Goal: Task Accomplishment & Management: Manage account settings

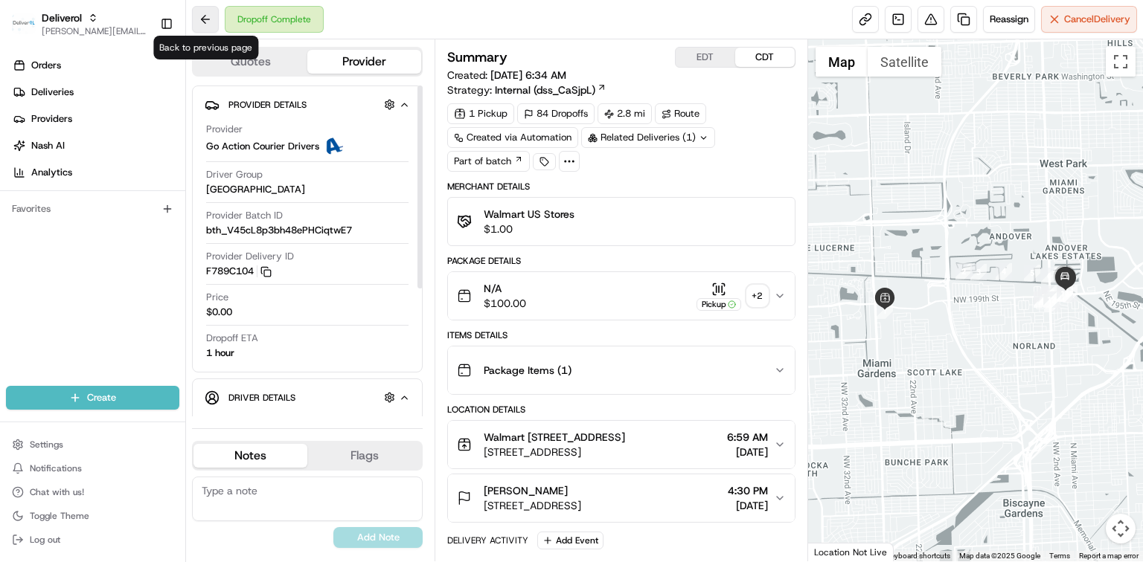
click at [205, 16] on button at bounding box center [205, 19] width 27 height 27
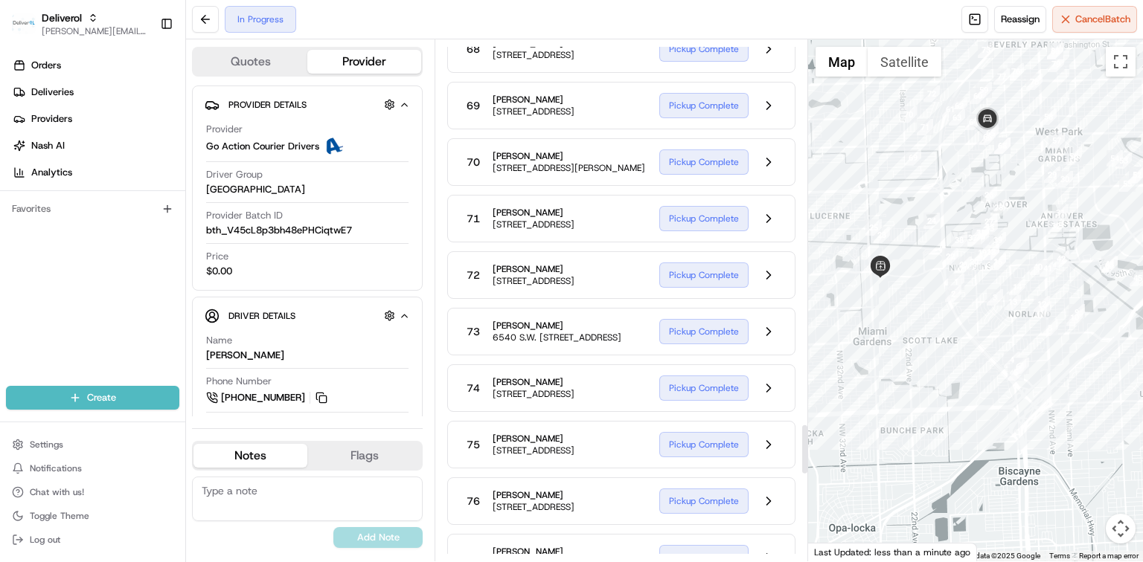
scroll to position [4062, 0]
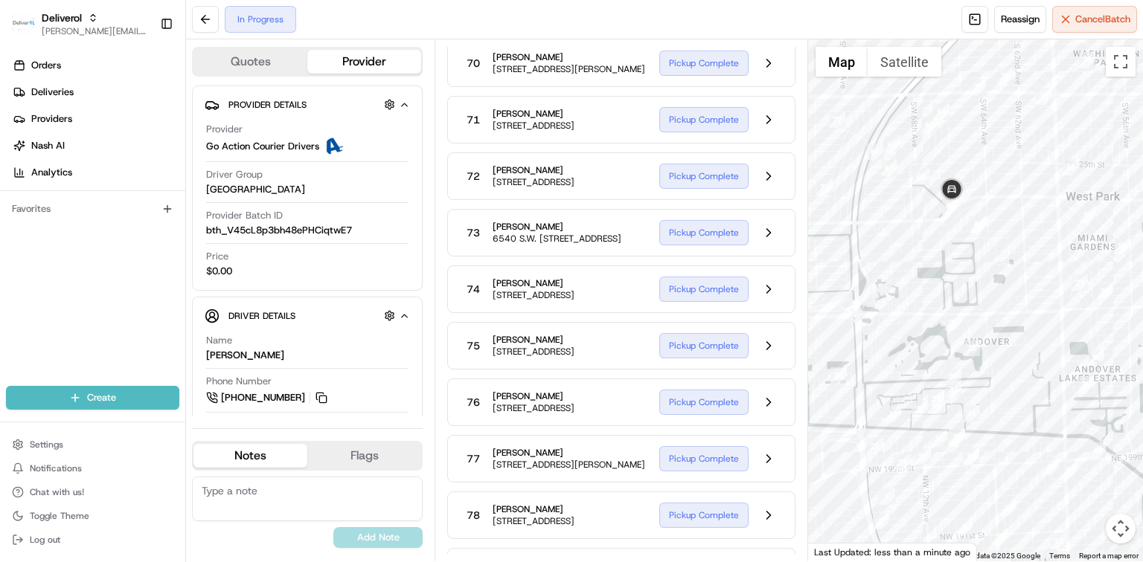
drag, startPoint x: 964, startPoint y: 135, endPoint x: 1024, endPoint y: 457, distance: 326.9
click at [1024, 457] on div at bounding box center [975, 300] width 335 height 522
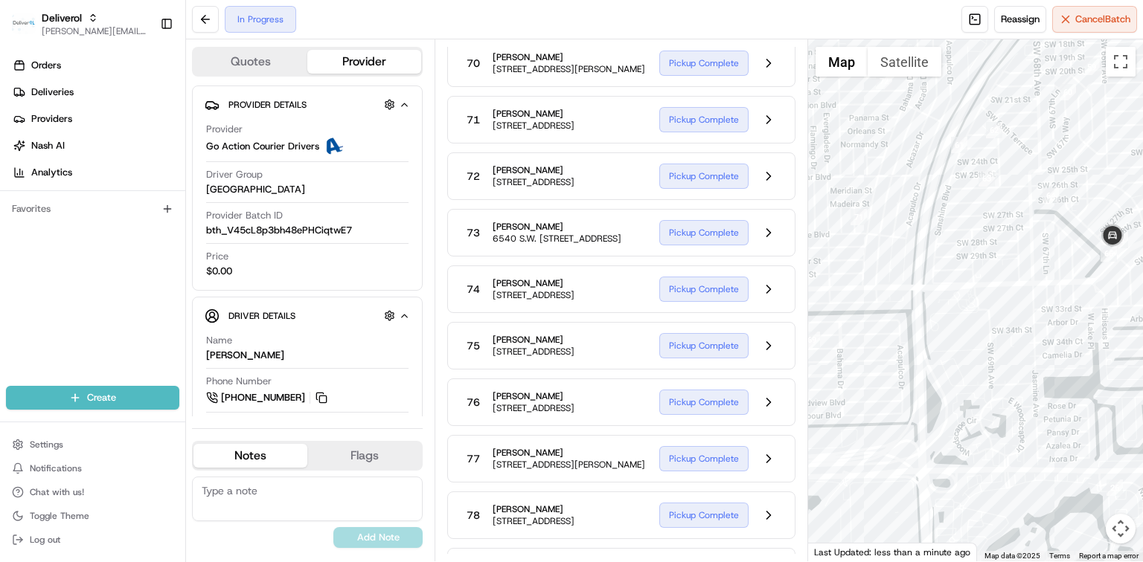
drag, startPoint x: 865, startPoint y: 277, endPoint x: 1078, endPoint y: 280, distance: 212.8
click at [1078, 280] on div at bounding box center [975, 300] width 335 height 522
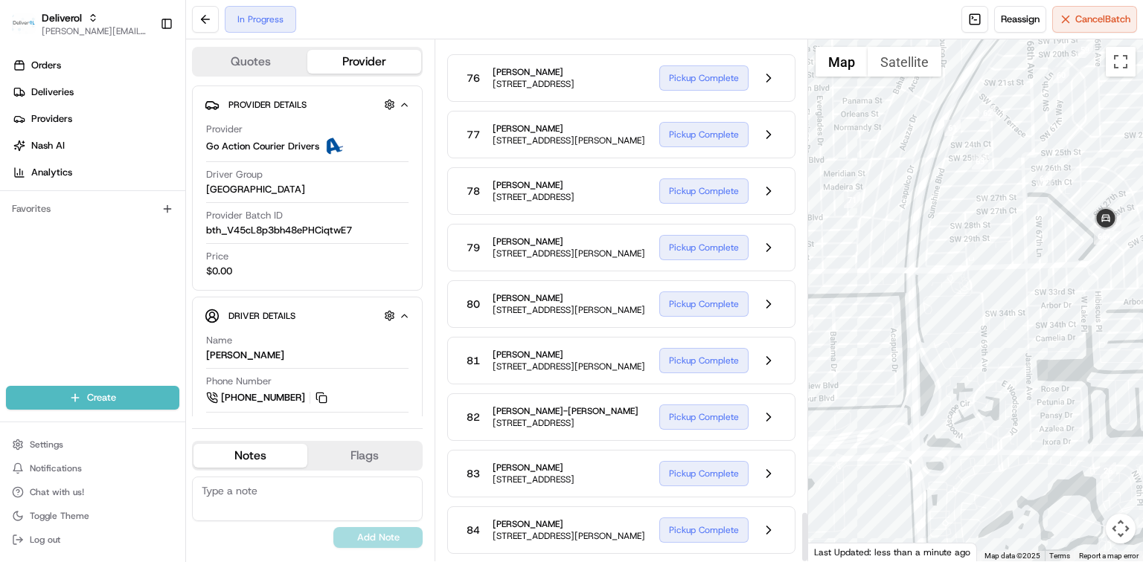
scroll to position [4955, 0]
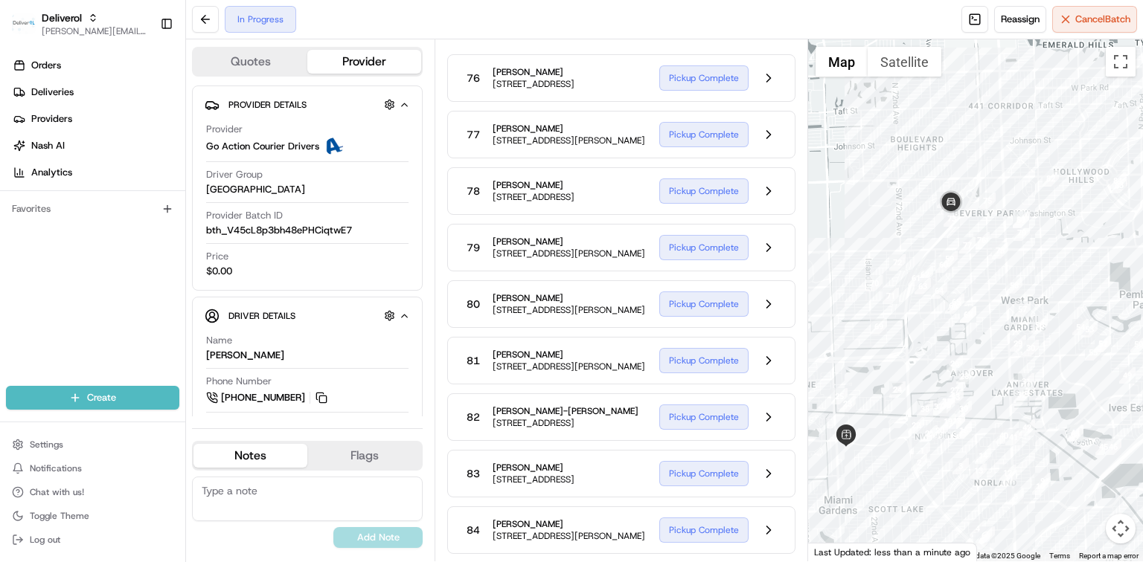
drag, startPoint x: 1068, startPoint y: 229, endPoint x: 979, endPoint y: 297, distance: 111.5
click at [979, 297] on div at bounding box center [975, 300] width 335 height 522
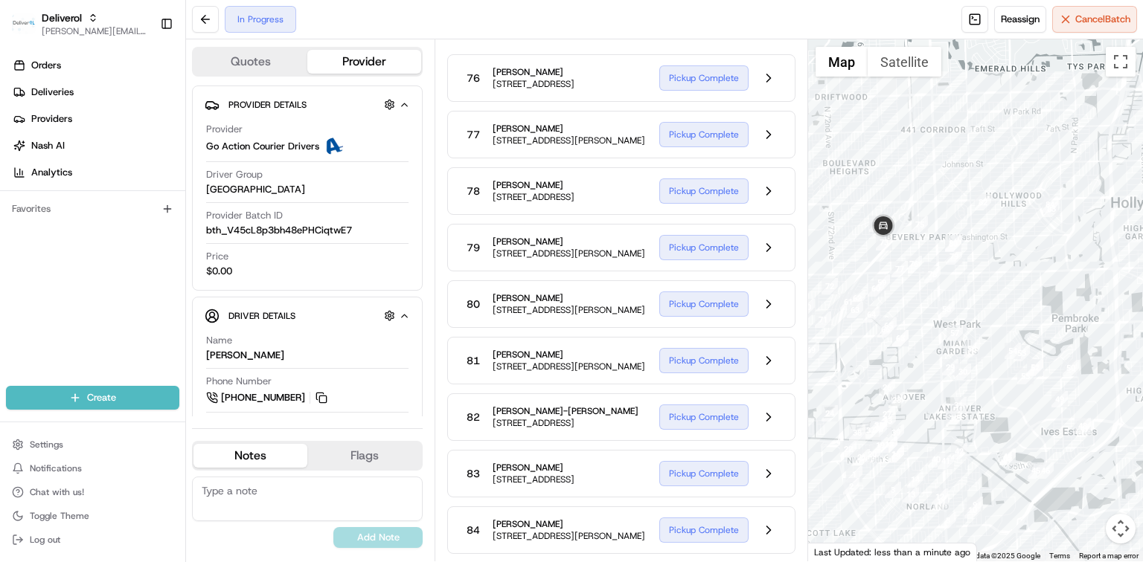
drag, startPoint x: 1062, startPoint y: 269, endPoint x: 981, endPoint y: 290, distance: 83.2
click at [981, 290] on div at bounding box center [975, 300] width 335 height 522
click at [127, 27] on span "[PERSON_NAME][EMAIL_ADDRESS][PERSON_NAME][DOMAIN_NAME]" at bounding box center [95, 31] width 106 height 12
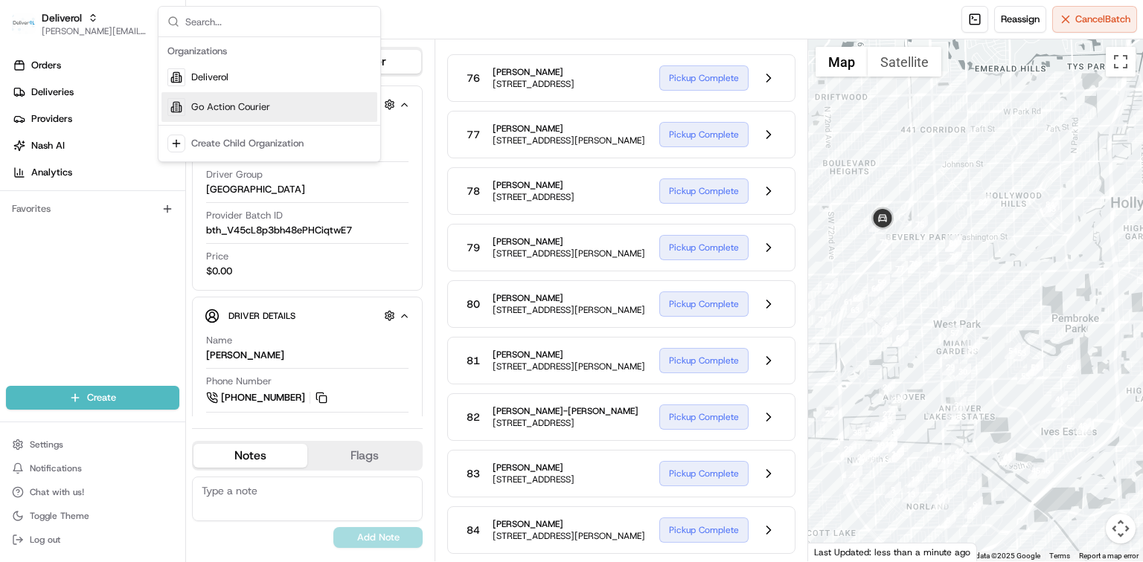
click at [235, 106] on span "Go Action Courier" at bounding box center [230, 106] width 79 height 13
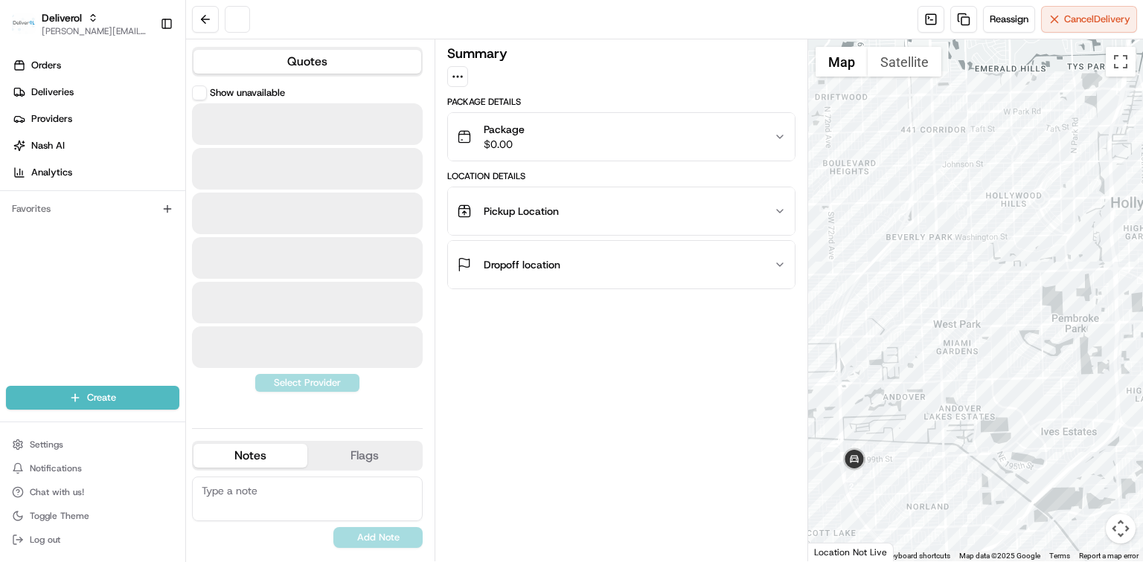
scroll to position [0, 0]
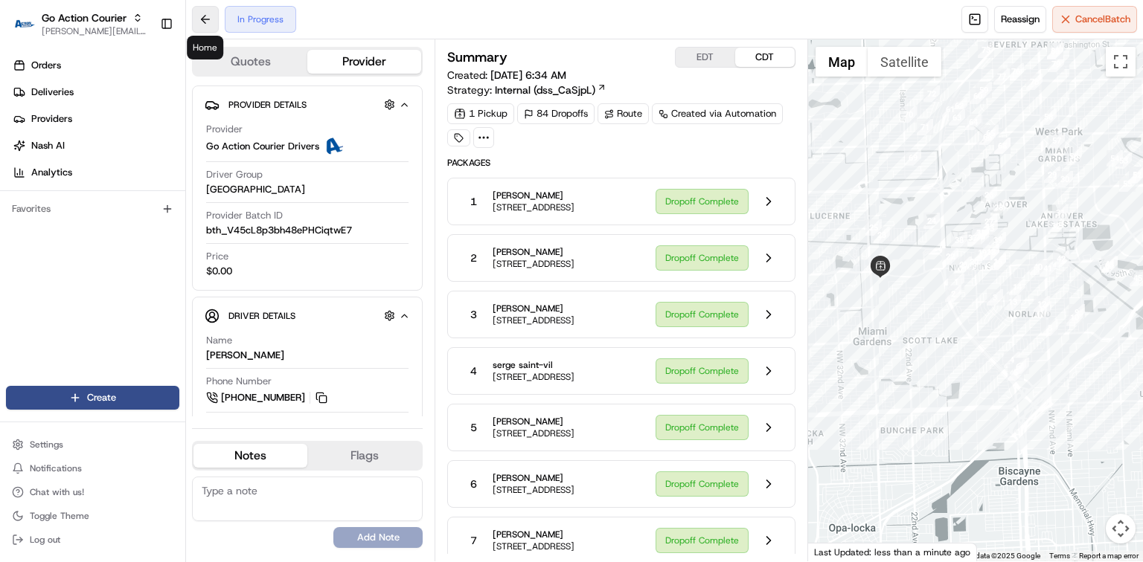
click at [202, 21] on button at bounding box center [205, 19] width 27 height 27
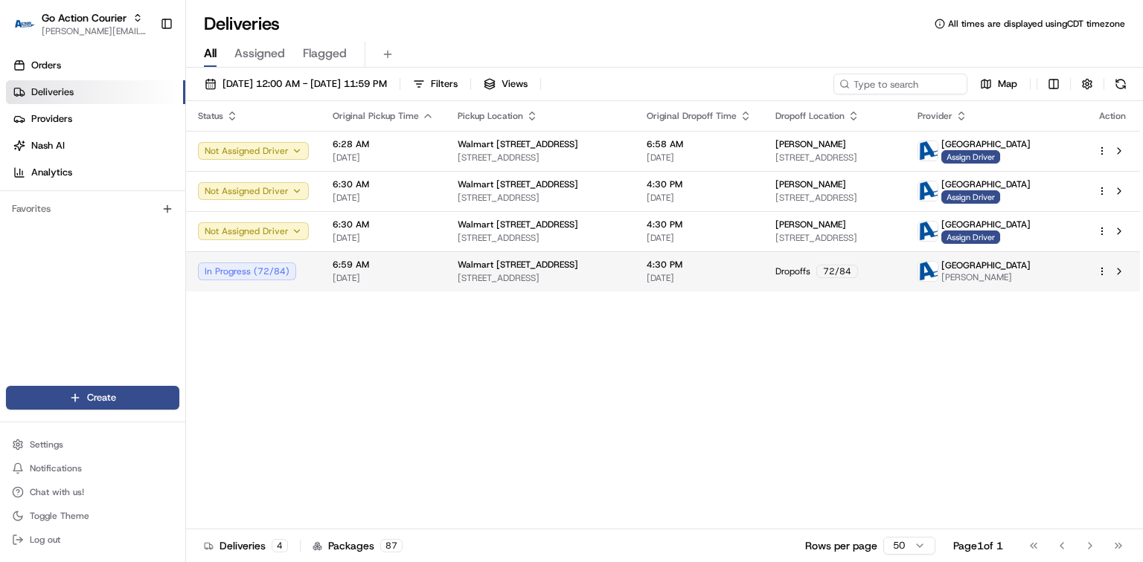
click at [295, 268] on div "In Progress ( 72 / 84 )" at bounding box center [253, 272] width 111 height 18
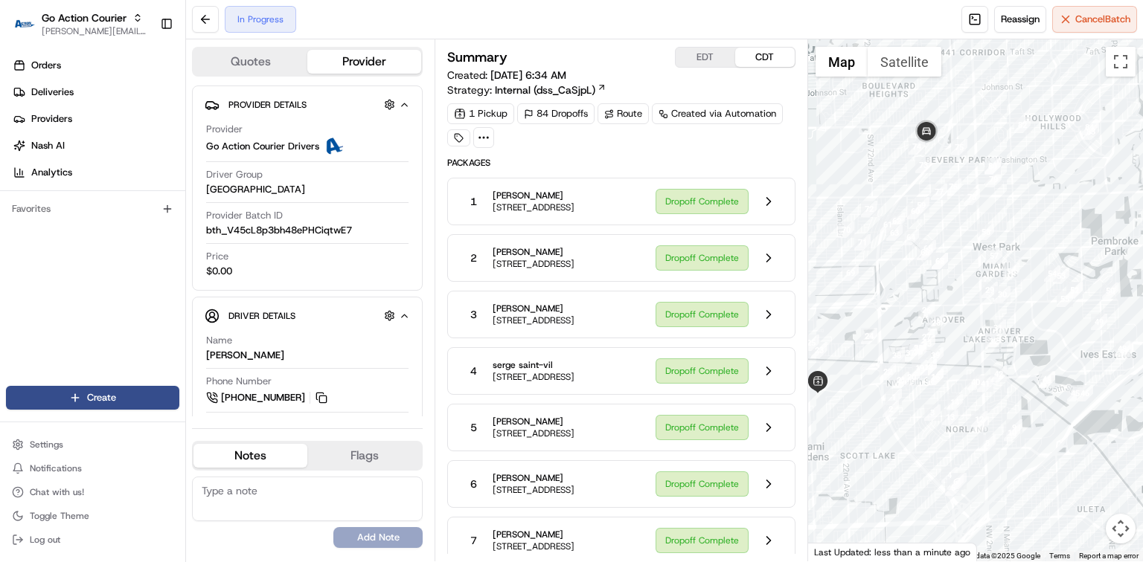
drag, startPoint x: 1030, startPoint y: 148, endPoint x: 963, endPoint y: 270, distance: 139.5
click at [963, 270] on div at bounding box center [975, 300] width 335 height 522
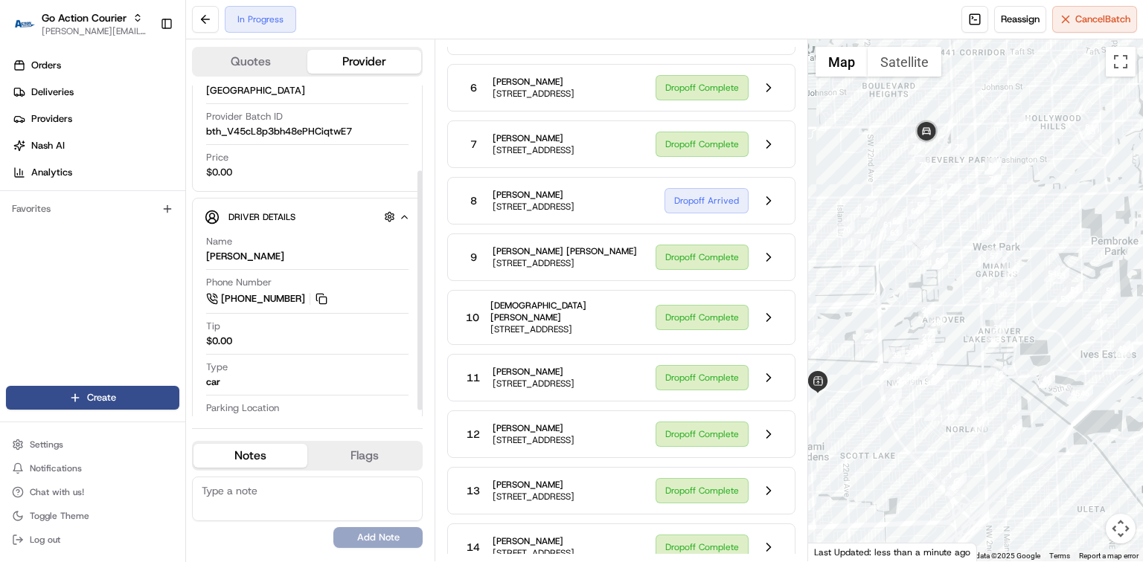
scroll to position [126, 0]
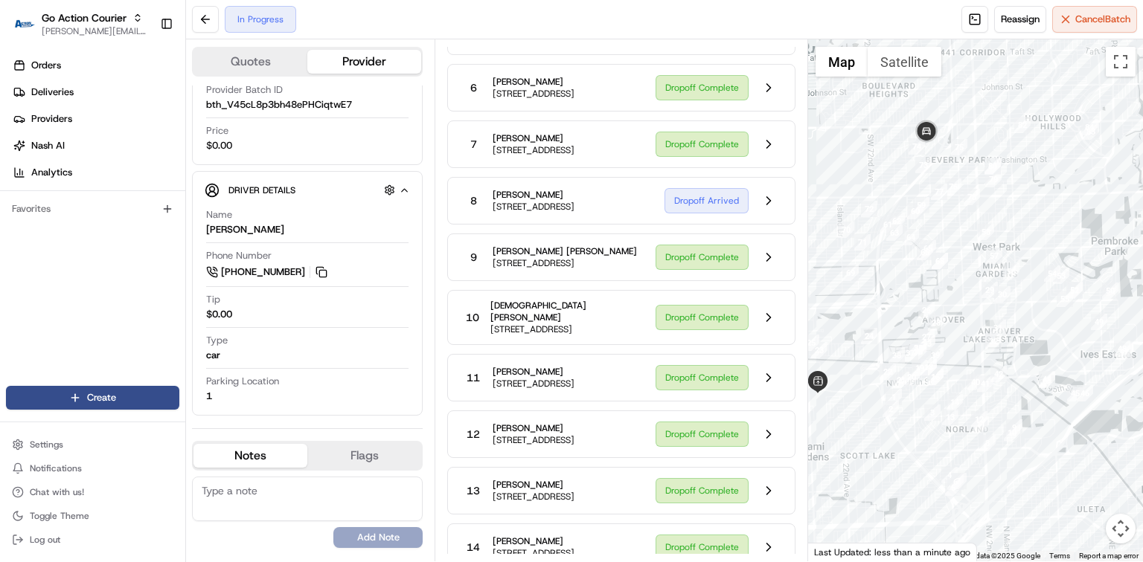
click at [658, 225] on div "8 Lequesha Lambert 18425 NW 2ND Ave, Ste 350, Miami Gardens, FL 33169, US Dropo…" at bounding box center [621, 201] width 348 height 48
click at [769, 215] on button at bounding box center [768, 201] width 28 height 28
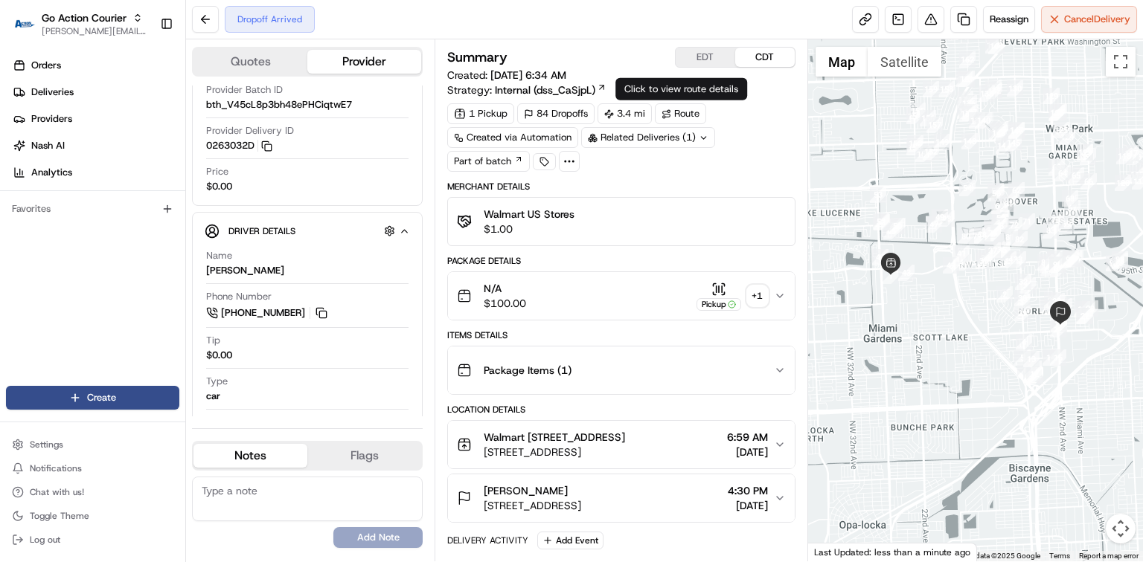
click at [694, 59] on button "EDT" at bounding box center [706, 57] width 60 height 19
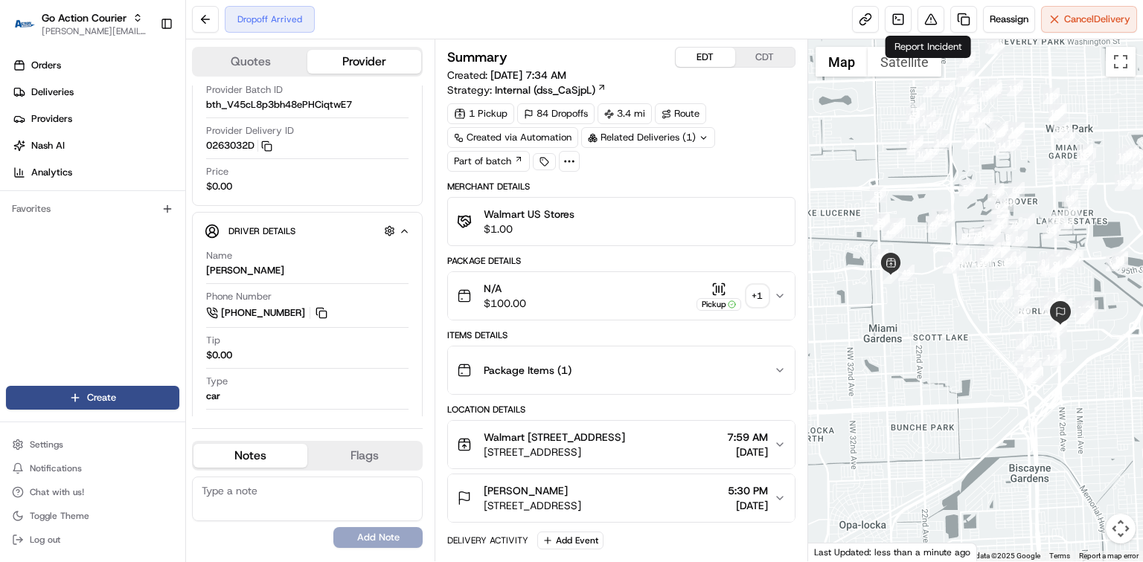
scroll to position [338, 0]
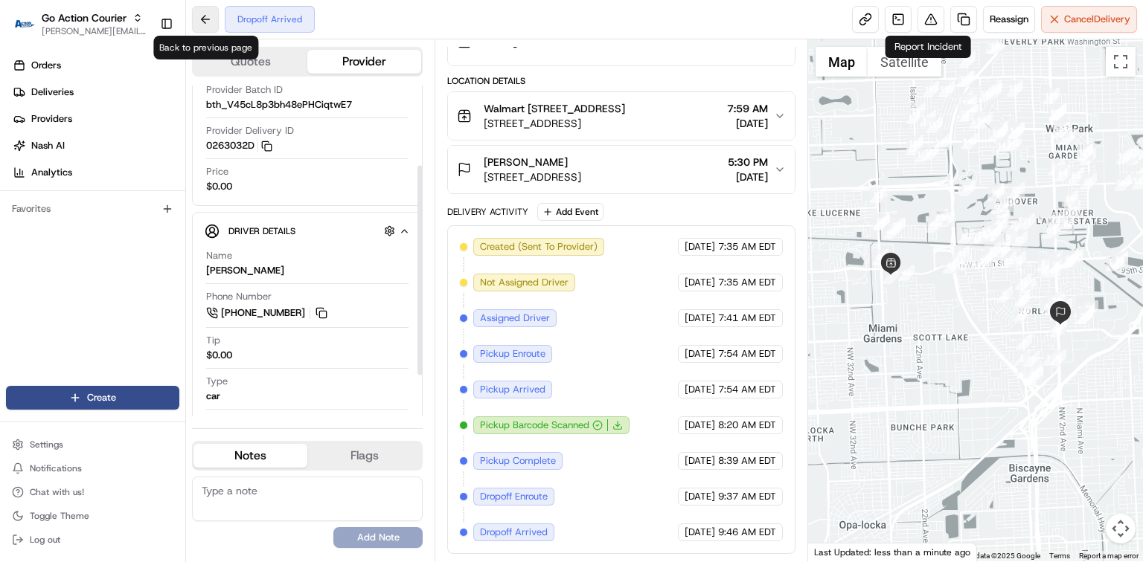
click at [205, 27] on button at bounding box center [205, 19] width 27 height 27
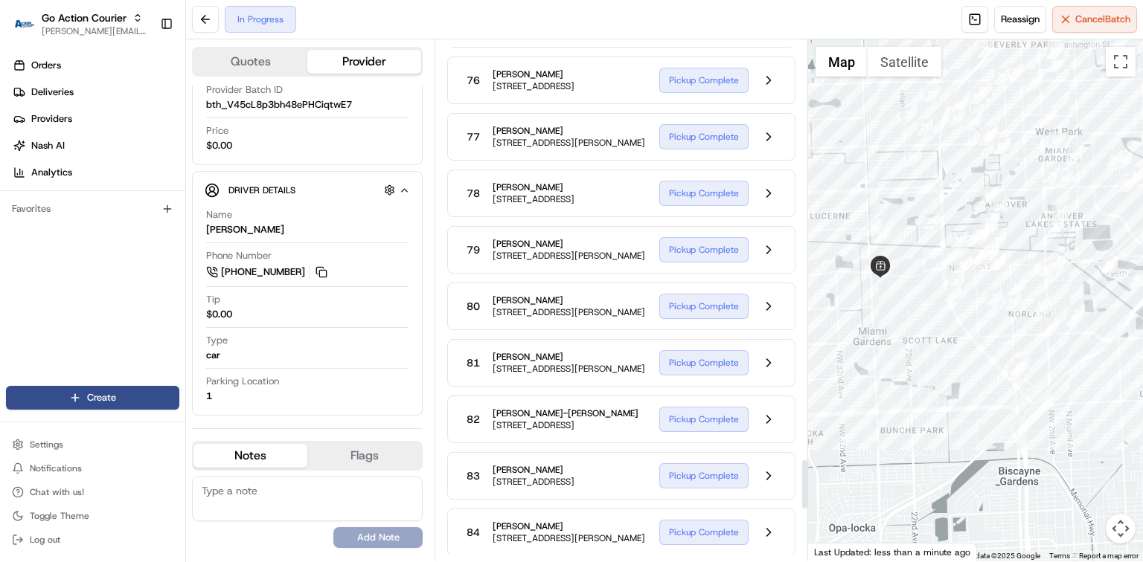
scroll to position [4404, 0]
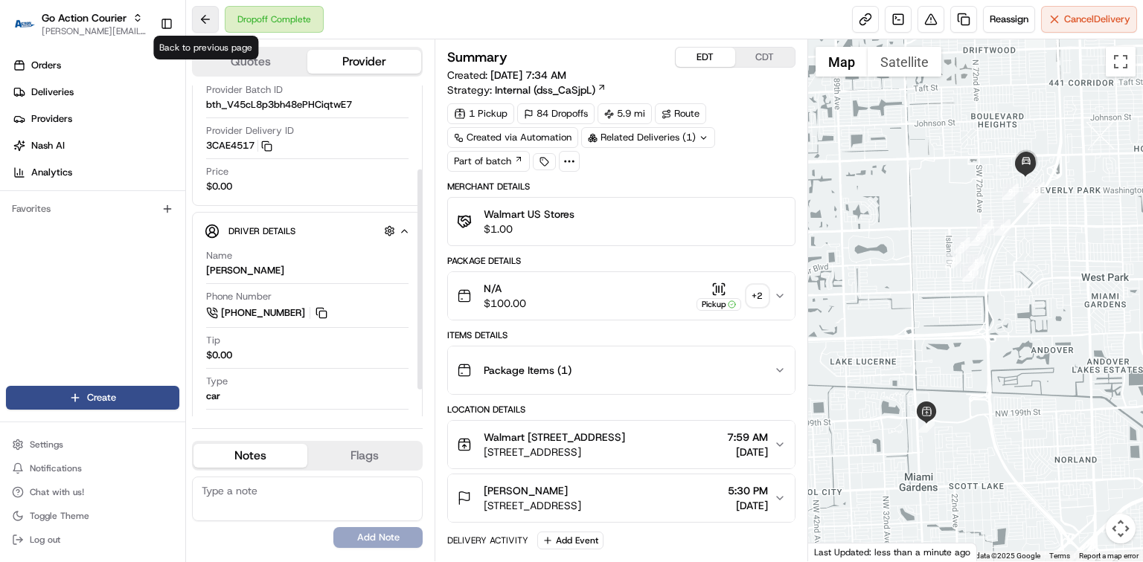
click at [202, 25] on button at bounding box center [205, 19] width 27 height 27
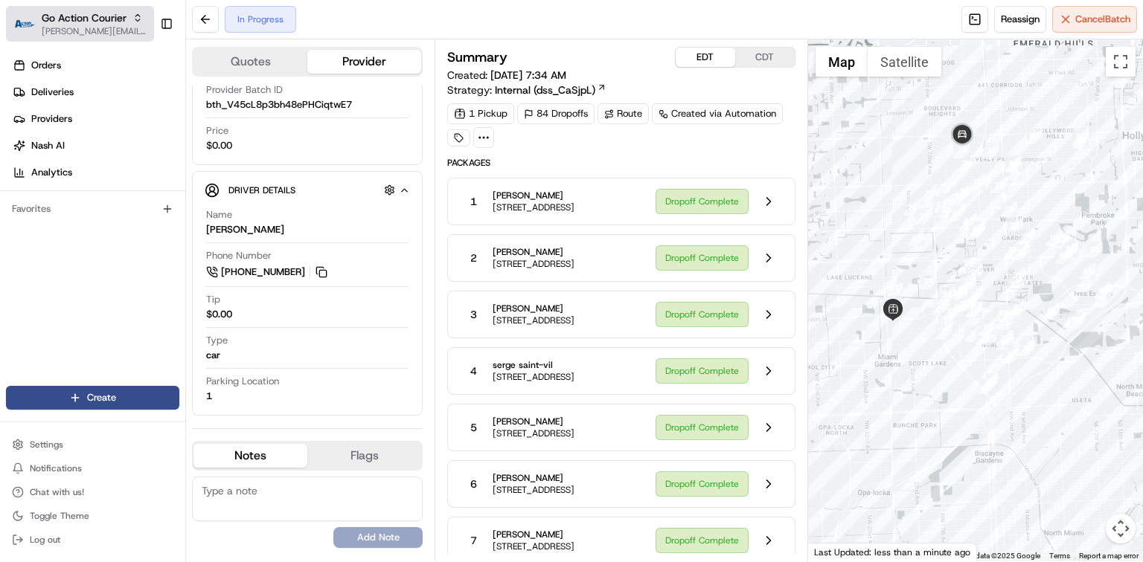
click at [94, 18] on span "Go Action Courier" at bounding box center [84, 17] width 85 height 15
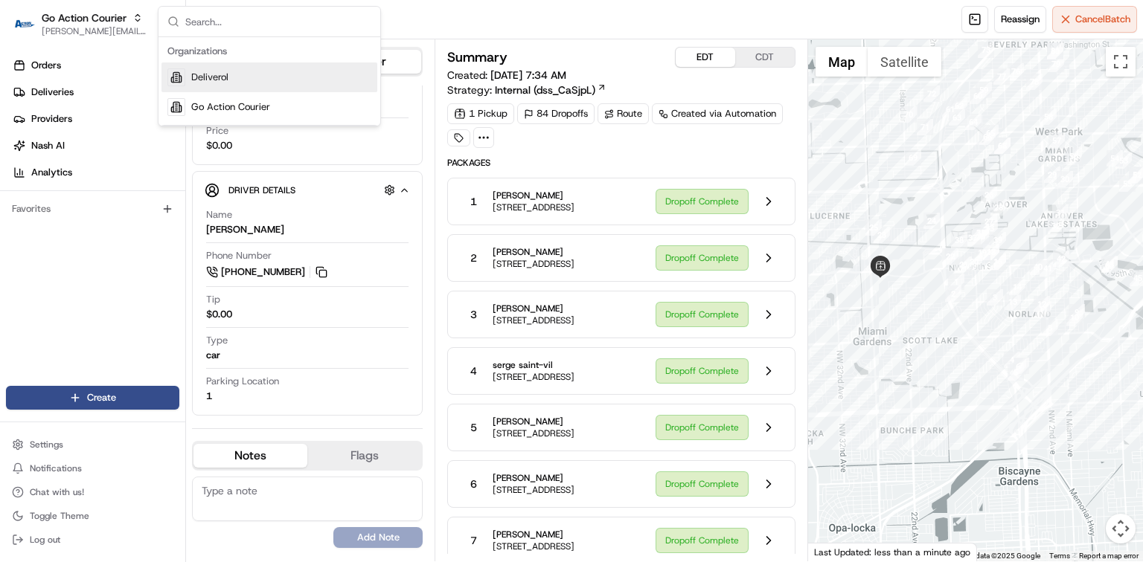
click at [200, 80] on span "Deliverol" at bounding box center [209, 77] width 37 height 13
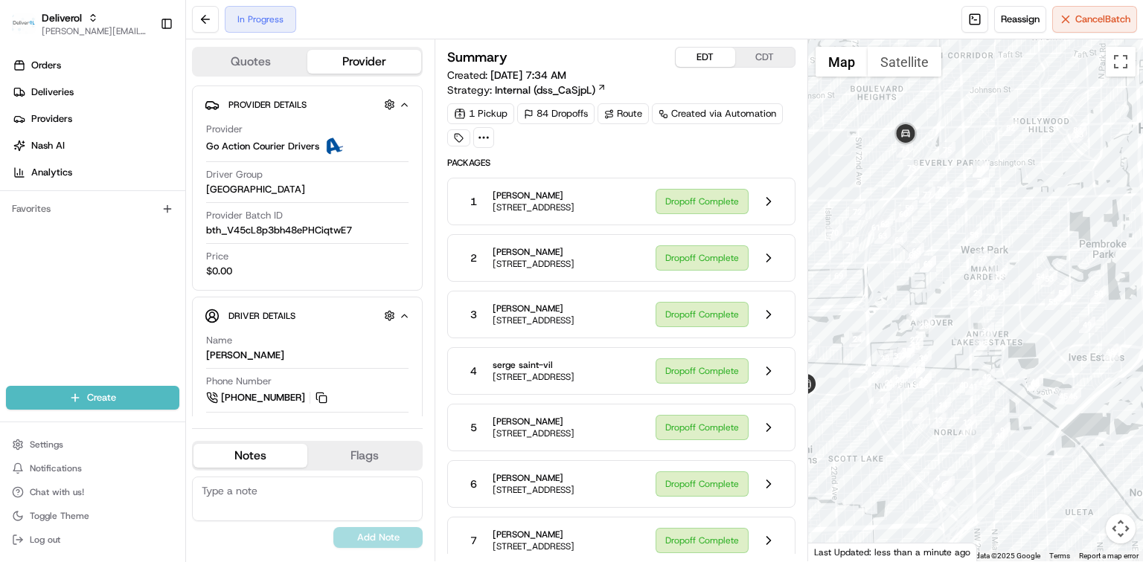
drag, startPoint x: 911, startPoint y: 330, endPoint x: 836, endPoint y: 452, distance: 143.3
click at [836, 452] on div at bounding box center [975, 300] width 335 height 522
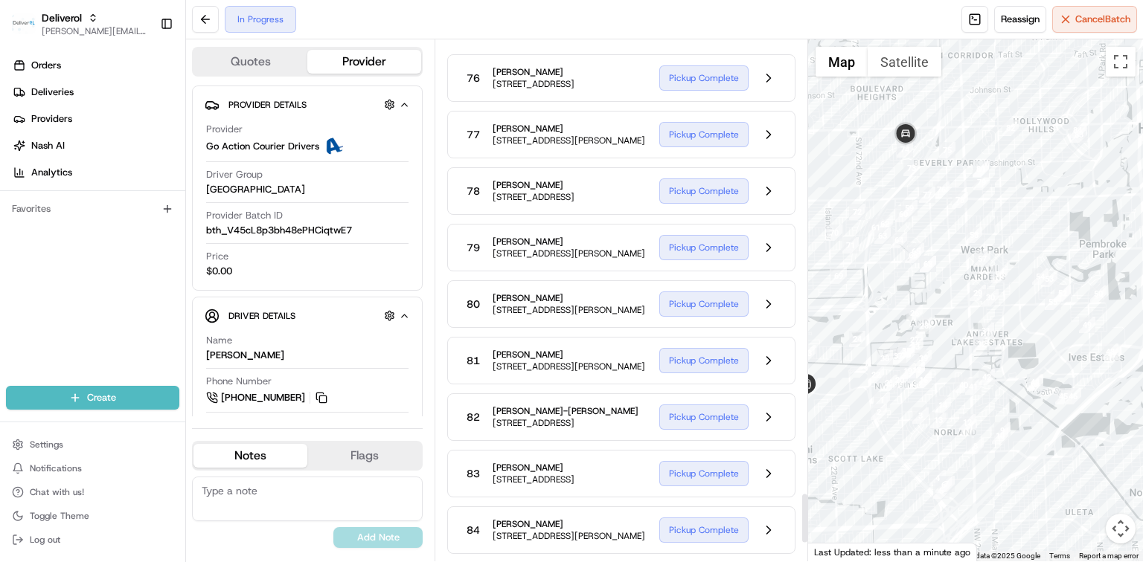
scroll to position [4757, 0]
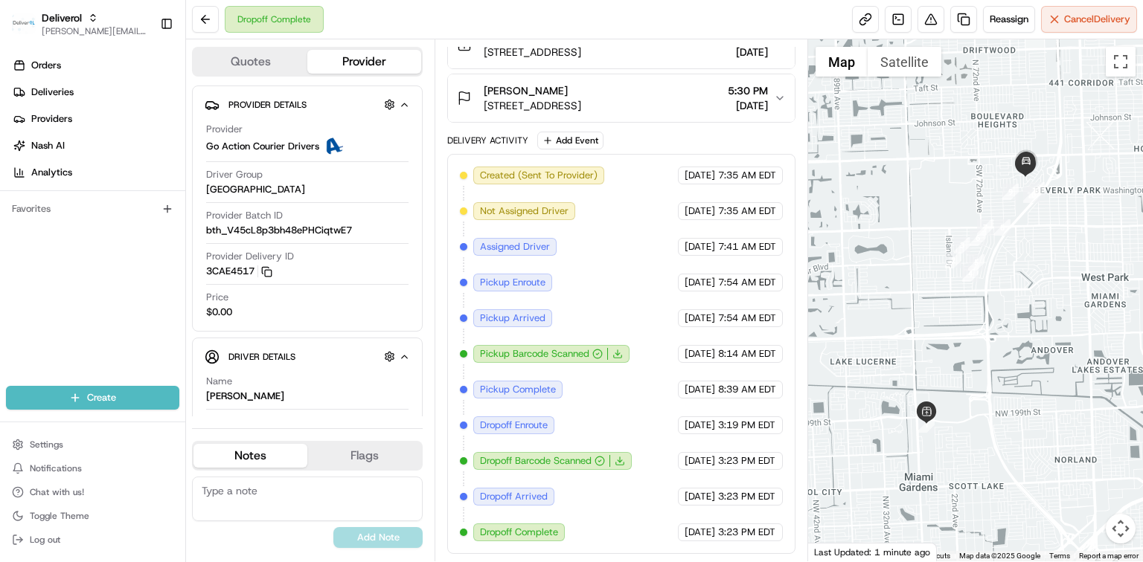
scroll to position [309, 0]
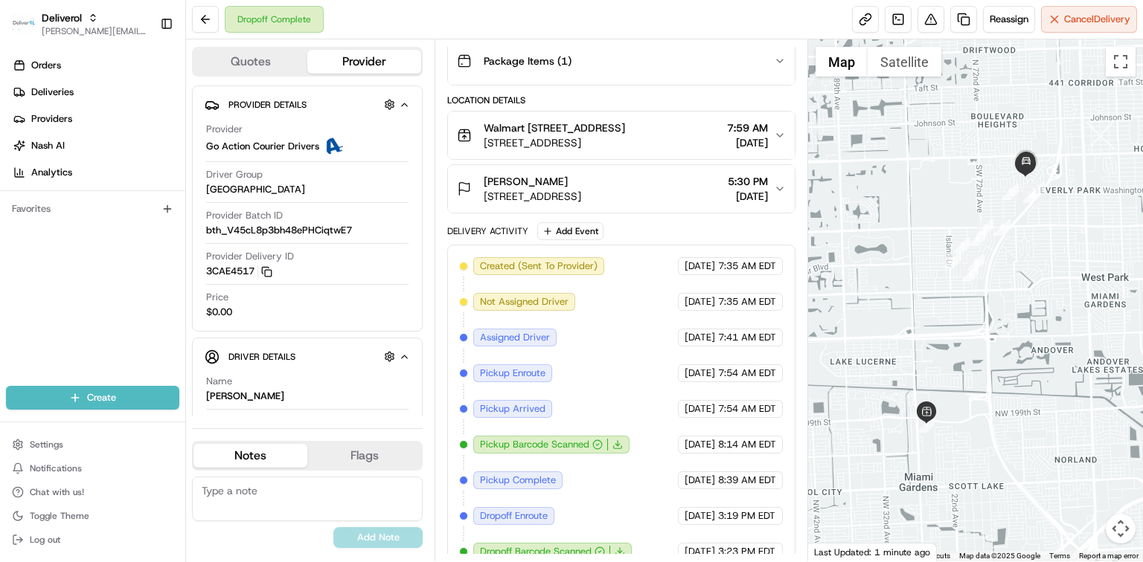
click at [738, 189] on span "5:30 PM" at bounding box center [748, 181] width 40 height 15
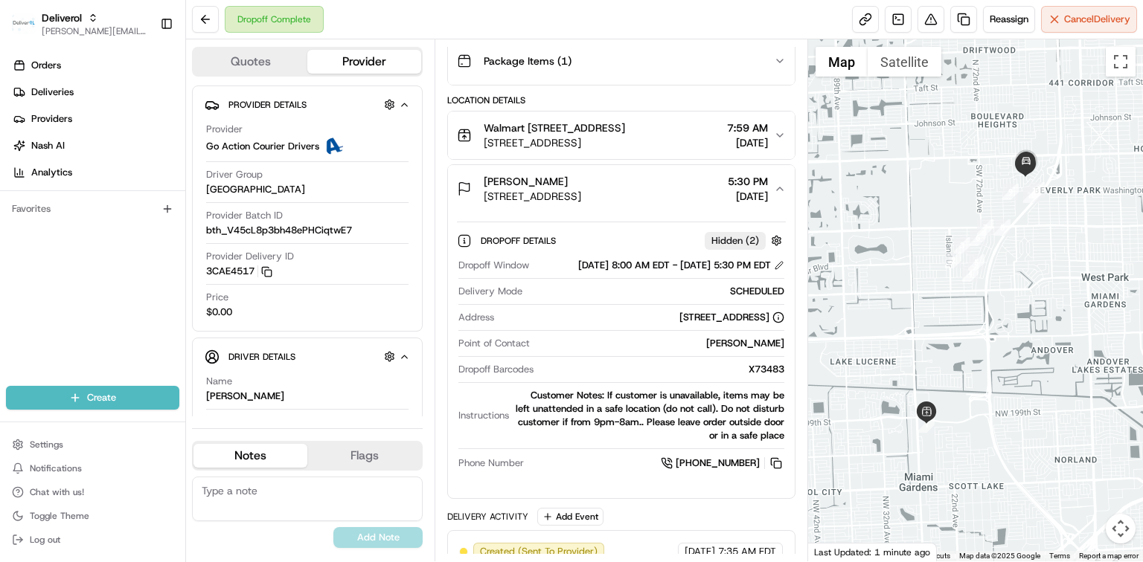
scroll to position [210, 0]
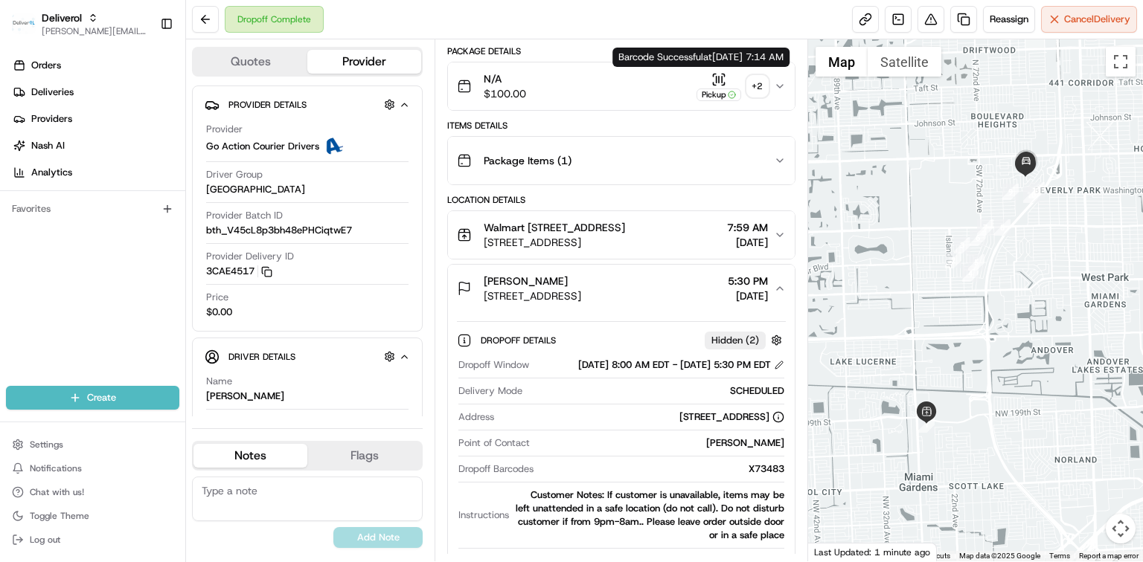
click at [709, 77] on div "Pickup" at bounding box center [718, 86] width 45 height 29
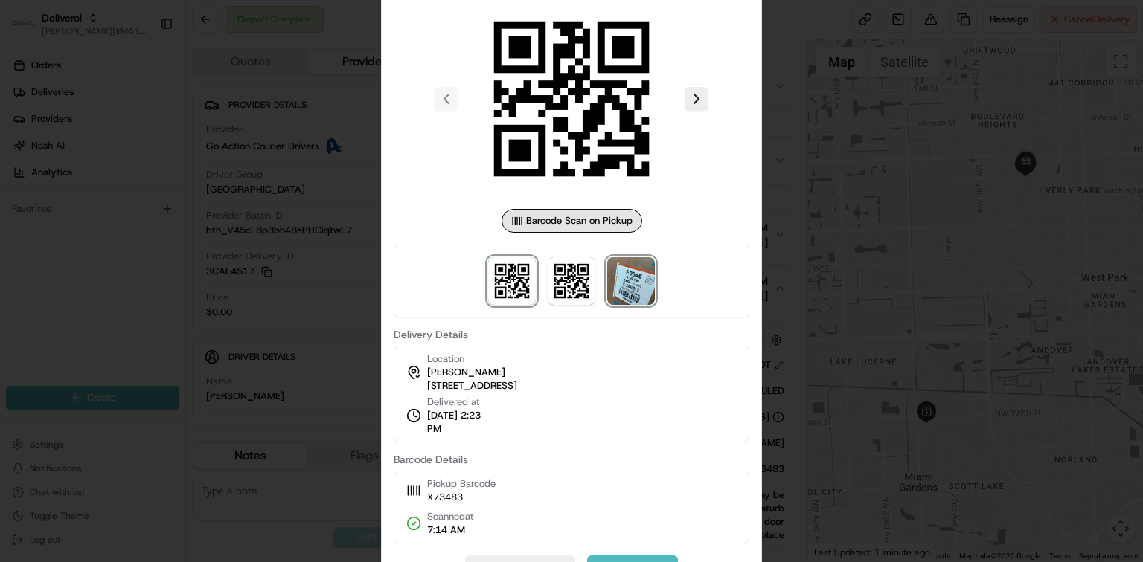
click at [633, 274] on img at bounding box center [631, 281] width 48 height 48
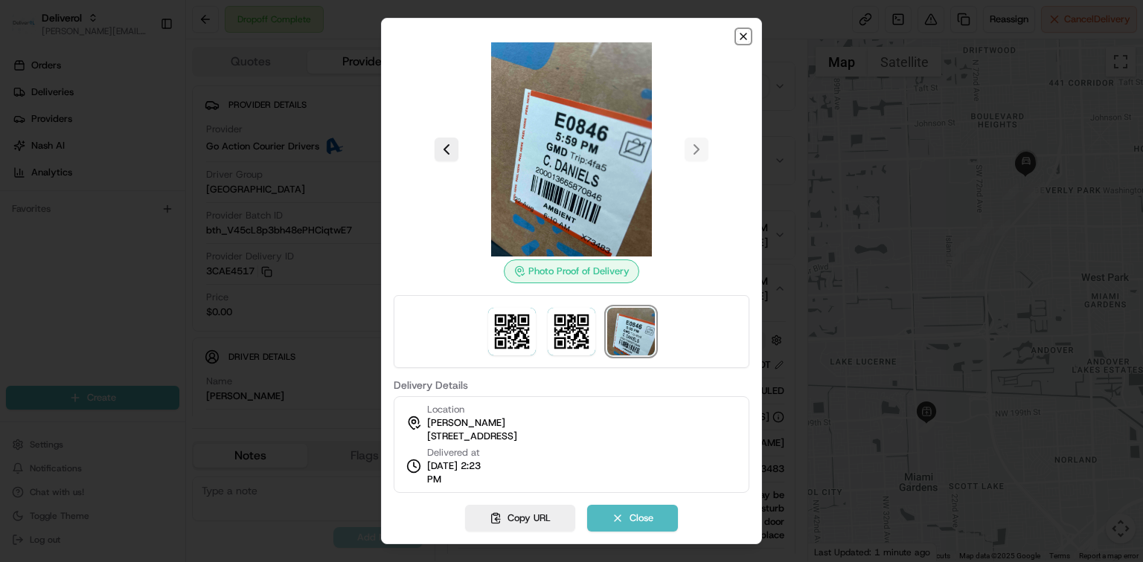
click at [741, 34] on icon "button" at bounding box center [743, 36] width 6 height 6
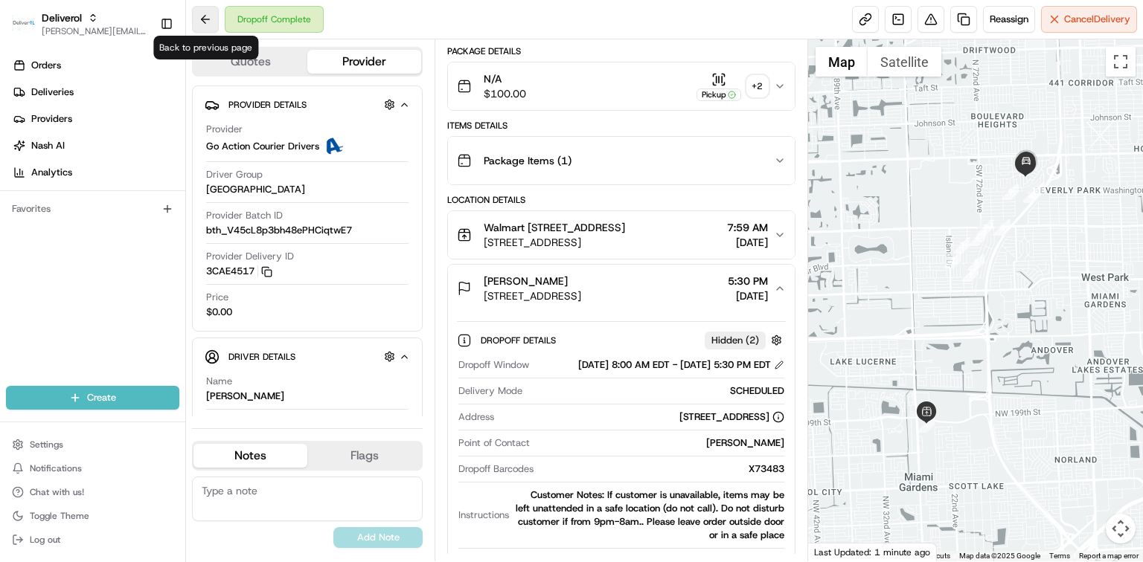
click at [201, 13] on button at bounding box center [205, 19] width 27 height 27
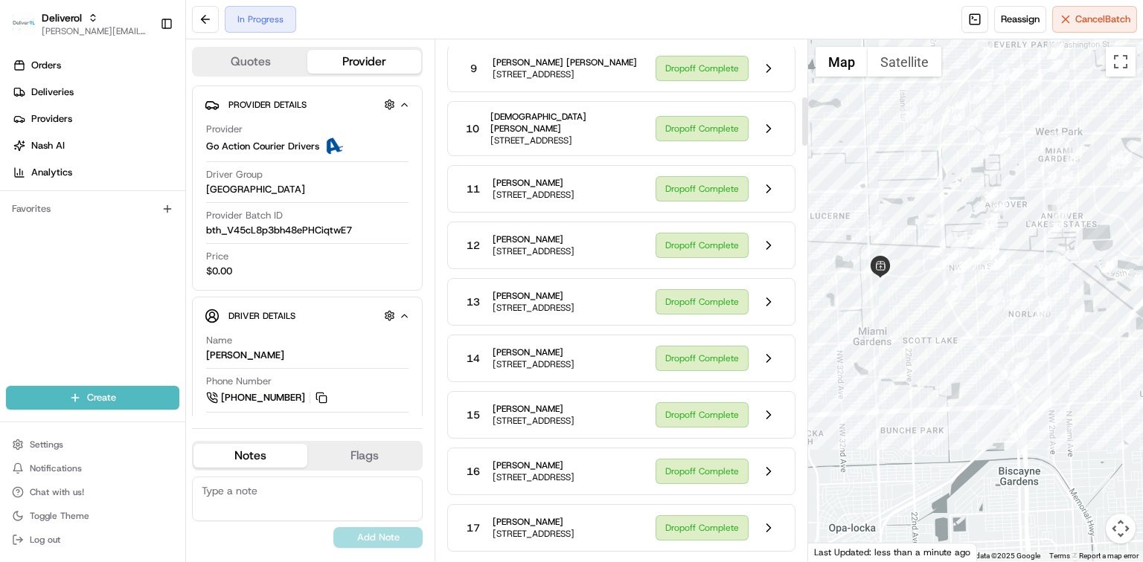
scroll to position [607, 0]
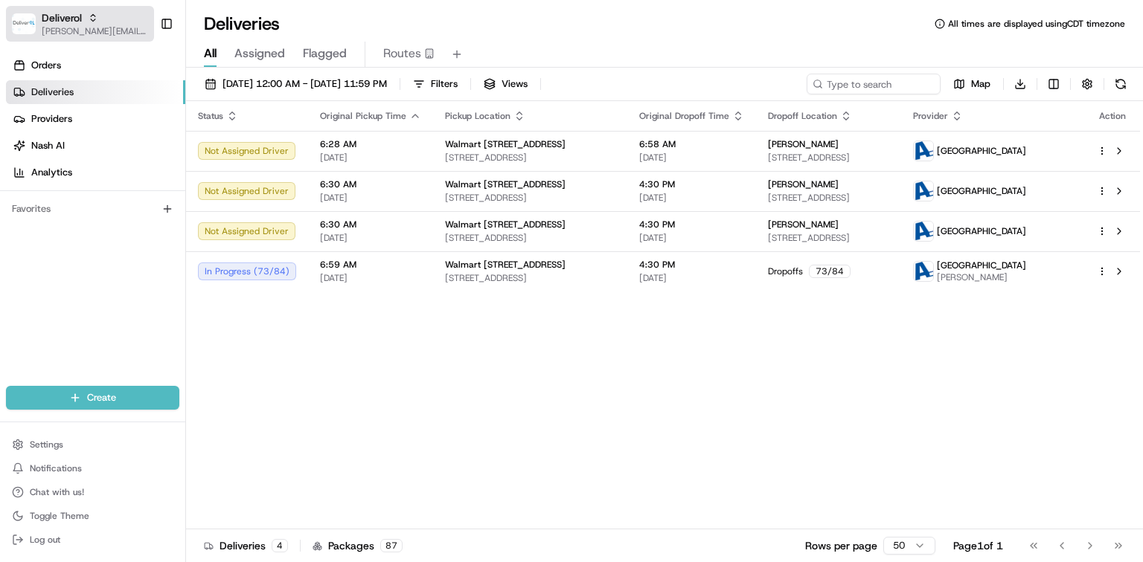
click at [86, 31] on span "[PERSON_NAME][EMAIL_ADDRESS][PERSON_NAME][DOMAIN_NAME]" at bounding box center [95, 31] width 106 height 12
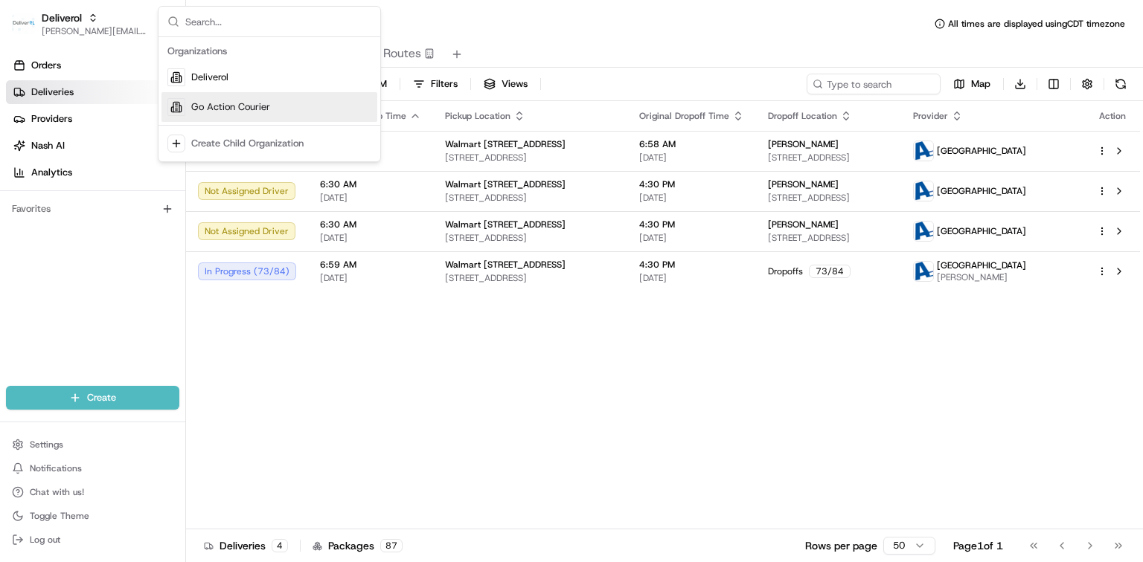
click at [202, 110] on span "Go Action Courier" at bounding box center [230, 106] width 79 height 13
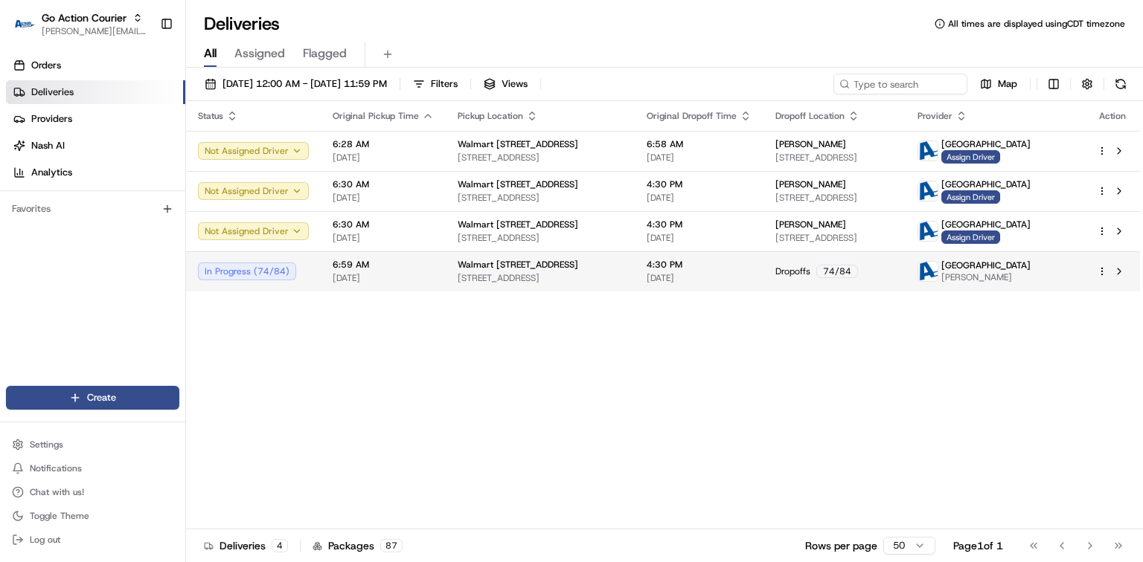
click at [278, 271] on div "In Progress ( 74 / 84 )" at bounding box center [253, 272] width 111 height 18
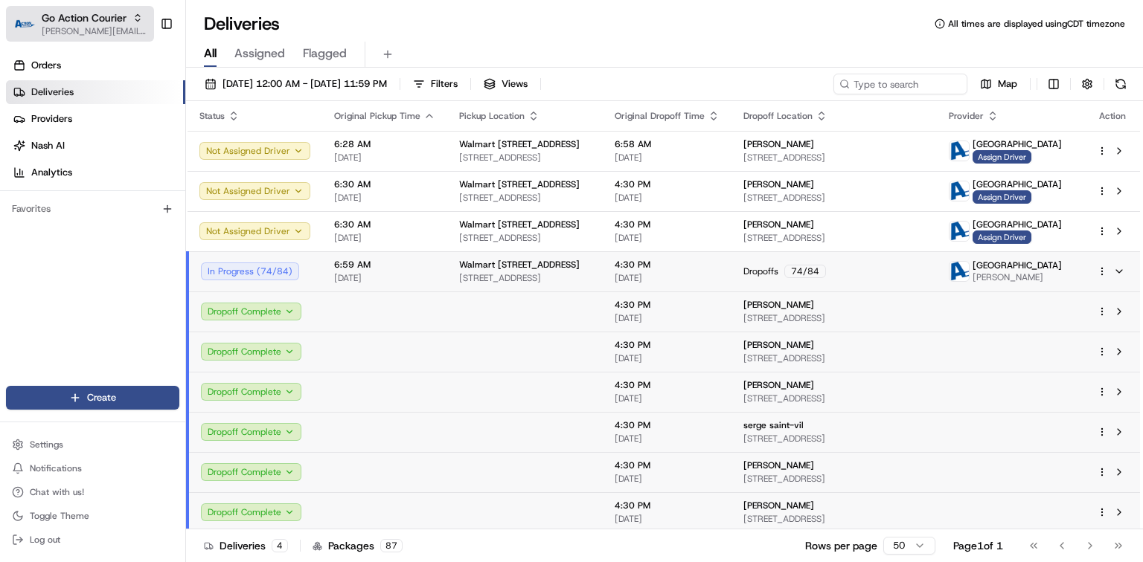
click at [60, 36] on span "[PERSON_NAME][EMAIL_ADDRESS][PERSON_NAME][DOMAIN_NAME]" at bounding box center [95, 31] width 106 height 12
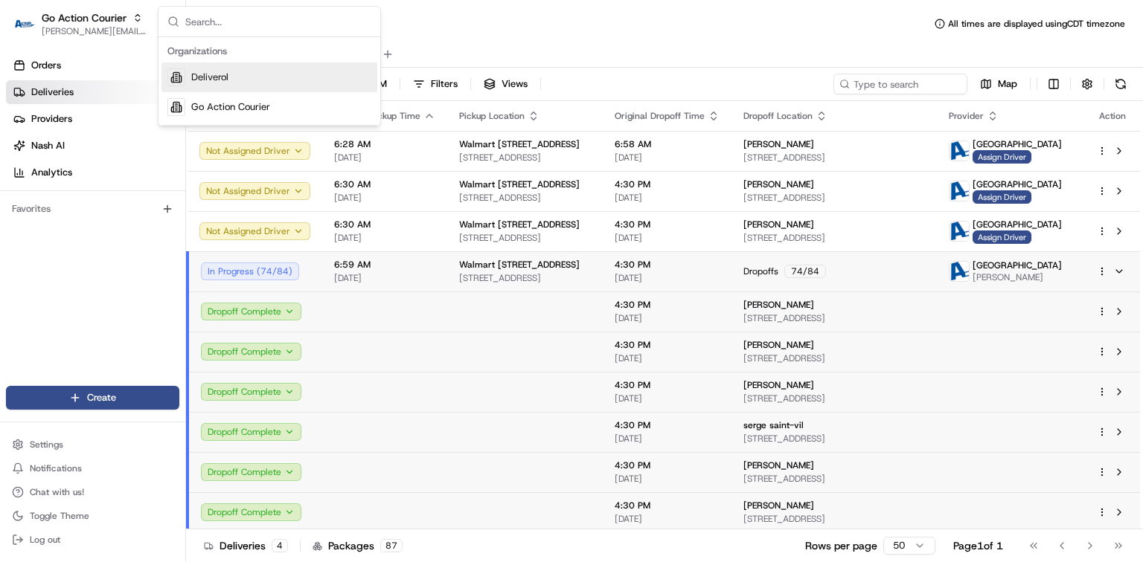
click at [220, 80] on span "Deliverol" at bounding box center [209, 77] width 37 height 13
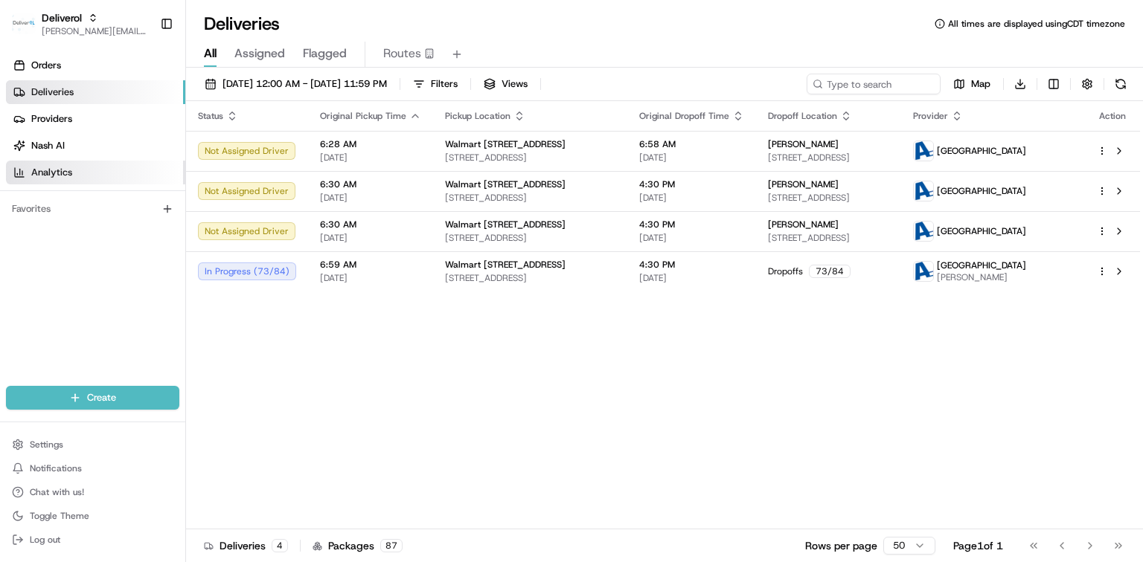
click at [77, 176] on link "Analytics" at bounding box center [95, 173] width 179 height 24
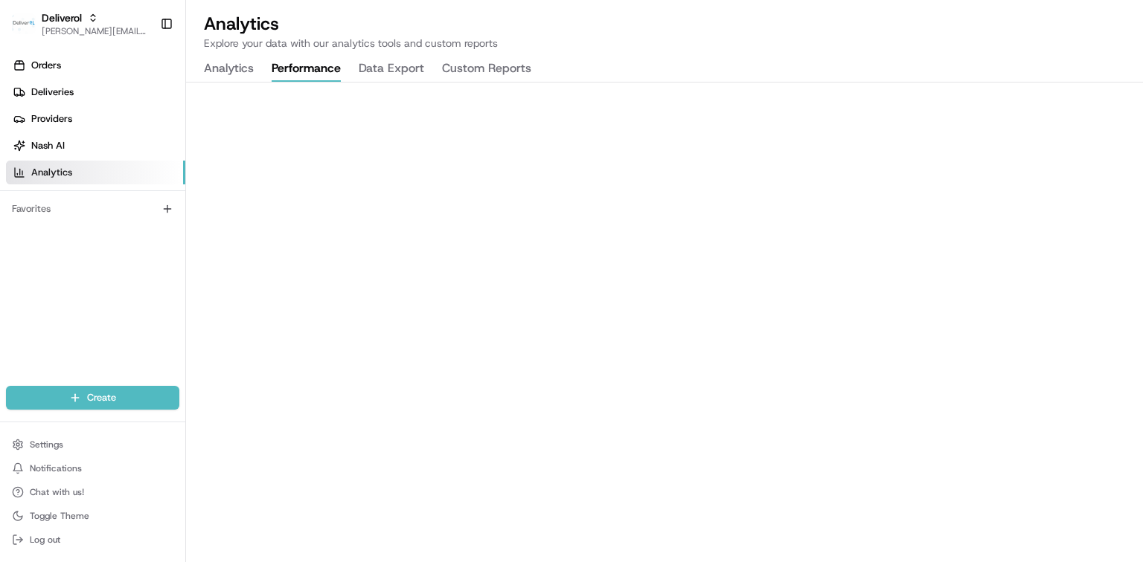
click at [312, 69] on button "Performance" at bounding box center [306, 69] width 69 height 25
click at [68, 83] on link "Deliveries" at bounding box center [95, 92] width 179 height 24
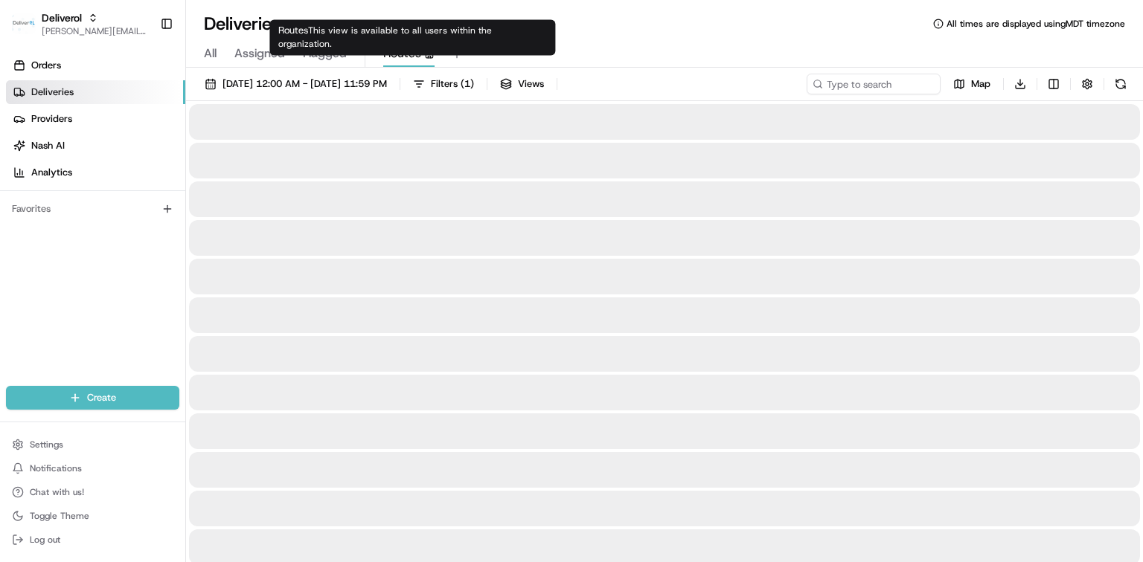
click at [404, 51] on span "Routes" at bounding box center [402, 54] width 38 height 18
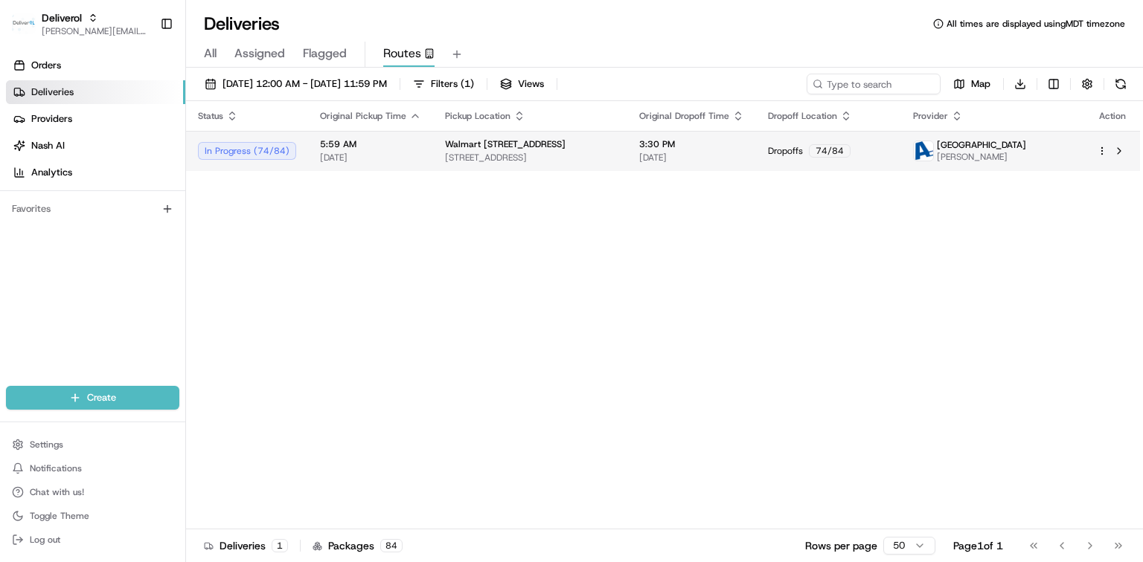
click at [1101, 150] on html "Deliverol [PERSON_NAME][EMAIL_ADDRESS][PERSON_NAME][DOMAIN_NAME] Toggle Sidebar…" at bounding box center [571, 281] width 1143 height 562
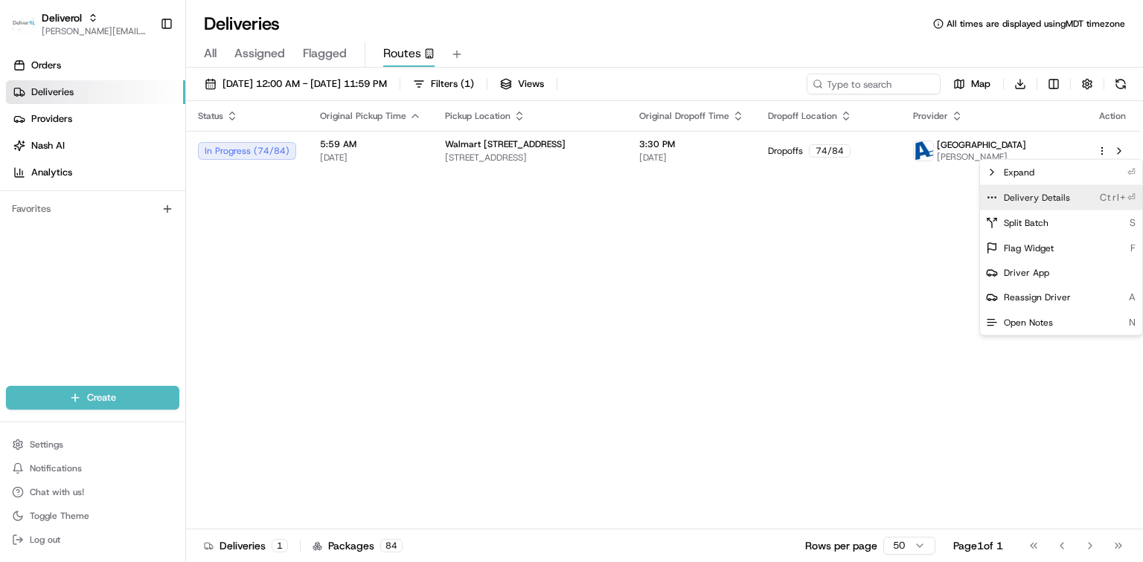
click at [1029, 199] on span "Delivery Details" at bounding box center [1037, 198] width 66 height 12
click at [60, 29] on html "Deliverol [PERSON_NAME][EMAIL_ADDRESS][PERSON_NAME][DOMAIN_NAME] Toggle Sidebar…" at bounding box center [571, 281] width 1143 height 562
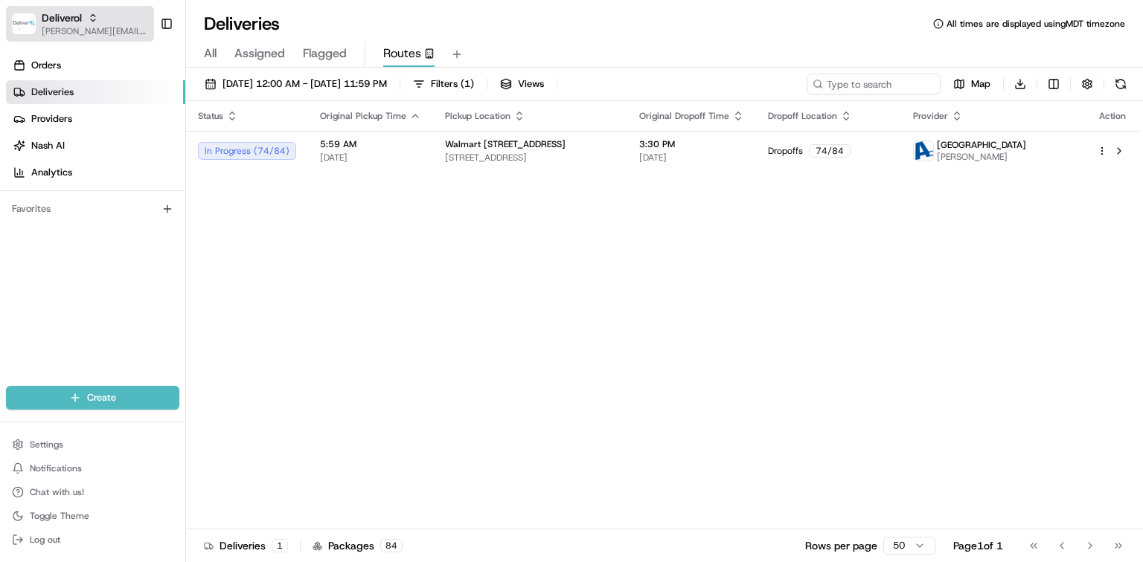
click at [110, 18] on div "Deliverol" at bounding box center [95, 17] width 106 height 15
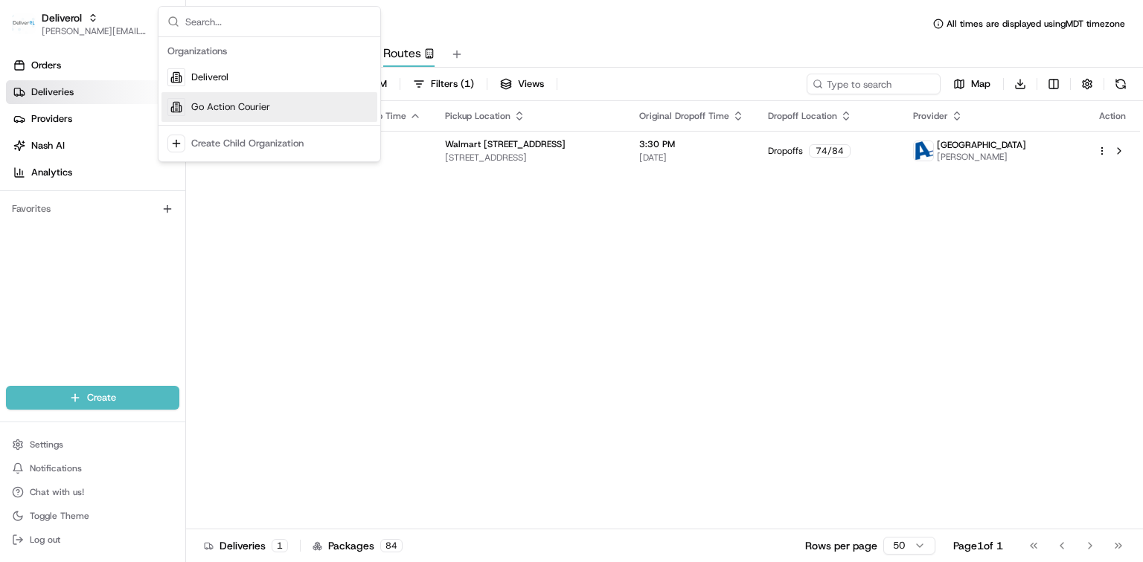
click at [204, 113] on div "Go Action Courier" at bounding box center [269, 107] width 216 height 30
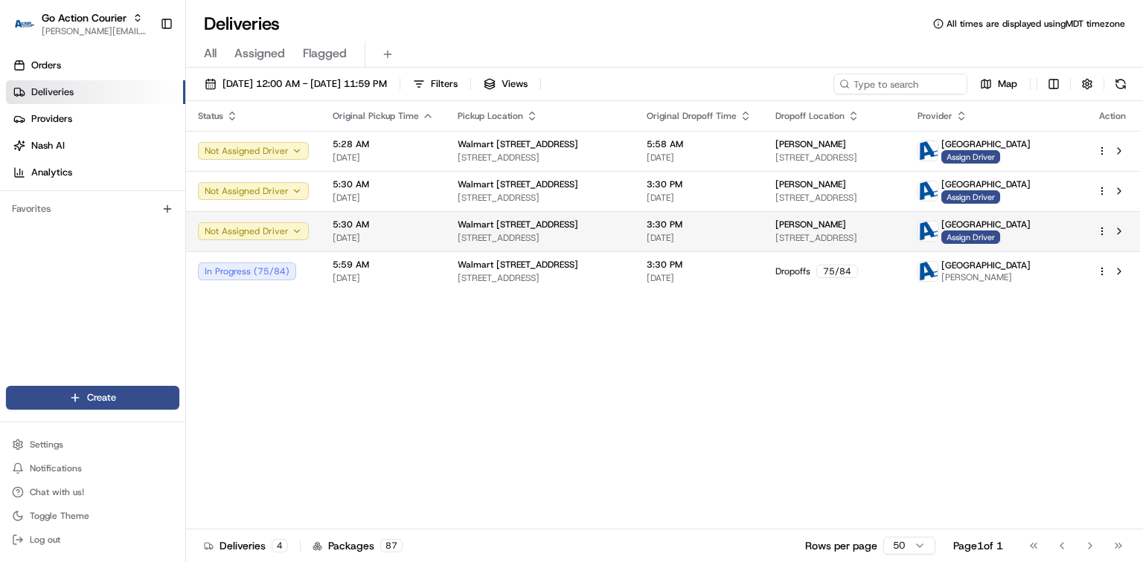
click at [309, 271] on td "In Progress ( 75 / 84 )" at bounding box center [253, 271] width 135 height 40
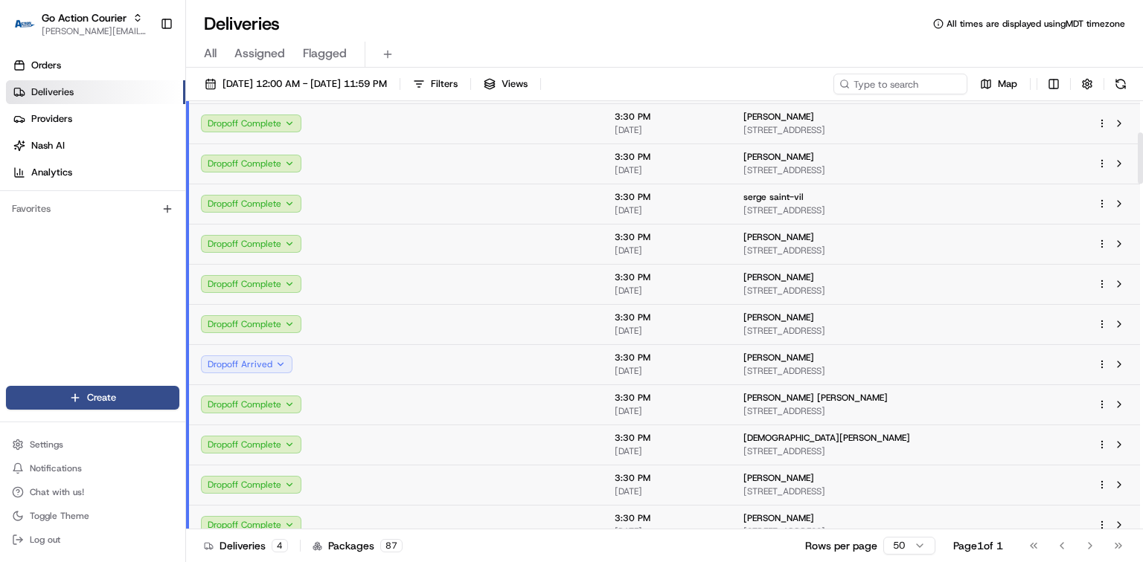
scroll to position [198, 0]
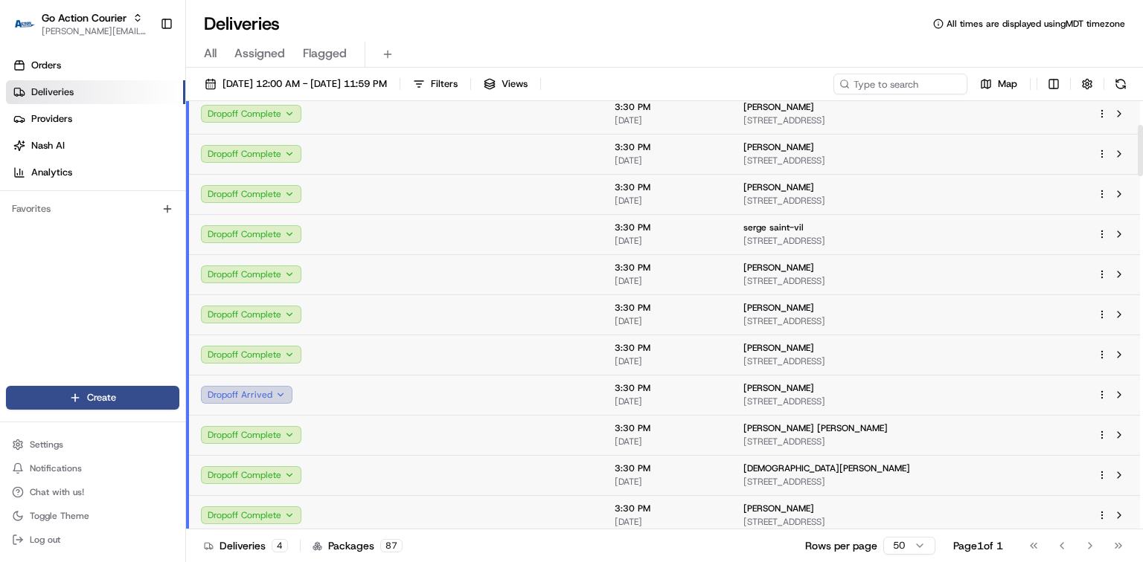
click at [282, 397] on button "Dropoff Arrived" at bounding box center [247, 395] width 92 height 18
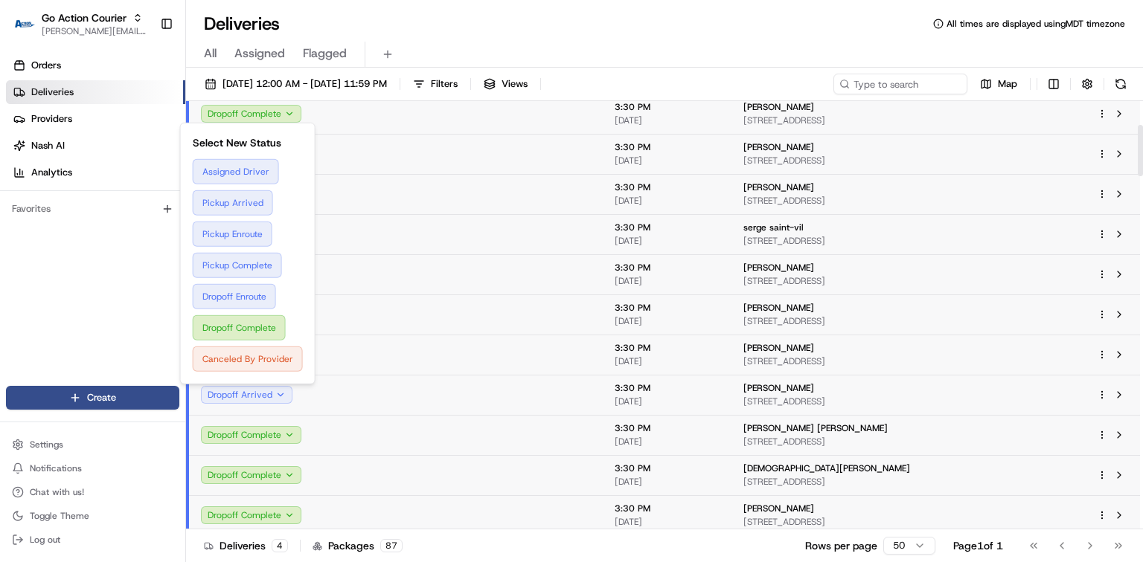
click at [368, 395] on td at bounding box center [384, 395] width 125 height 40
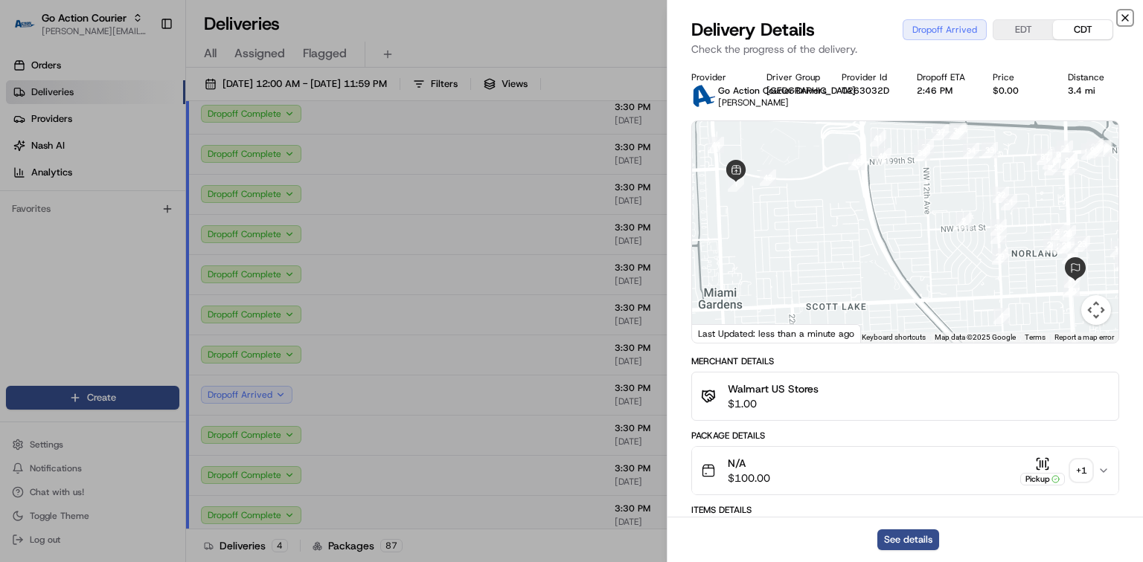
click at [1130, 18] on icon "button" at bounding box center [1125, 18] width 12 height 12
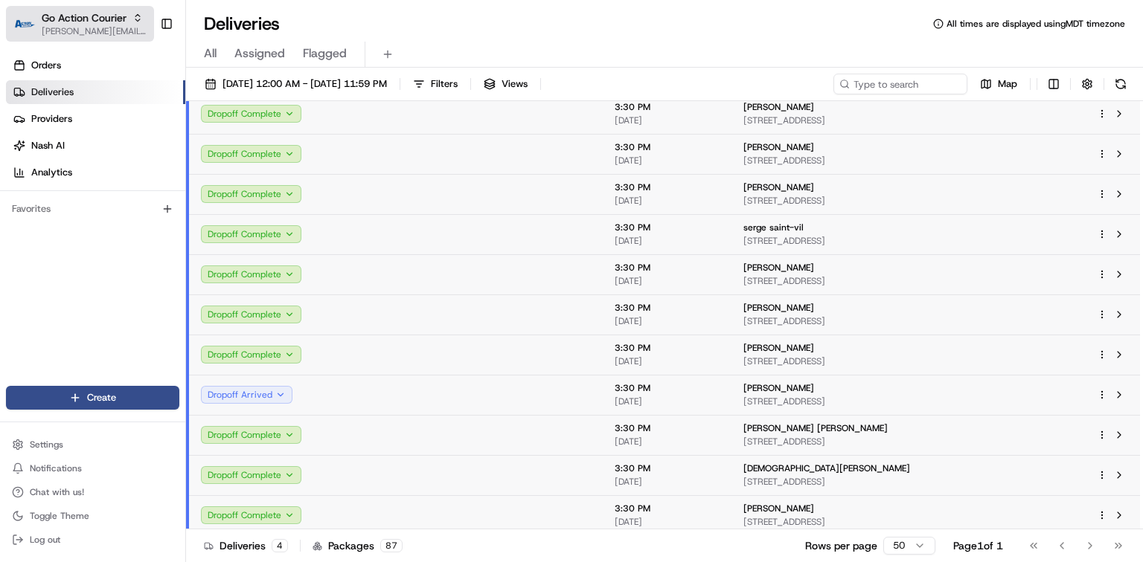
click at [109, 28] on span "[PERSON_NAME][EMAIL_ADDRESS][PERSON_NAME][DOMAIN_NAME]" at bounding box center [95, 31] width 106 height 12
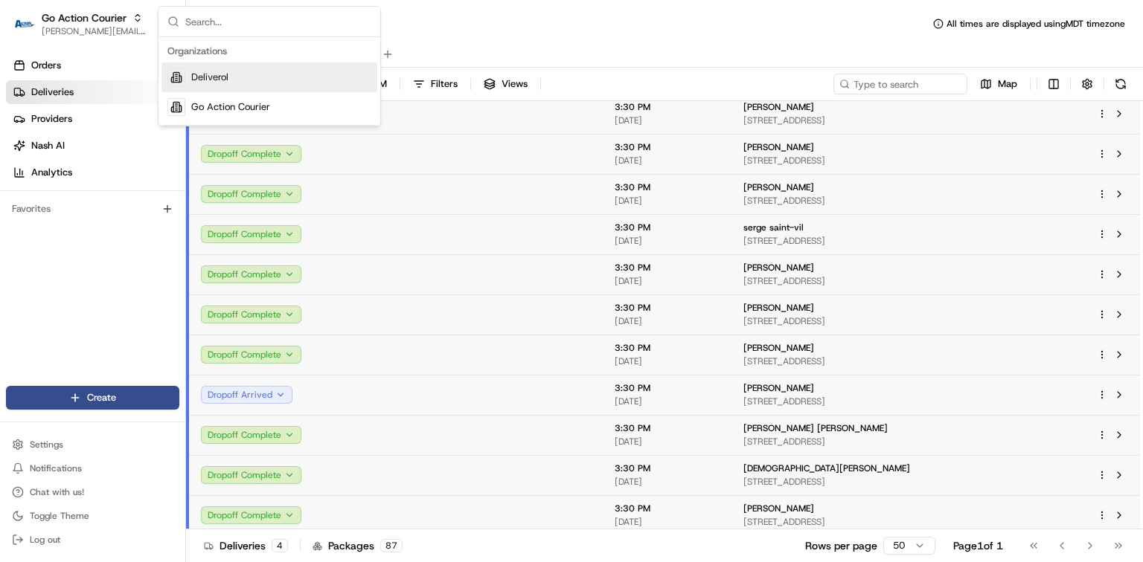
click at [220, 80] on span "Deliverol" at bounding box center [209, 77] width 37 height 13
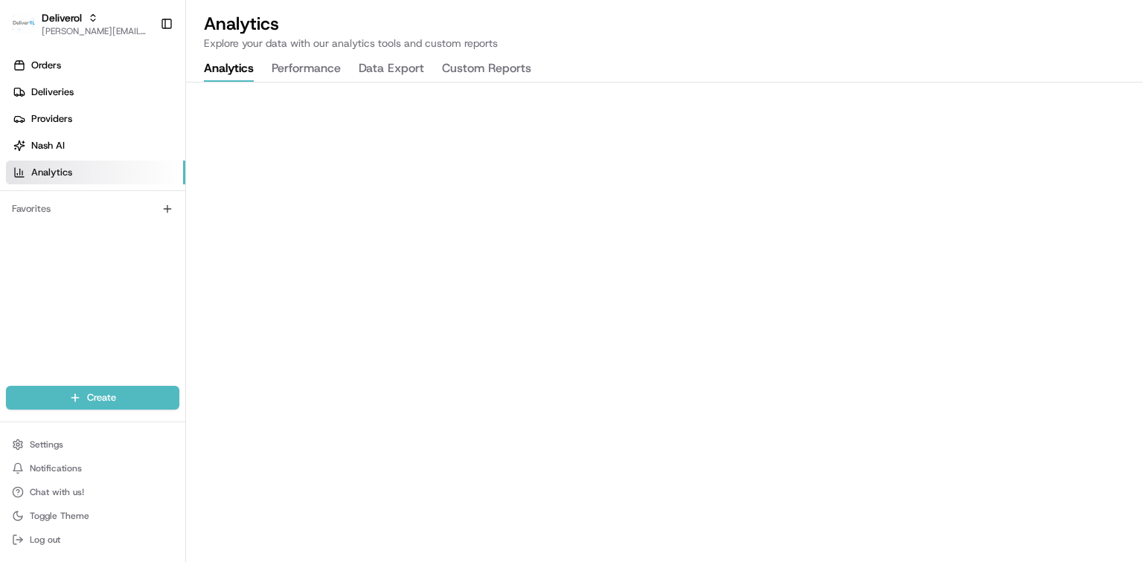
click at [309, 69] on button "Performance" at bounding box center [306, 69] width 69 height 25
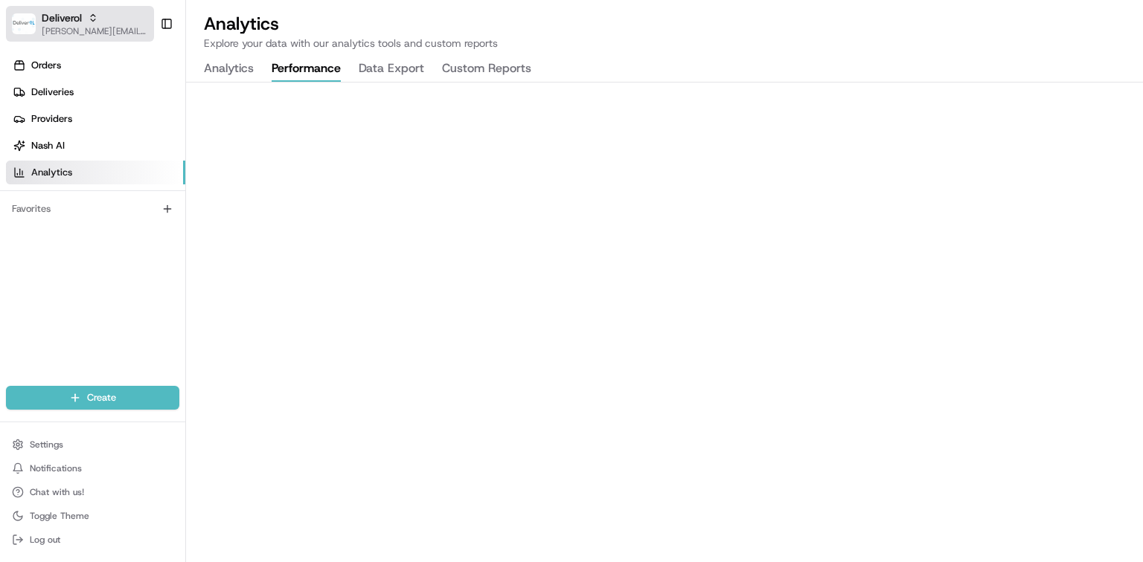
click at [129, 20] on div "Deliverol" at bounding box center [95, 17] width 106 height 15
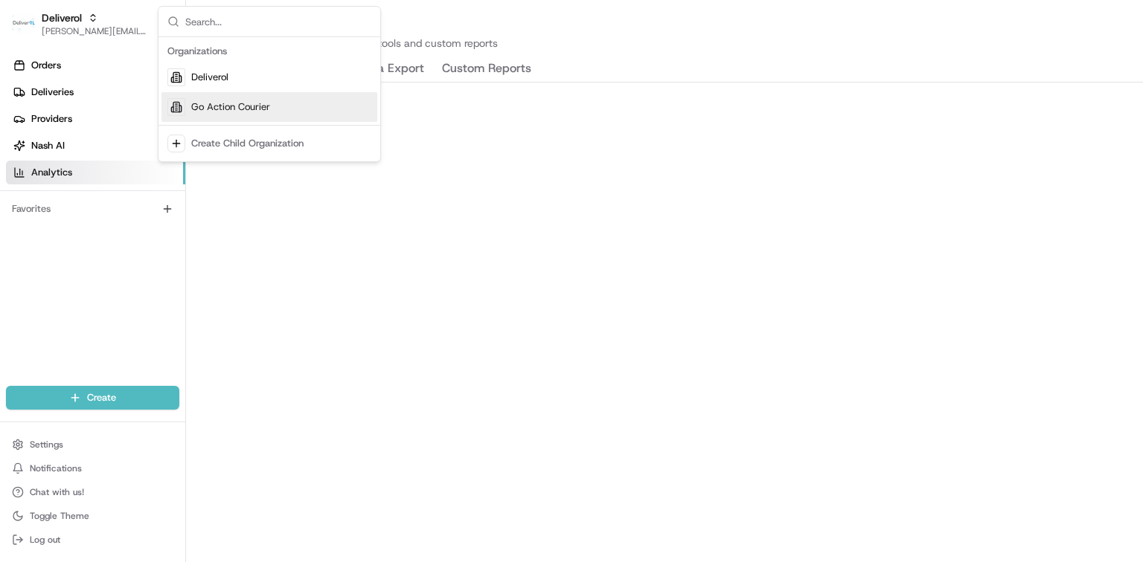
click at [202, 103] on span "Go Action Courier" at bounding box center [230, 106] width 79 height 13
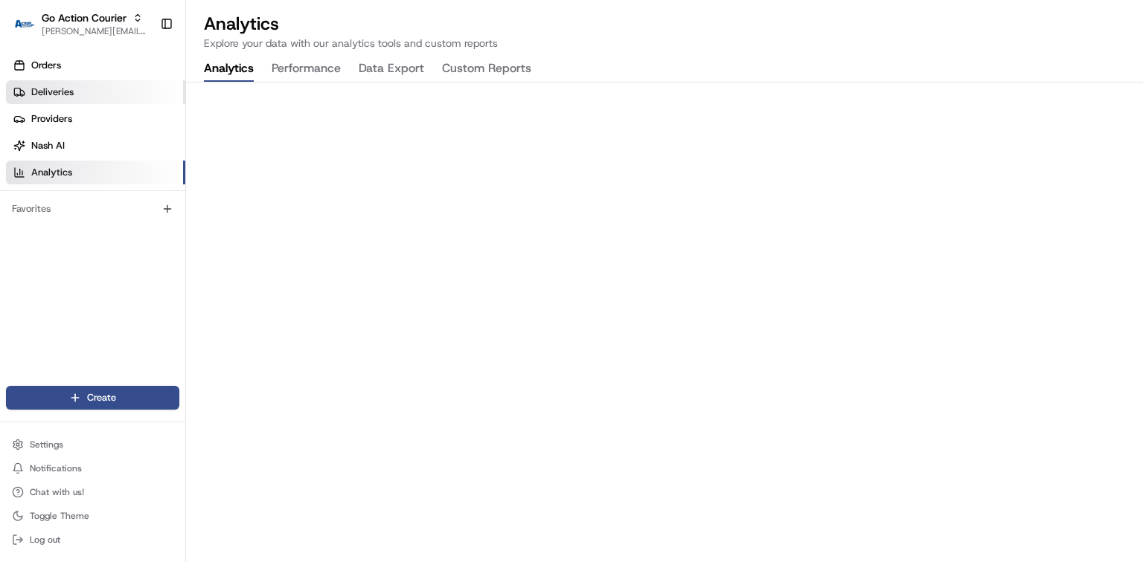
click at [87, 96] on link "Deliveries" at bounding box center [95, 92] width 179 height 24
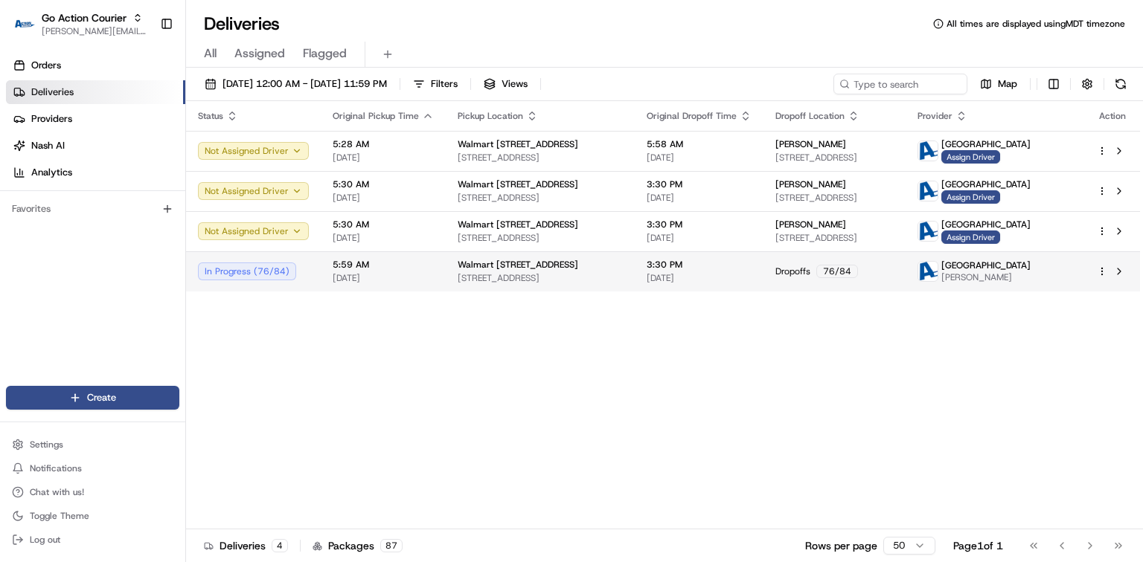
click at [419, 274] on span "[DATE]" at bounding box center [383, 278] width 101 height 12
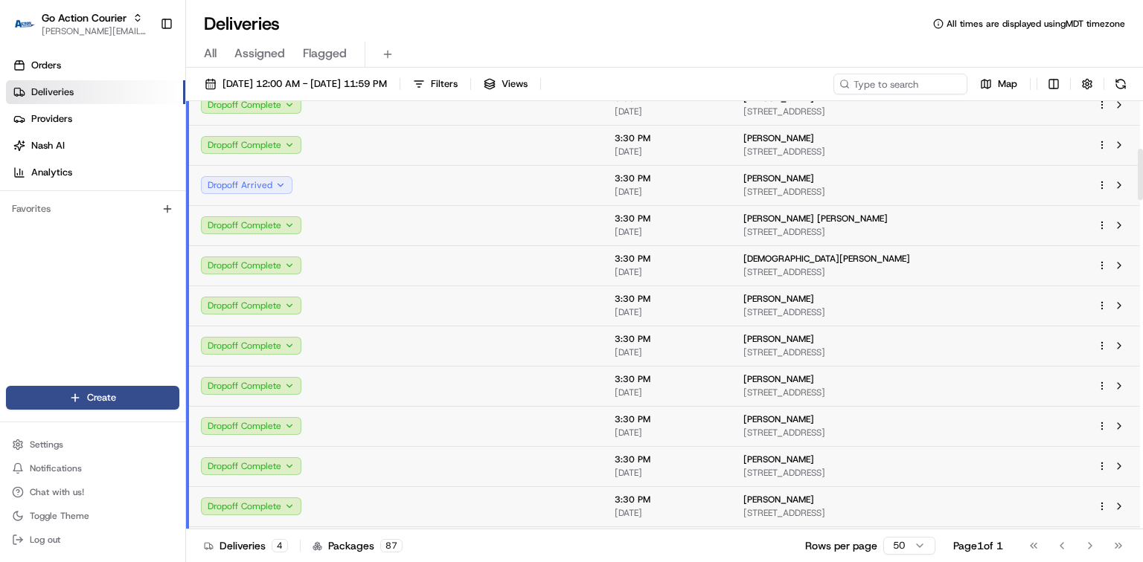
scroll to position [397, 0]
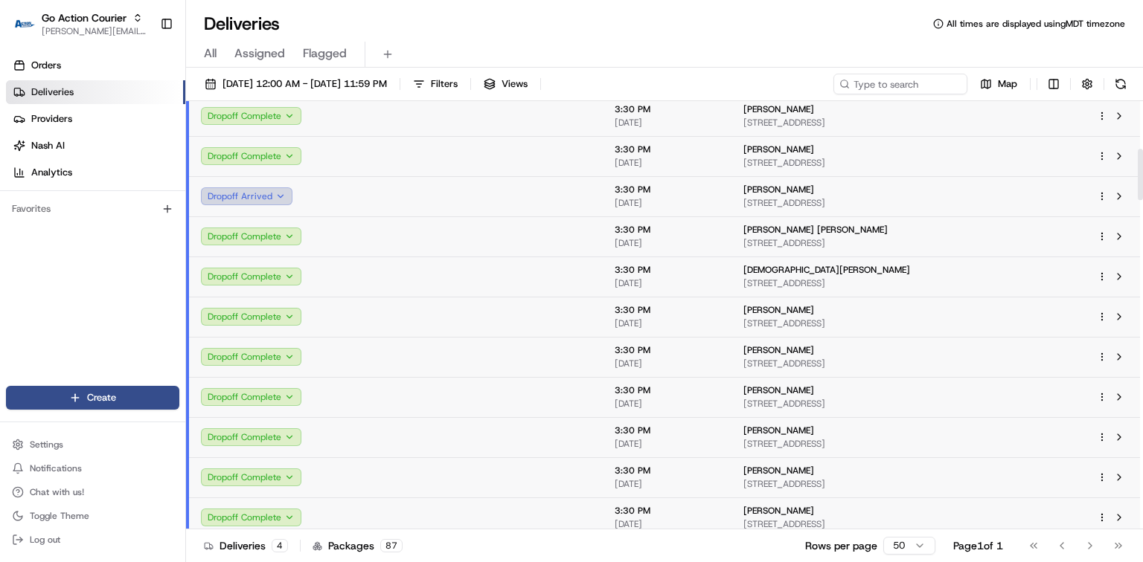
click at [289, 198] on button "Dropoff Arrived" at bounding box center [247, 196] width 92 height 18
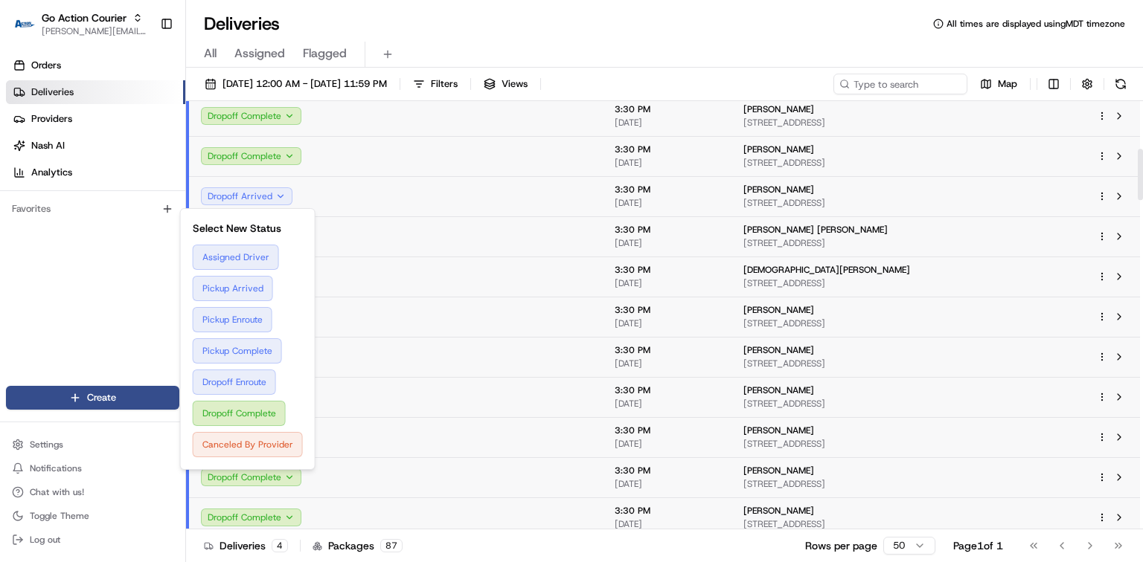
click at [334, 201] on td at bounding box center [384, 196] width 125 height 40
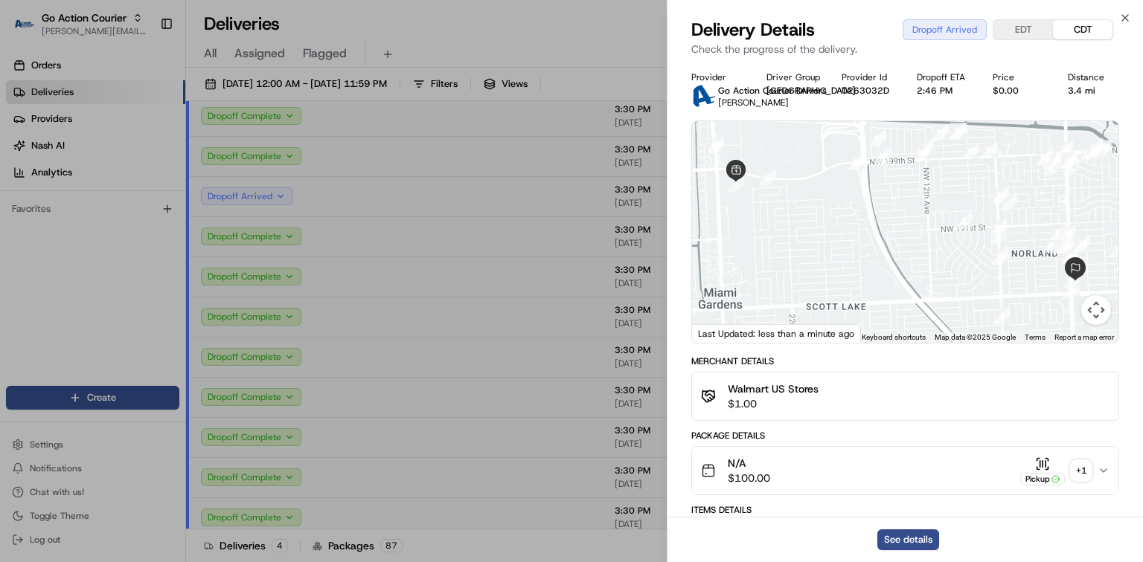
drag, startPoint x: 1029, startPoint y: 30, endPoint x: 1039, endPoint y: 27, distance: 10.1
click at [1029, 30] on button "EDT" at bounding box center [1023, 29] width 60 height 19
click at [1125, 15] on icon "button" at bounding box center [1125, 18] width 12 height 12
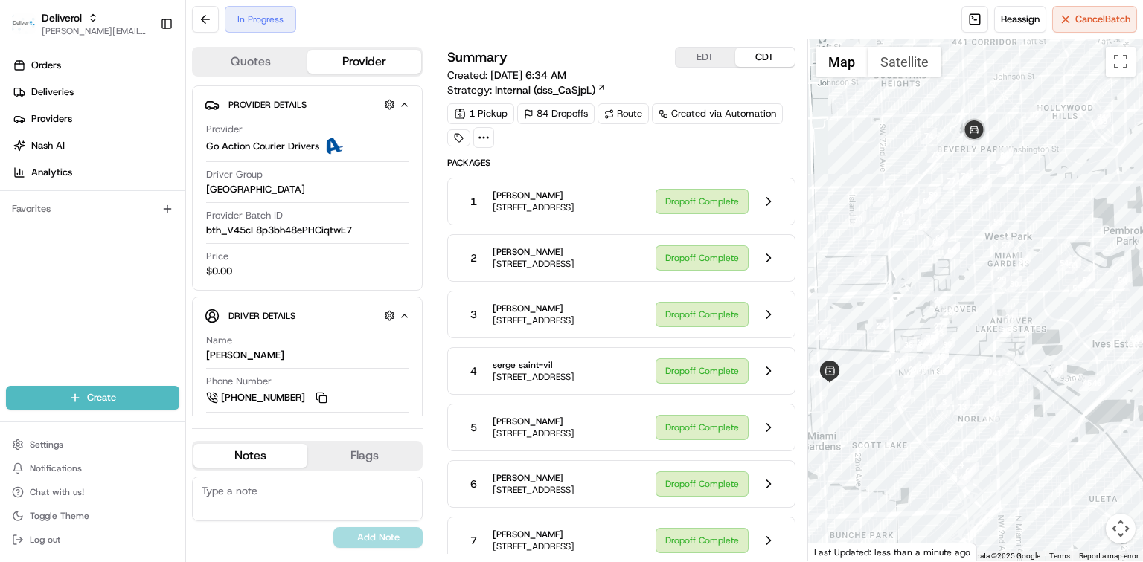
drag, startPoint x: 922, startPoint y: 331, endPoint x: 871, endPoint y: 437, distance: 117.8
click at [872, 437] on div at bounding box center [975, 300] width 335 height 522
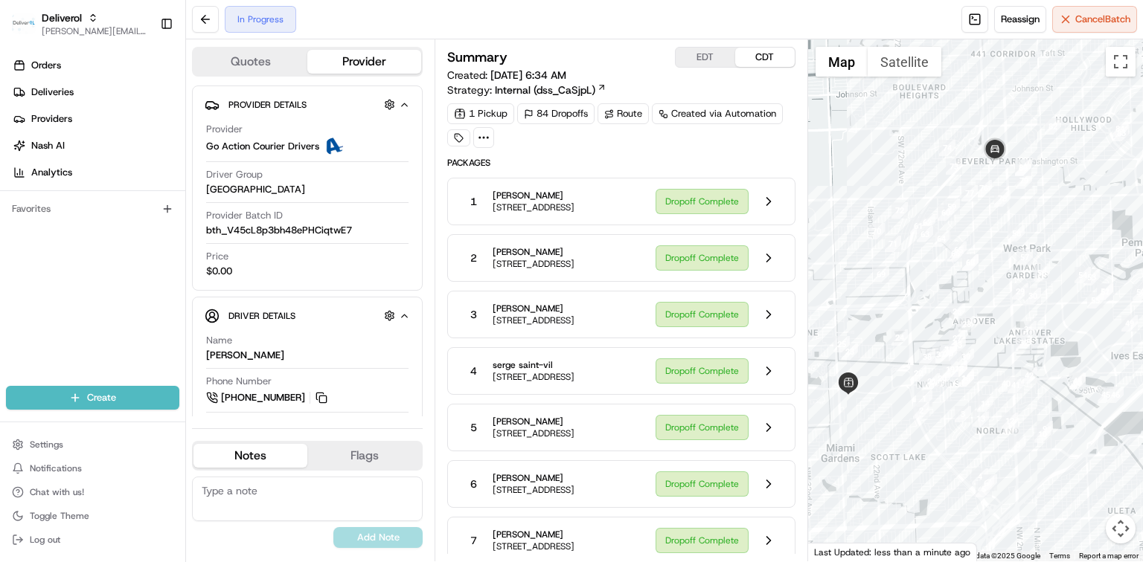
drag, startPoint x: 905, startPoint y: 141, endPoint x: 923, endPoint y: 155, distance: 23.4
click at [923, 155] on div at bounding box center [975, 300] width 335 height 522
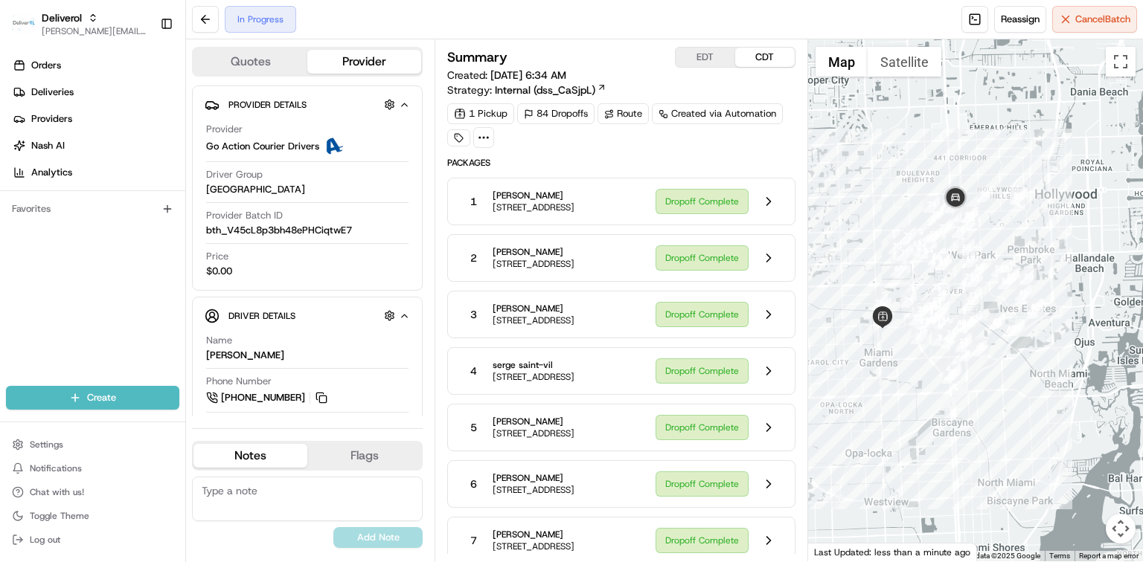
drag, startPoint x: 917, startPoint y: 318, endPoint x: 899, endPoint y: 352, distance: 39.0
click at [899, 352] on div at bounding box center [975, 300] width 335 height 522
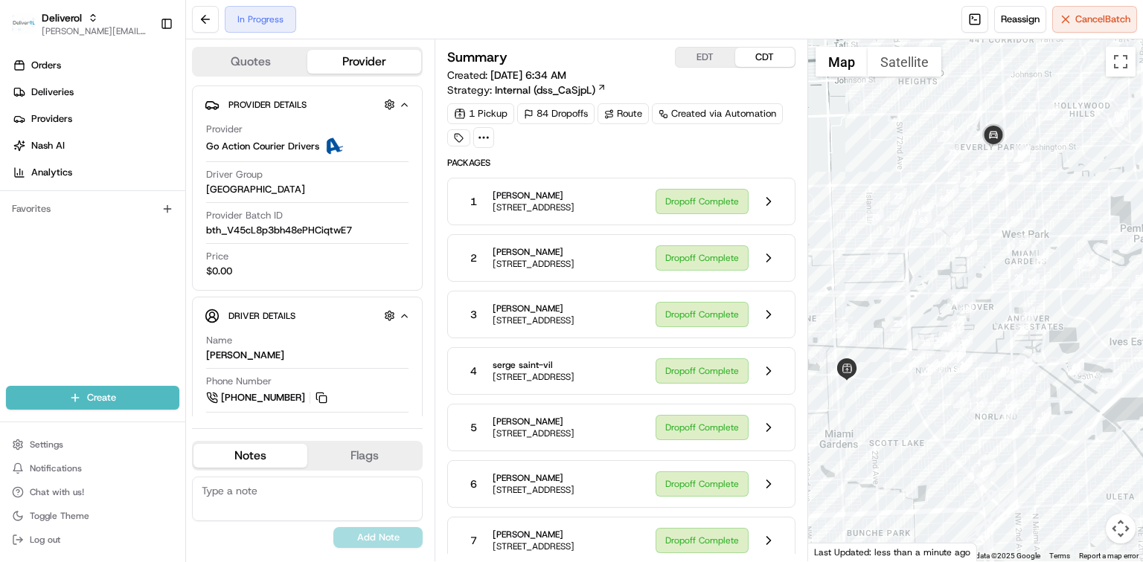
drag, startPoint x: 1109, startPoint y: 150, endPoint x: 1080, endPoint y: 223, distance: 78.7
click at [1082, 224] on div at bounding box center [975, 300] width 335 height 522
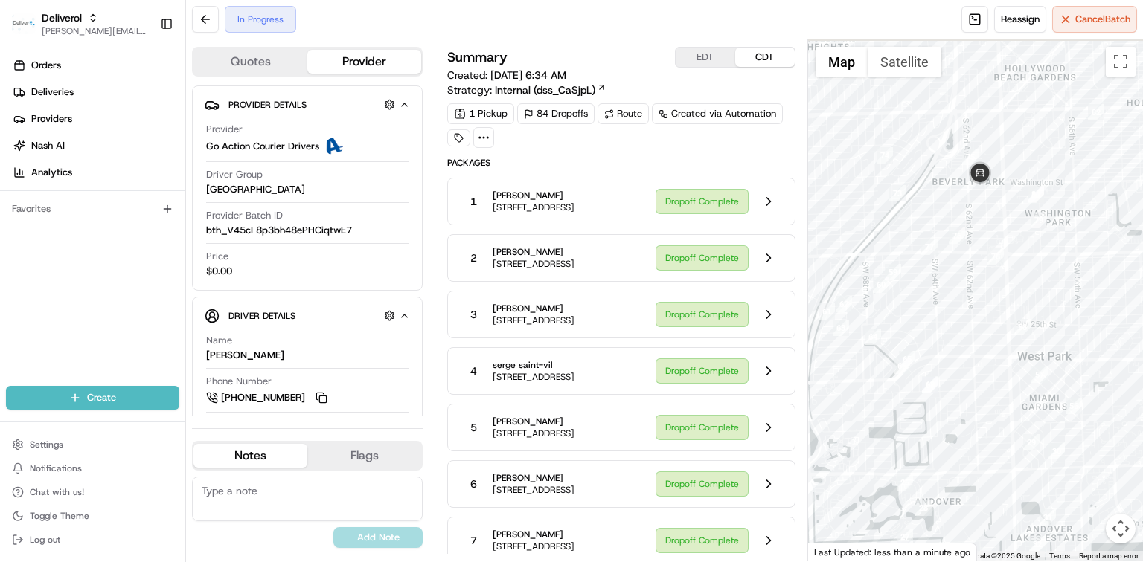
drag, startPoint x: 975, startPoint y: 173, endPoint x: 991, endPoint y: 202, distance: 33.3
click at [991, 202] on div at bounding box center [975, 300] width 335 height 522
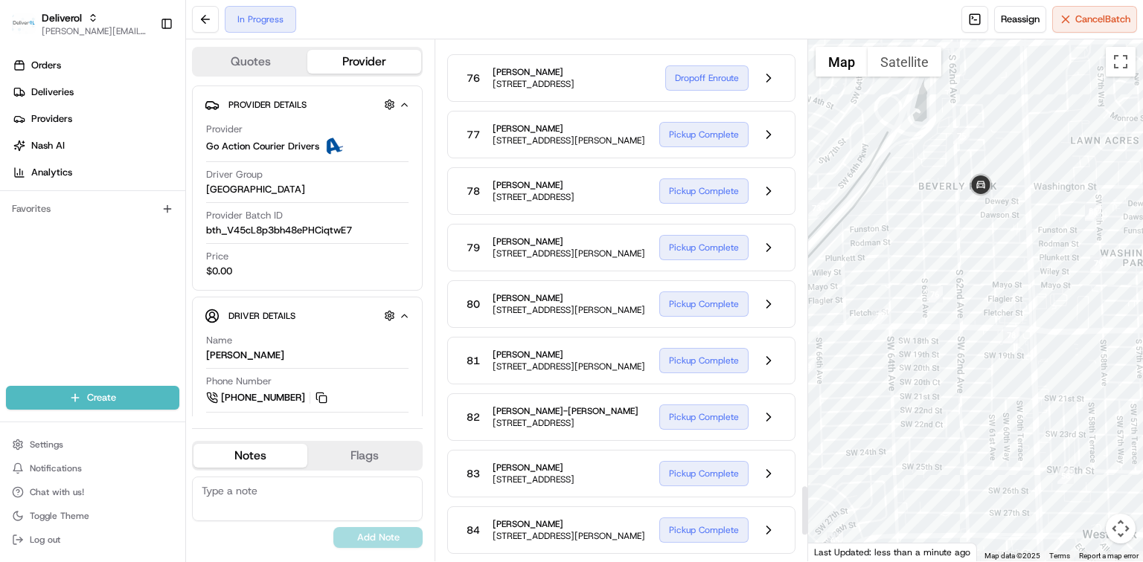
scroll to position [4657, 0]
click at [760, 36] on button at bounding box center [768, 21] width 28 height 28
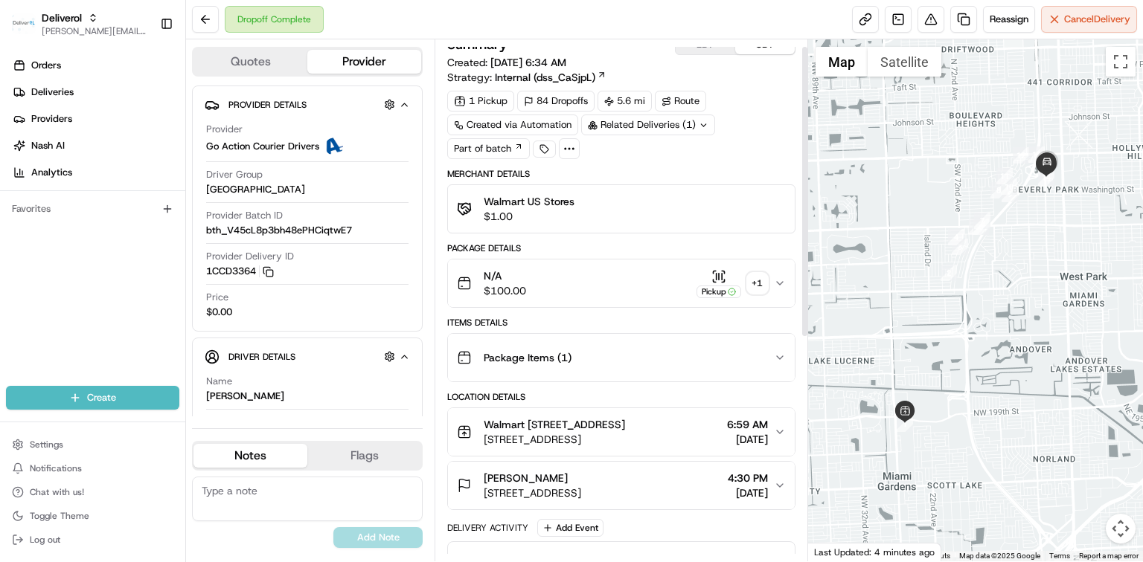
scroll to position [12, 0]
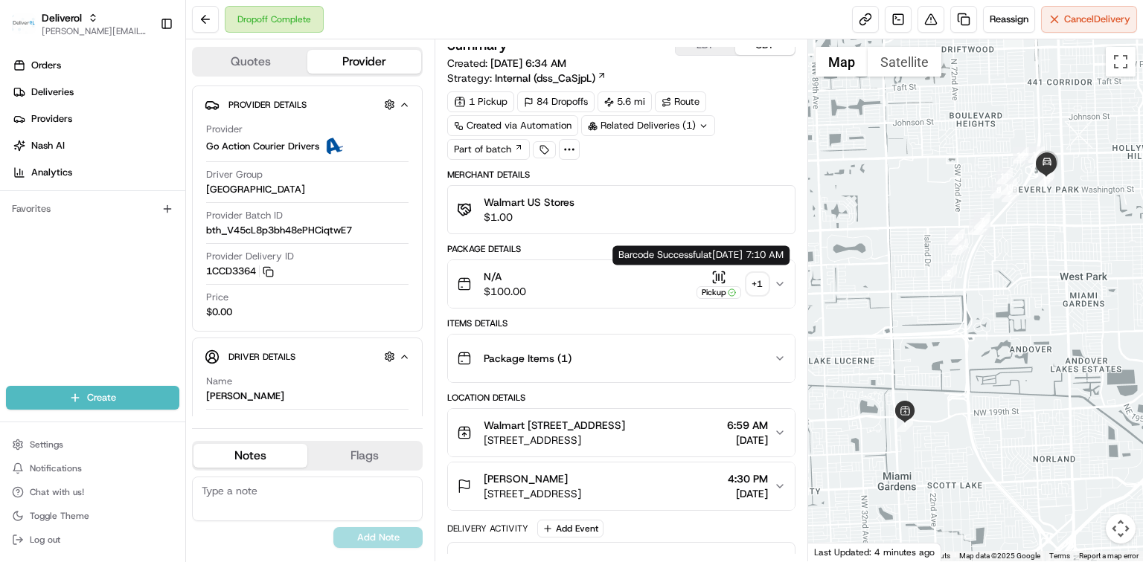
click at [722, 280] on icon "button" at bounding box center [718, 277] width 15 height 15
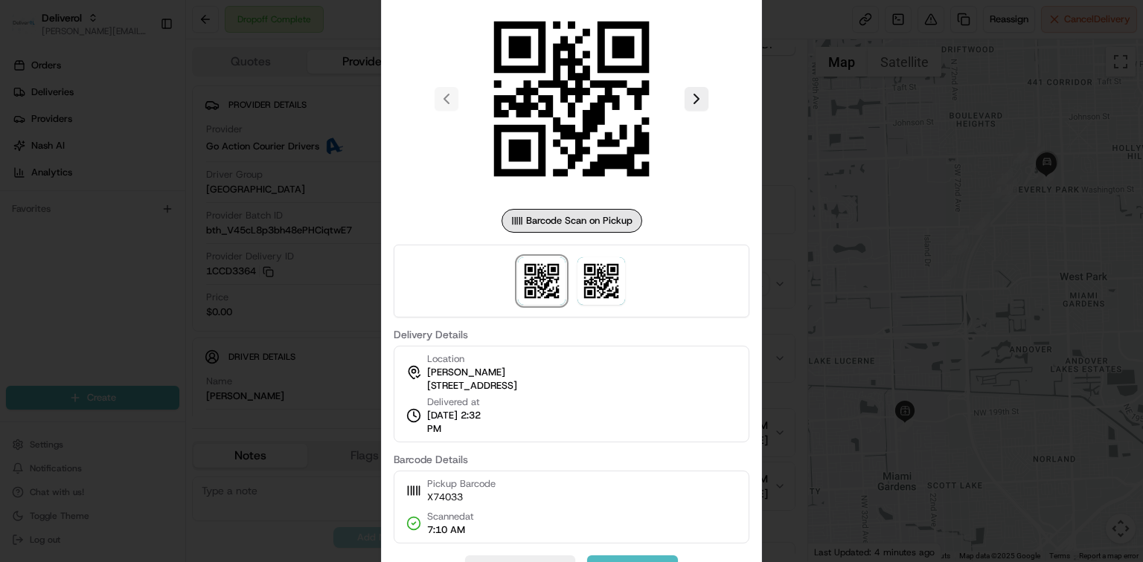
click at [924, 315] on div at bounding box center [571, 281] width 1143 height 562
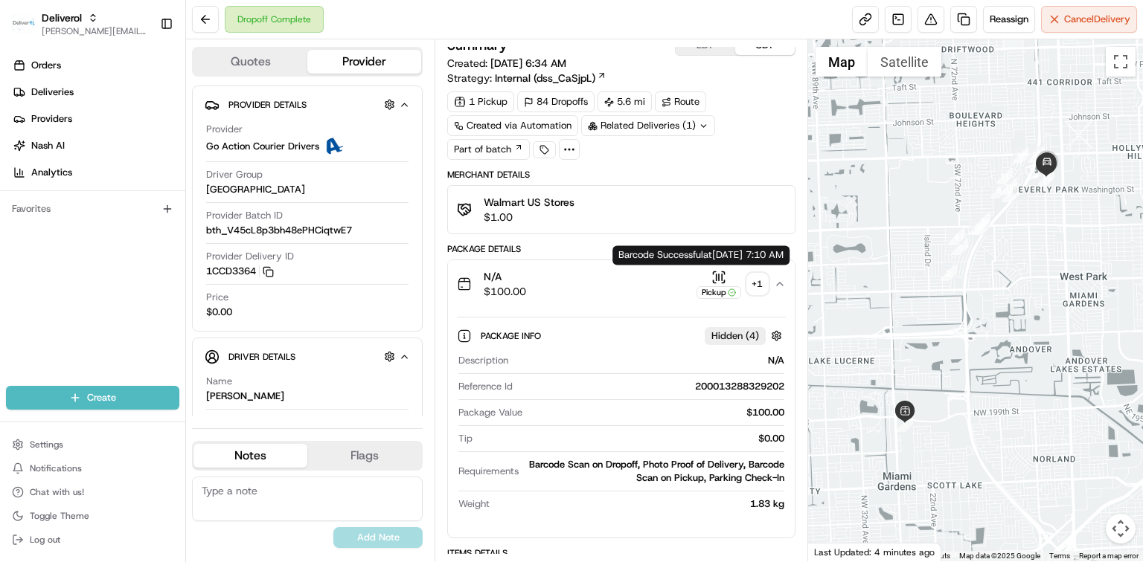
click at [723, 278] on icon "button" at bounding box center [718, 277] width 15 height 15
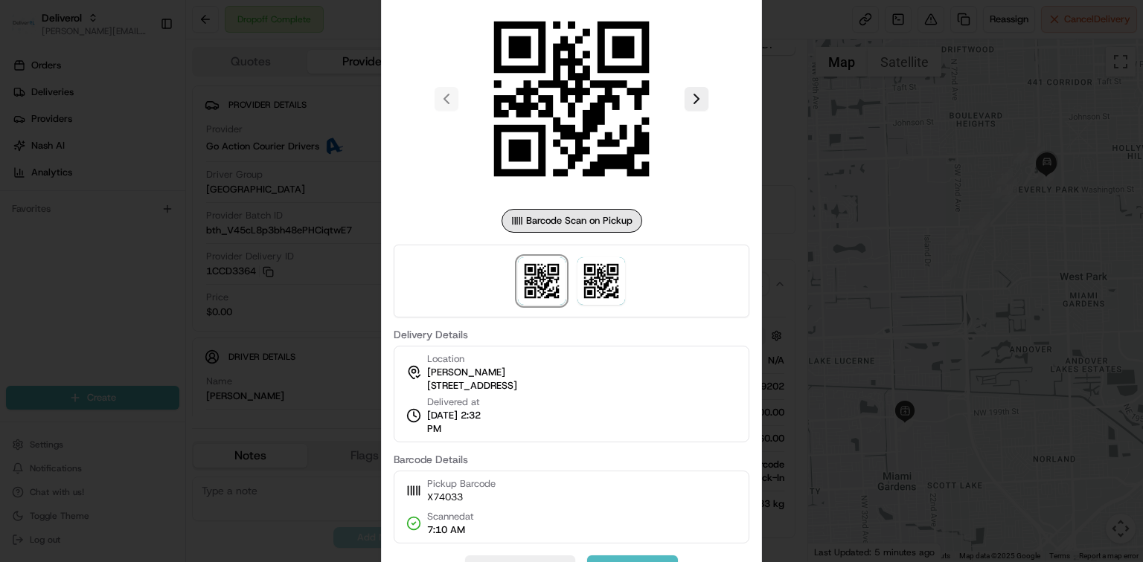
click at [144, 54] on div at bounding box center [571, 281] width 1143 height 562
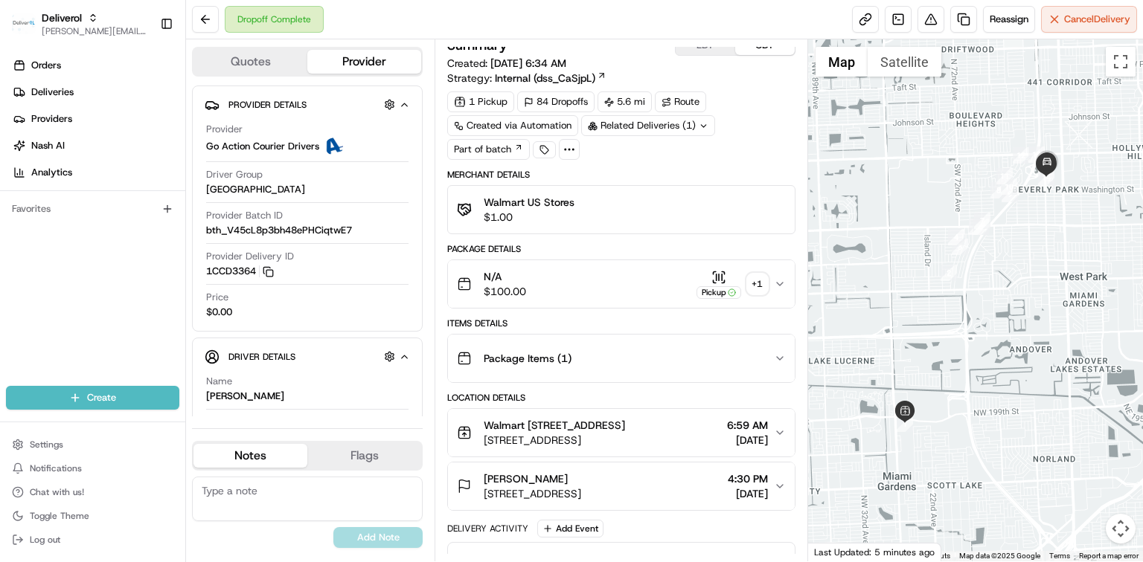
scroll to position [0, 0]
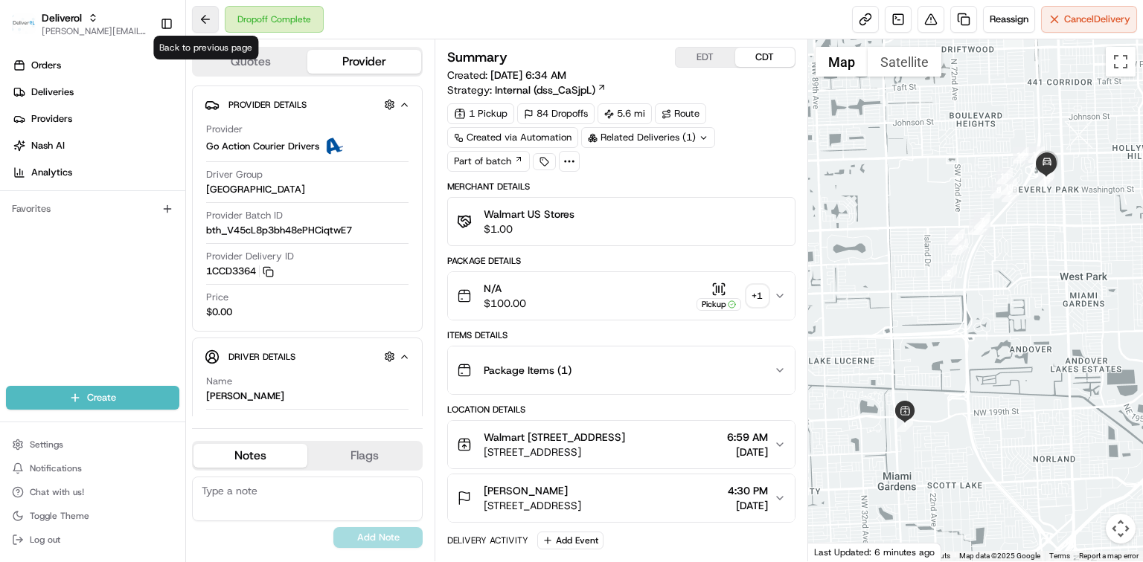
click at [208, 24] on button at bounding box center [205, 19] width 27 height 27
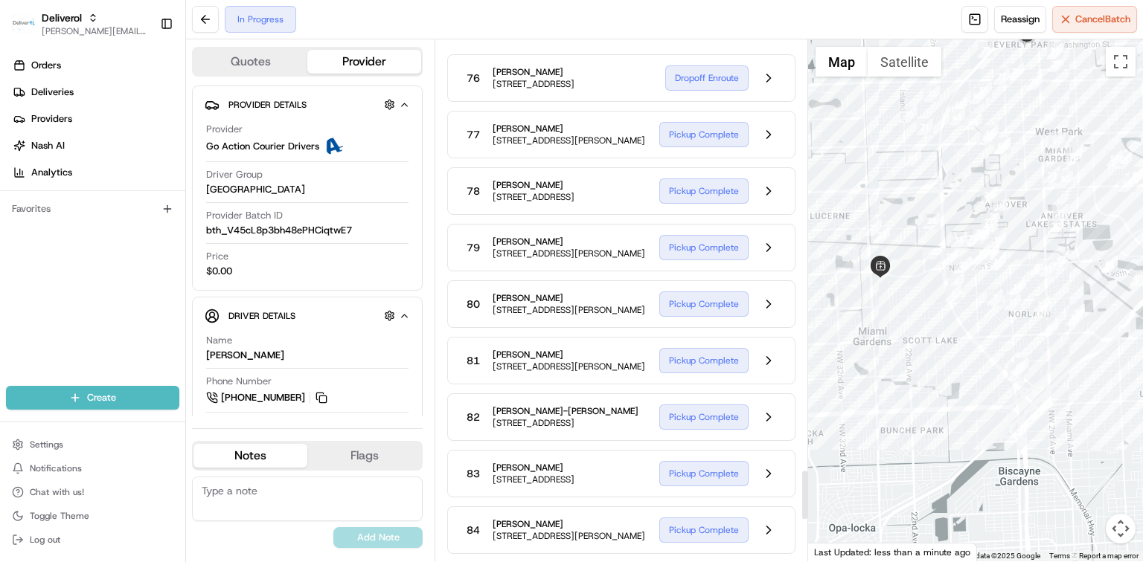
scroll to position [4459, 0]
click at [763, 36] on button at bounding box center [768, 21] width 28 height 28
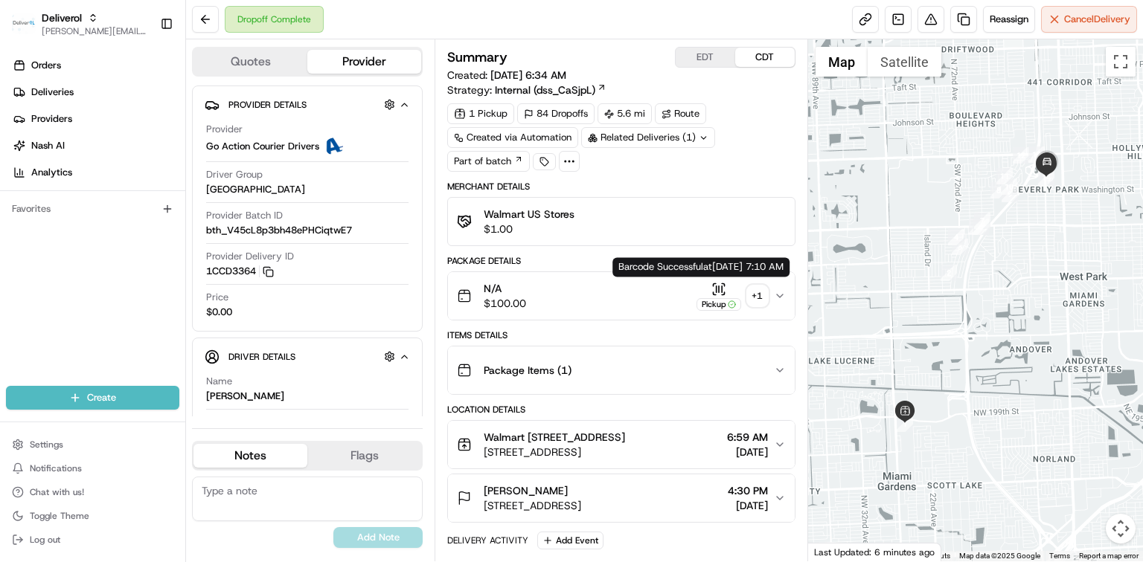
click at [719, 286] on icon "button" at bounding box center [719, 289] width 0 height 6
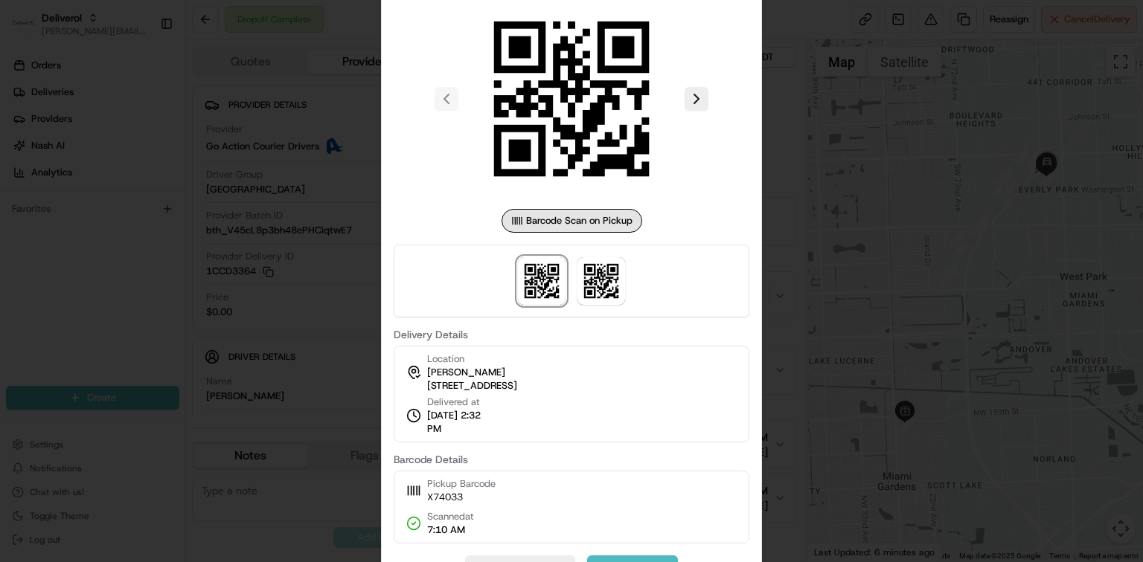
click at [911, 321] on div at bounding box center [571, 281] width 1143 height 562
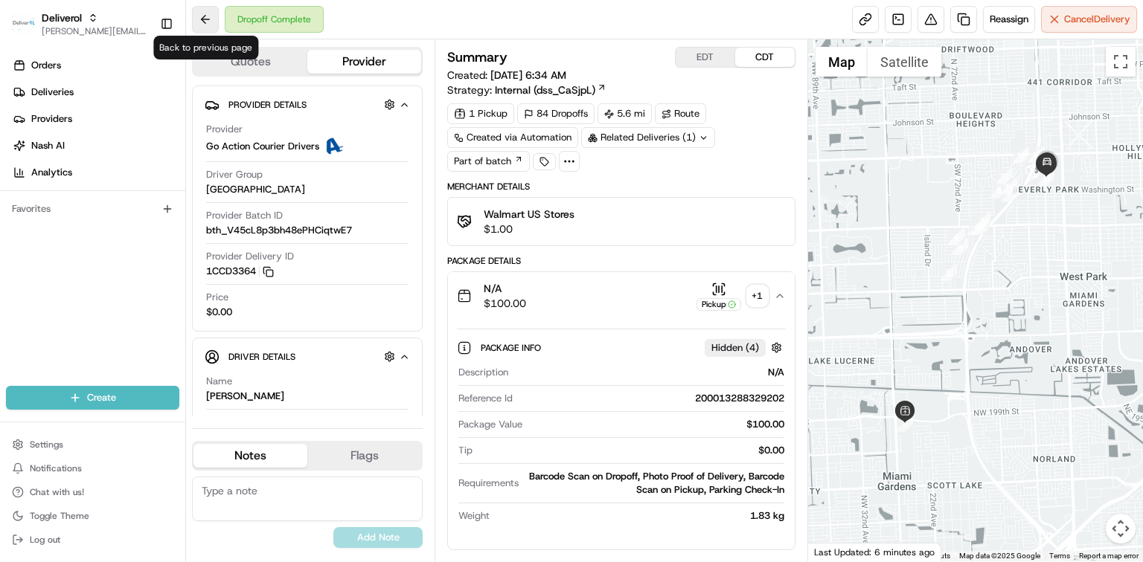
click at [198, 24] on button at bounding box center [205, 19] width 27 height 27
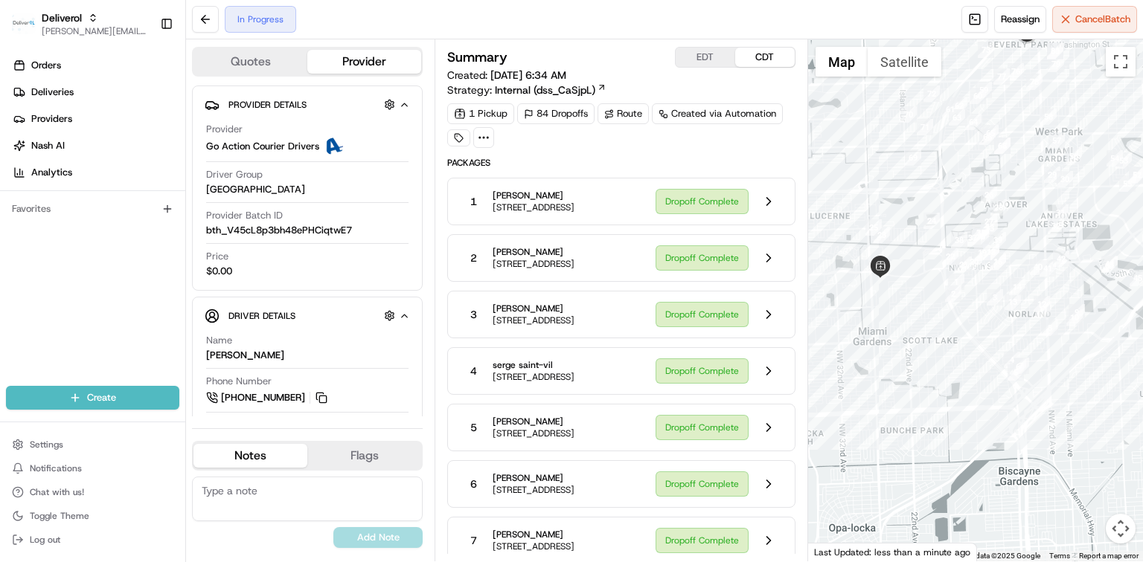
click at [704, 205] on div "Dropoff Complete" at bounding box center [718, 201] width 127 height 28
click at [771, 203] on button at bounding box center [768, 201] width 28 height 28
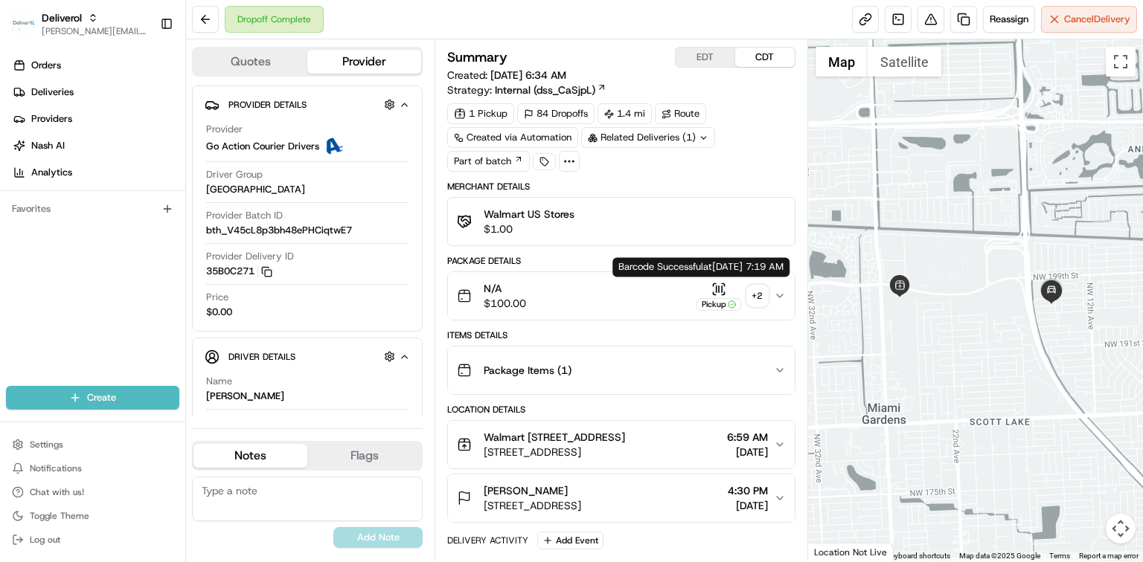
click at [716, 286] on icon "button" at bounding box center [716, 289] width 0 height 6
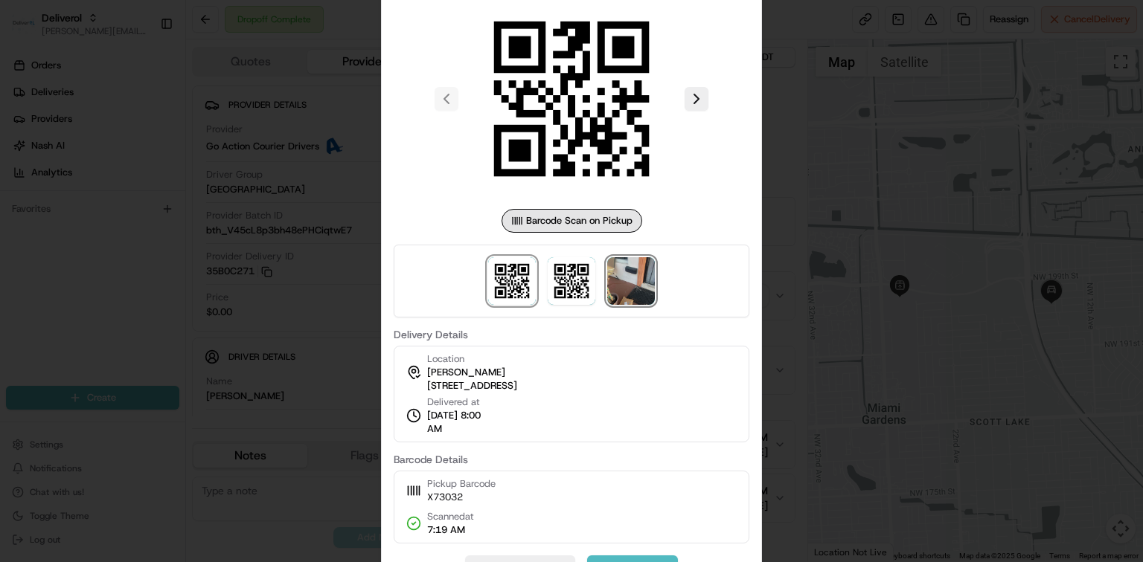
click at [638, 289] on img at bounding box center [631, 281] width 48 height 48
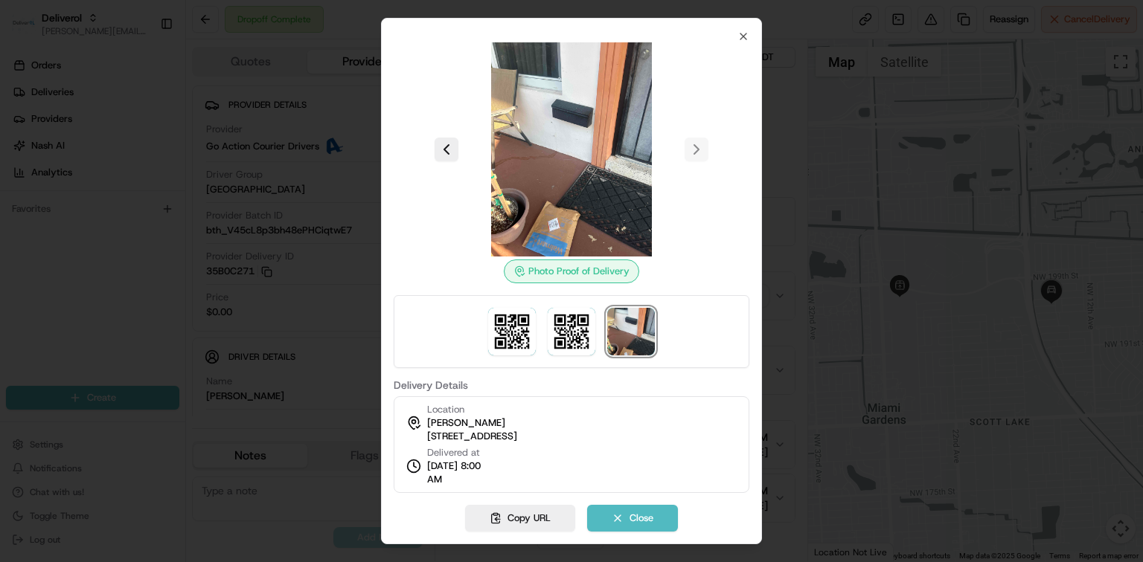
click at [750, 39] on div "Photo Proof of Delivery Delivery Details Location Brittney Sherman 1421 NW 196t…" at bounding box center [571, 281] width 381 height 527
click at [745, 36] on icon "button" at bounding box center [743, 37] width 12 height 12
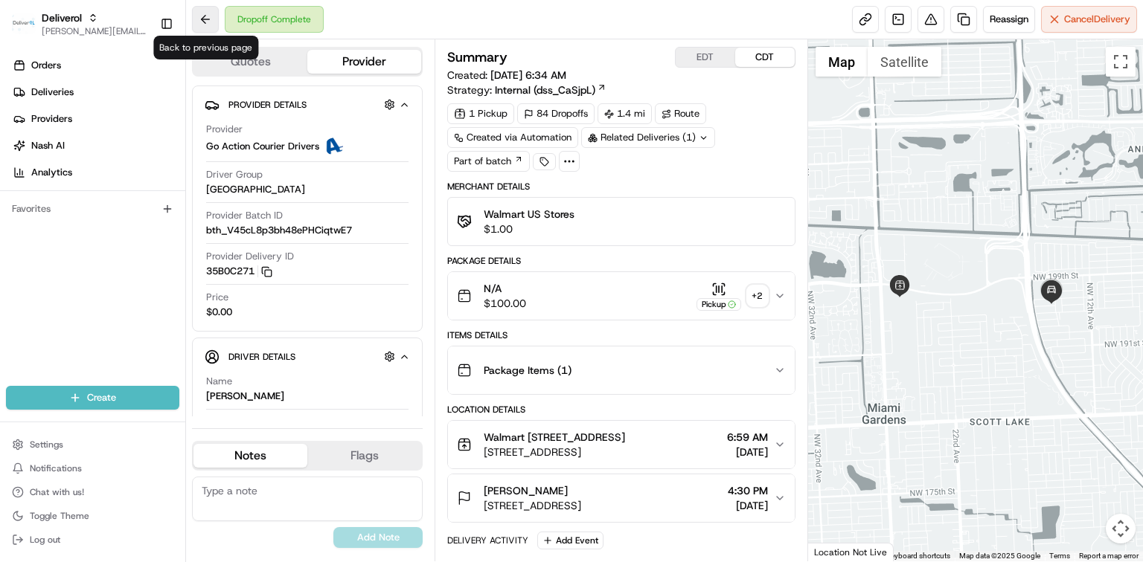
click at [204, 19] on button at bounding box center [205, 19] width 27 height 27
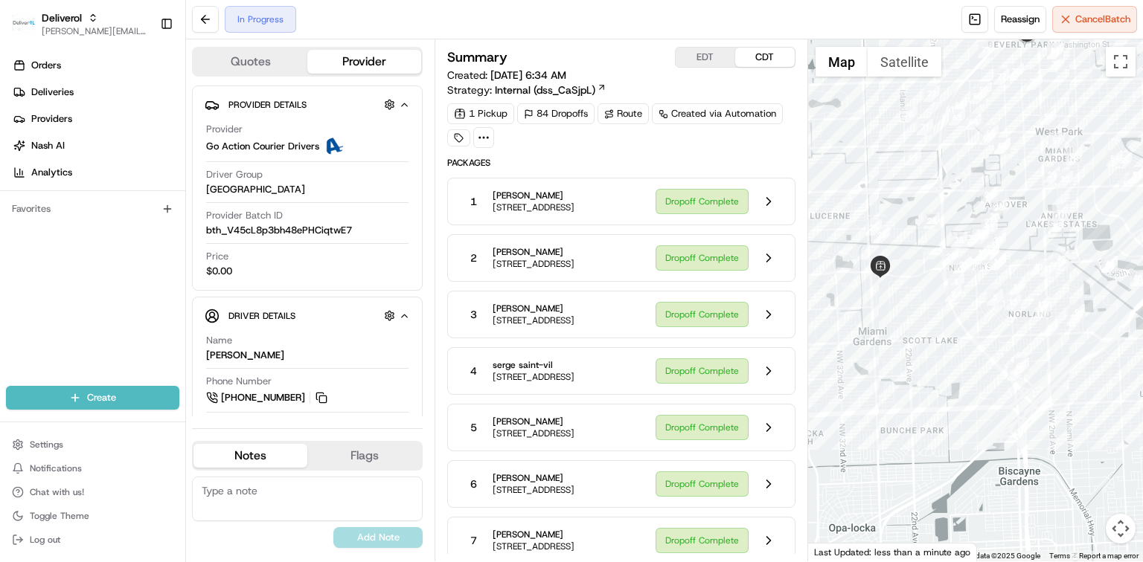
scroll to position [198, 0]
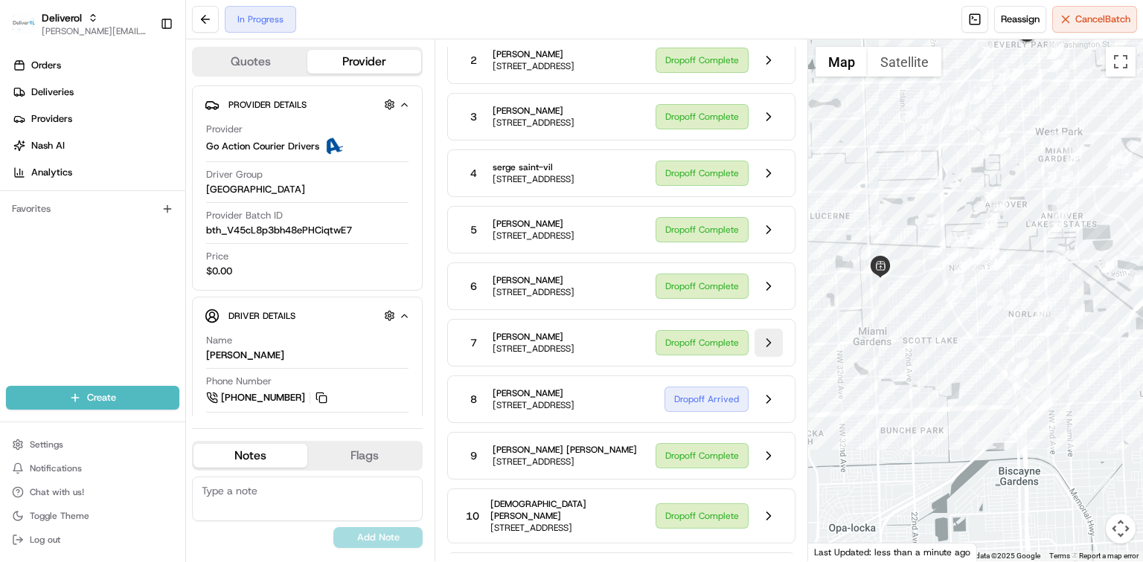
click at [766, 357] on button at bounding box center [768, 343] width 28 height 28
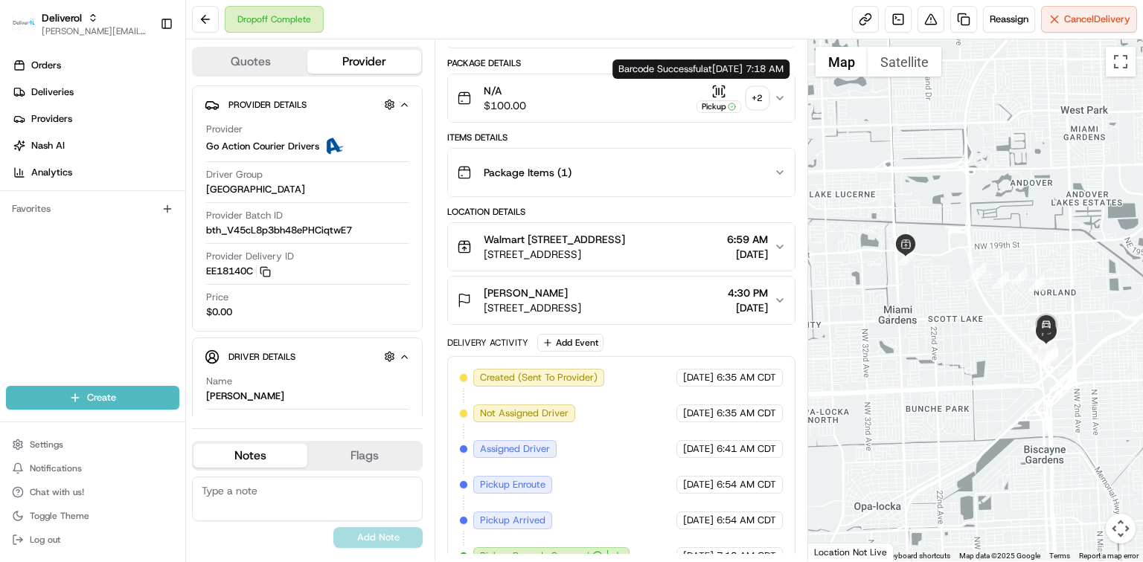
click at [714, 86] on icon "button" at bounding box center [718, 91] width 15 height 15
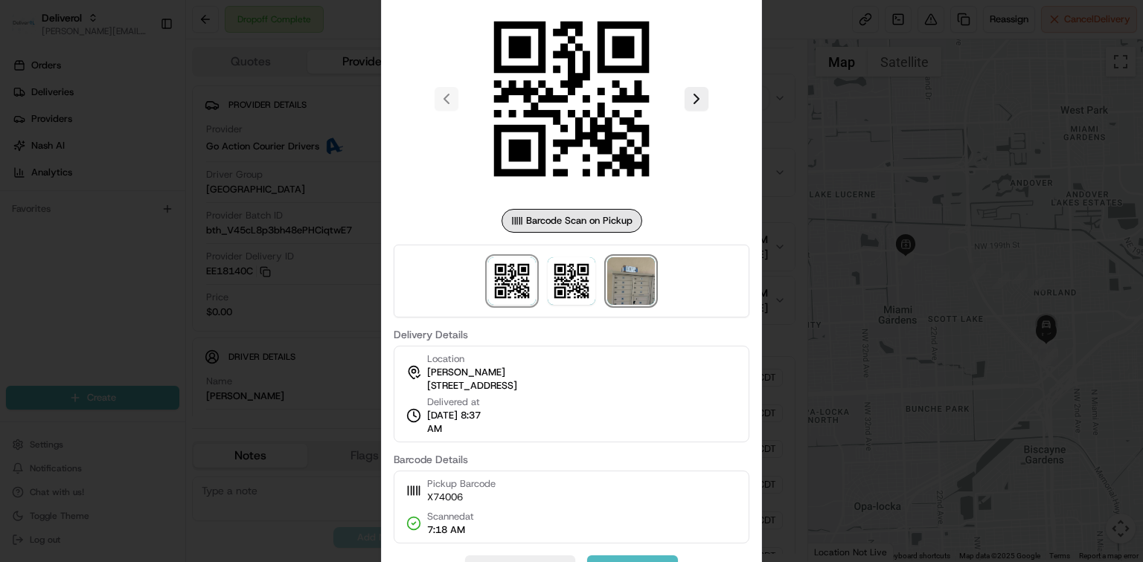
click at [646, 286] on img at bounding box center [631, 281] width 48 height 48
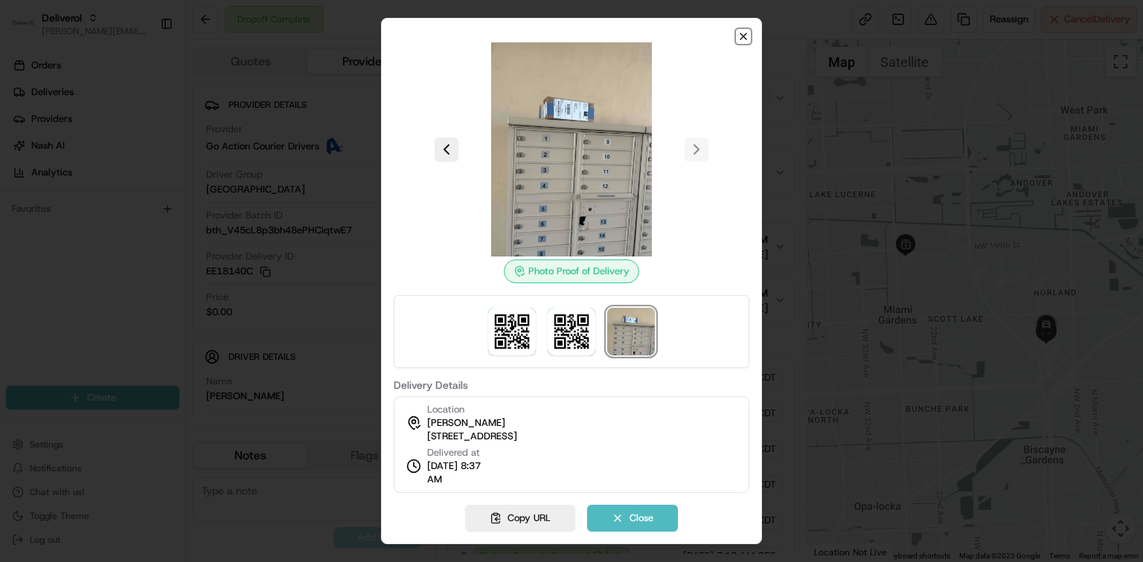
click at [741, 35] on icon "button" at bounding box center [743, 36] width 6 height 6
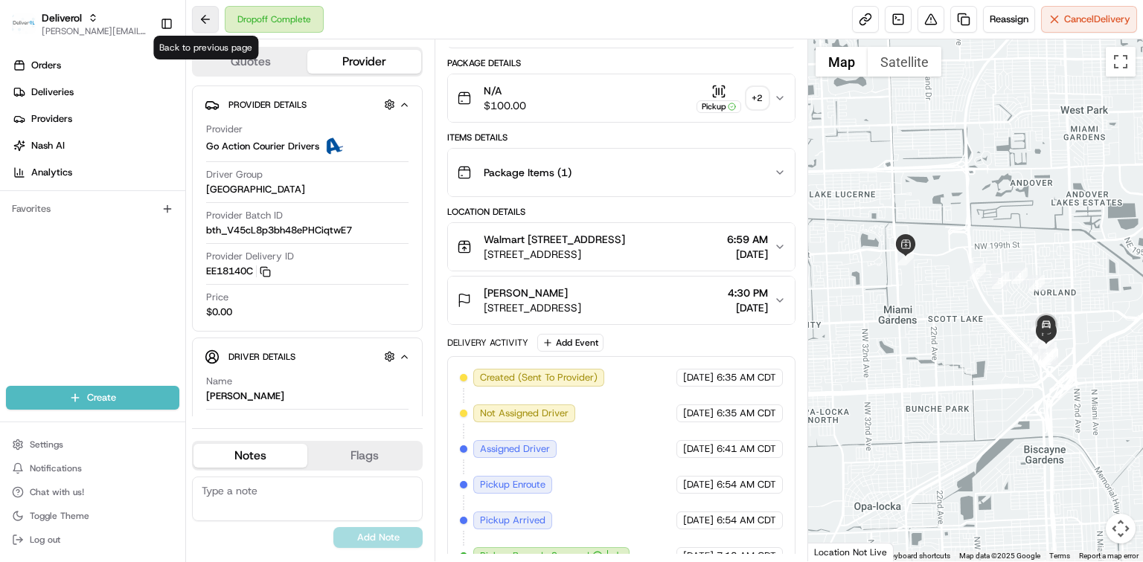
click at [203, 20] on button at bounding box center [205, 19] width 27 height 27
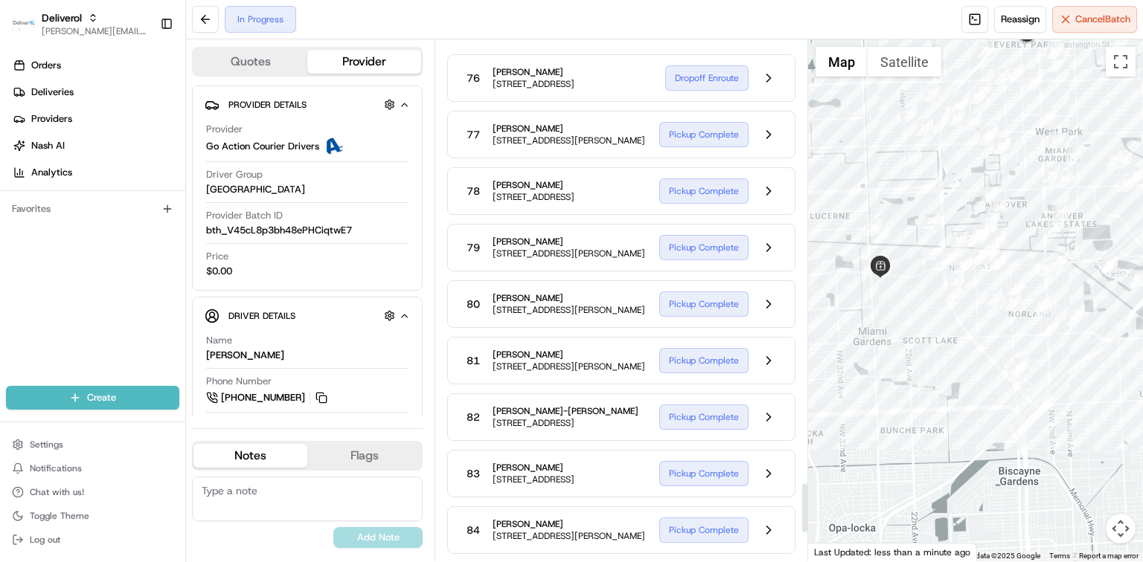
scroll to position [4559, 0]
click at [769, 36] on button at bounding box center [768, 21] width 28 height 28
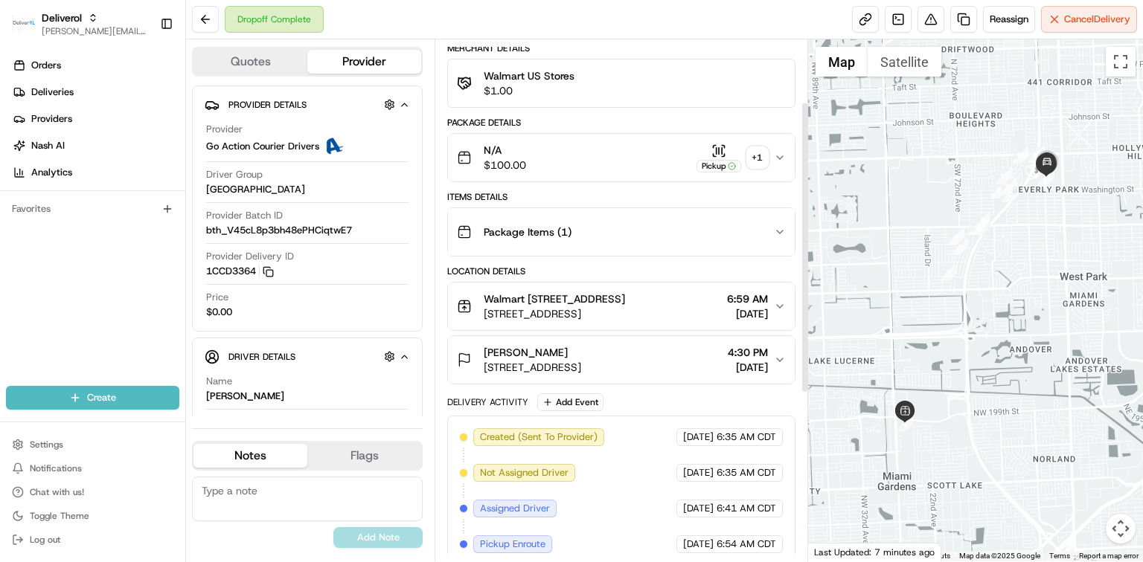
scroll to position [111, 0]
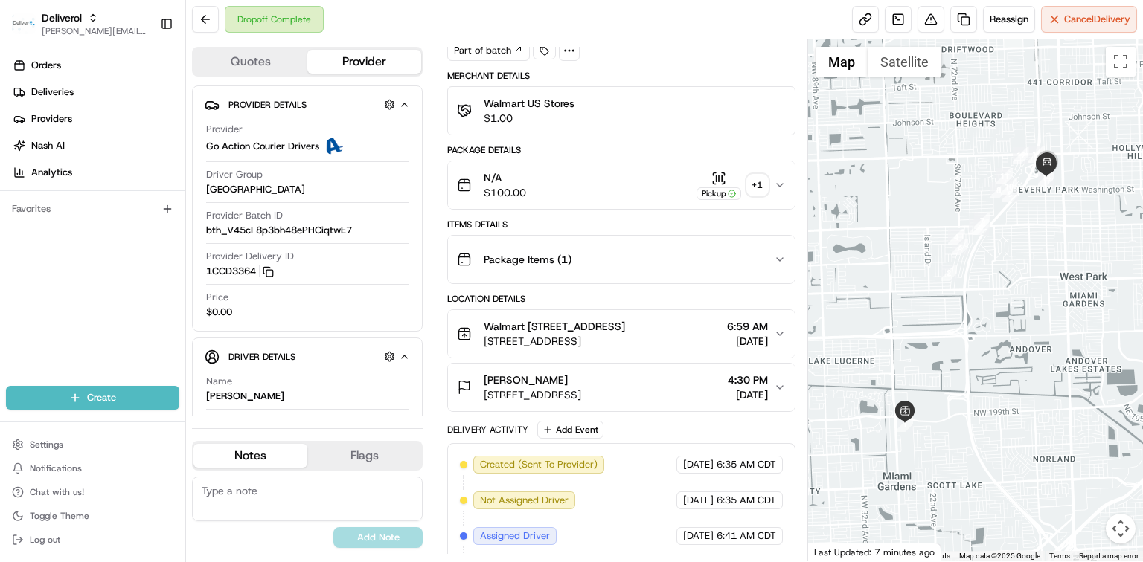
click at [772, 339] on div "Walmart 3311 - Miami Gardens, FL Walmart MIAMI GARDENS #3311 Walmart MIAMI GARD…" at bounding box center [615, 334] width 317 height 30
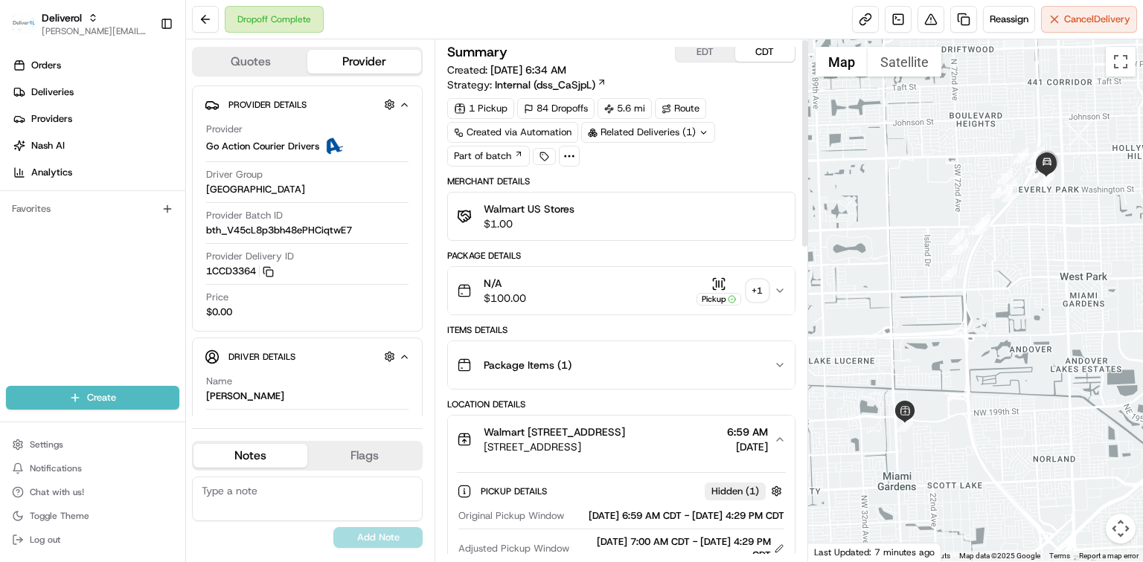
scroll to position [0, 0]
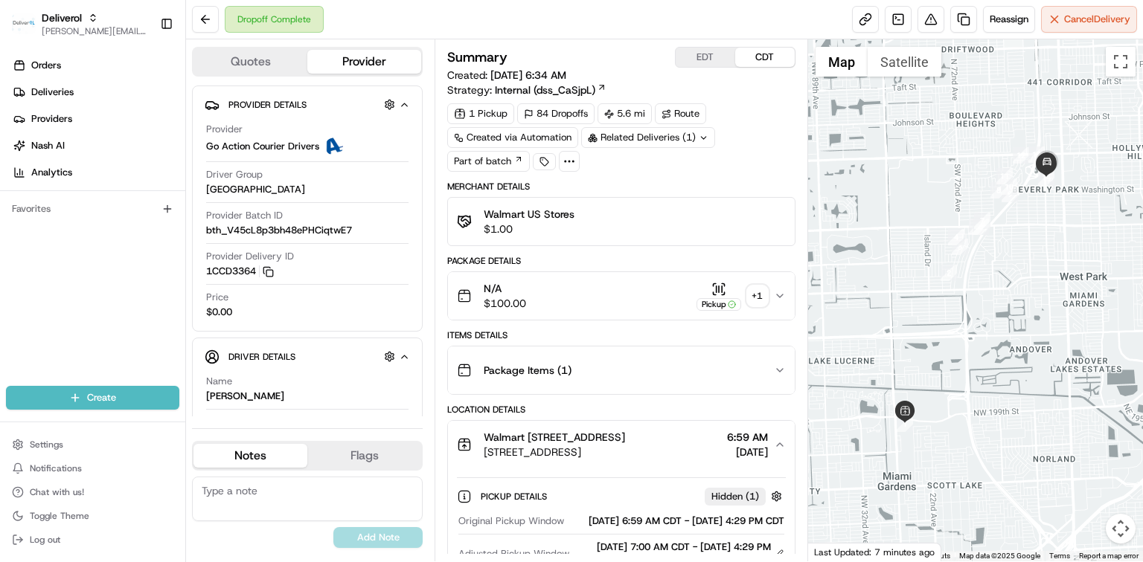
click at [774, 295] on icon "button" at bounding box center [780, 296] width 12 height 12
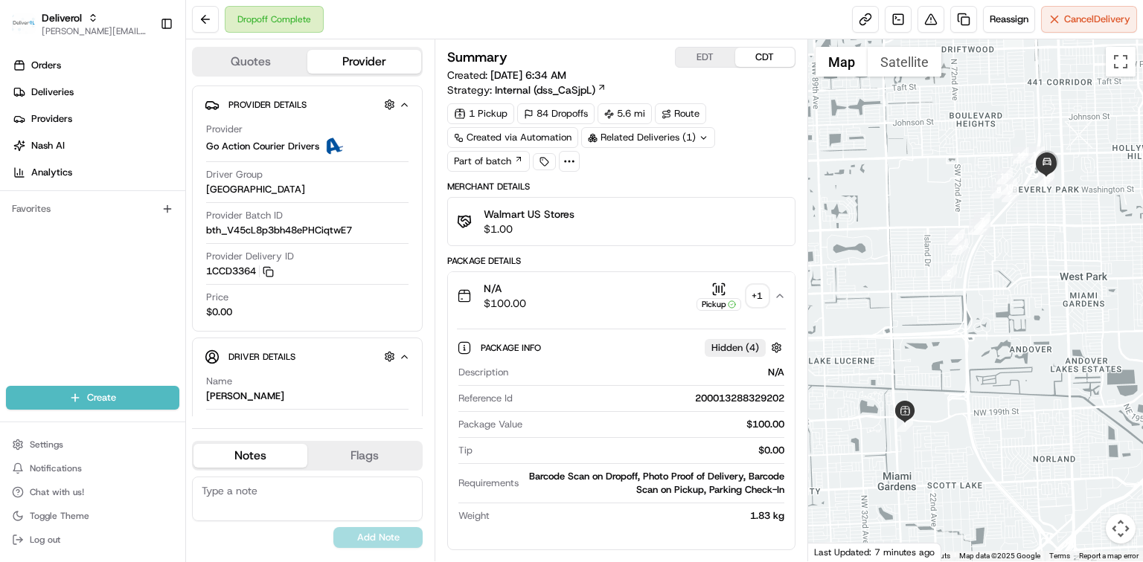
click at [729, 395] on div "200013288329202" at bounding box center [652, 398] width 266 height 13
copy div "200013288329202"
click at [202, 22] on button at bounding box center [205, 19] width 27 height 27
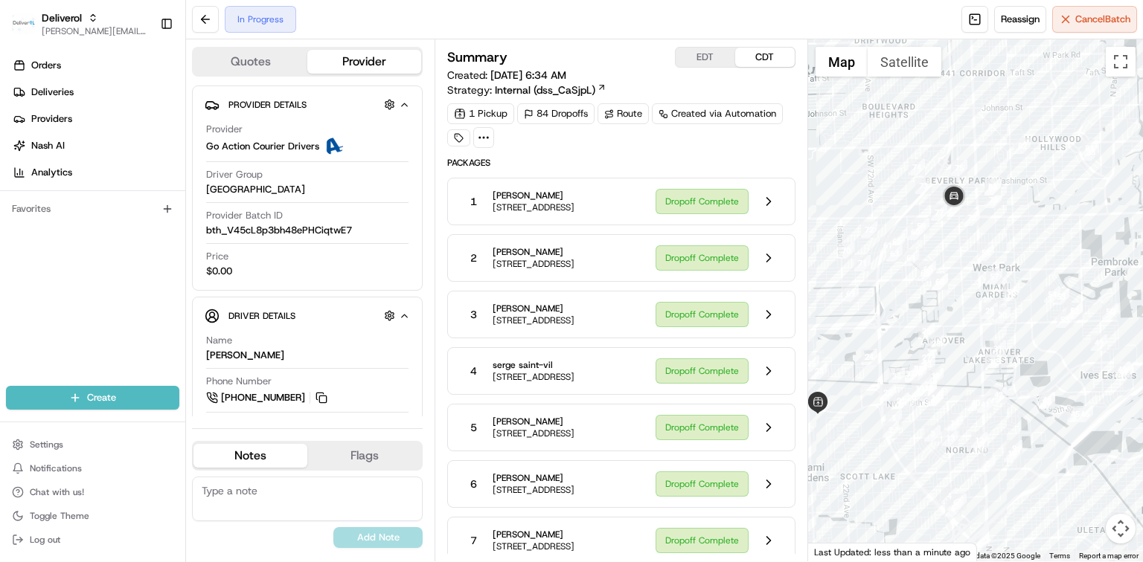
drag, startPoint x: 1086, startPoint y: 257, endPoint x: 1024, endPoint y: 395, distance: 151.2
click at [1024, 395] on div at bounding box center [975, 300] width 335 height 522
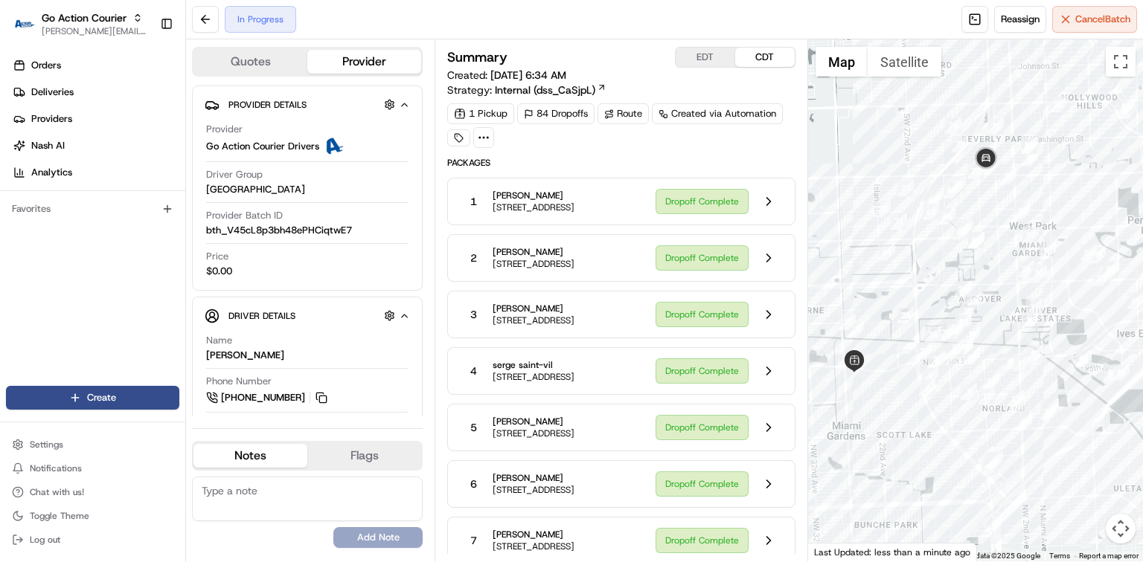
drag, startPoint x: 955, startPoint y: 151, endPoint x: 928, endPoint y: 248, distance: 101.1
click at [928, 248] on div at bounding box center [975, 300] width 335 height 522
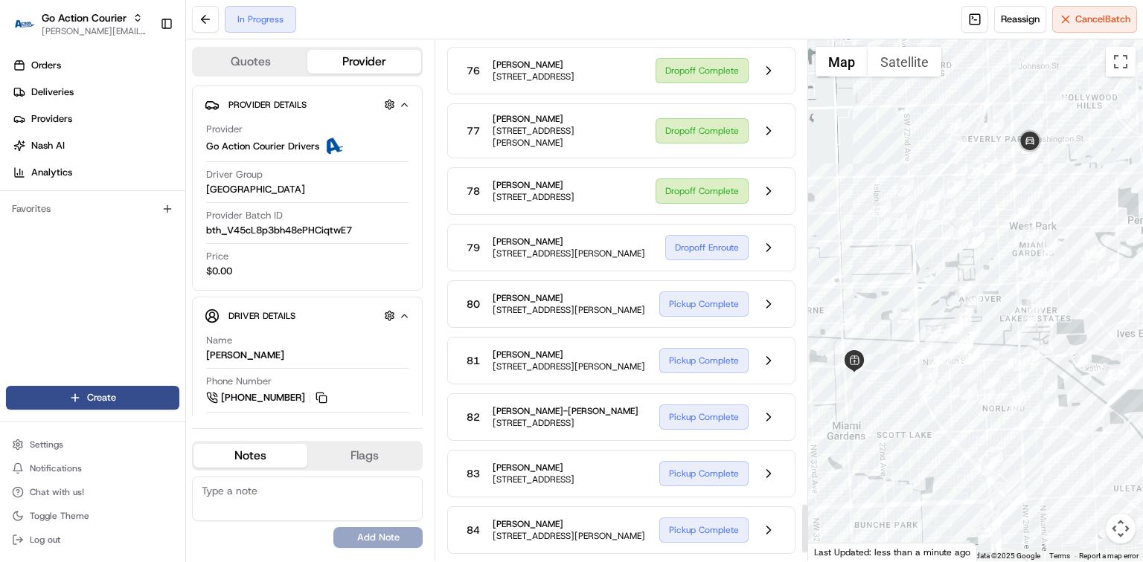
scroll to position [4856, 0]
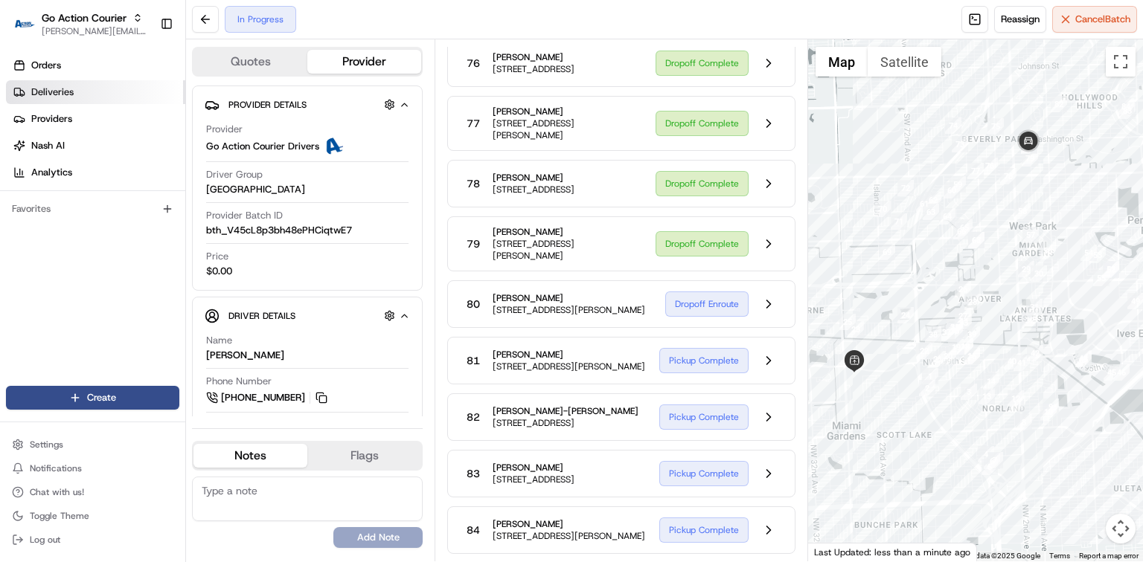
click at [94, 97] on link "Deliveries" at bounding box center [95, 92] width 179 height 24
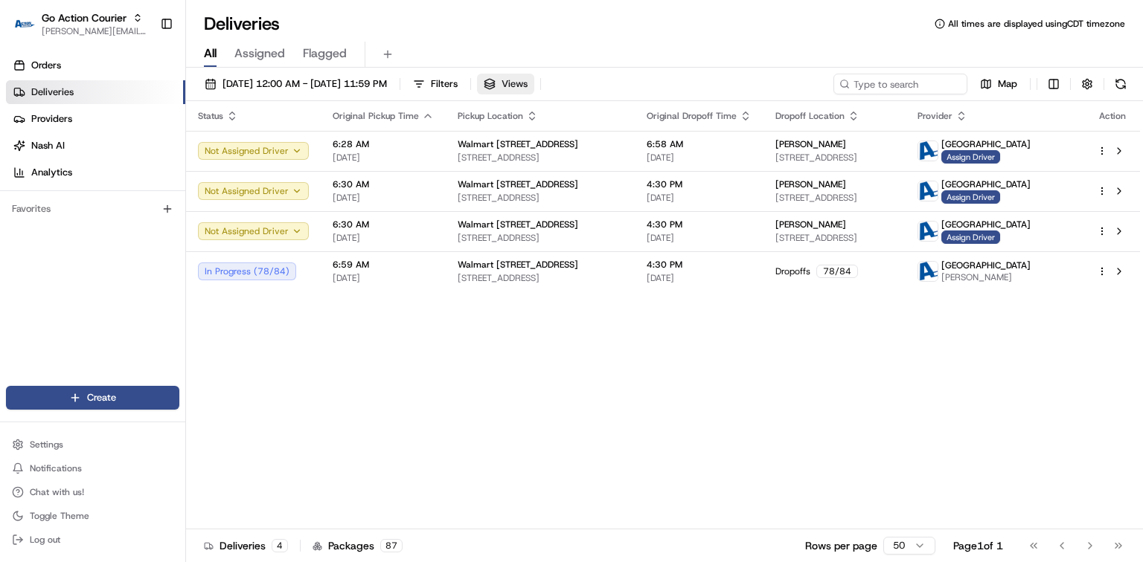
click at [534, 81] on button "Views" at bounding box center [505, 84] width 57 height 21
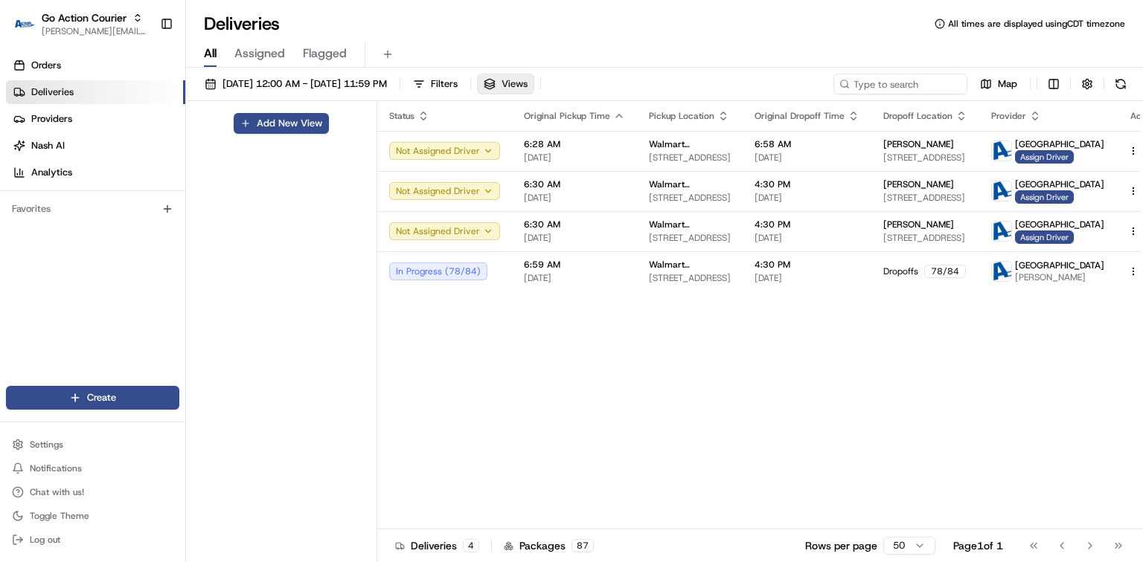
click at [534, 81] on button "Views" at bounding box center [505, 84] width 57 height 21
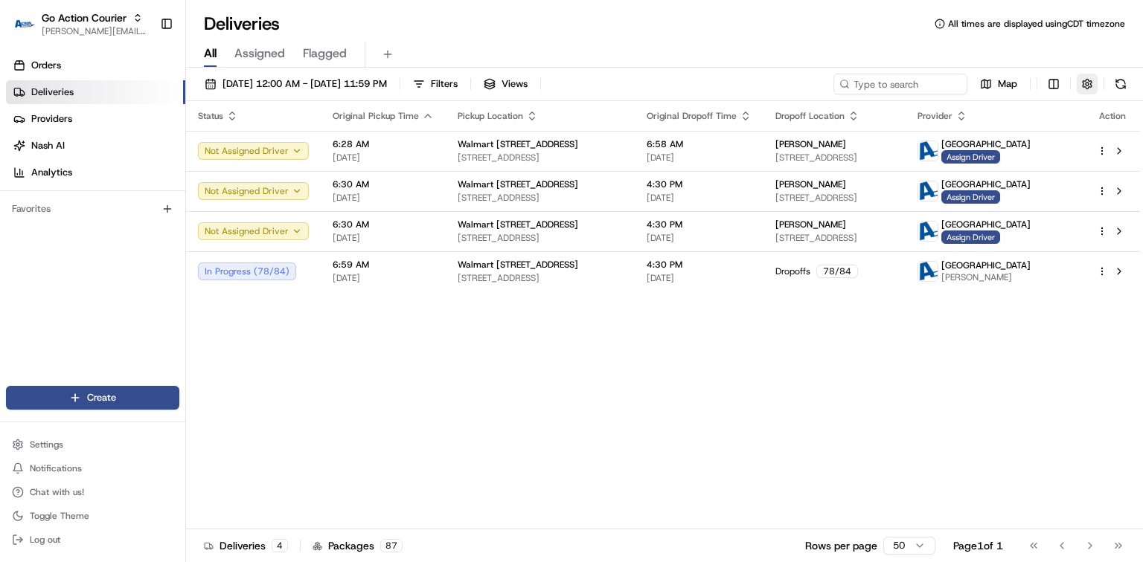
click at [1088, 83] on button "button" at bounding box center [1087, 84] width 21 height 21
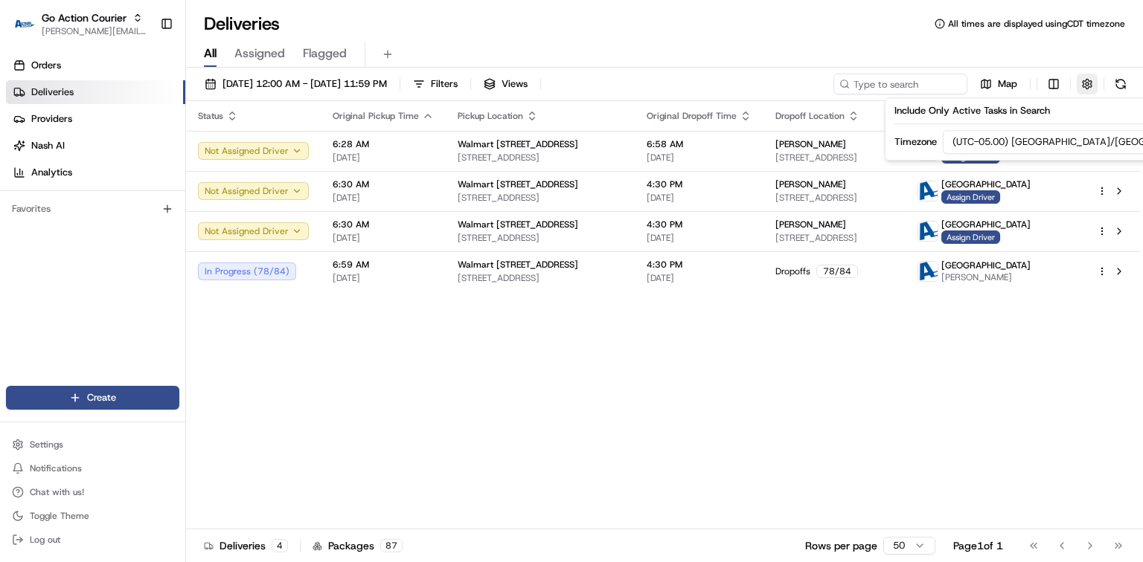
click at [1088, 83] on button "button" at bounding box center [1087, 84] width 21 height 21
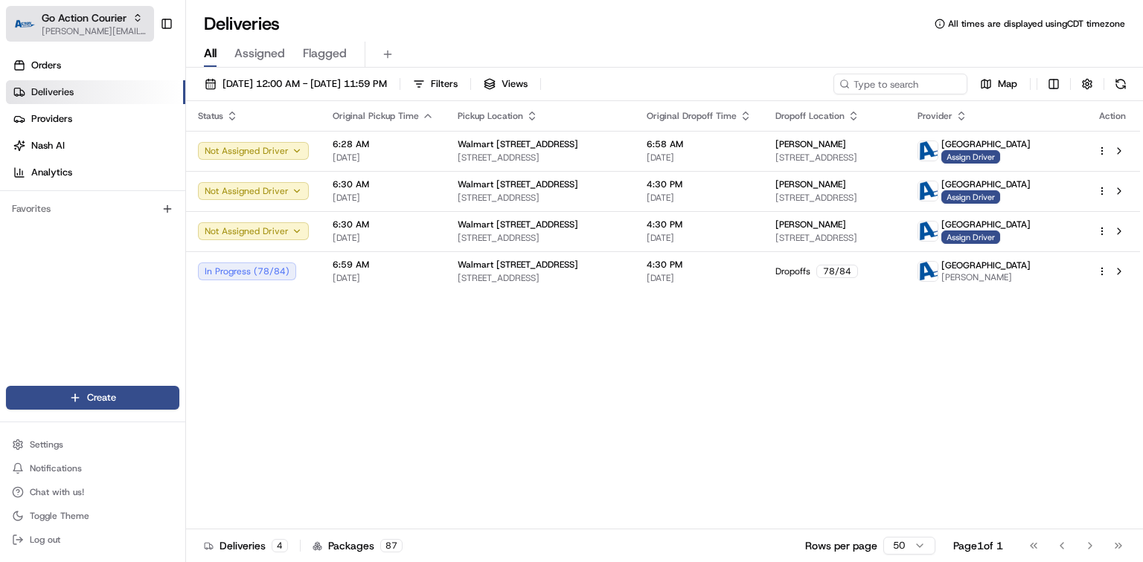
click at [89, 25] on span "[PERSON_NAME][EMAIL_ADDRESS][PERSON_NAME][DOMAIN_NAME]" at bounding box center [95, 31] width 106 height 12
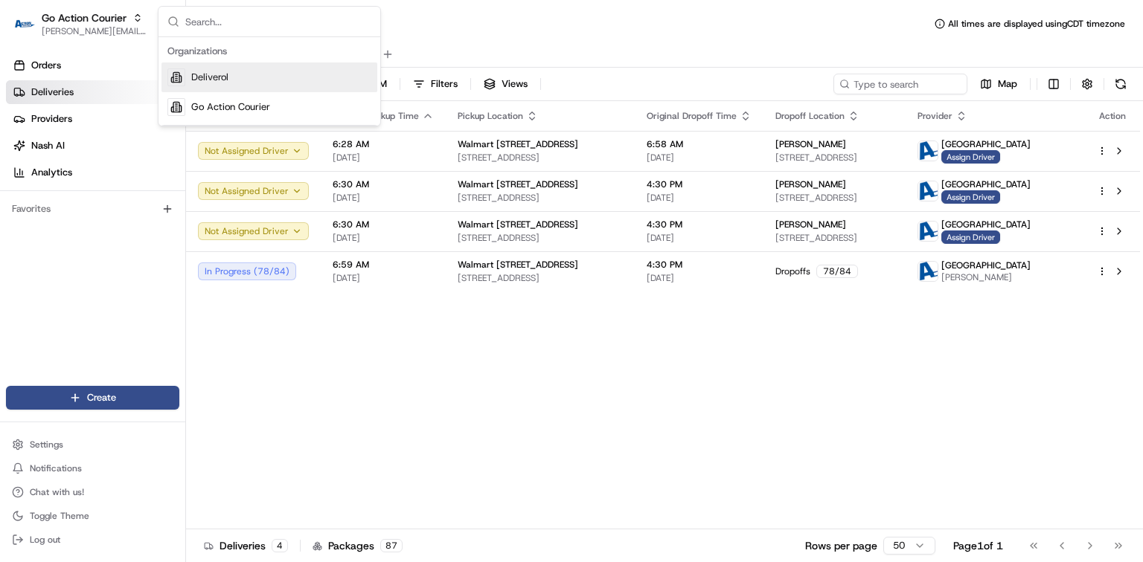
click at [214, 74] on span "Deliverol" at bounding box center [209, 77] width 37 height 13
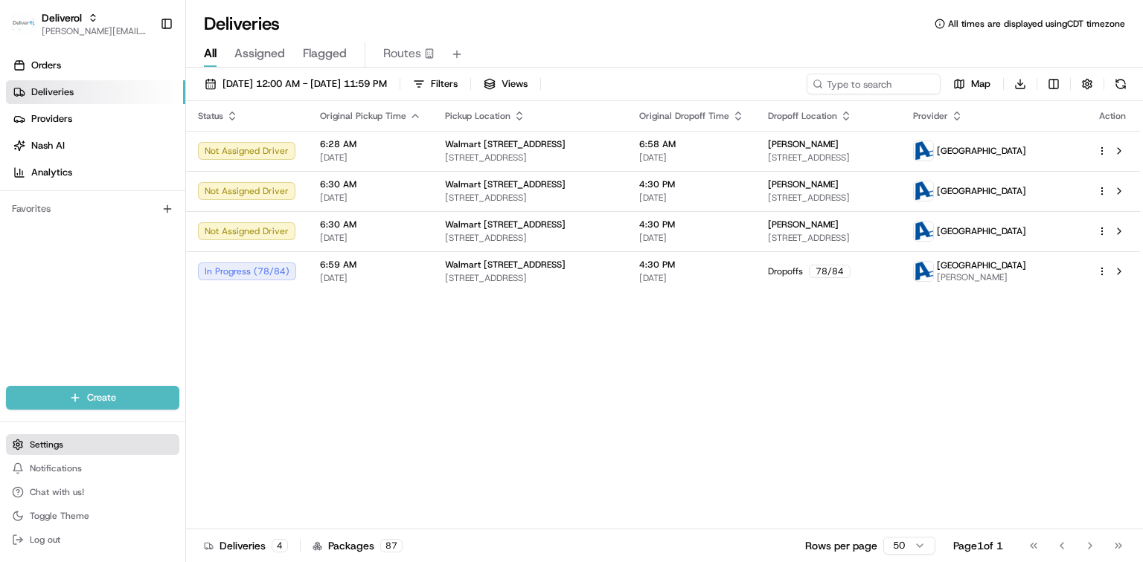
click at [55, 446] on span "Settings" at bounding box center [46, 445] width 33 height 12
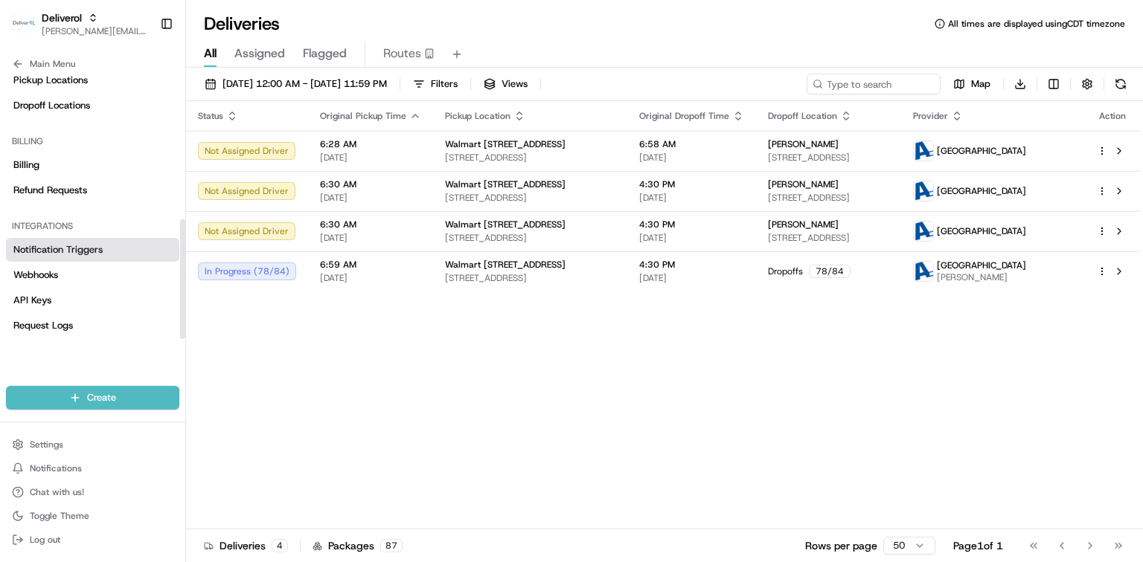
scroll to position [320, 0]
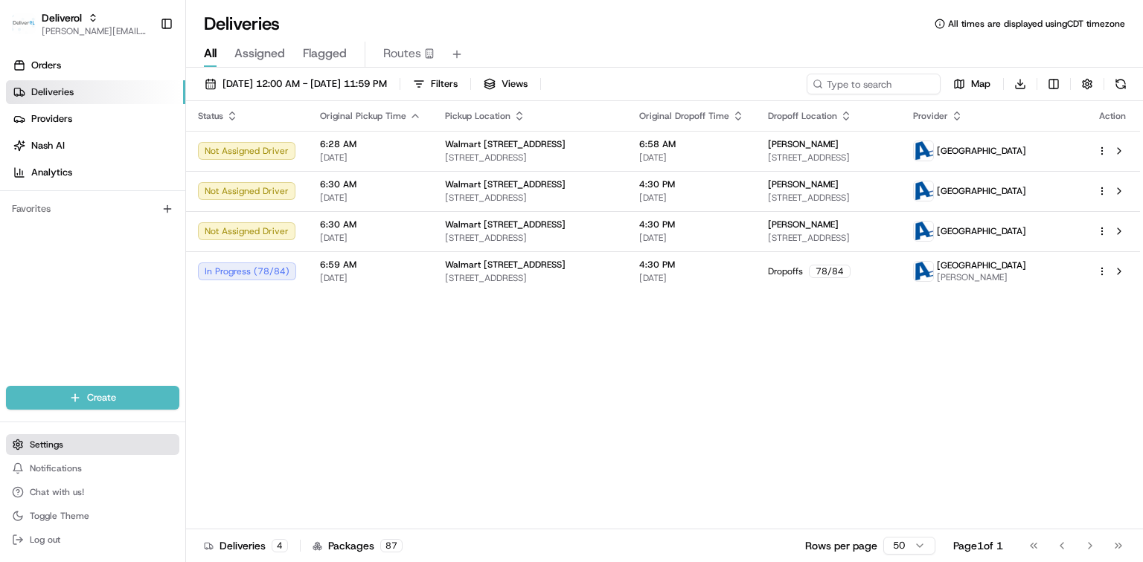
click at [51, 449] on span "Settings" at bounding box center [46, 445] width 33 height 12
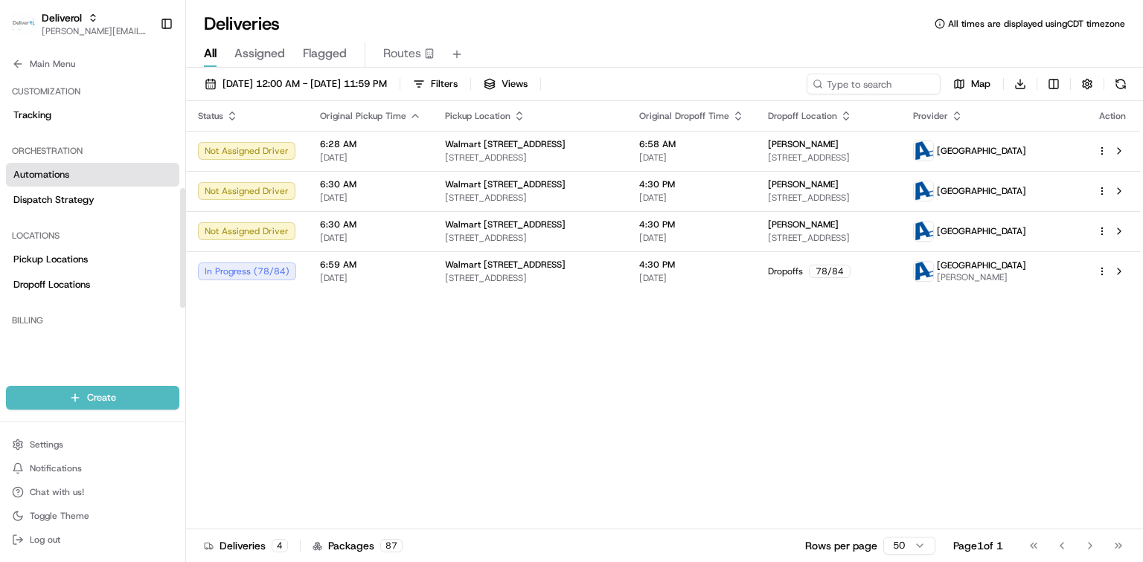
scroll to position [320, 0]
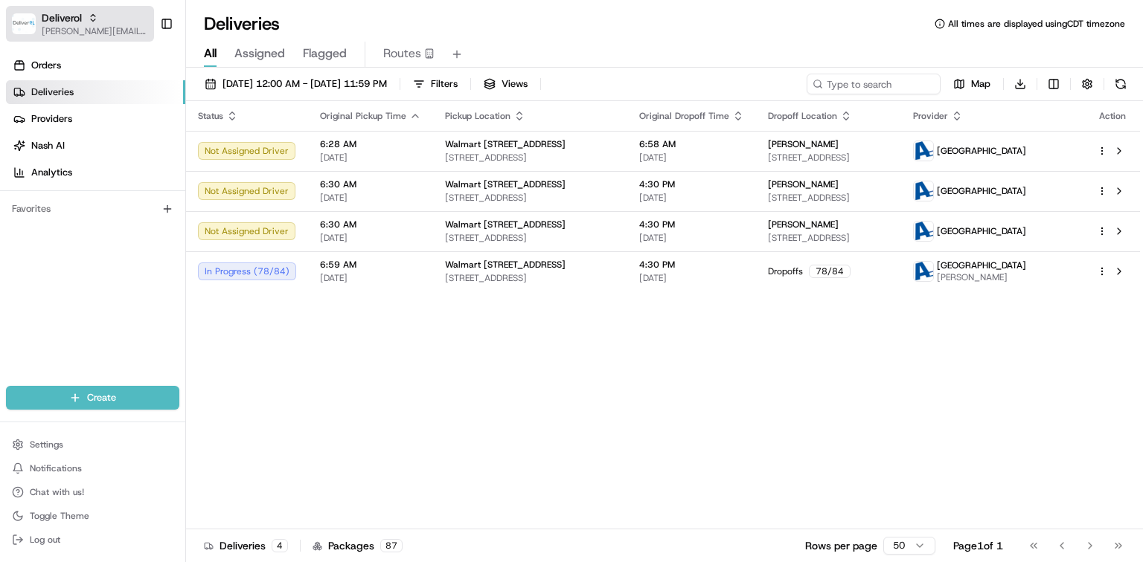
click at [66, 32] on span "[PERSON_NAME][EMAIL_ADDRESS][PERSON_NAME][DOMAIN_NAME]" at bounding box center [95, 31] width 106 height 12
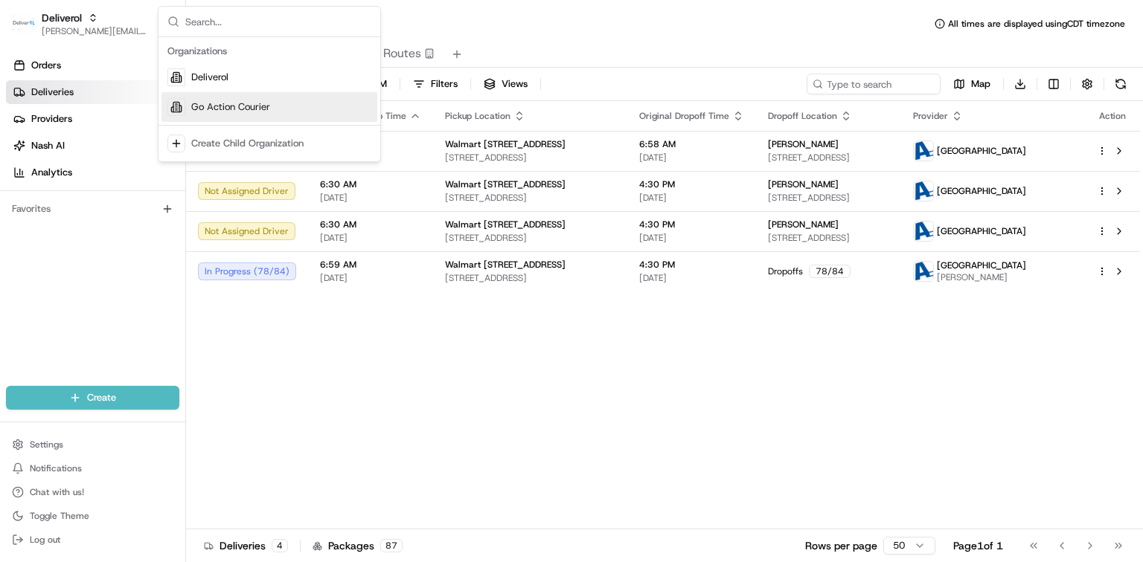
click at [215, 109] on span "Go Action Courier" at bounding box center [230, 106] width 79 height 13
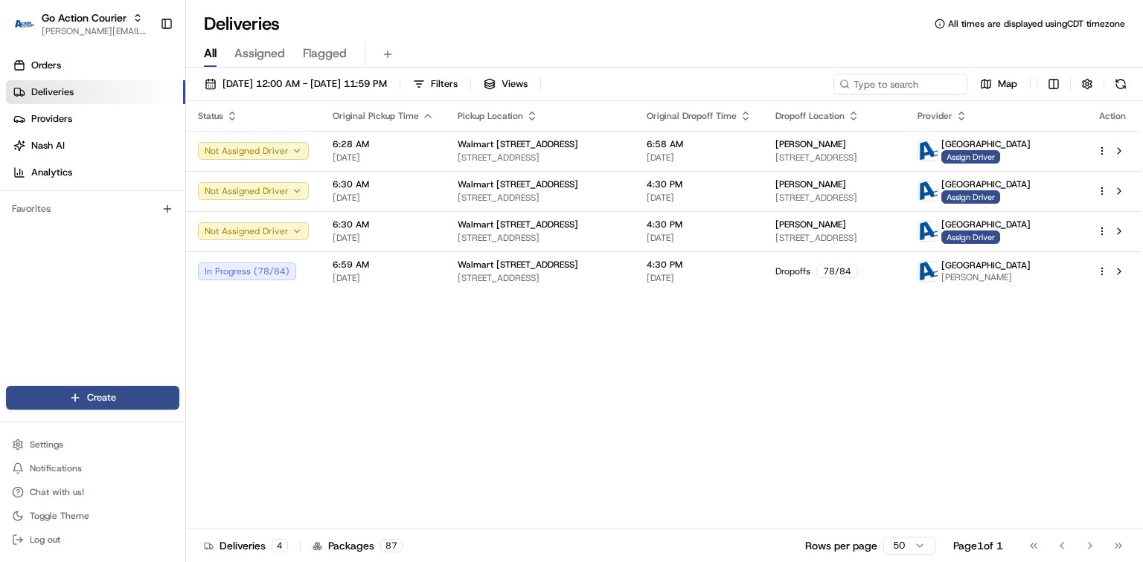
click at [46, 92] on span "Deliveries" at bounding box center [52, 92] width 42 height 13
click at [74, 30] on span "[PERSON_NAME][EMAIL_ADDRESS][PERSON_NAME][DOMAIN_NAME]" at bounding box center [95, 31] width 106 height 12
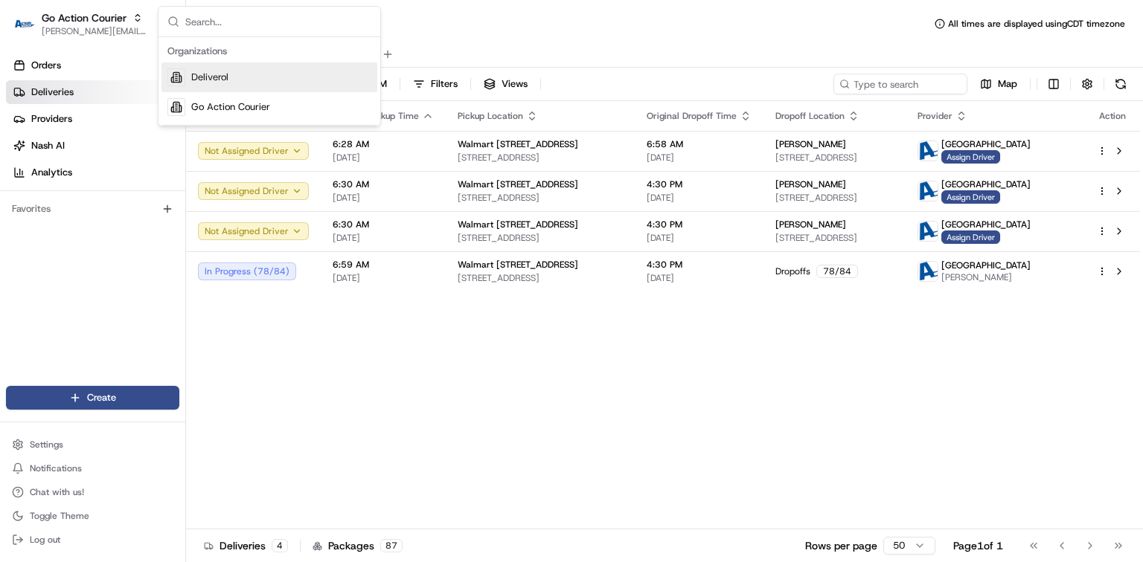
click at [212, 77] on span "Deliverol" at bounding box center [209, 77] width 37 height 13
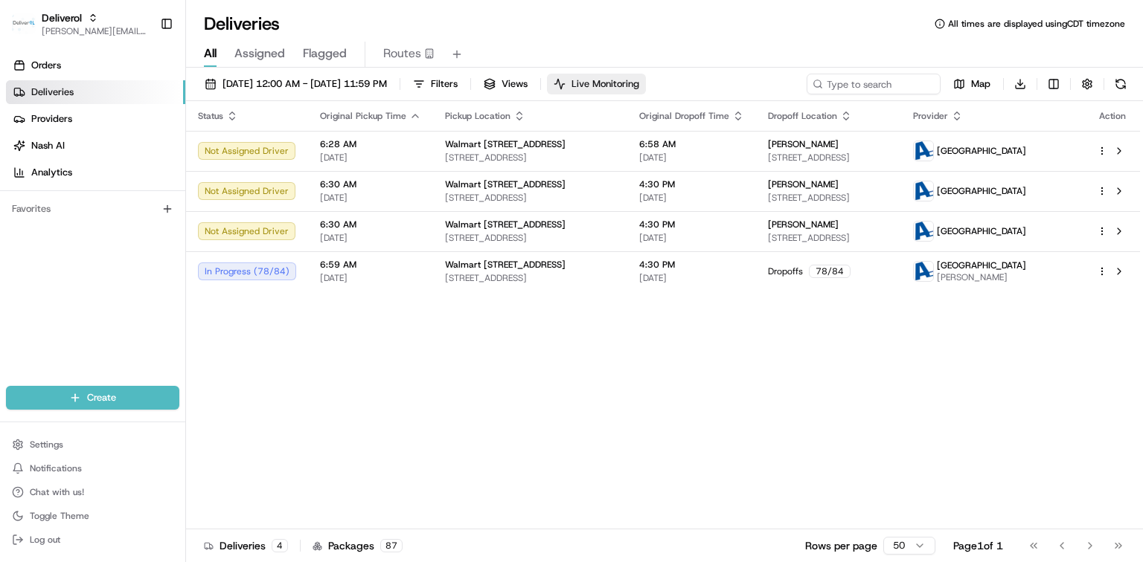
click at [637, 83] on span "Live Monitoring" at bounding box center [605, 83] width 68 height 13
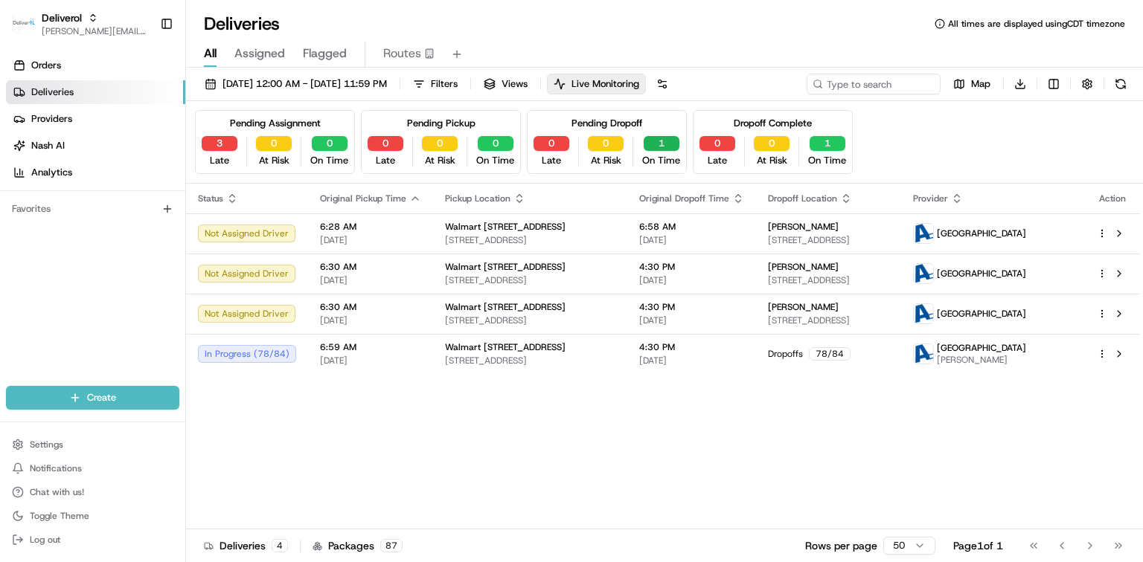
click at [667, 144] on button "1" at bounding box center [662, 143] width 36 height 15
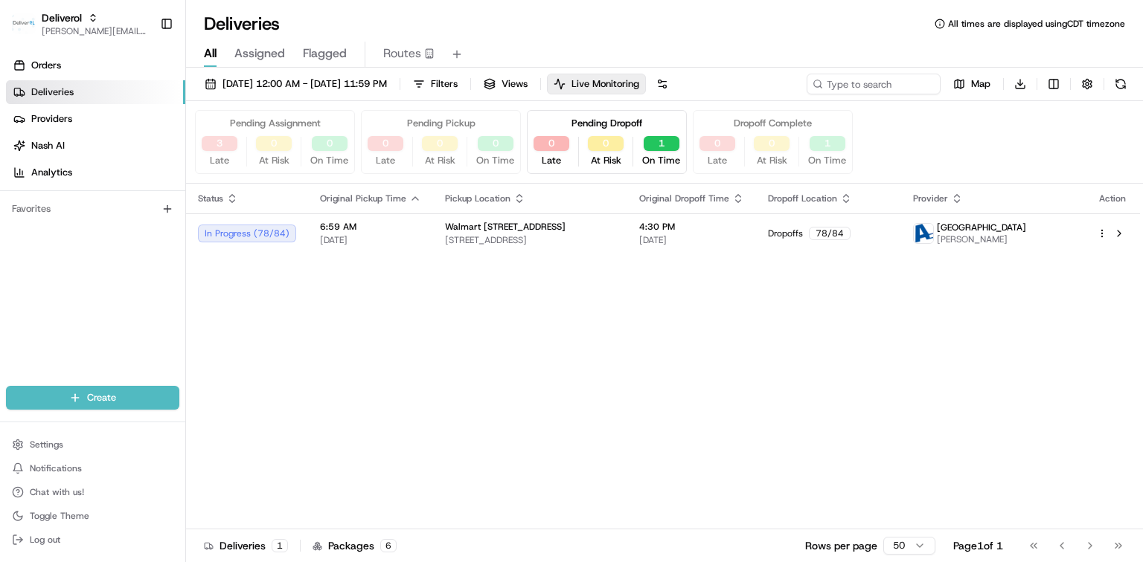
click at [833, 152] on div "1 On Time" at bounding box center [827, 151] width 50 height 31
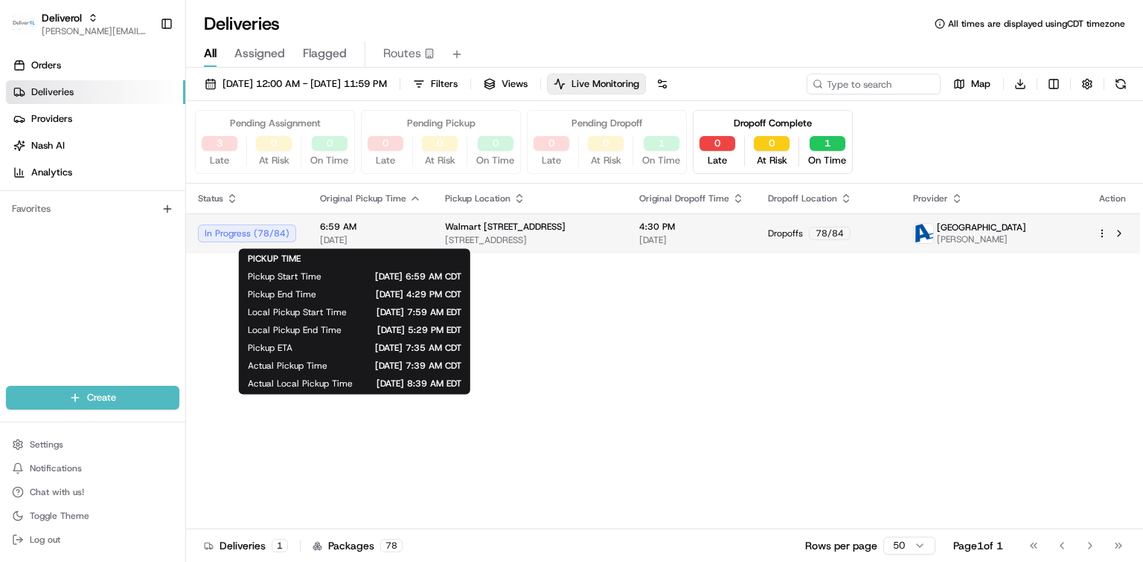
click at [406, 231] on span "6:59 AM" at bounding box center [370, 227] width 101 height 12
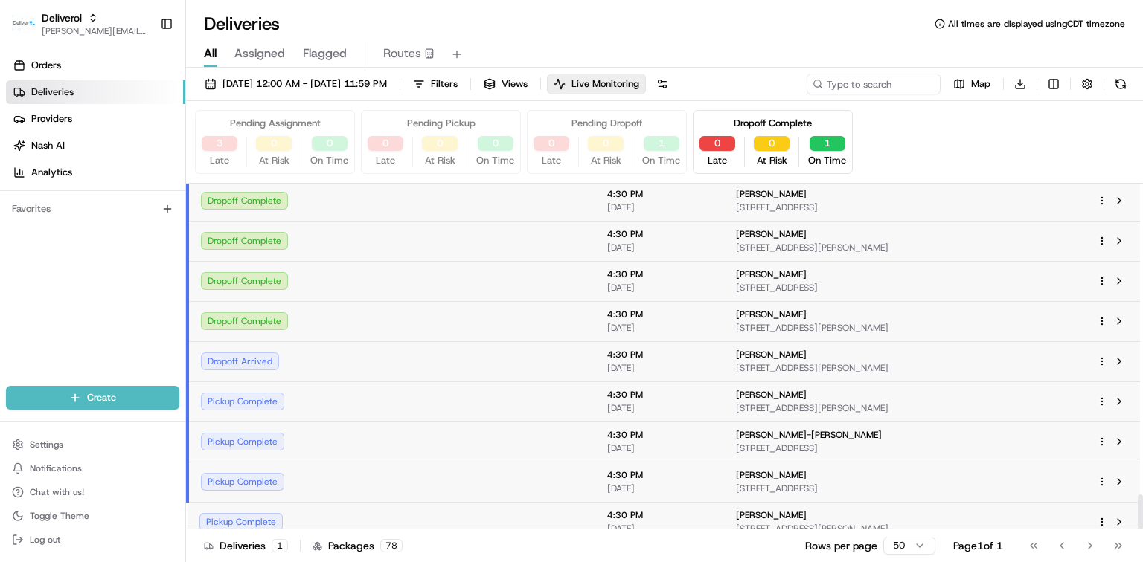
scroll to position [3098, 0]
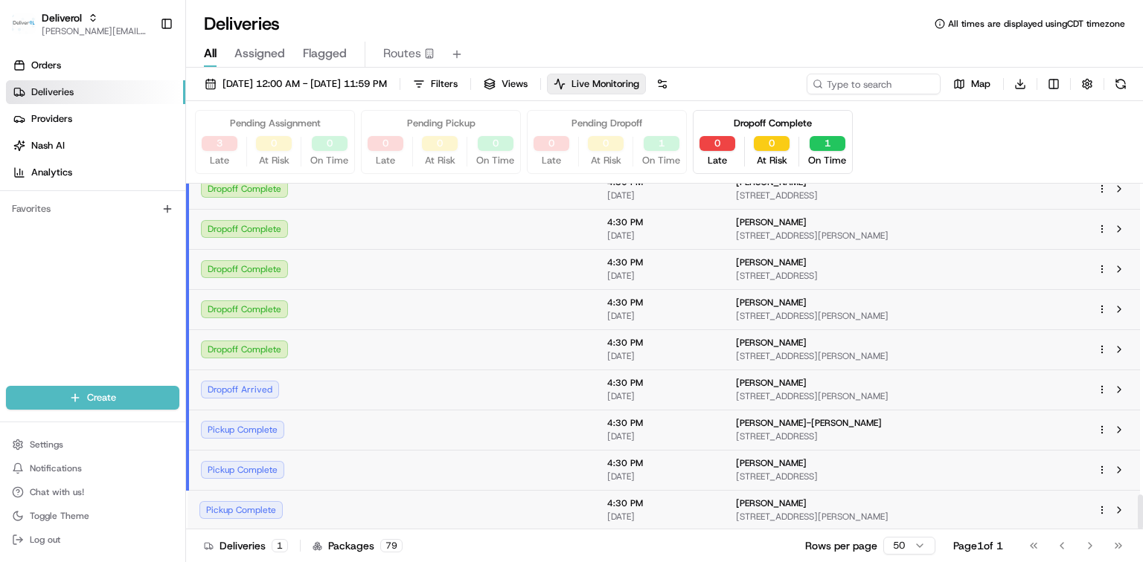
click at [411, 349] on td at bounding box center [373, 350] width 125 height 40
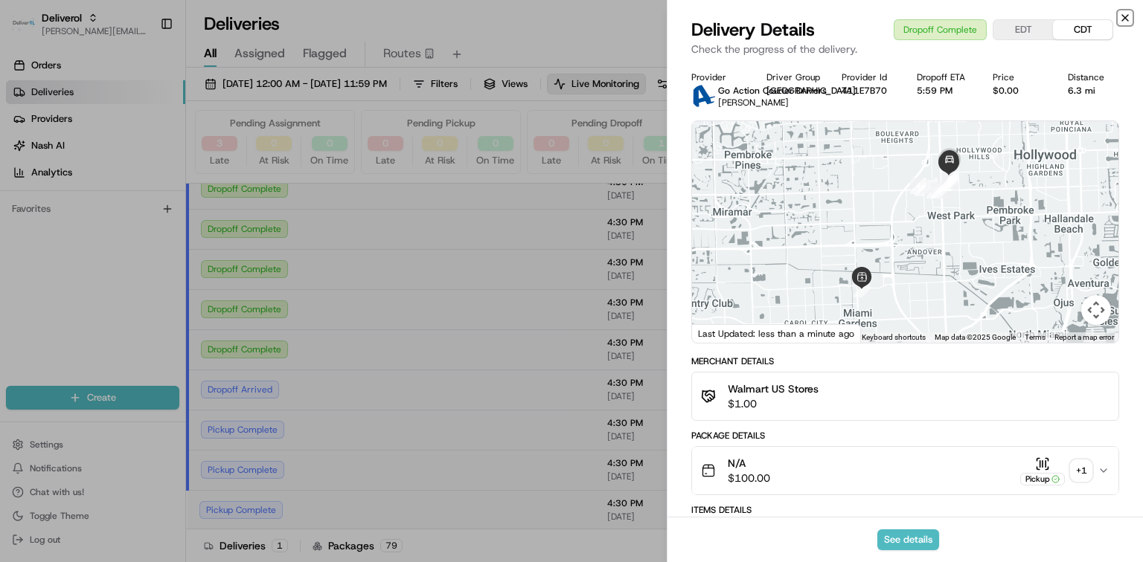
click at [1127, 13] on icon "button" at bounding box center [1125, 18] width 12 height 12
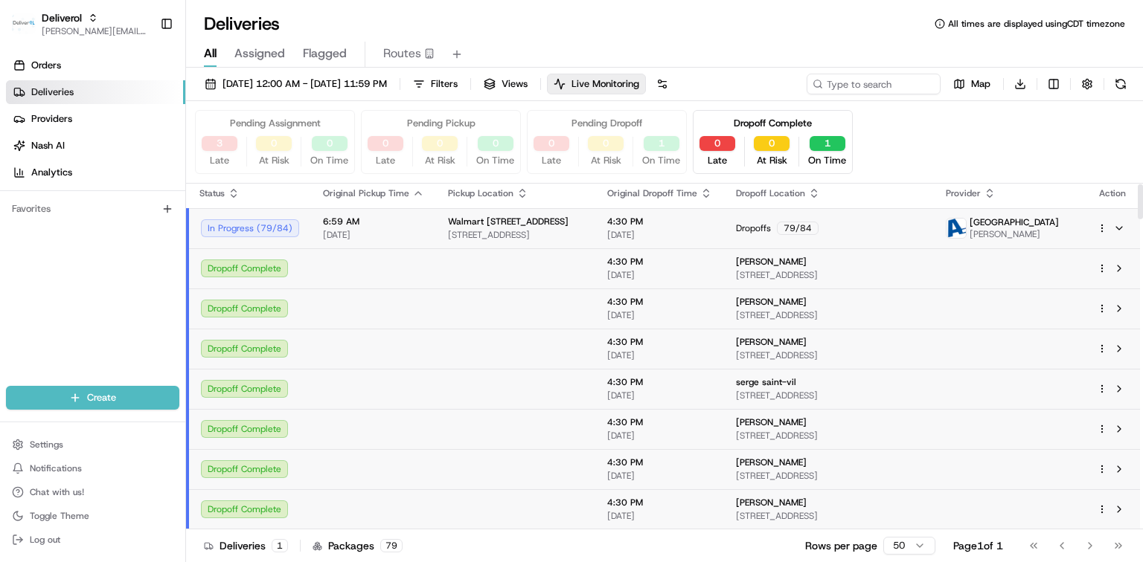
scroll to position [0, 0]
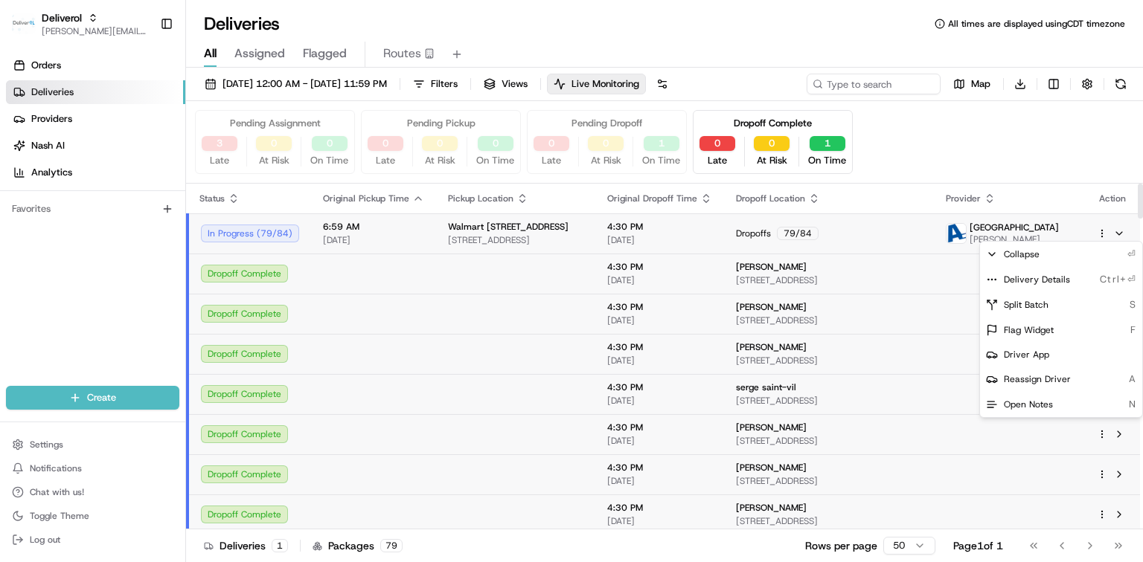
click at [1098, 234] on html "Deliverol dayle.kruger@deliverol.com Toggle Sidebar Orders Deliveries Providers…" at bounding box center [571, 281] width 1143 height 562
click at [1055, 283] on span "Delivery Details" at bounding box center [1037, 280] width 66 height 12
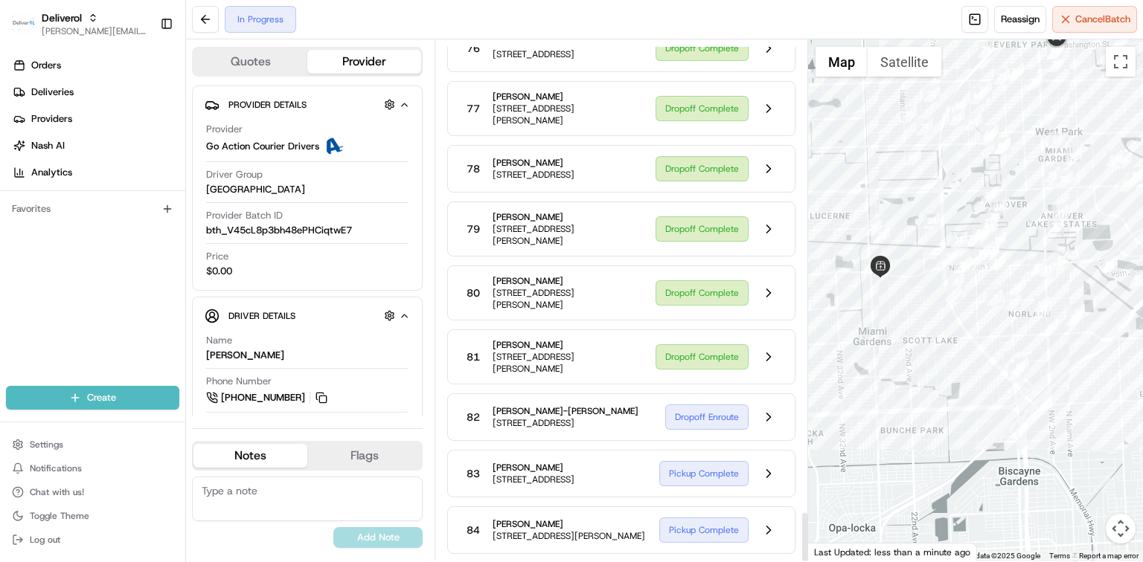
scroll to position [4955, 0]
click at [762, 343] on button at bounding box center [768, 357] width 28 height 28
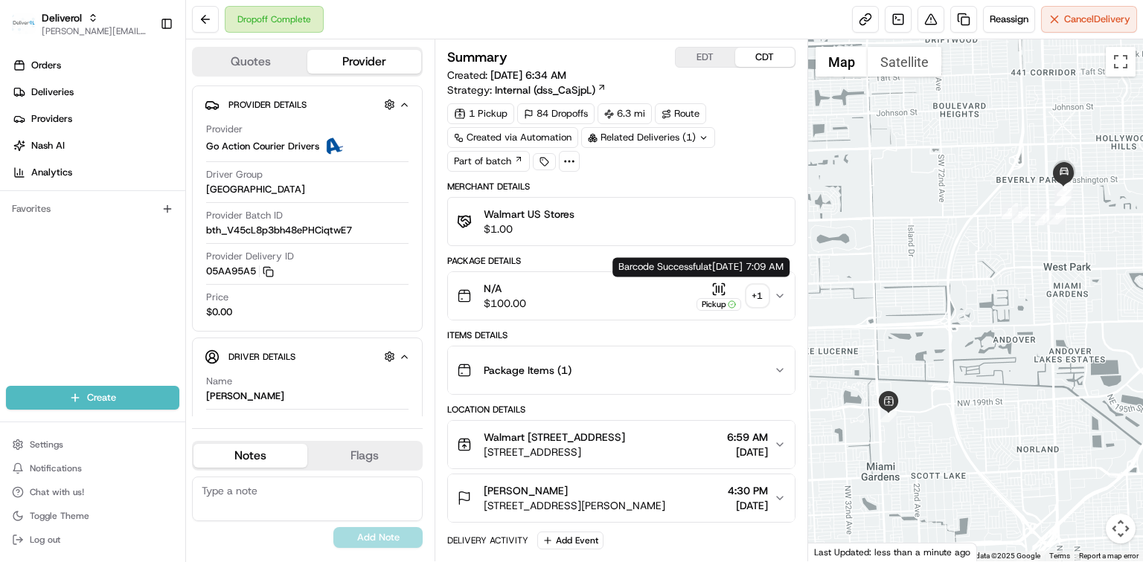
click at [712, 293] on icon "button" at bounding box center [718, 289] width 15 height 15
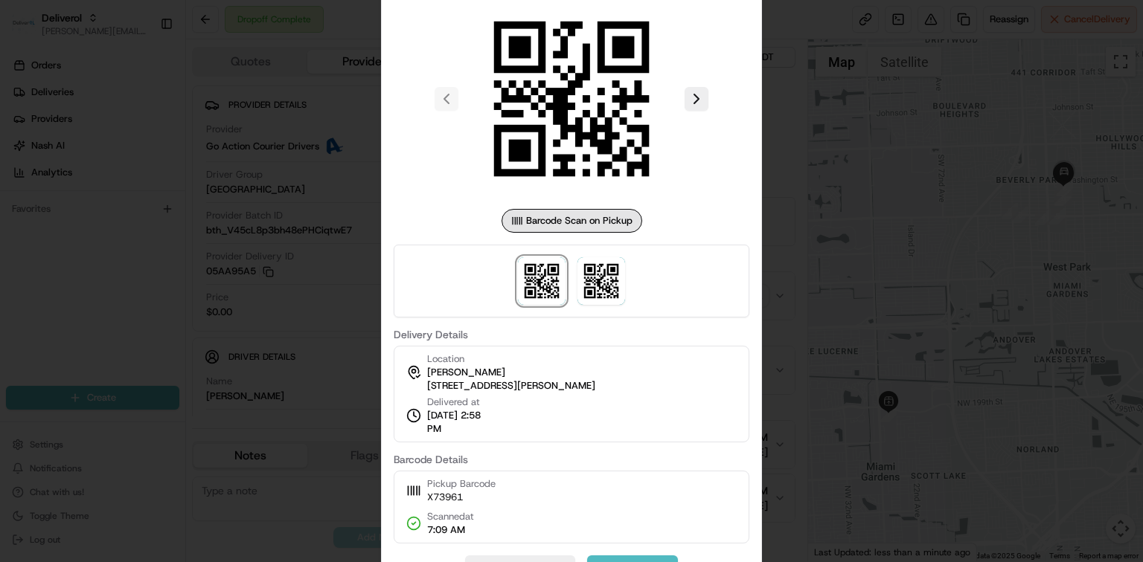
click at [832, 298] on div at bounding box center [571, 281] width 1143 height 562
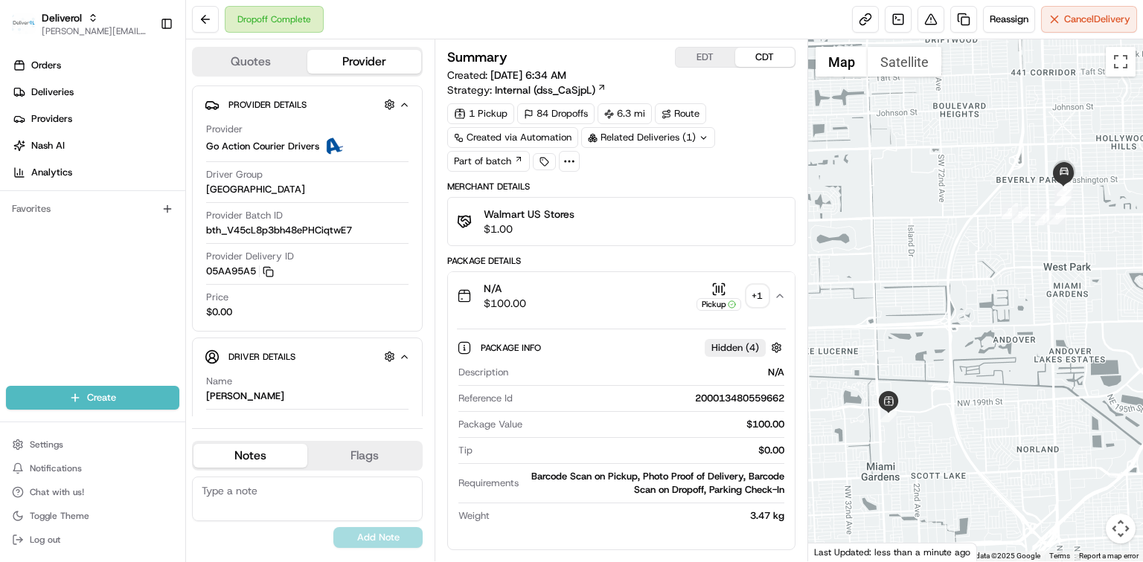
click at [758, 298] on div "+ 1" at bounding box center [757, 296] width 21 height 21
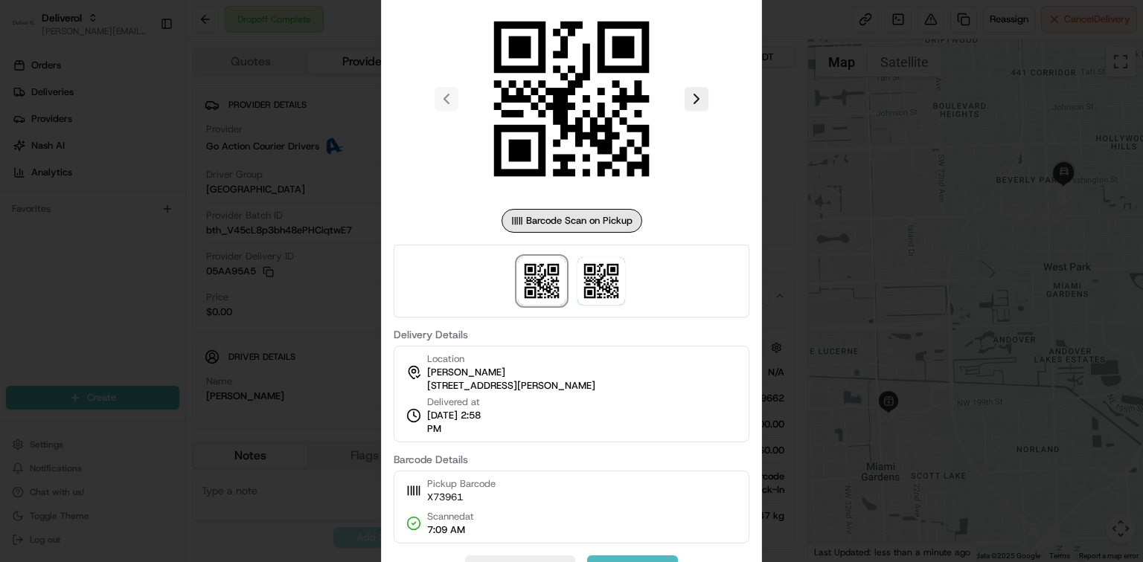
click at [798, 301] on div at bounding box center [571, 281] width 1143 height 562
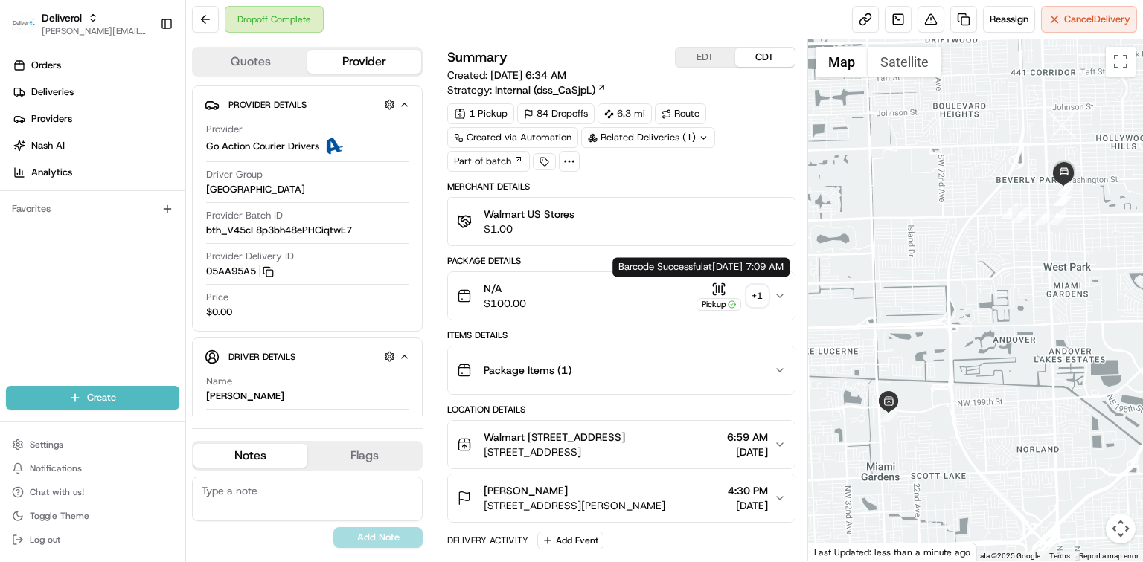
click at [721, 294] on icon "button" at bounding box center [718, 289] width 15 height 15
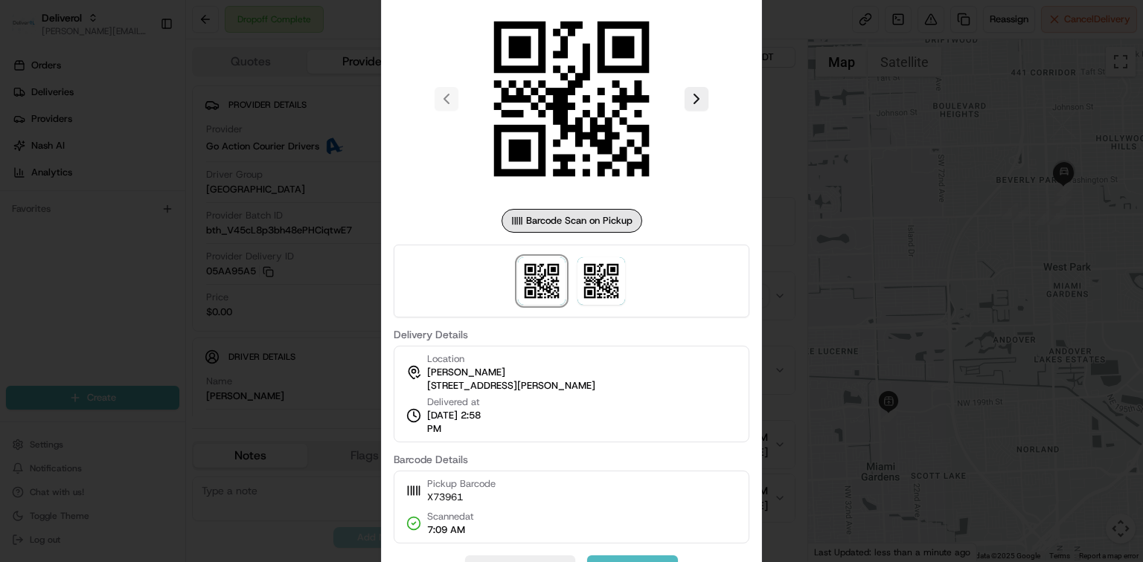
click at [785, 280] on div at bounding box center [571, 281] width 1143 height 562
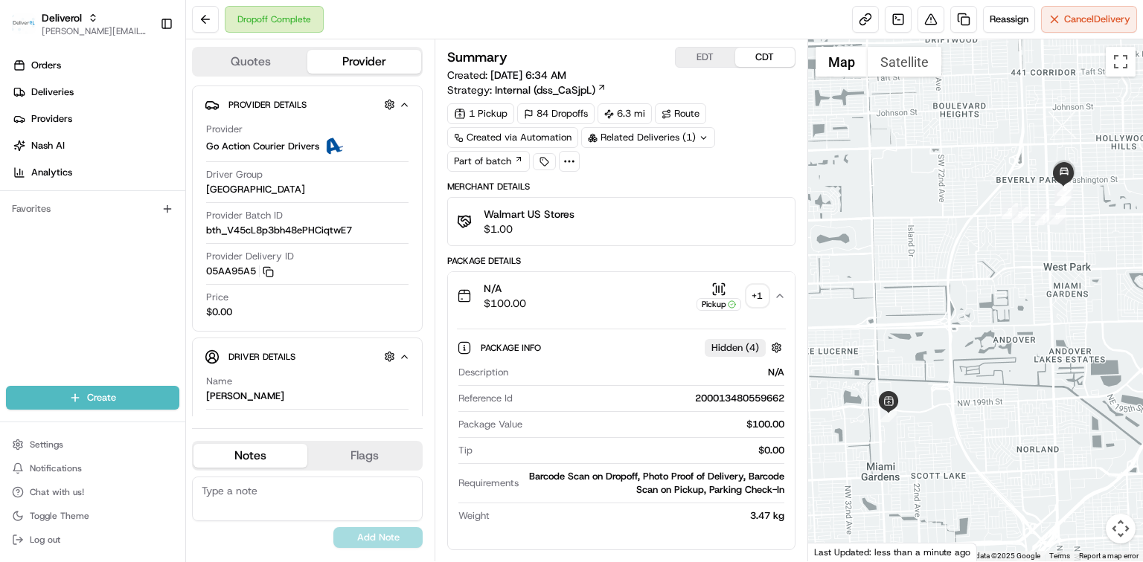
click at [781, 289] on button "N/A $100.00 Pickup + 1" at bounding box center [621, 296] width 347 height 48
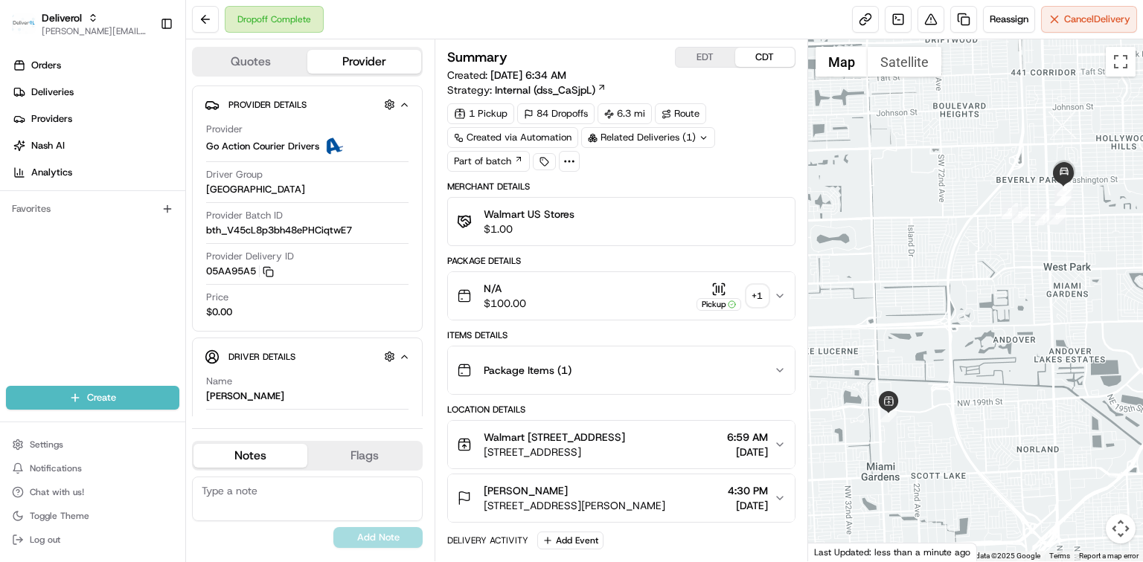
click at [699, 60] on button "EDT" at bounding box center [706, 57] width 60 height 19
click at [716, 295] on icon "button" at bounding box center [718, 289] width 15 height 15
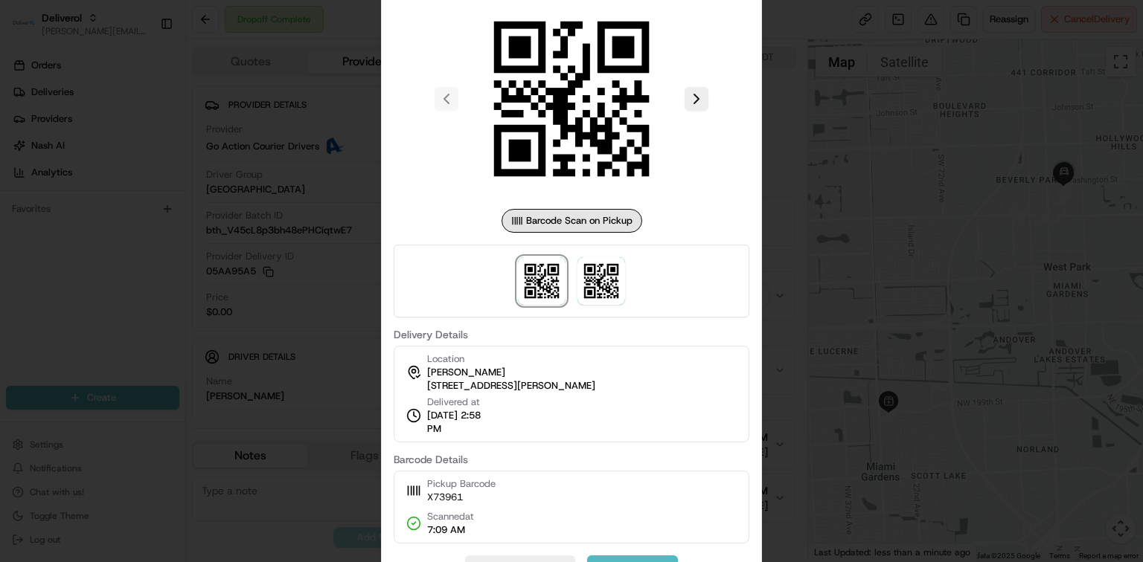
click at [777, 289] on div at bounding box center [571, 281] width 1143 height 562
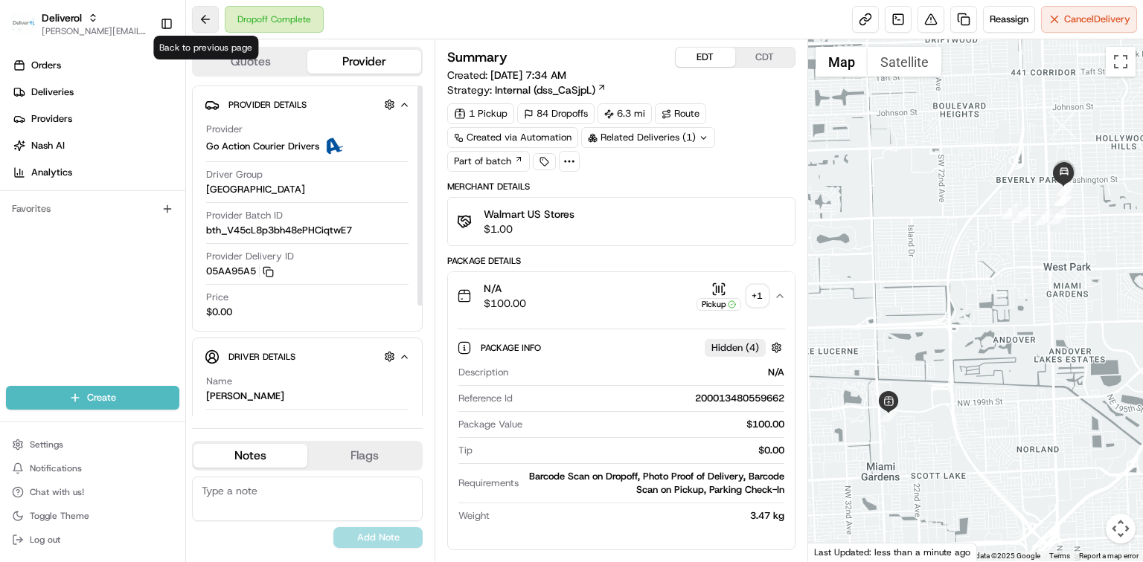
click at [205, 12] on button at bounding box center [205, 19] width 27 height 27
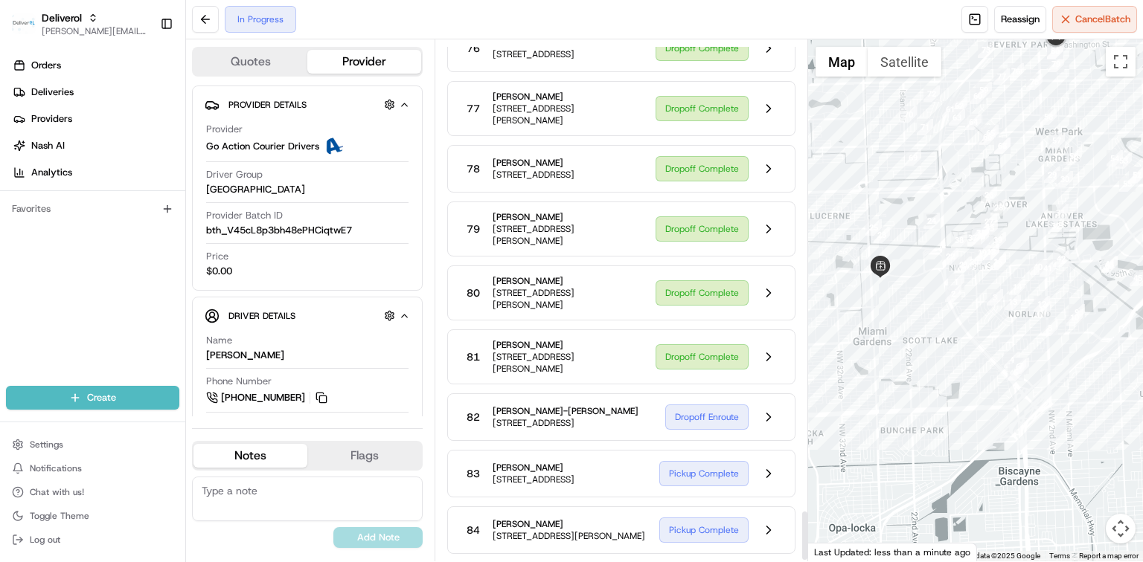
scroll to position [4955, 0]
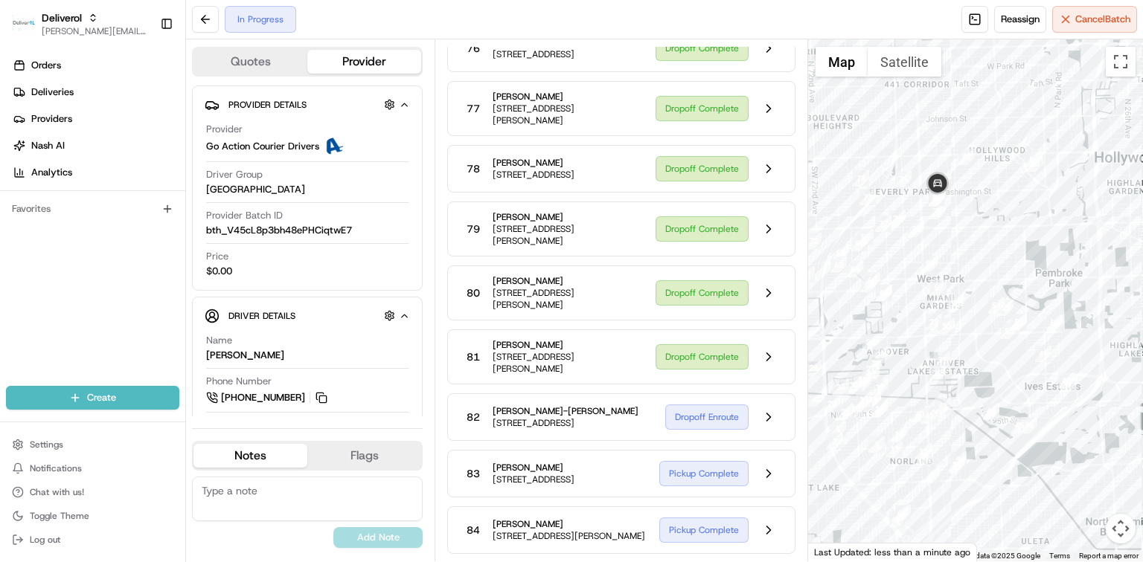
drag, startPoint x: 1108, startPoint y: 352, endPoint x: 992, endPoint y: 493, distance: 182.9
click at [992, 493] on div at bounding box center [975, 300] width 335 height 522
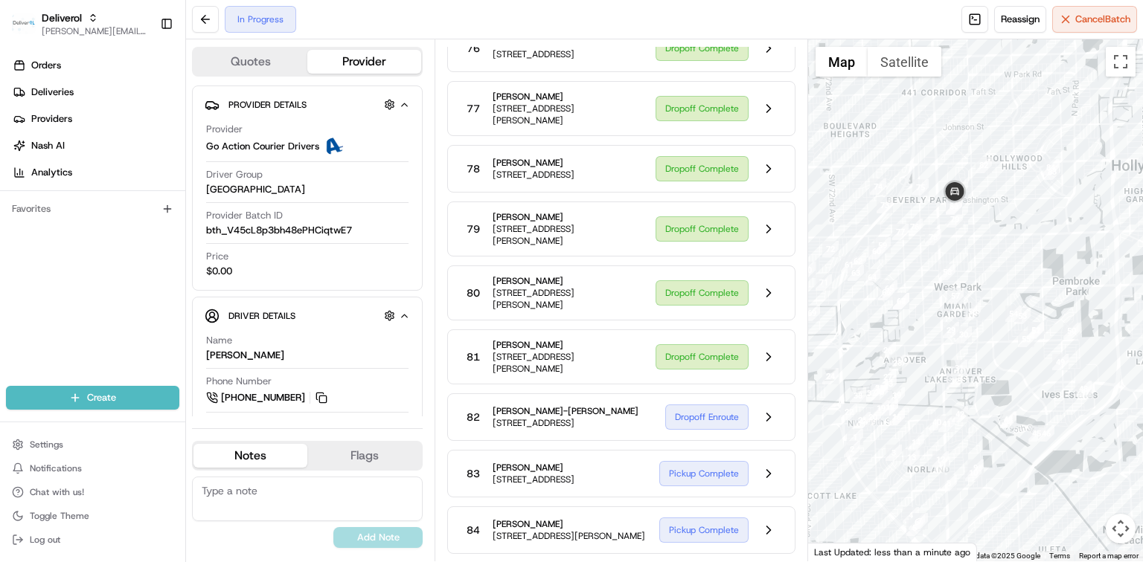
drag, startPoint x: 976, startPoint y: 192, endPoint x: 998, endPoint y: 205, distance: 25.4
click at [998, 205] on div at bounding box center [975, 300] width 335 height 522
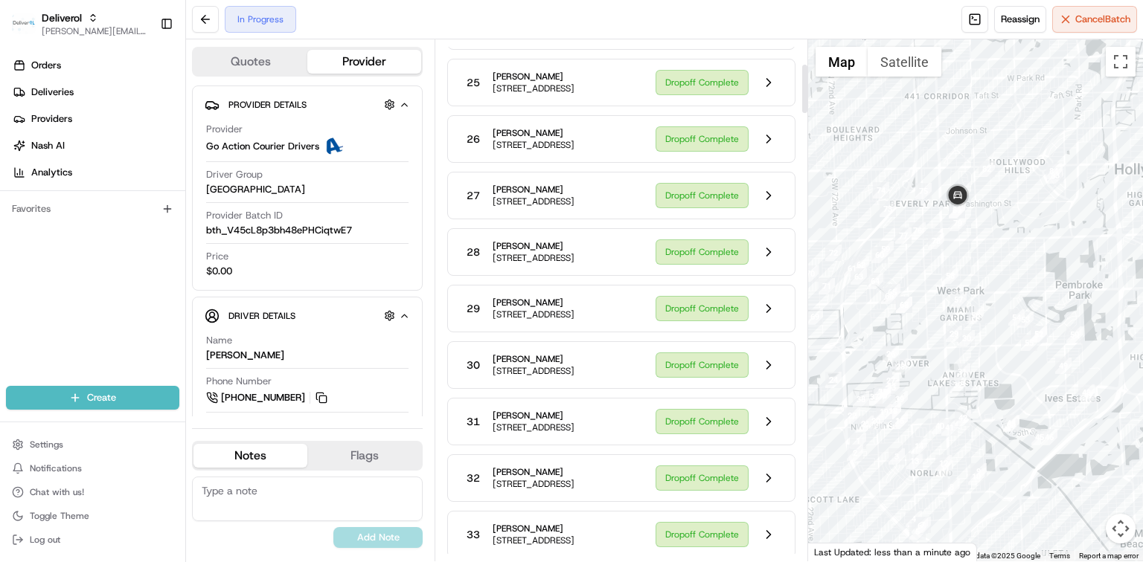
scroll to position [0, 0]
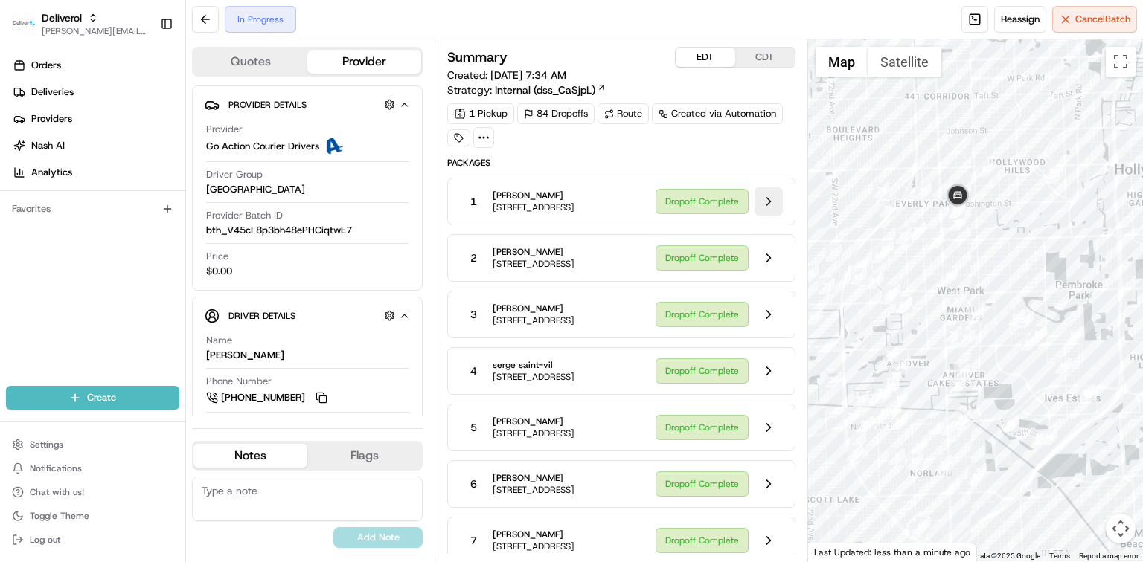
click at [763, 206] on button at bounding box center [768, 201] width 28 height 28
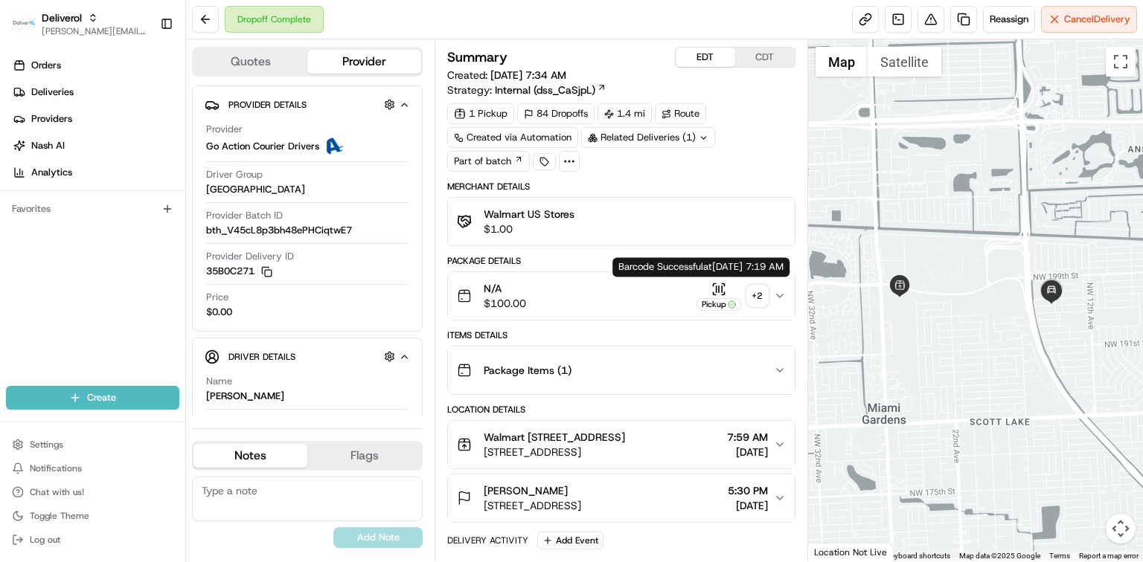
scroll to position [99, 0]
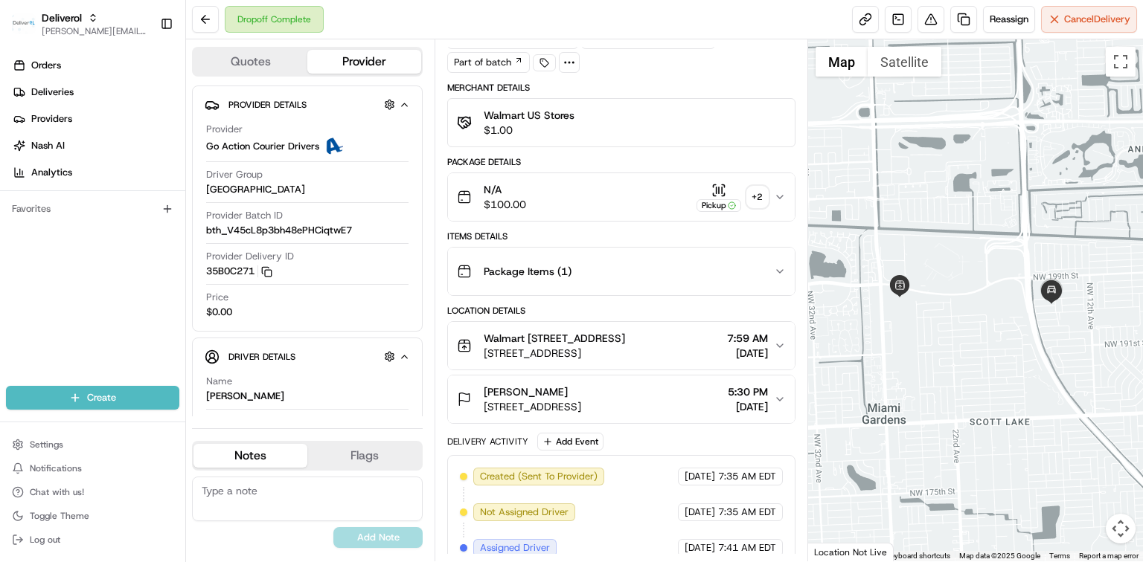
click at [777, 271] on icon "button" at bounding box center [780, 272] width 12 height 12
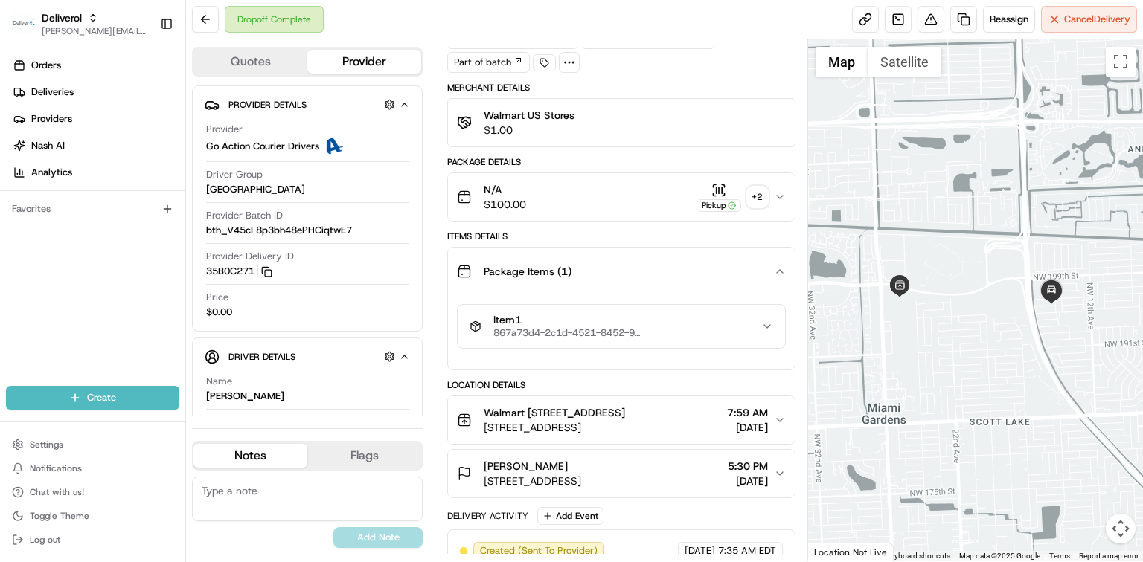
click at [777, 271] on icon "button" at bounding box center [780, 271] width 6 height 3
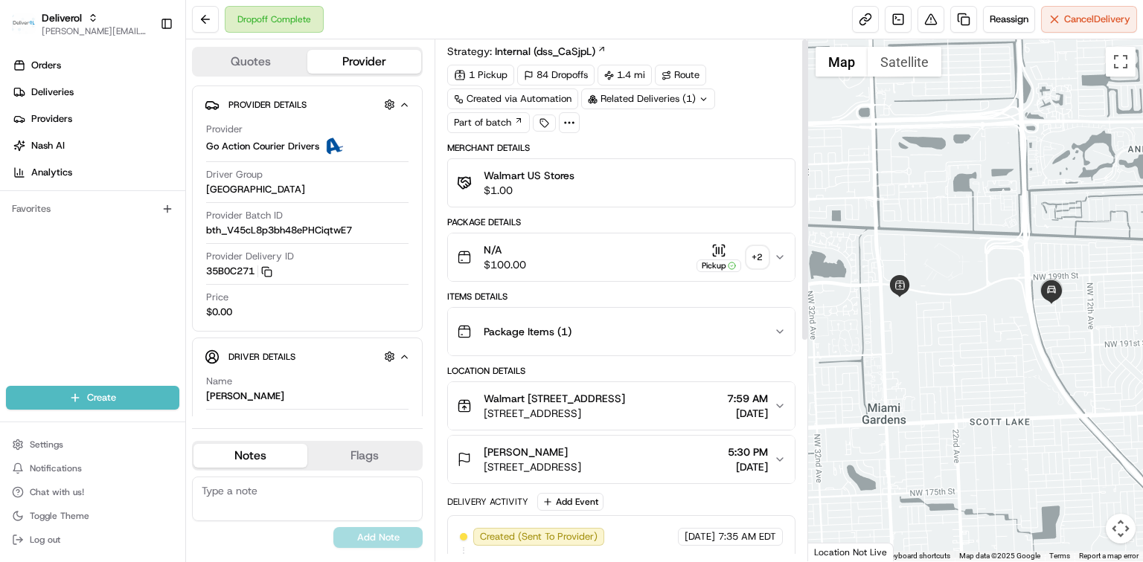
scroll to position [0, 0]
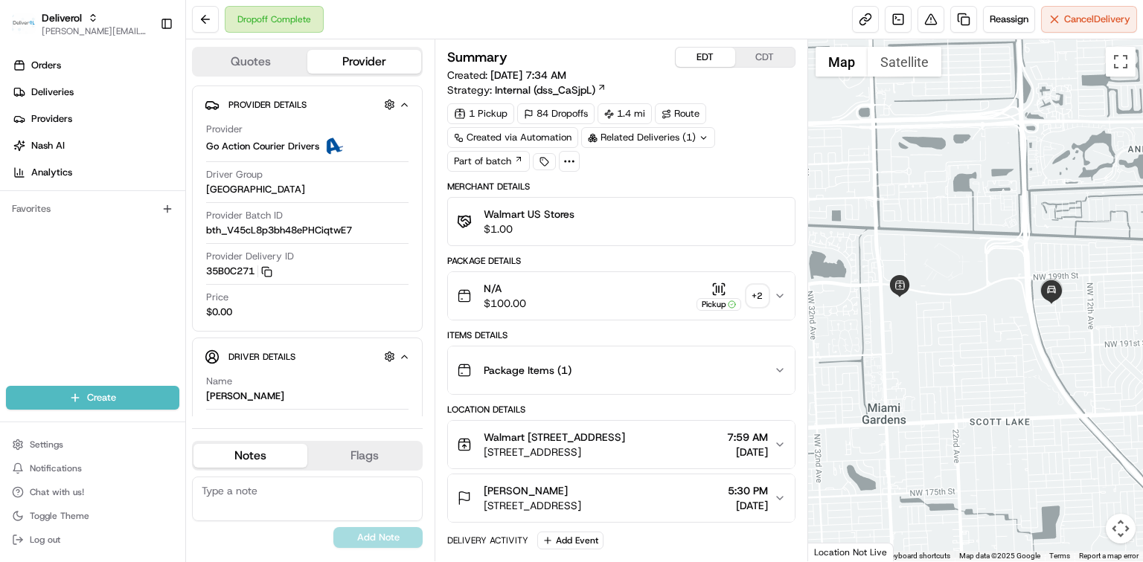
click at [664, 297] on div "N/A $100.00 Pickup + 2" at bounding box center [615, 296] width 317 height 30
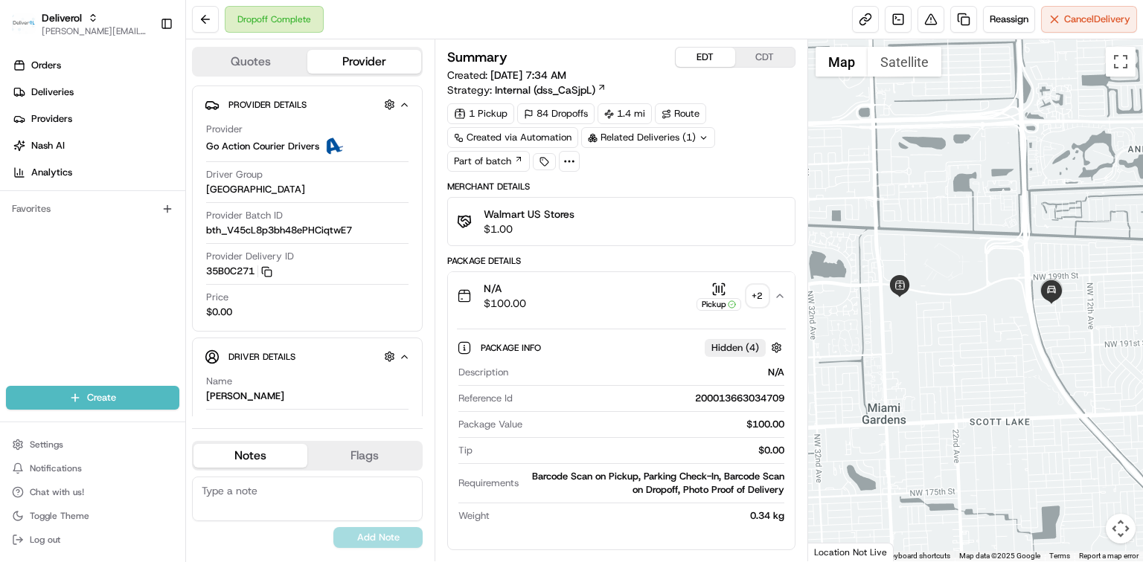
click at [612, 297] on div "N/A $100.00 Pickup + 2" at bounding box center [615, 296] width 317 height 30
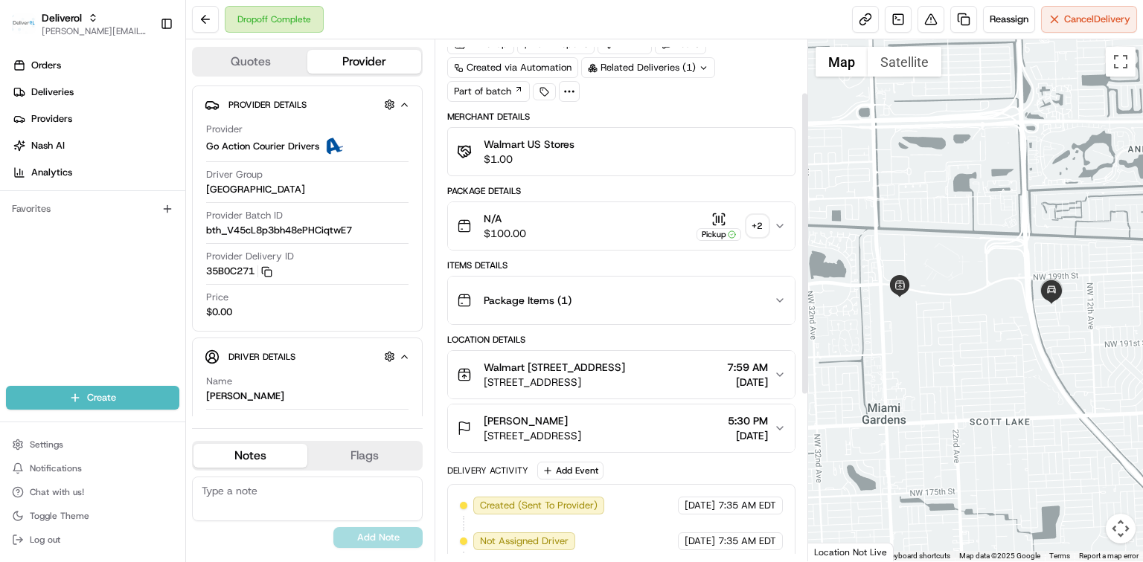
scroll to position [99, 0]
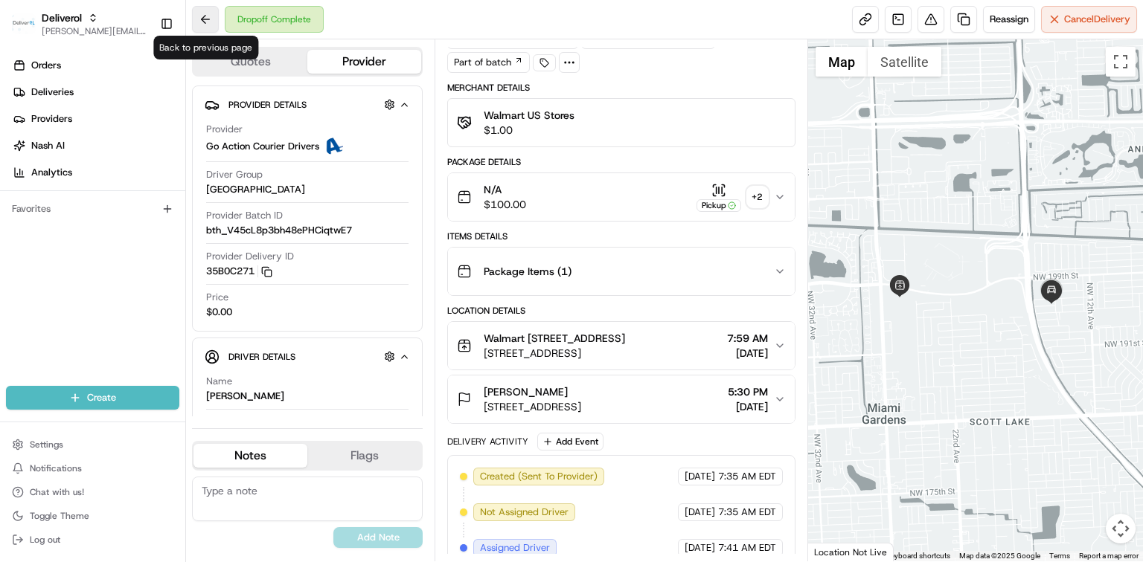
click at [214, 24] on button at bounding box center [205, 19] width 27 height 27
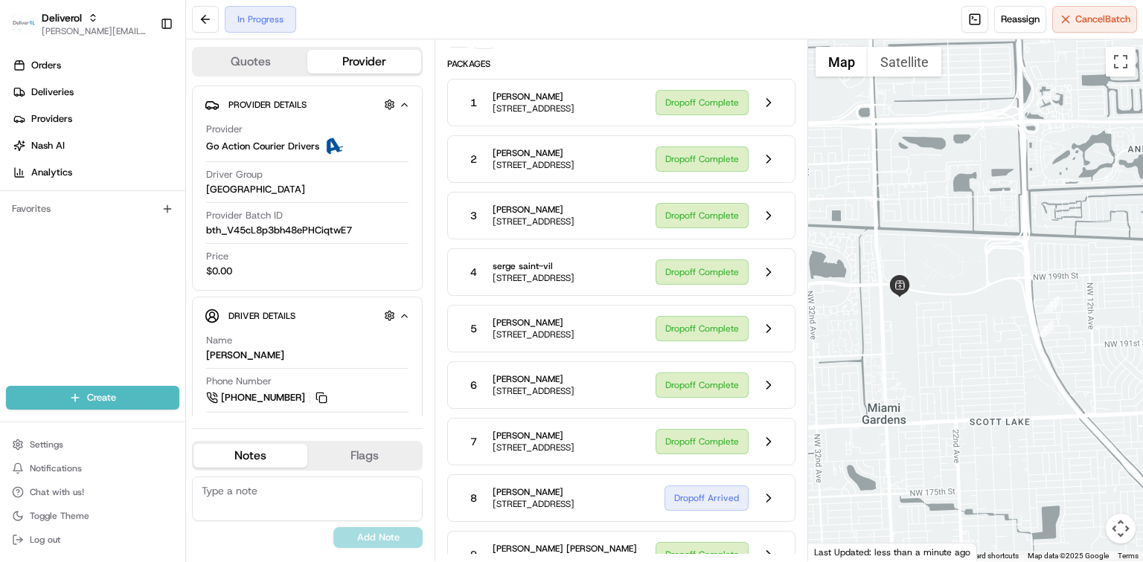
scroll to position [75, 0]
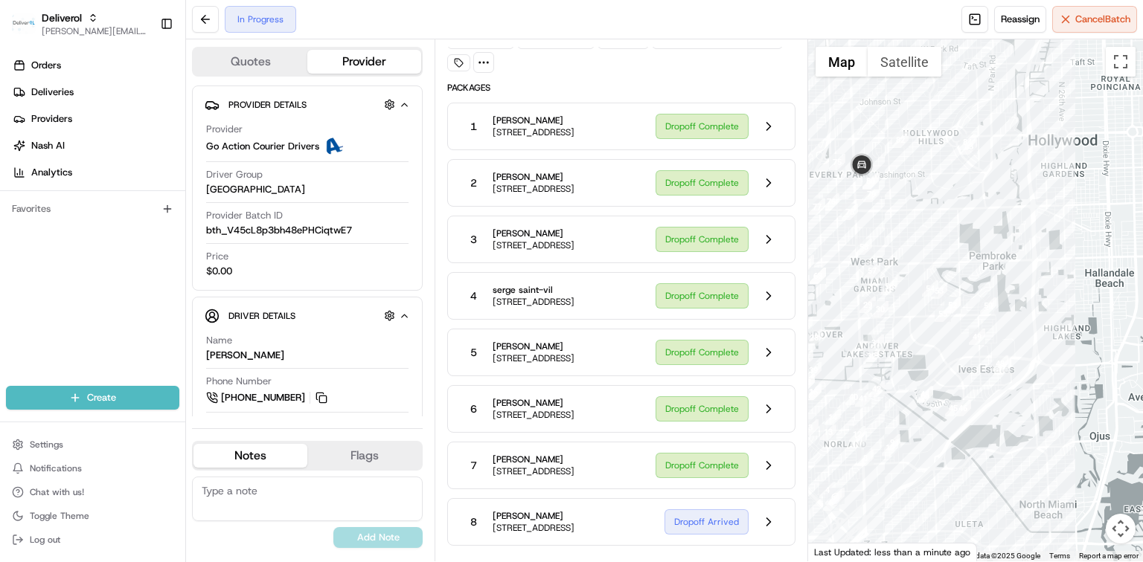
drag, startPoint x: 1071, startPoint y: 294, endPoint x: 885, endPoint y: 424, distance: 226.4
click at [885, 424] on div at bounding box center [975, 300] width 335 height 522
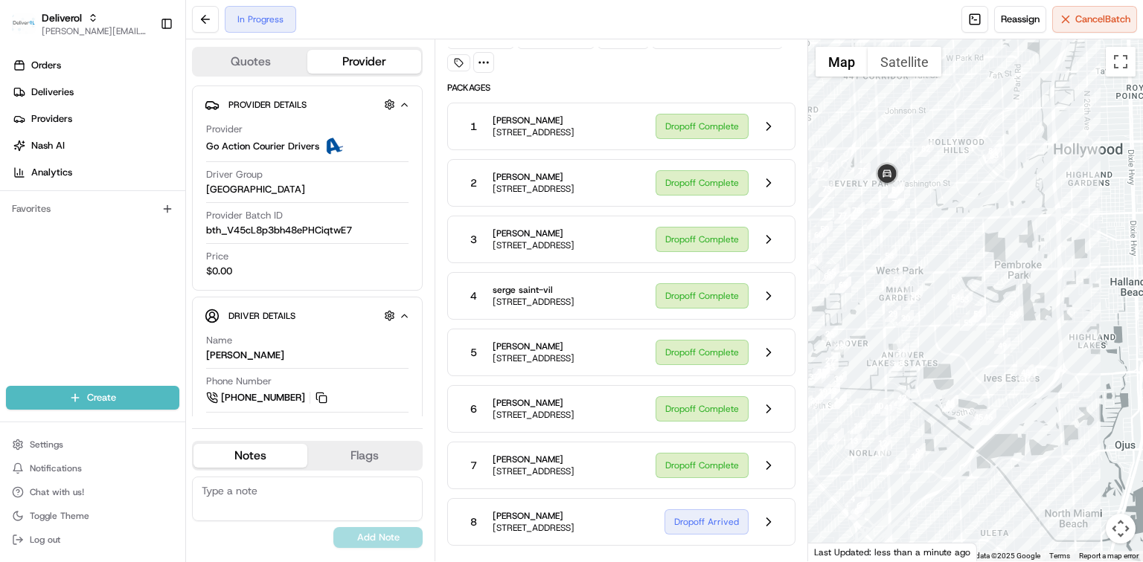
drag, startPoint x: 910, startPoint y: 190, endPoint x: 939, endPoint y: 201, distance: 30.8
click at [939, 201] on div at bounding box center [975, 300] width 335 height 522
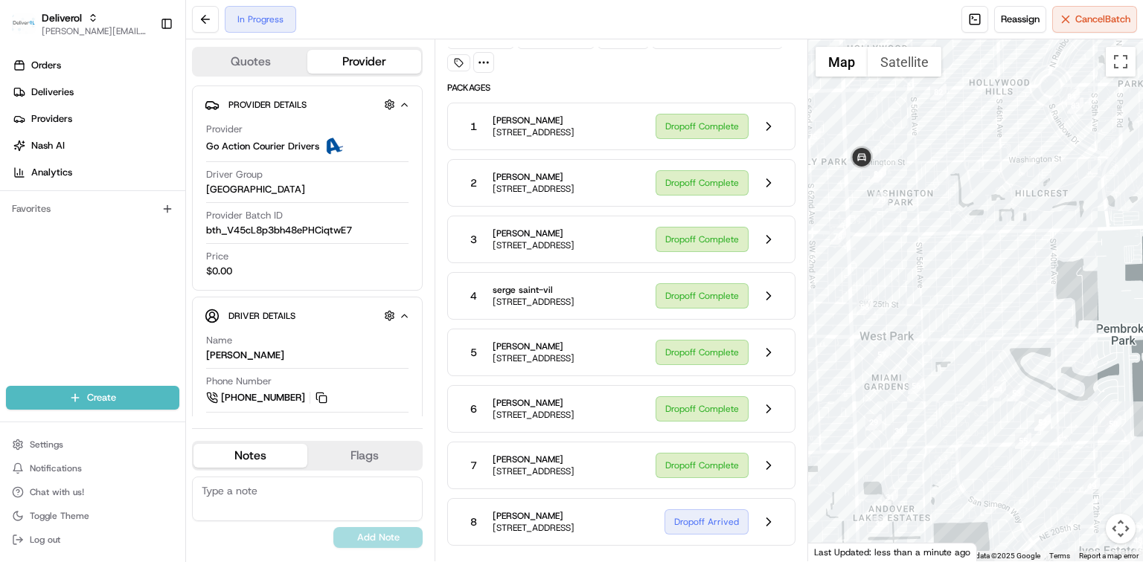
drag, startPoint x: 890, startPoint y: 166, endPoint x: 896, endPoint y: 143, distance: 23.8
click at [896, 143] on div at bounding box center [975, 300] width 335 height 522
drag, startPoint x: 923, startPoint y: 120, endPoint x: 928, endPoint y: 152, distance: 32.4
click at [928, 152] on div at bounding box center [975, 300] width 335 height 522
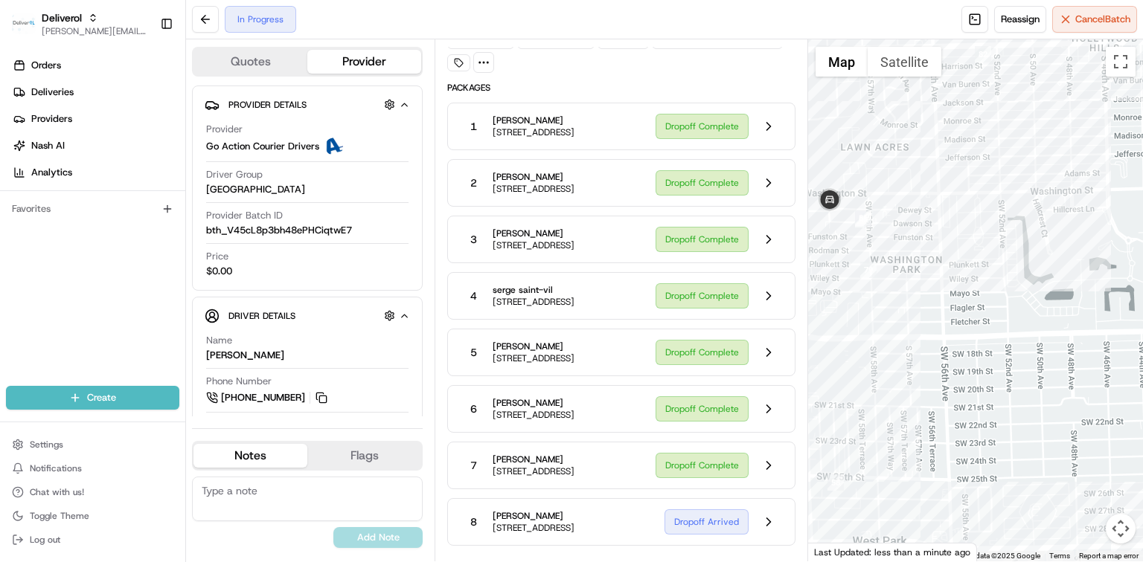
drag, startPoint x: 920, startPoint y: 135, endPoint x: 943, endPoint y: 147, distance: 26.0
click at [943, 147] on div at bounding box center [975, 300] width 335 height 522
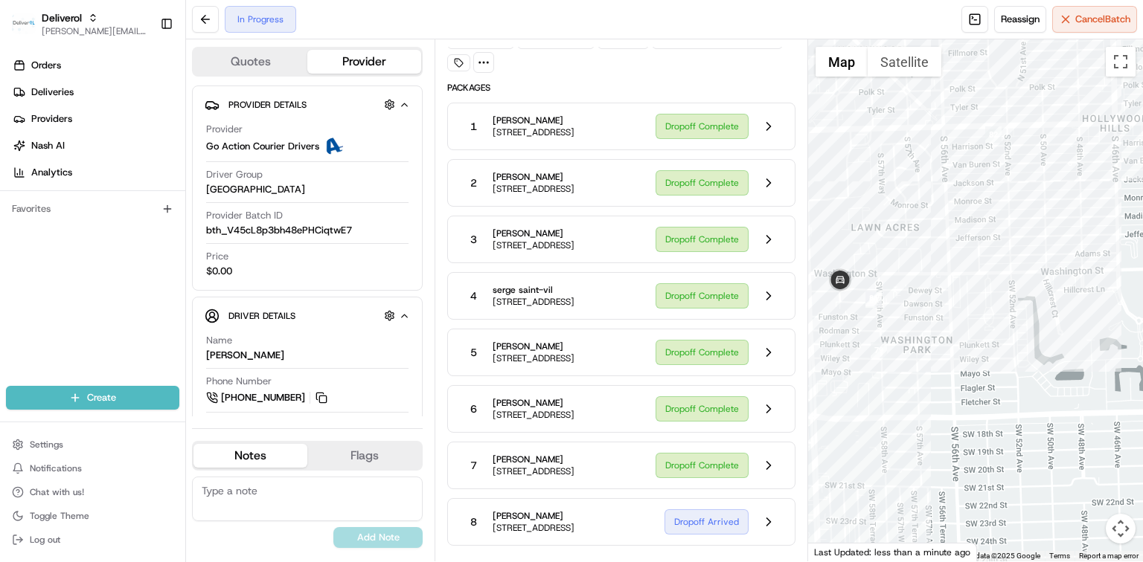
drag, startPoint x: 951, startPoint y: 104, endPoint x: 964, endPoint y: 190, distance: 87.3
click at [964, 190] on div at bounding box center [975, 300] width 335 height 522
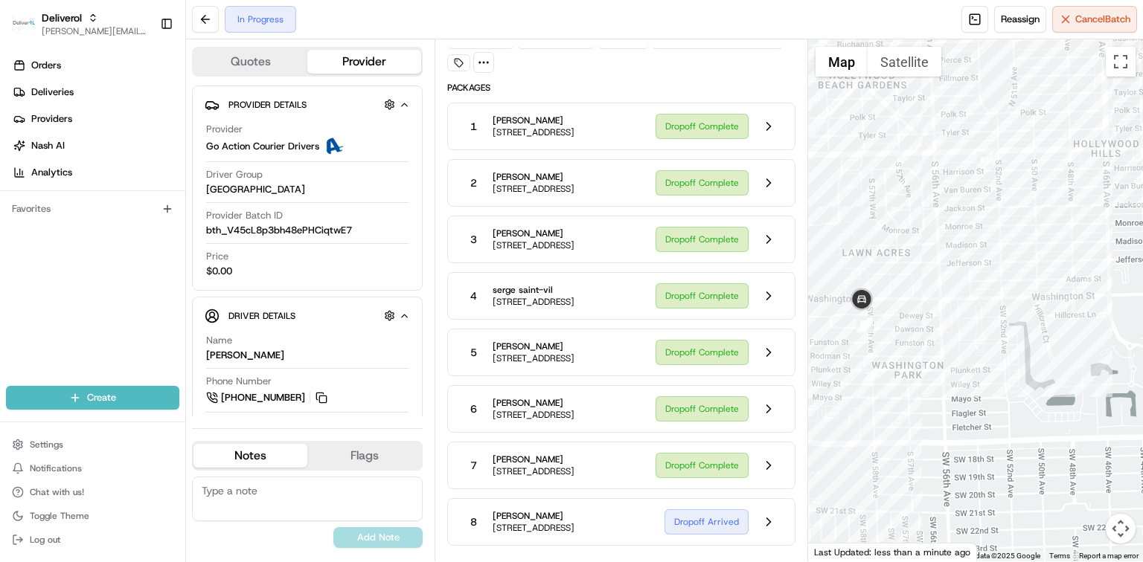
drag, startPoint x: 957, startPoint y: 190, endPoint x: 949, endPoint y: 219, distance: 29.4
click at [949, 219] on div at bounding box center [975, 300] width 335 height 522
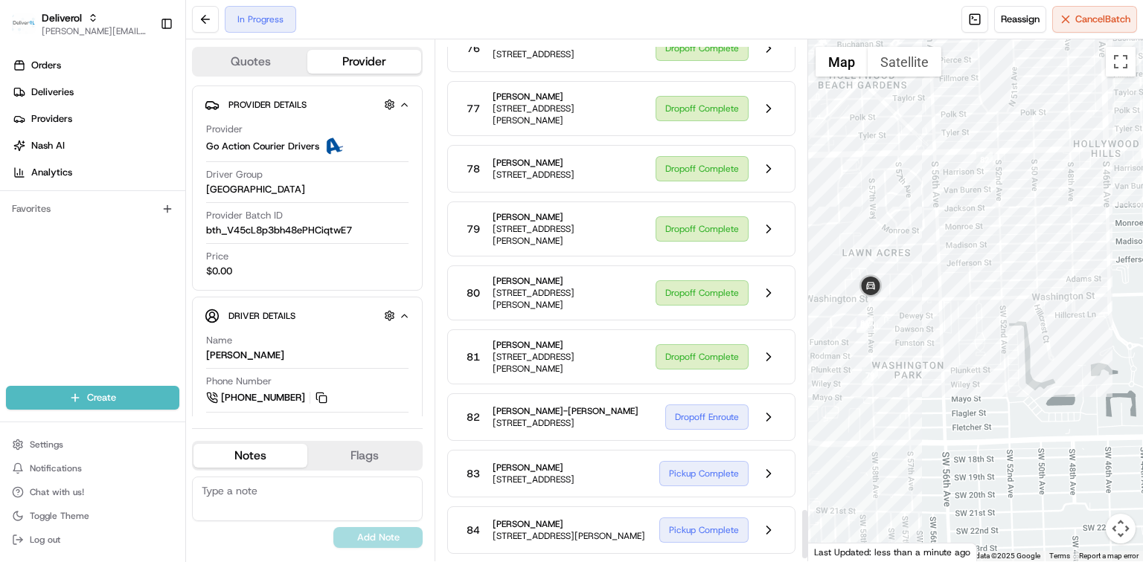
scroll to position [4955, 0]
click at [765, 343] on button at bounding box center [768, 357] width 28 height 28
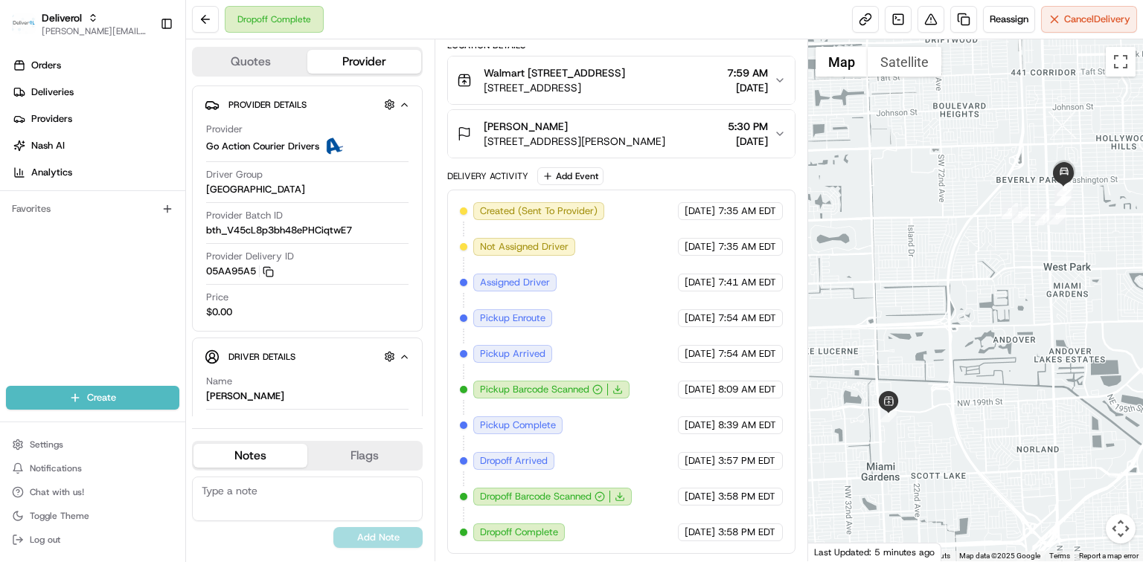
scroll to position [274, 0]
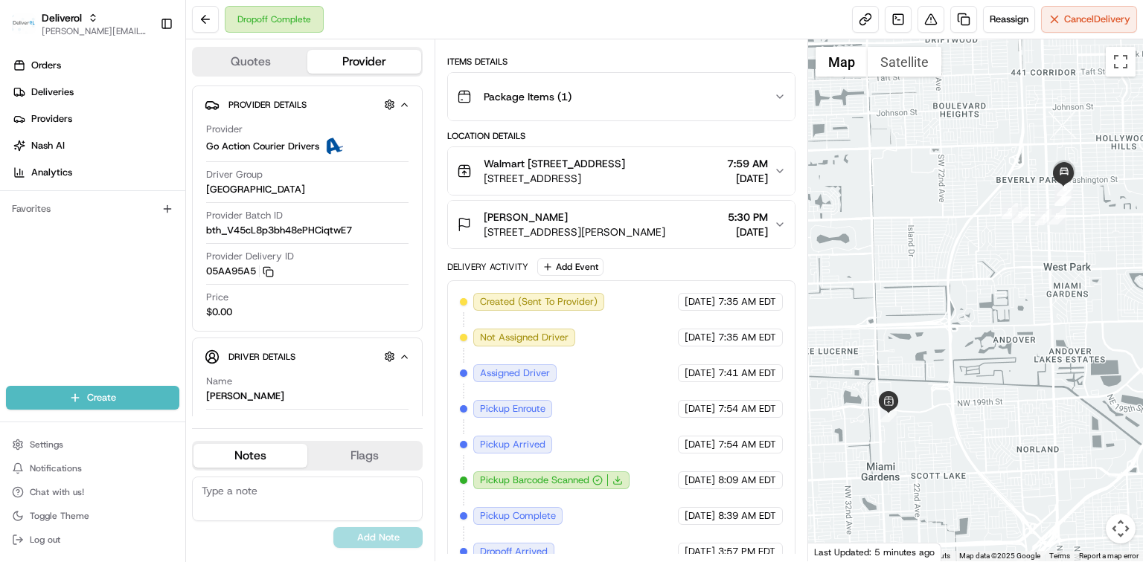
click at [727, 186] on span "08/22/2025" at bounding box center [747, 178] width 41 height 15
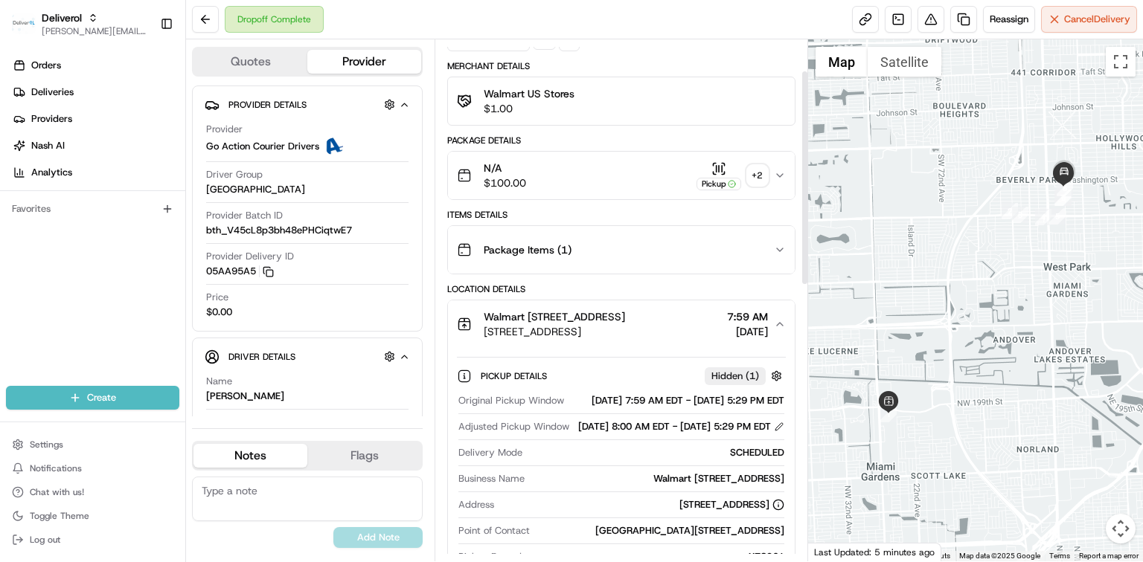
scroll to position [76, 0]
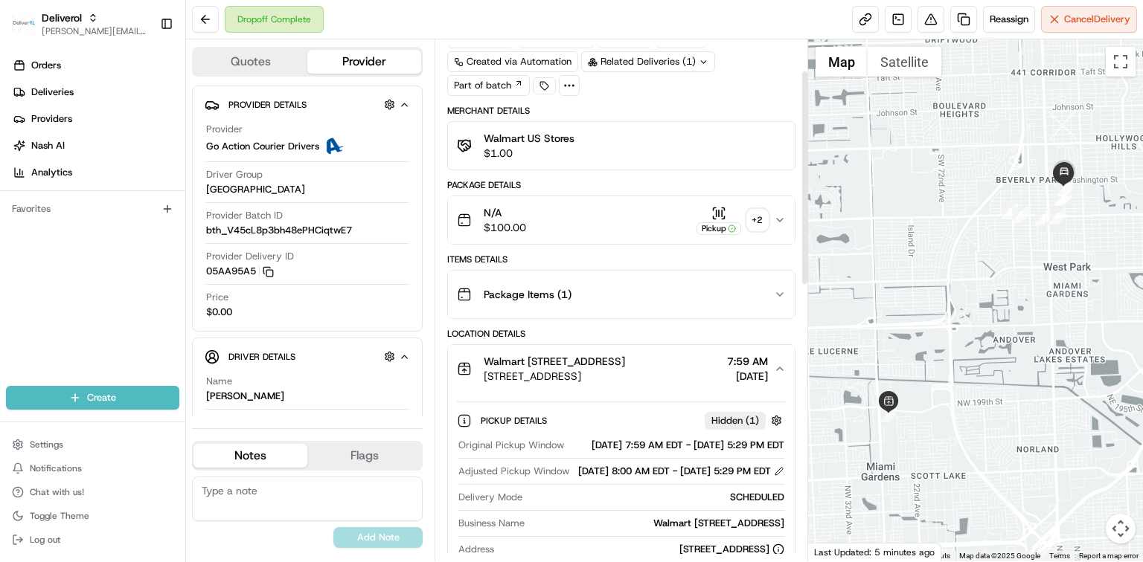
click at [682, 216] on div "N/A $100.00 Pickup + 2" at bounding box center [615, 220] width 317 height 30
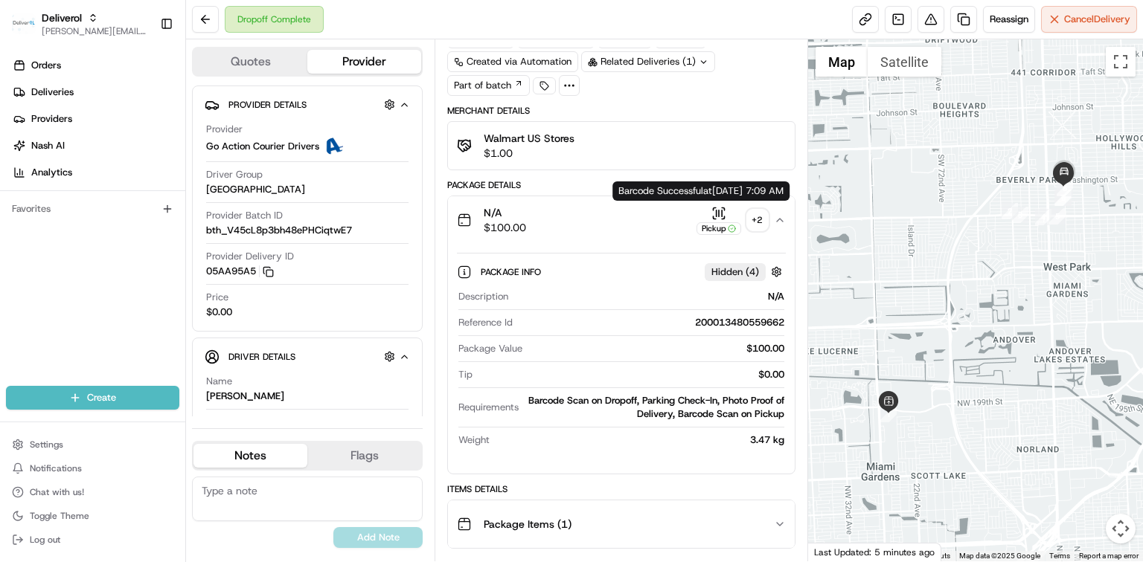
click at [720, 211] on icon "button" at bounding box center [718, 213] width 15 height 15
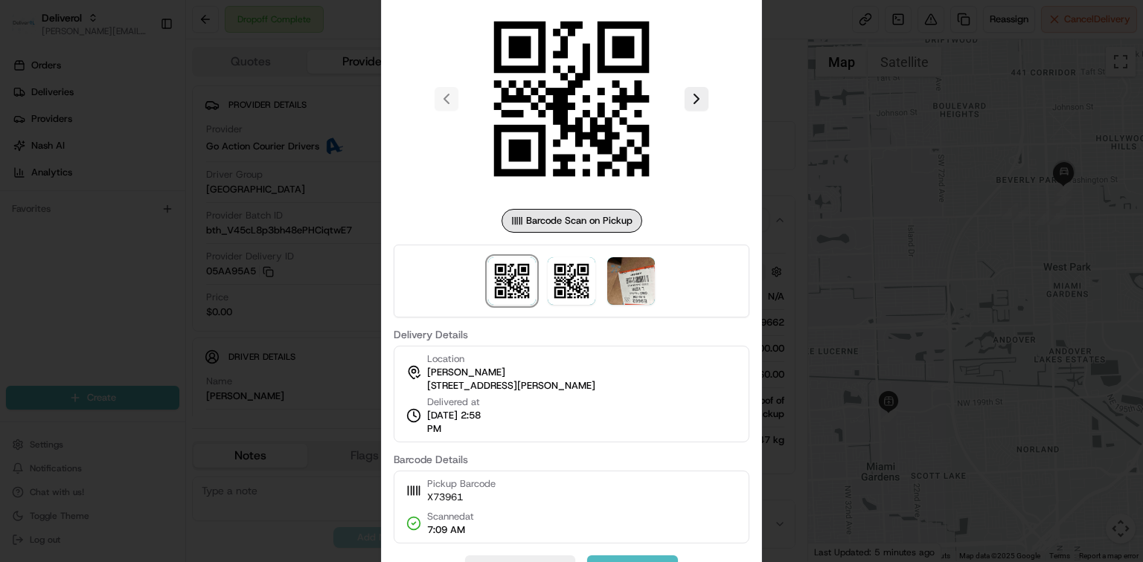
click at [800, 244] on div at bounding box center [571, 281] width 1143 height 562
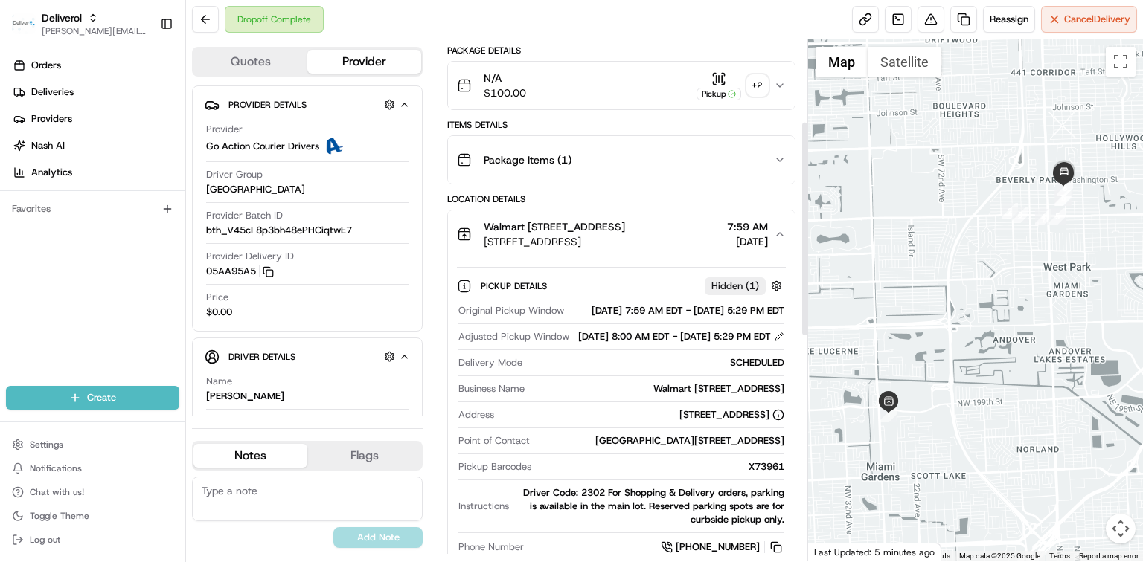
scroll to position [198, 0]
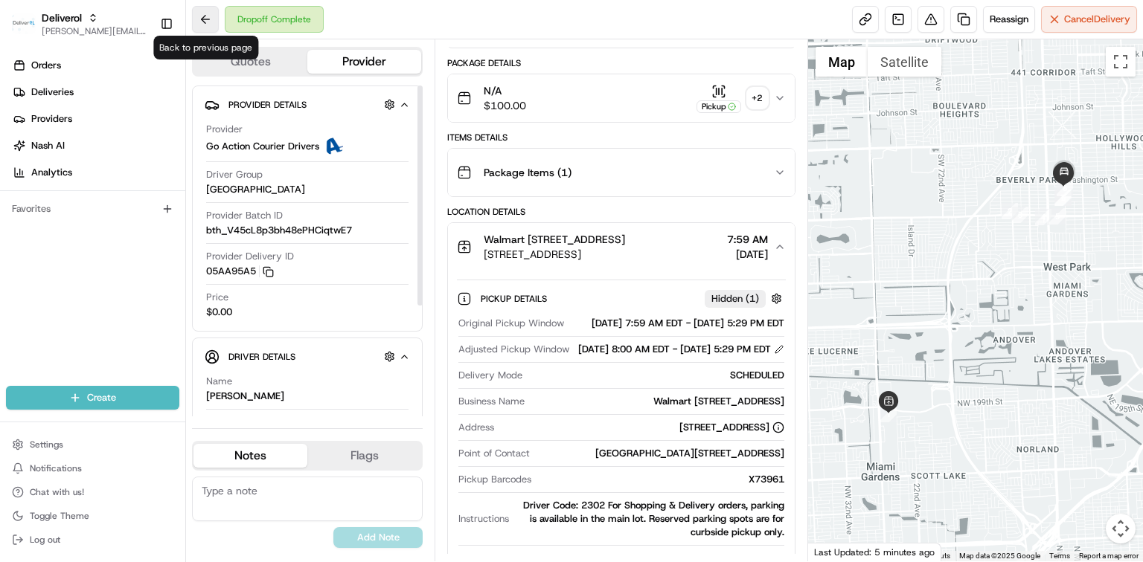
click at [205, 21] on button at bounding box center [205, 19] width 27 height 27
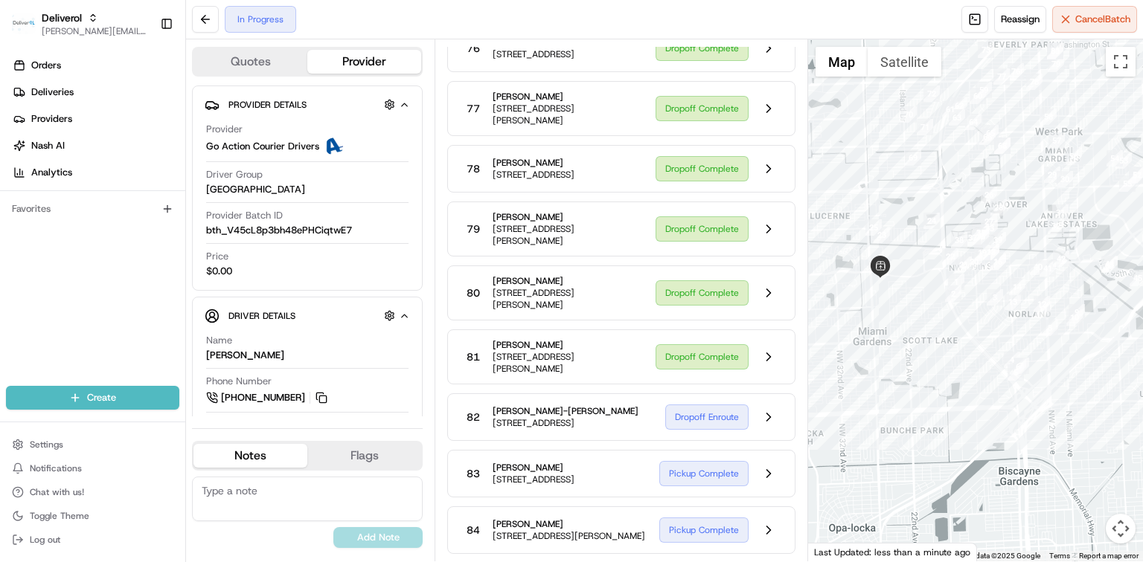
scroll to position [4955, 0]
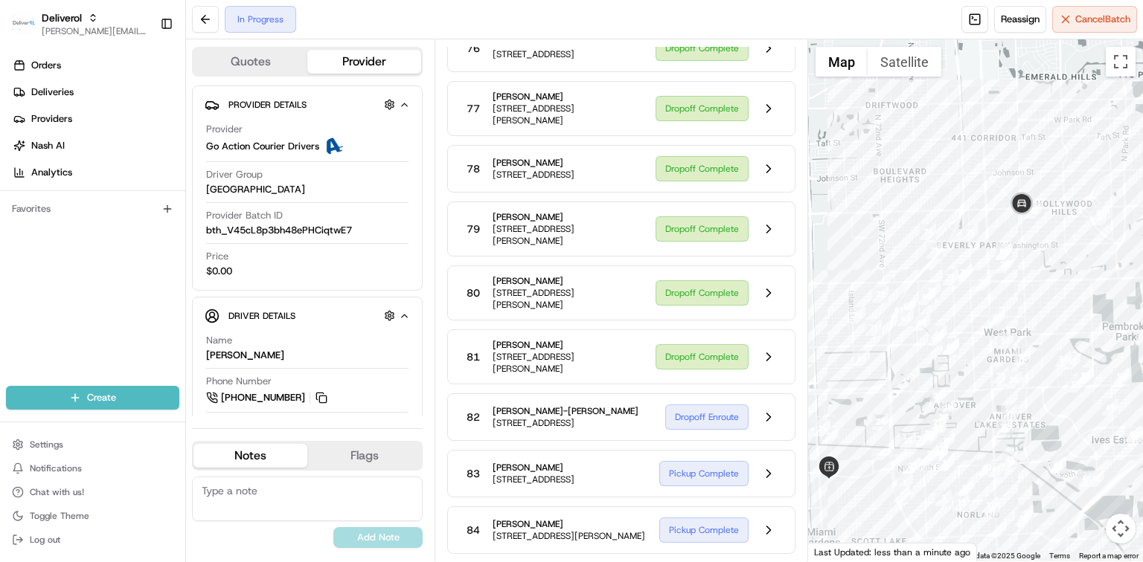
drag, startPoint x: 1098, startPoint y: 134, endPoint x: 1048, endPoint y: 337, distance: 209.3
click at [1048, 337] on div at bounding box center [975, 300] width 335 height 522
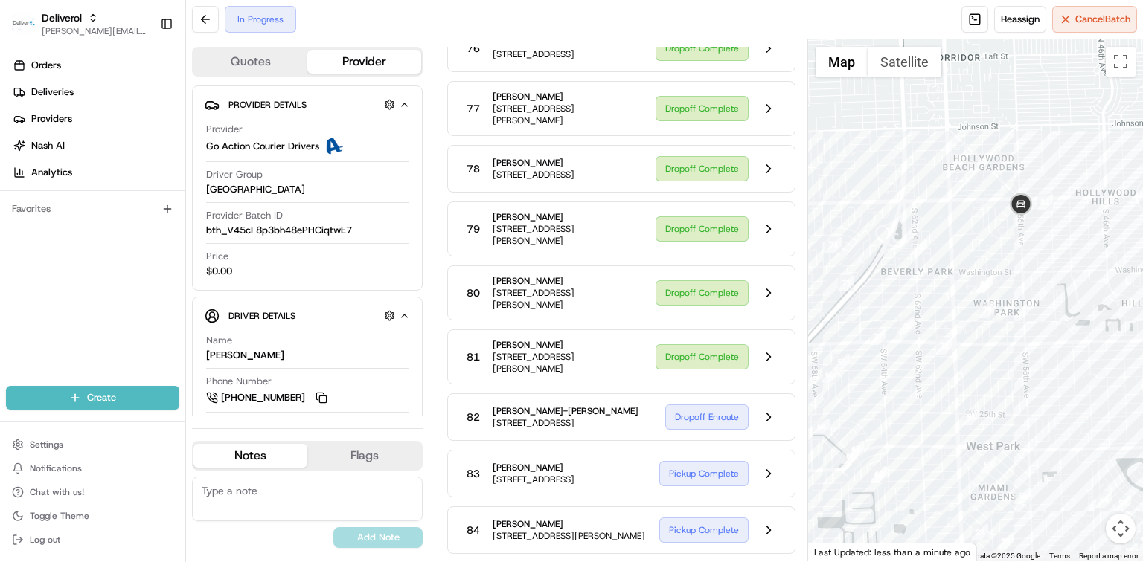
drag, startPoint x: 1049, startPoint y: 208, endPoint x: 1042, endPoint y: 225, distance: 18.4
click at [1045, 225] on div at bounding box center [975, 300] width 335 height 522
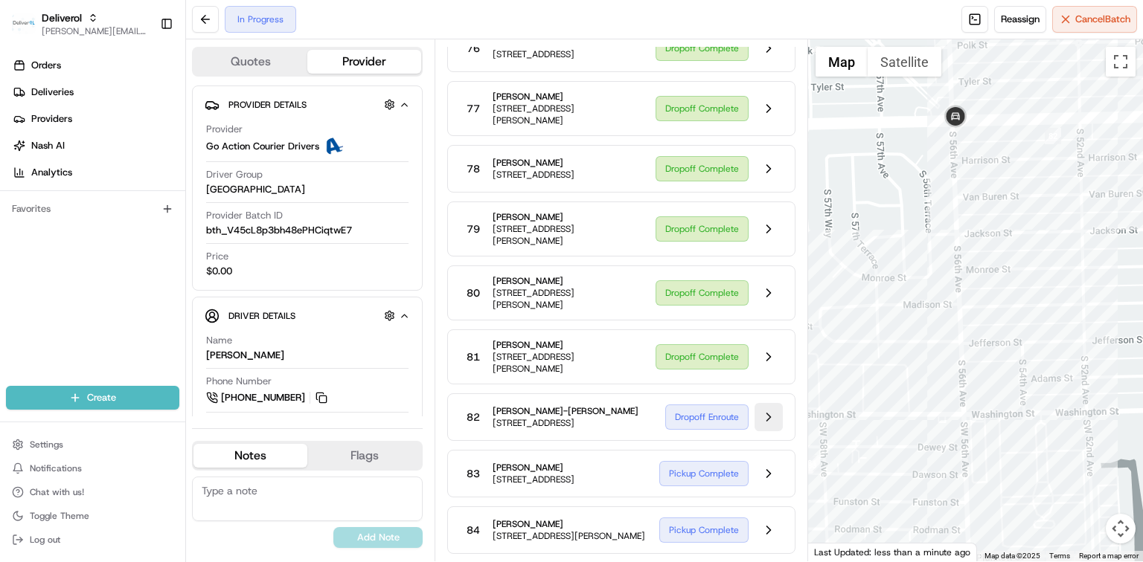
click at [773, 405] on button at bounding box center [768, 417] width 28 height 28
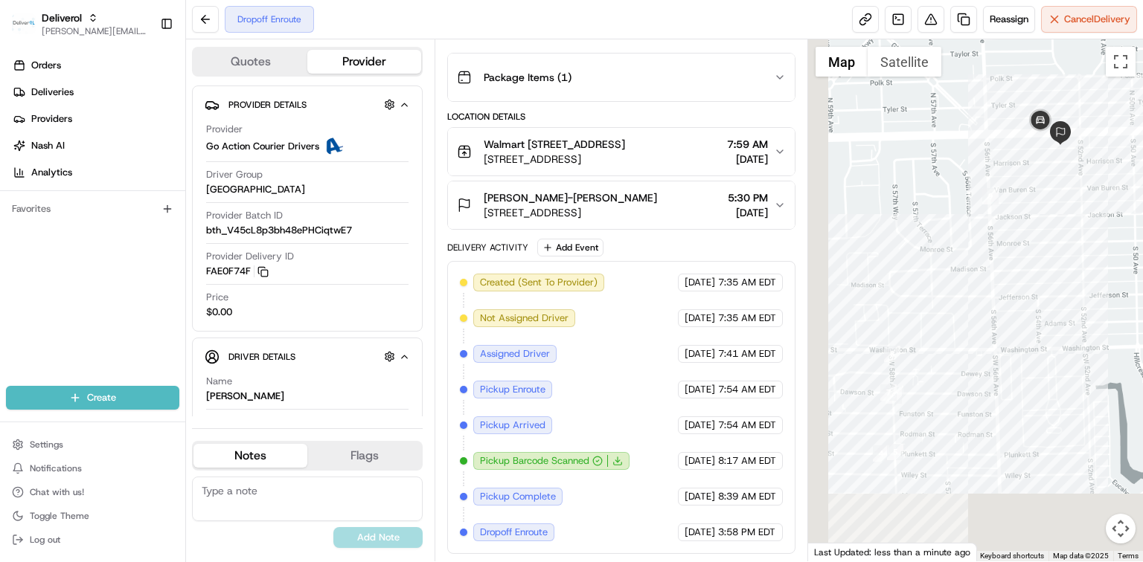
scroll to position [303, 0]
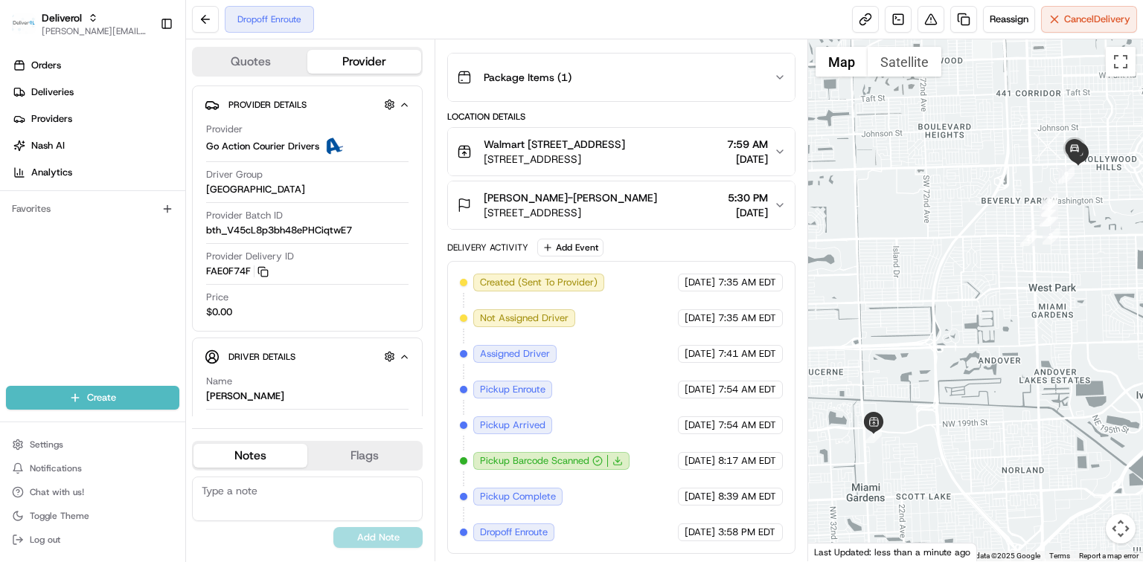
click at [625, 161] on span "19501 NW 27TH AVE, MIAMI GARDENS, FL 33056, US" at bounding box center [554, 159] width 141 height 15
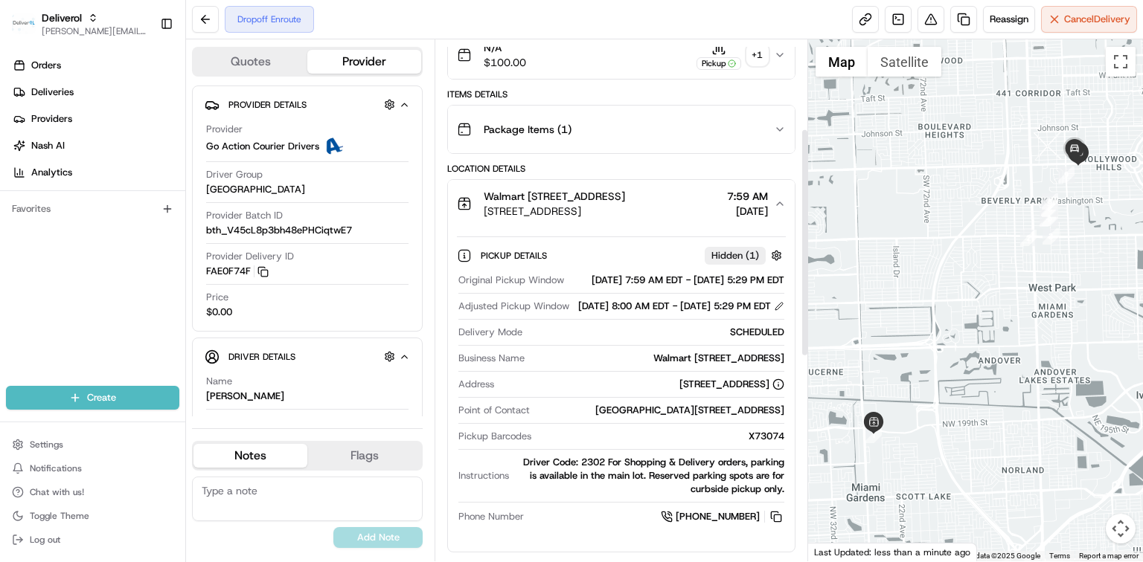
scroll to position [203, 0]
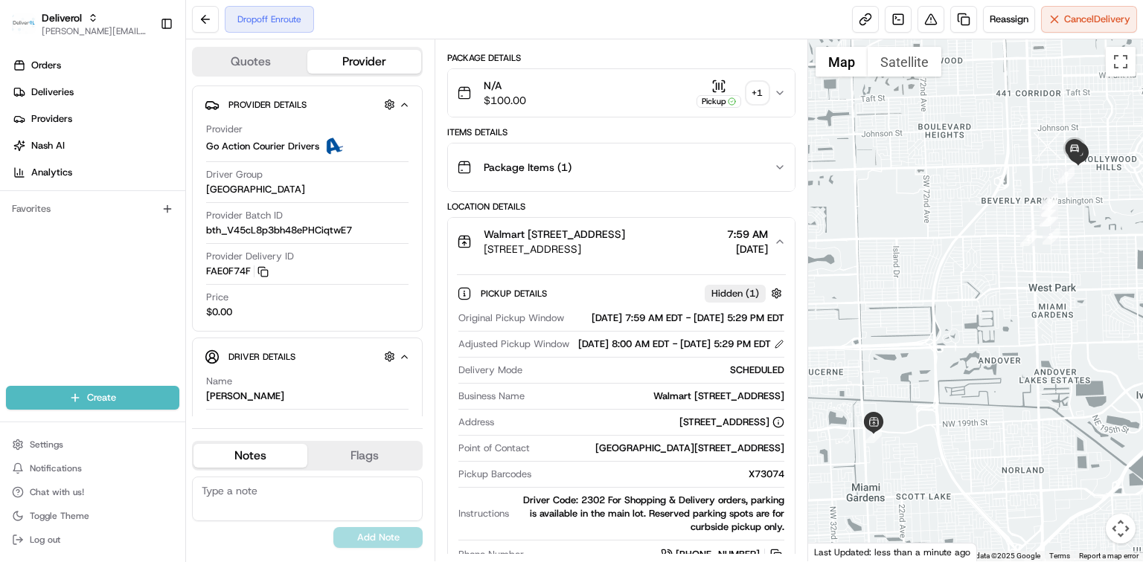
click at [632, 97] on div "N/A $100.00 Pickup + 1" at bounding box center [615, 93] width 317 height 30
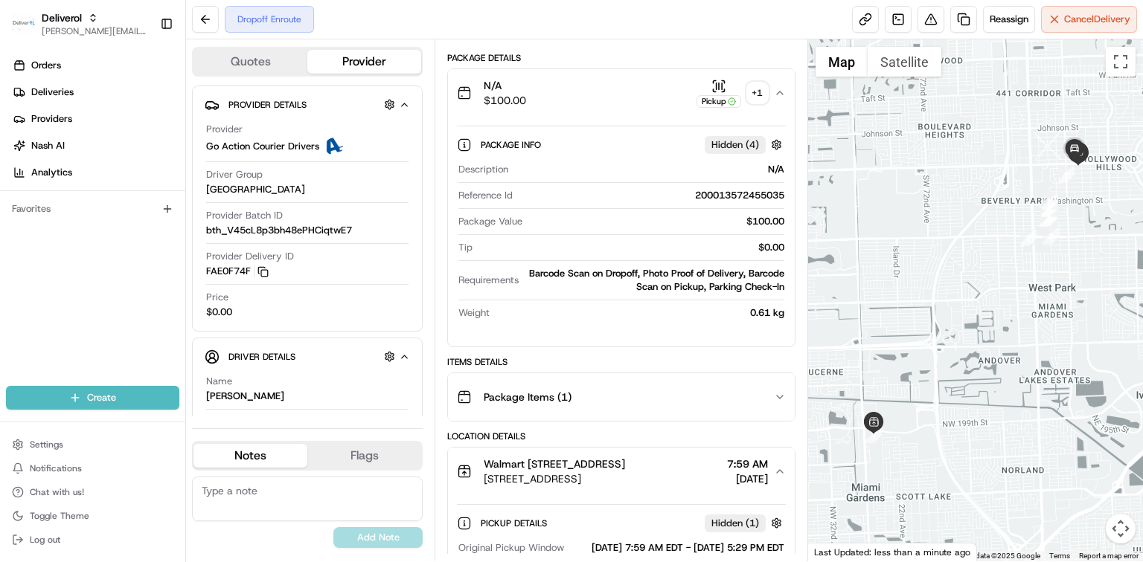
click at [578, 396] on div "Package Items ( 1 )" at bounding box center [615, 397] width 317 height 30
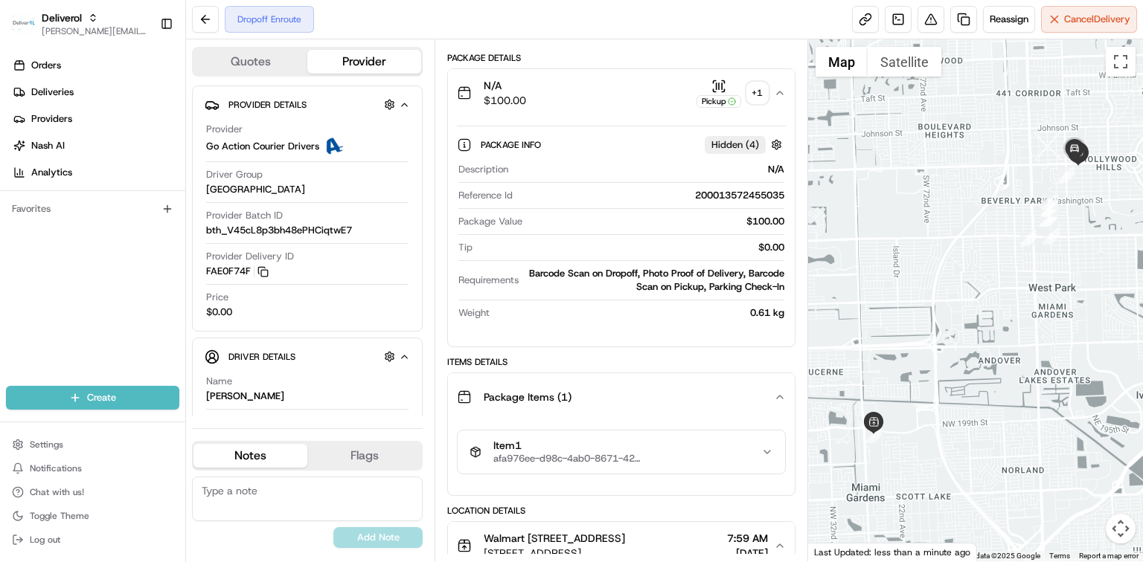
click at [616, 447] on span "Item 1" at bounding box center [567, 446] width 149 height 13
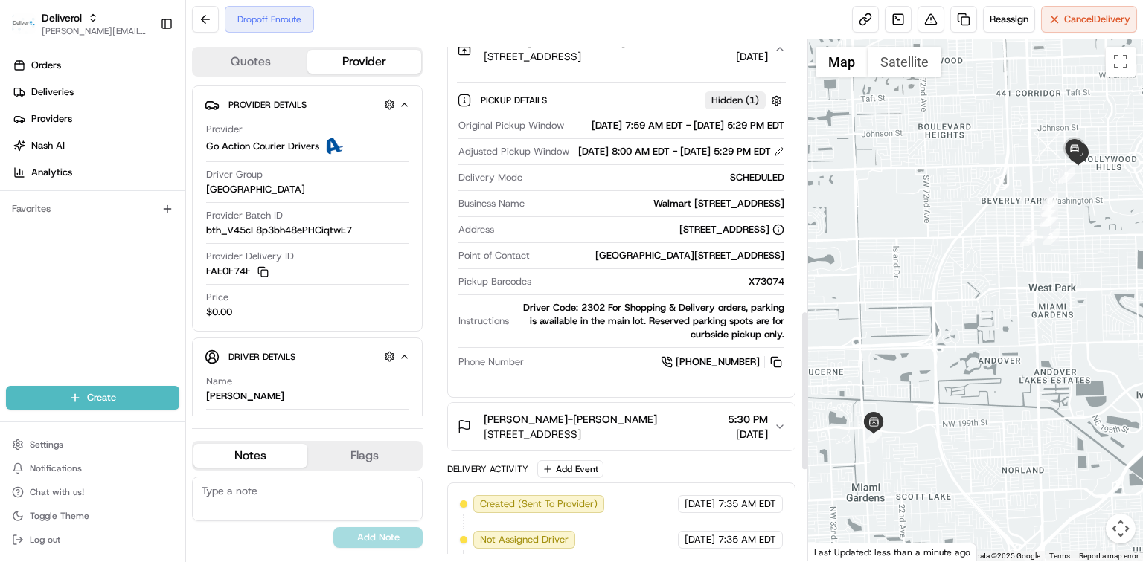
scroll to position [879, 0]
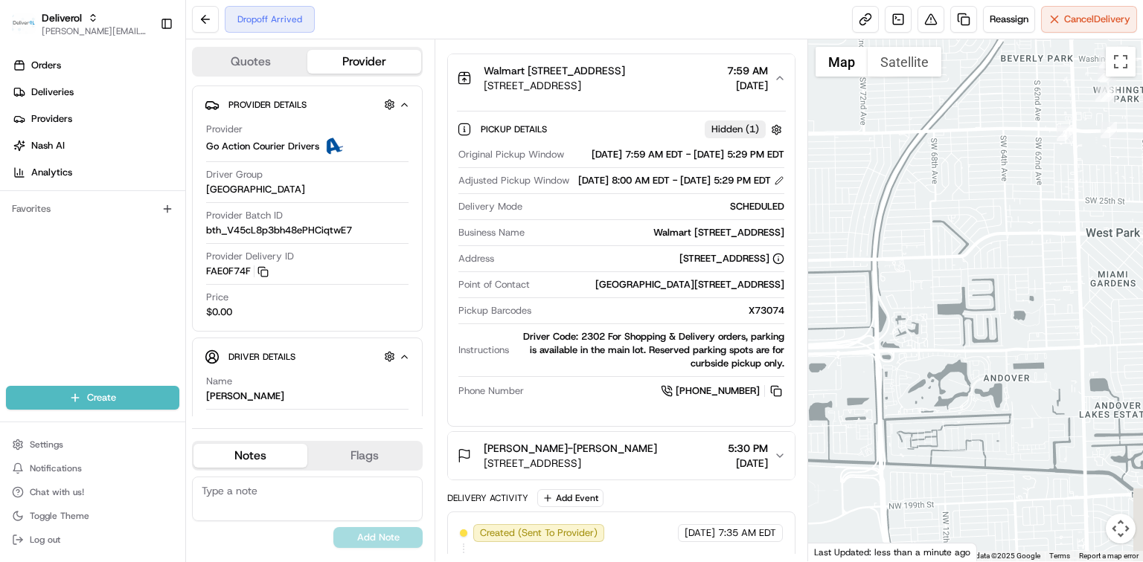
drag, startPoint x: 973, startPoint y: 336, endPoint x: 856, endPoint y: 153, distance: 217.1
click at [856, 153] on div at bounding box center [975, 300] width 335 height 522
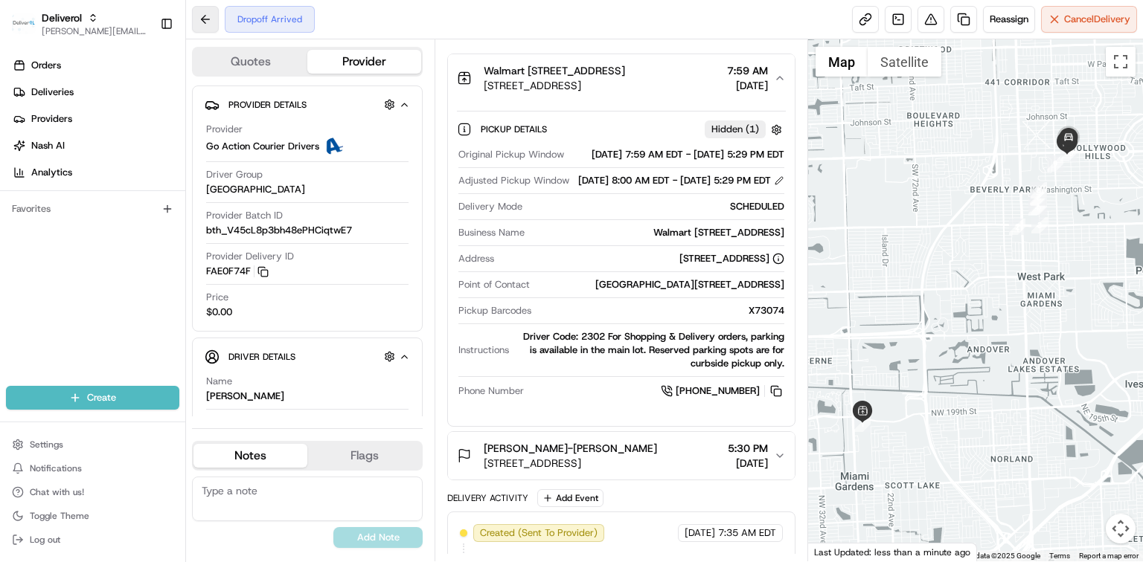
click at [204, 29] on button at bounding box center [205, 19] width 27 height 27
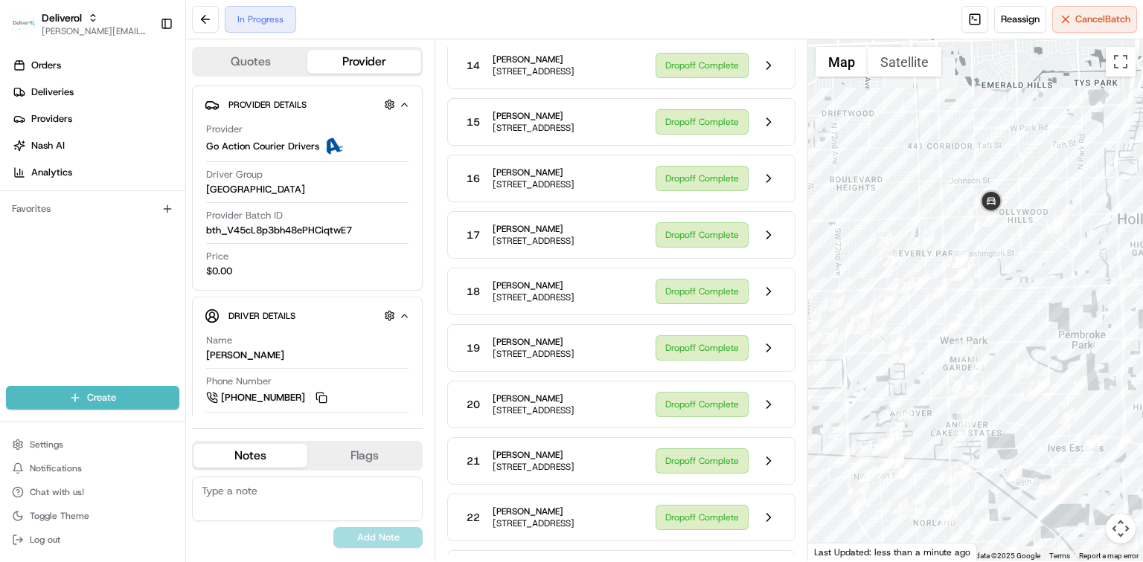
drag, startPoint x: 1036, startPoint y: 158, endPoint x: 951, endPoint y: 297, distance: 162.3
click at [940, 370] on div at bounding box center [975, 300] width 335 height 522
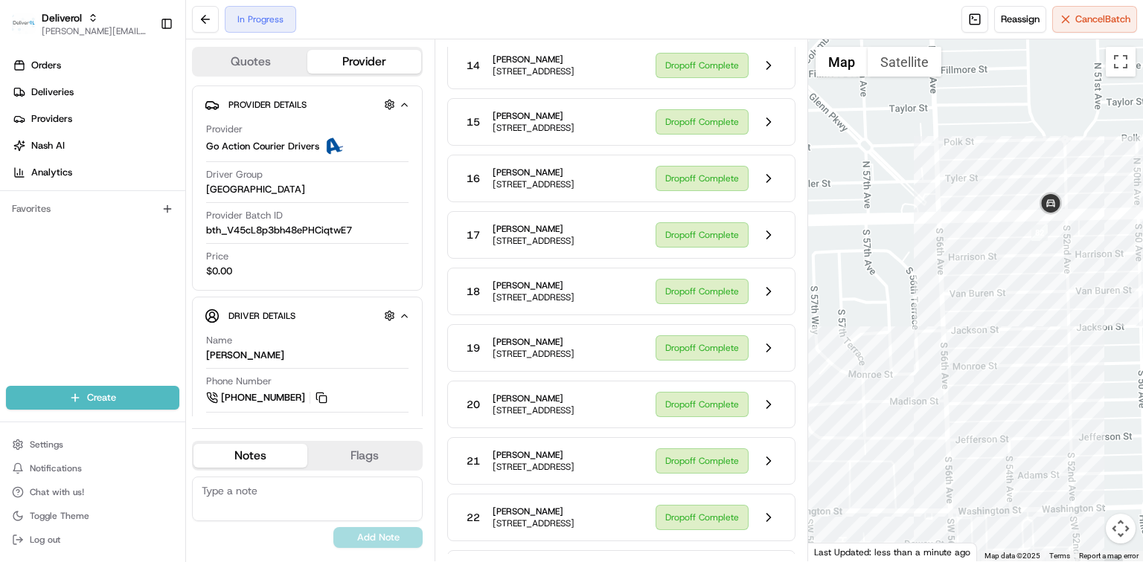
drag, startPoint x: 1060, startPoint y: 179, endPoint x: 1002, endPoint y: 295, distance: 129.8
click at [1002, 295] on div at bounding box center [975, 300] width 335 height 522
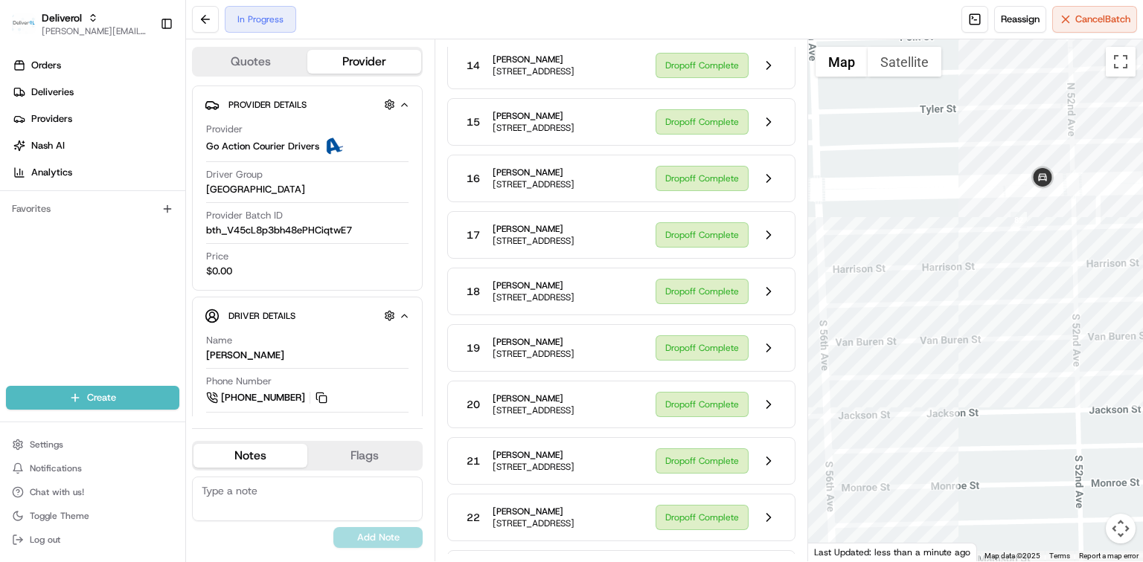
drag, startPoint x: 1050, startPoint y: 259, endPoint x: 1015, endPoint y: 264, distance: 35.4
click at [1015, 264] on div at bounding box center [975, 300] width 335 height 522
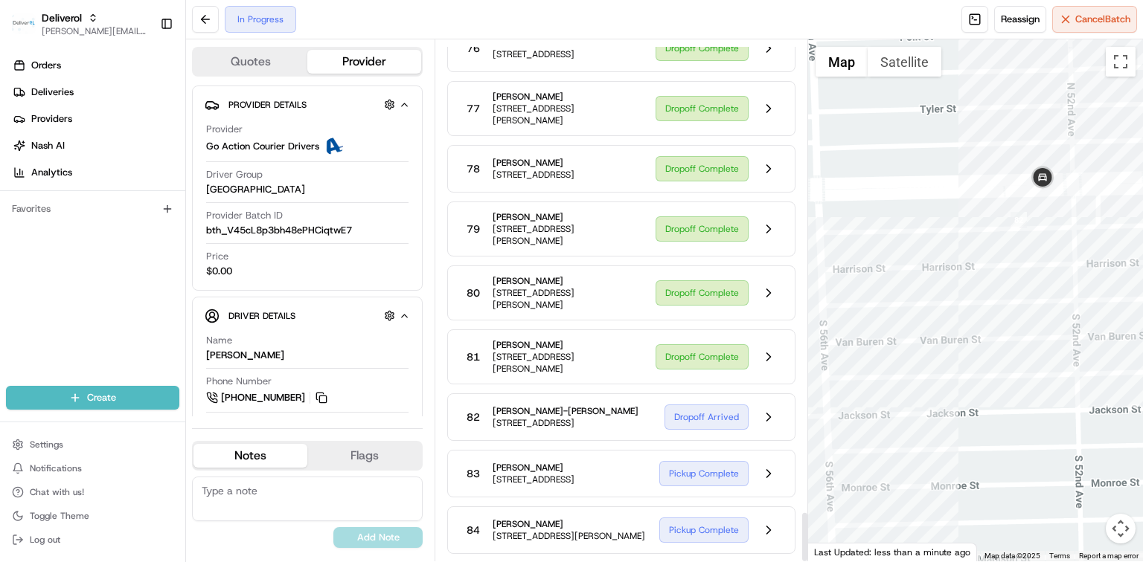
scroll to position [4955, 0]
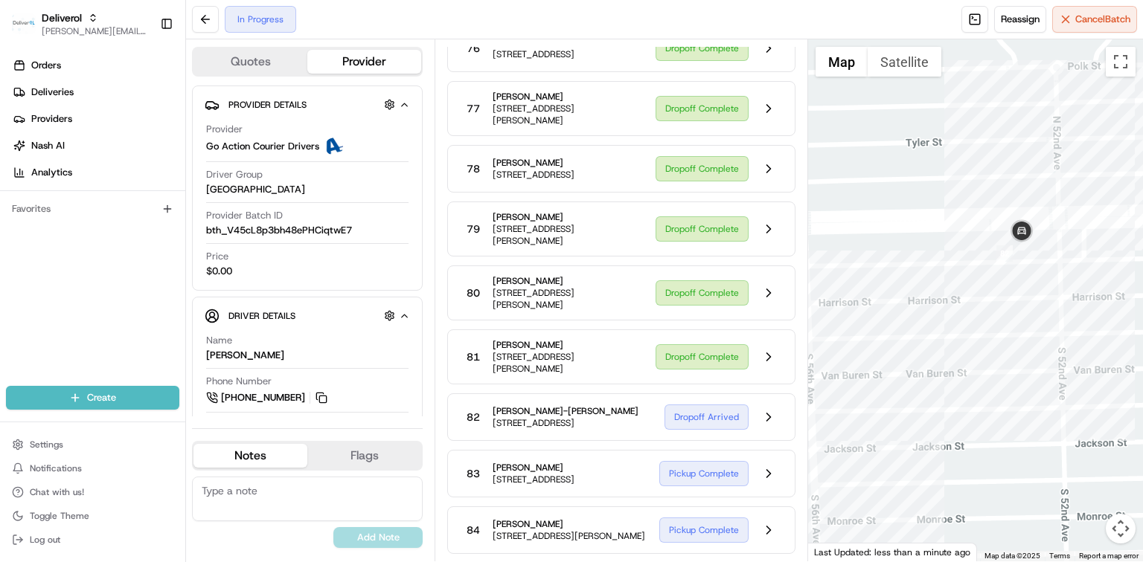
drag, startPoint x: 1027, startPoint y: 232, endPoint x: 1011, endPoint y: 269, distance: 39.7
click at [1011, 269] on div at bounding box center [975, 300] width 335 height 522
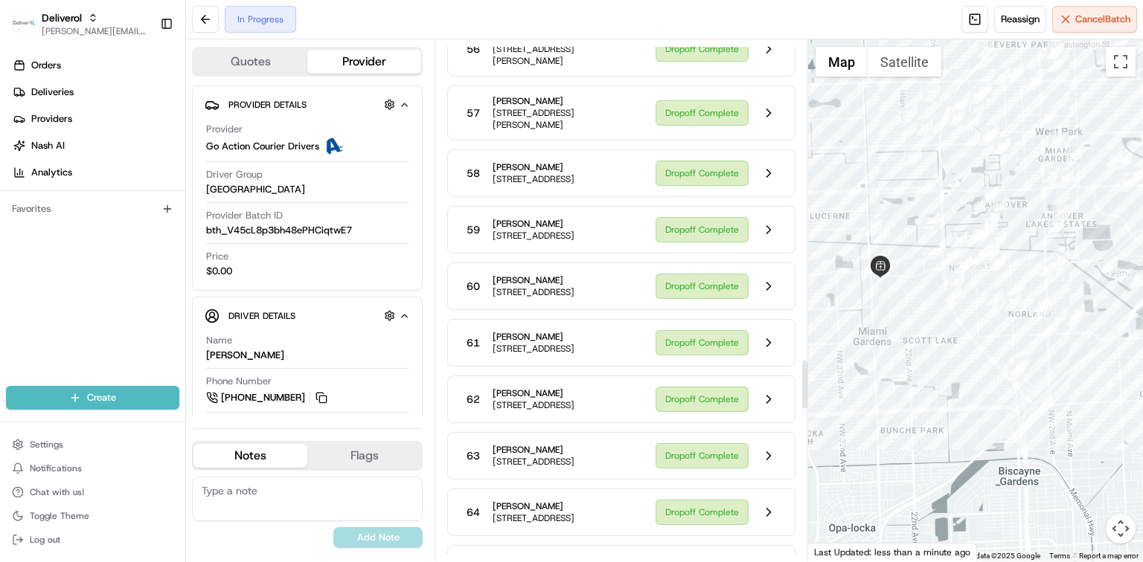
scroll to position [4955, 0]
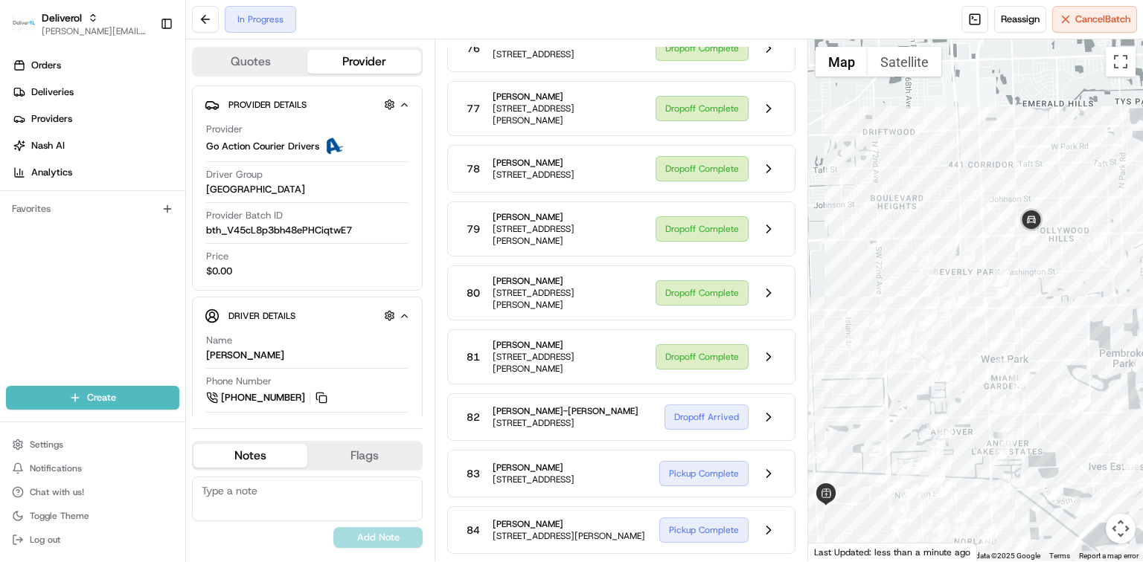
drag, startPoint x: 1096, startPoint y: 134, endPoint x: 1042, endPoint y: 356, distance: 229.0
click at [1042, 357] on div at bounding box center [975, 300] width 335 height 522
click at [915, 72] on button "Satellite" at bounding box center [904, 62] width 74 height 30
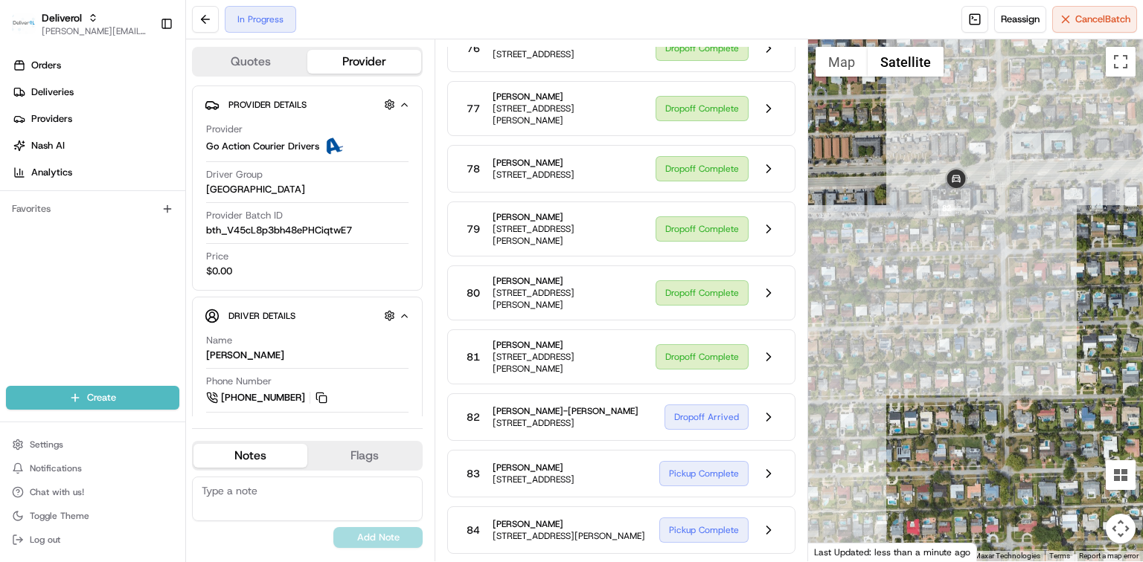
drag, startPoint x: 857, startPoint y: 192, endPoint x: 1000, endPoint y: 220, distance: 145.6
click at [1000, 220] on div at bounding box center [975, 300] width 335 height 522
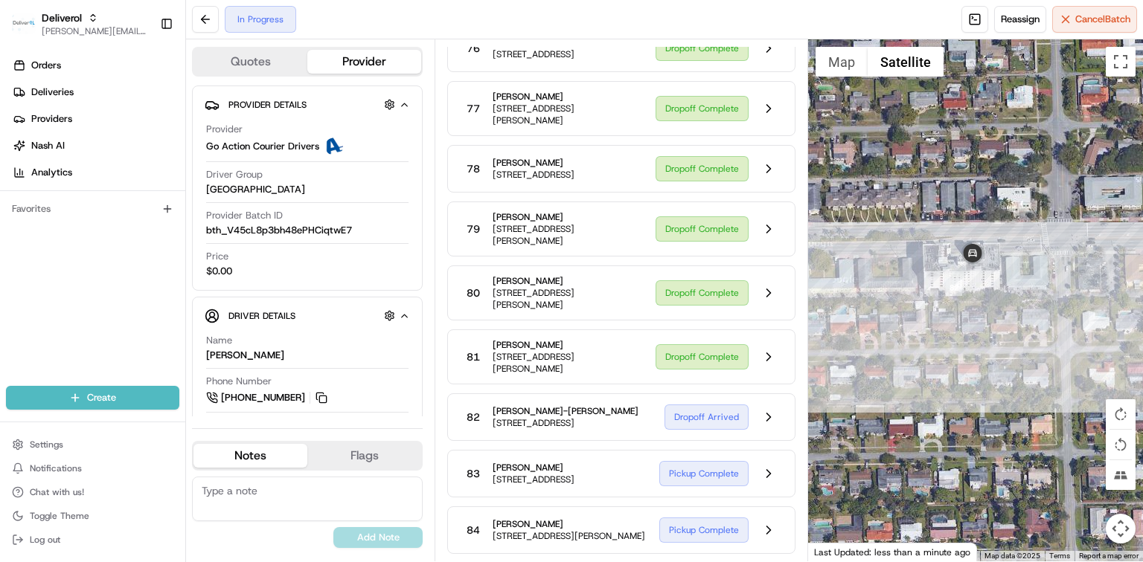
drag, startPoint x: 939, startPoint y: 227, endPoint x: 970, endPoint y: 283, distance: 64.6
click at [970, 283] on div at bounding box center [975, 300] width 335 height 522
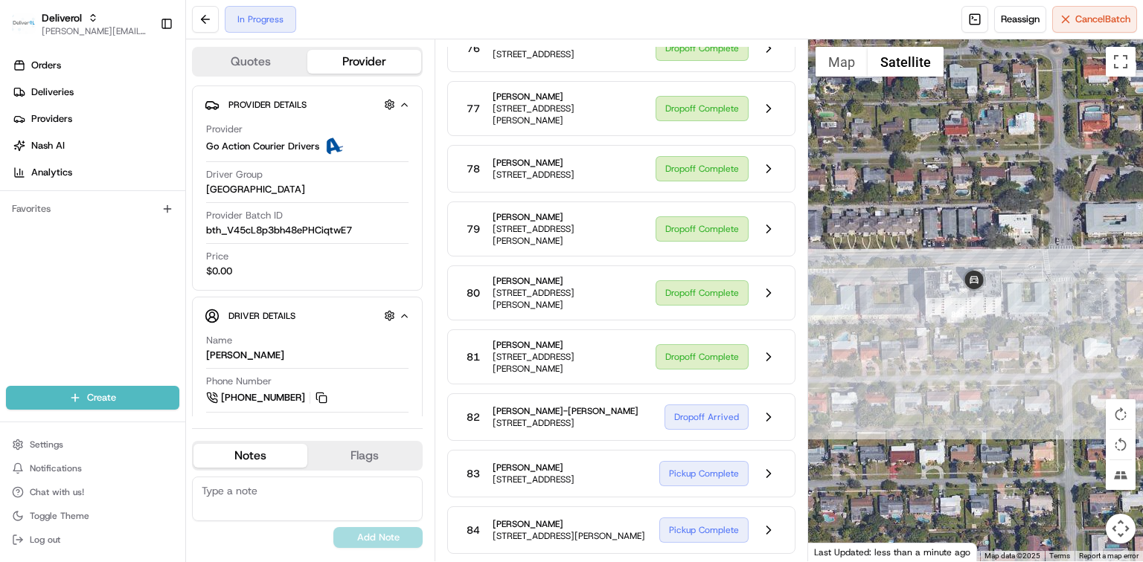
drag, startPoint x: 983, startPoint y: 284, endPoint x: 984, endPoint y: 312, distance: 28.3
click at [984, 312] on div at bounding box center [975, 300] width 335 height 522
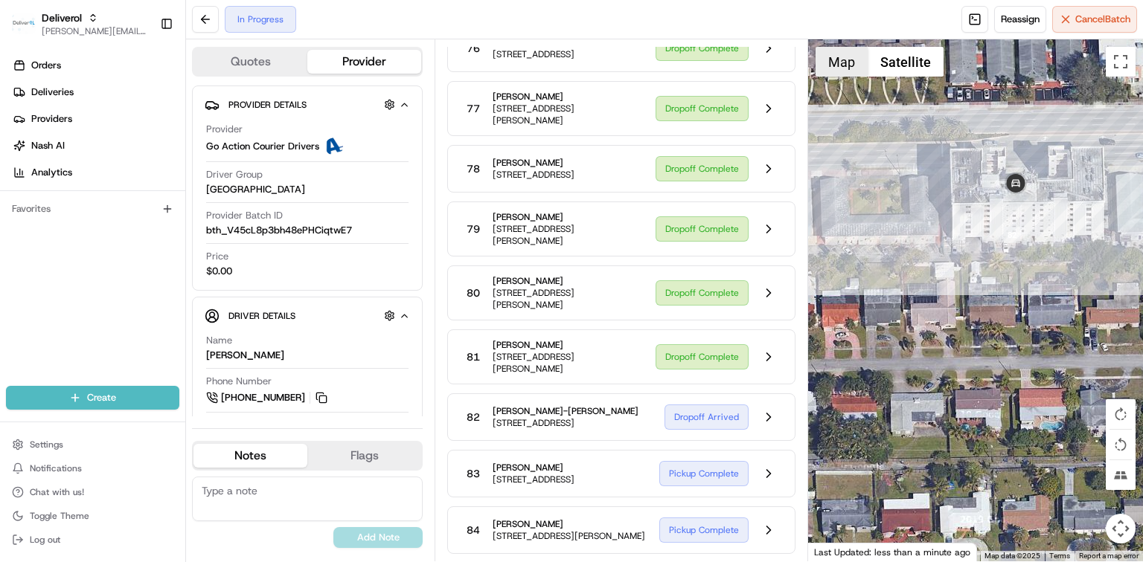
click at [839, 68] on button "Map" at bounding box center [841, 62] width 52 height 30
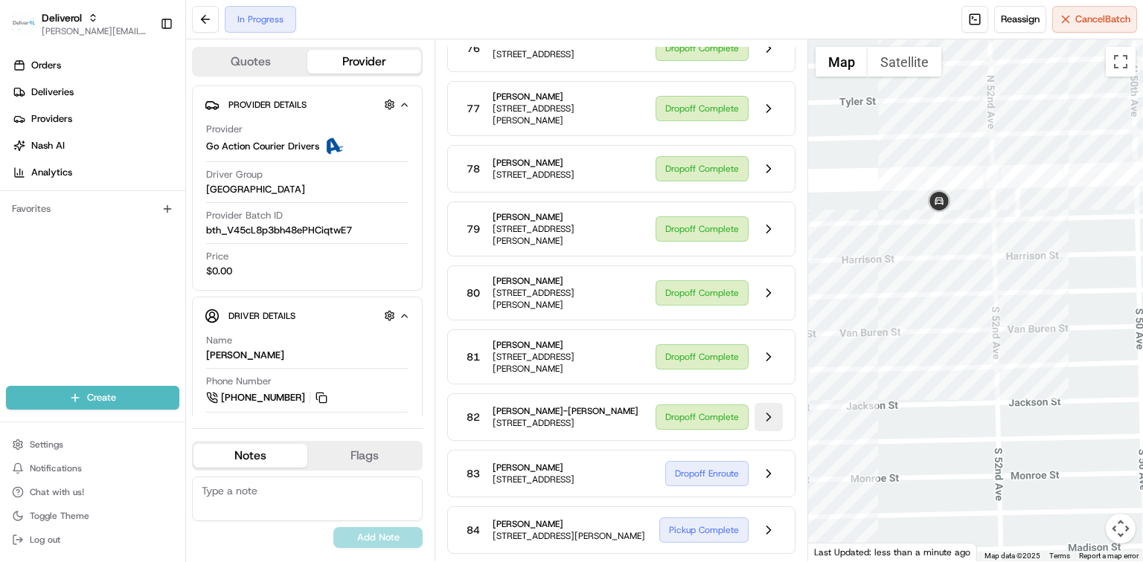
click at [766, 403] on button at bounding box center [768, 417] width 28 height 28
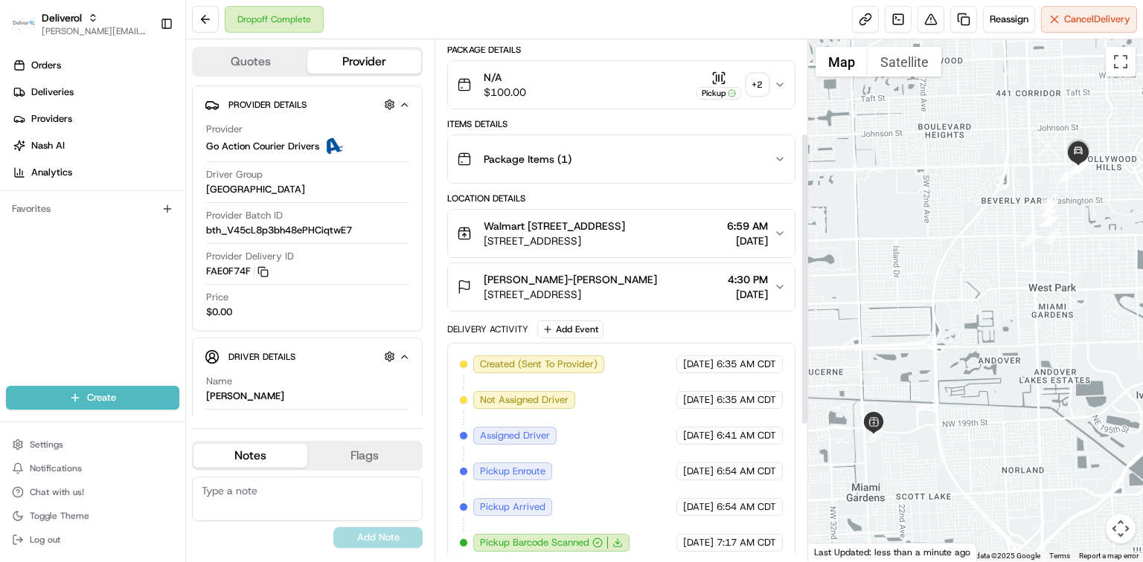
scroll to position [112, 0]
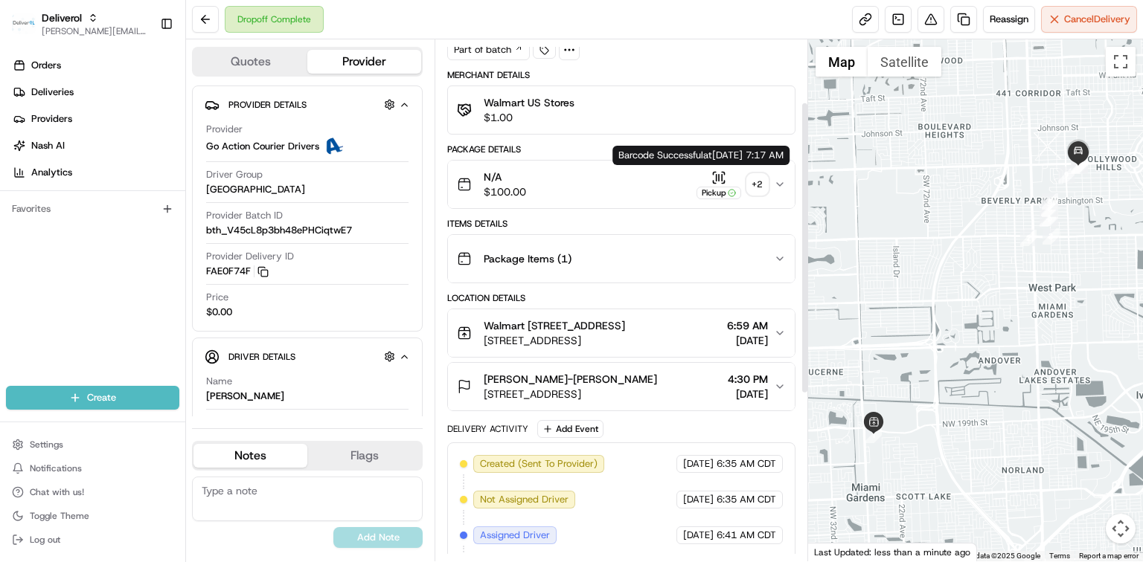
click at [706, 179] on div "Pickup" at bounding box center [718, 184] width 45 height 29
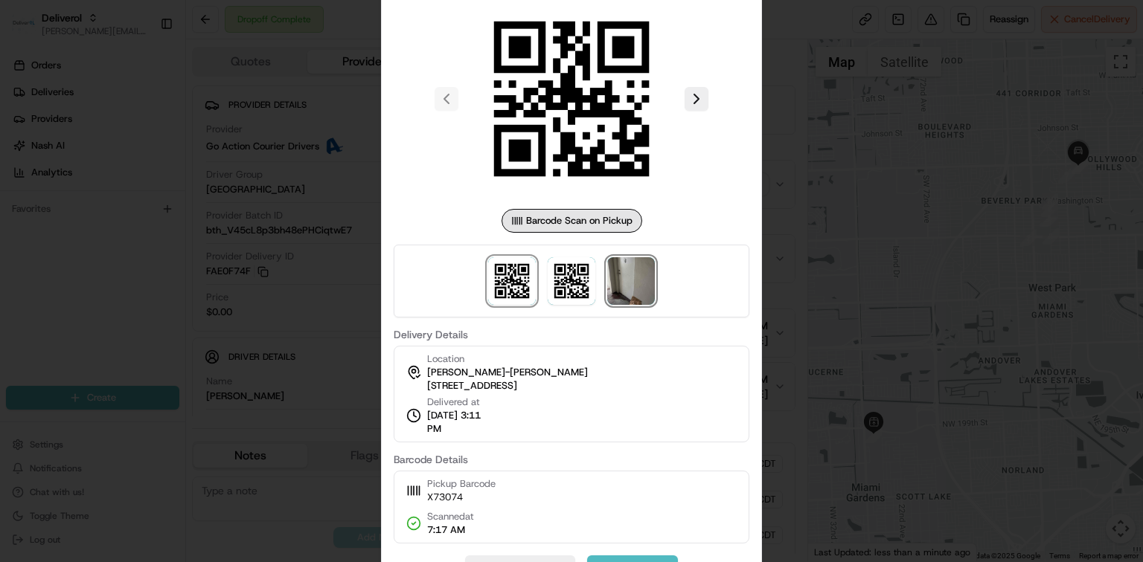
click at [644, 276] on img at bounding box center [631, 281] width 48 height 48
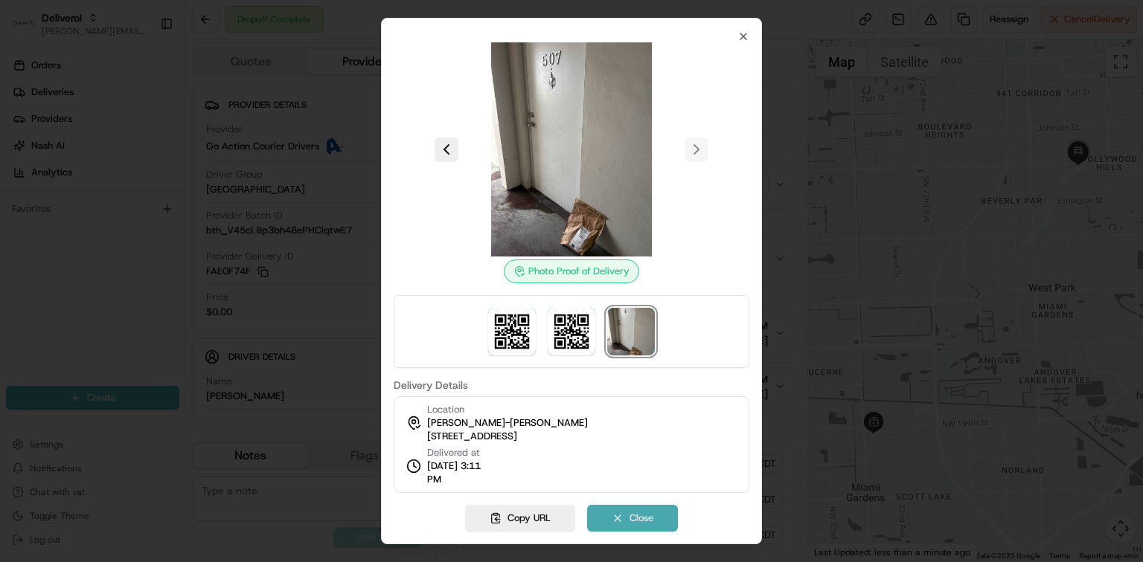
click at [647, 510] on button "Close" at bounding box center [632, 518] width 91 height 27
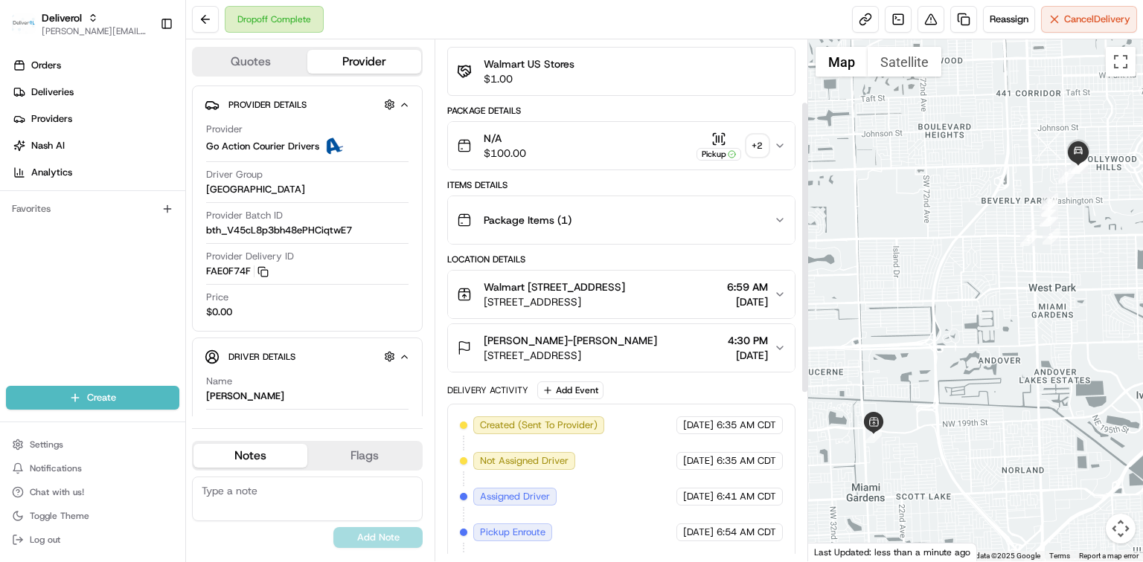
scroll to position [111, 0]
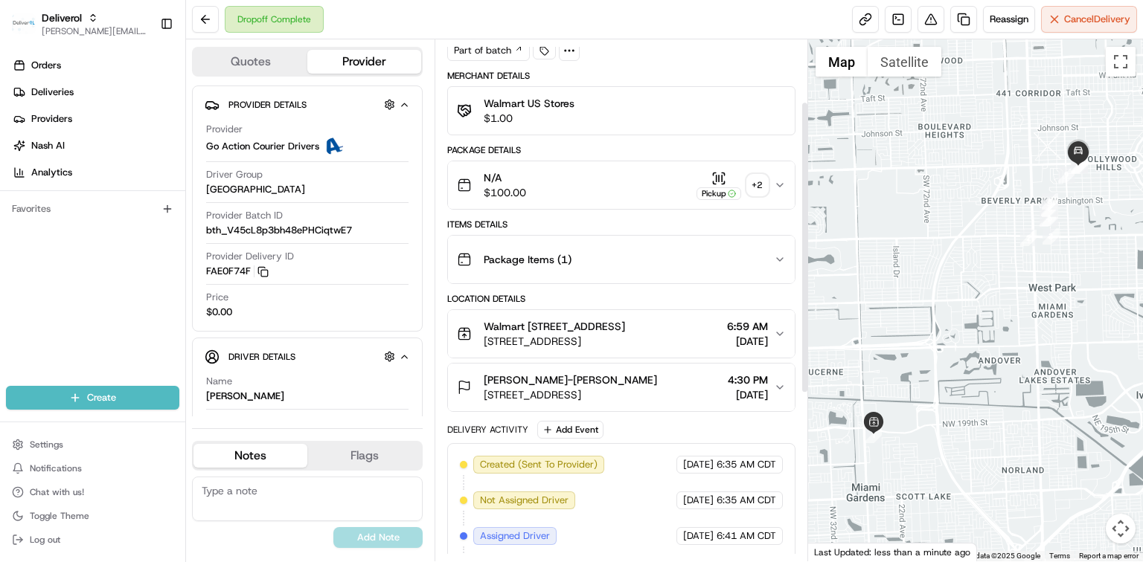
click at [640, 253] on div "Package Items ( 1 )" at bounding box center [615, 260] width 317 height 30
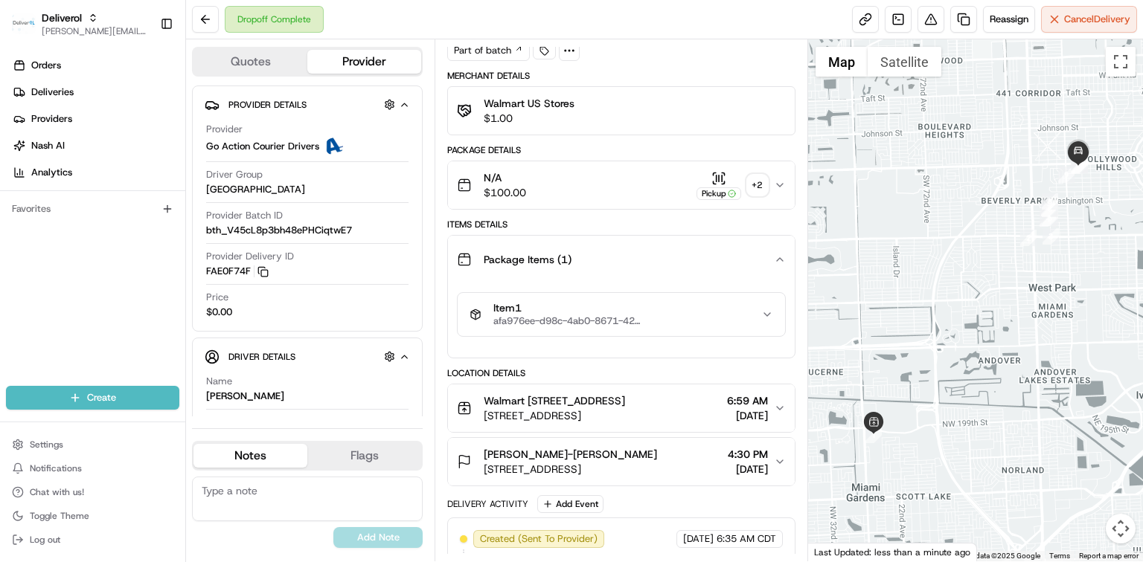
click at [640, 253] on div "Package Items ( 1 )" at bounding box center [615, 260] width 317 height 30
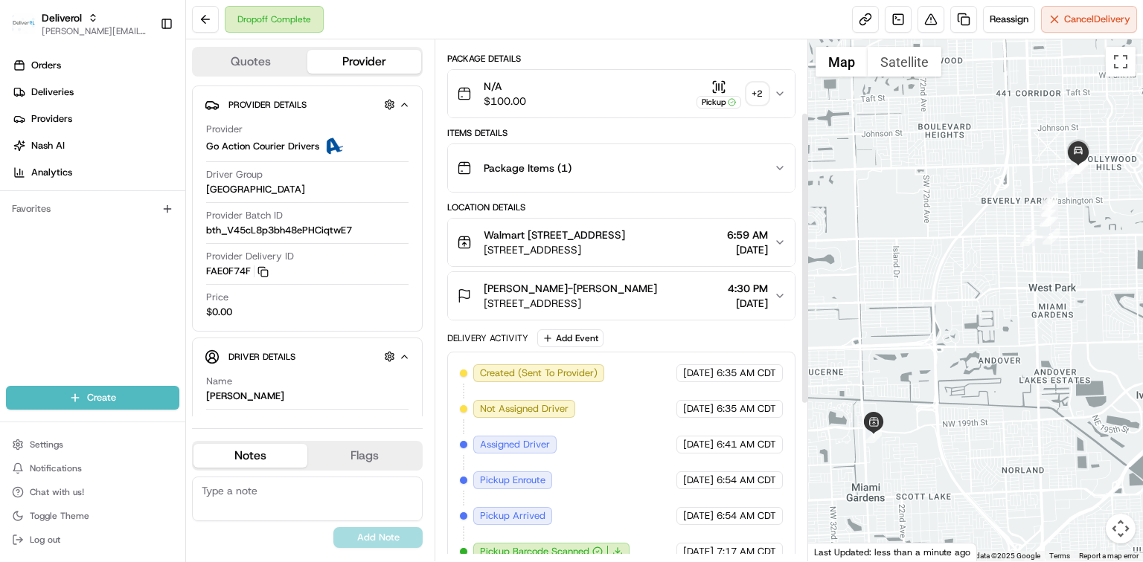
scroll to position [408, 0]
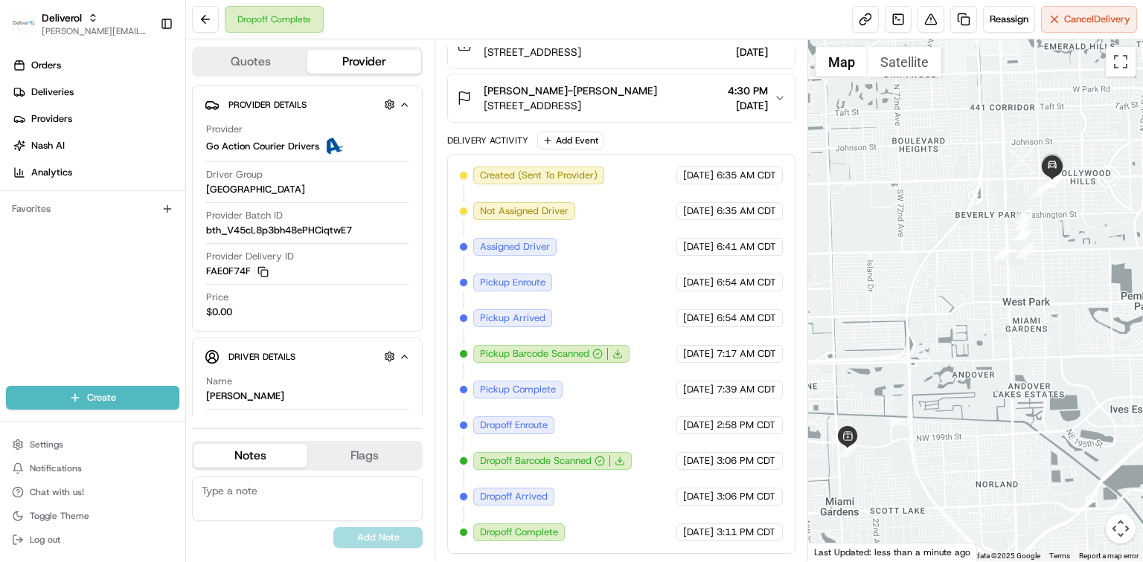
drag, startPoint x: 979, startPoint y: 301, endPoint x: 949, endPoint y: 316, distance: 33.6
click at [949, 316] on div at bounding box center [975, 300] width 335 height 522
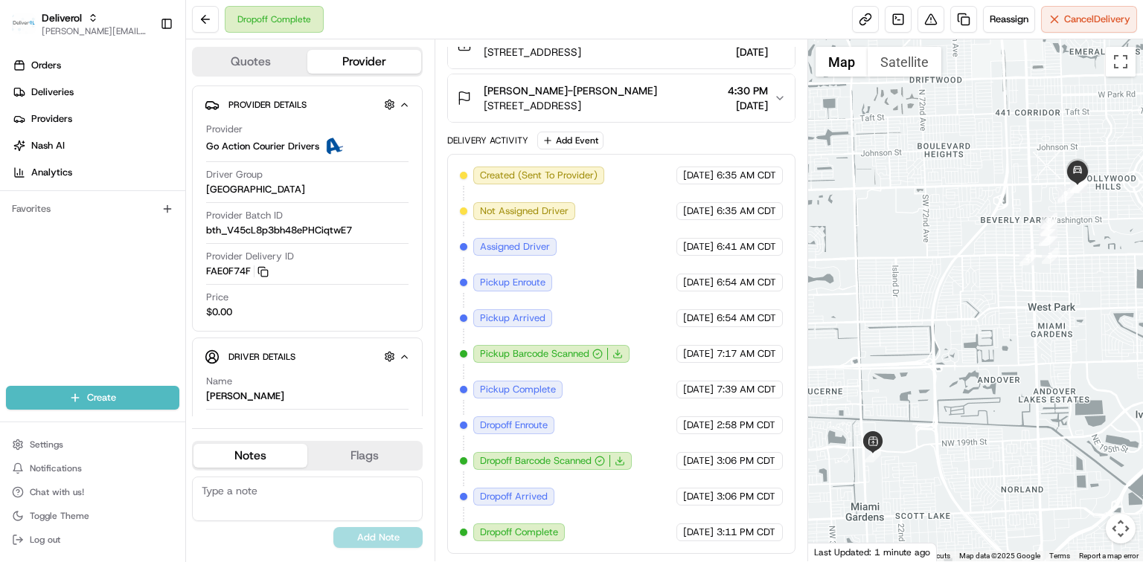
drag, startPoint x: 917, startPoint y: 410, endPoint x: 955, endPoint y: 390, distance: 42.9
click at [955, 390] on div at bounding box center [975, 300] width 335 height 522
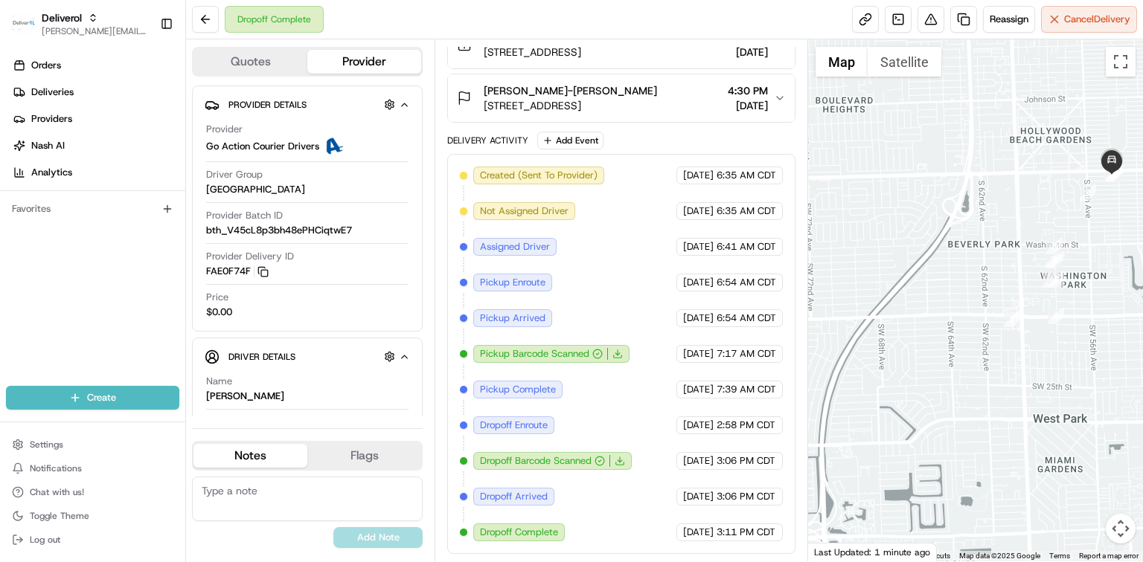
drag, startPoint x: 1053, startPoint y: 229, endPoint x: 1039, endPoint y: 321, distance: 93.3
click at [1039, 321] on div at bounding box center [975, 300] width 335 height 522
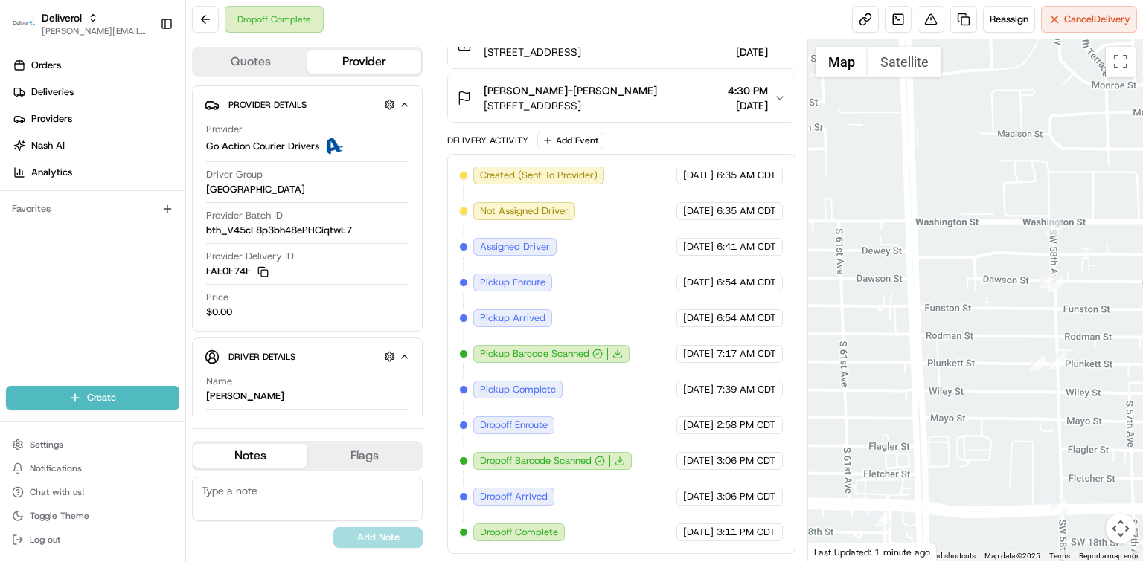
drag, startPoint x: 1104, startPoint y: 181, endPoint x: 1046, endPoint y: 329, distance: 159.0
click at [1046, 329] on div at bounding box center [975, 300] width 335 height 522
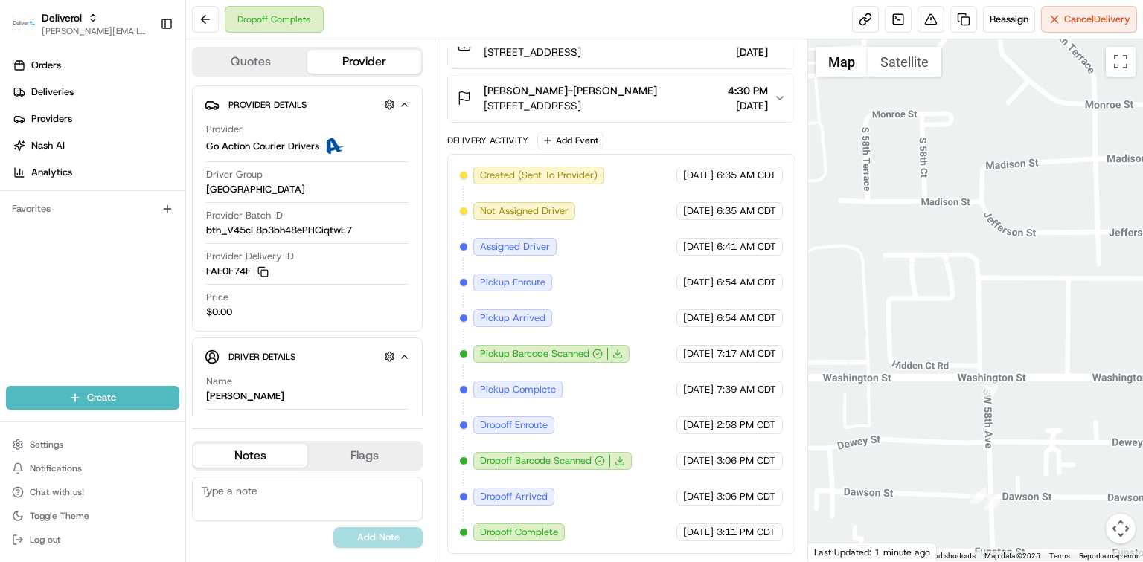
drag, startPoint x: 1105, startPoint y: 225, endPoint x: 1021, endPoint y: 422, distance: 213.6
click at [1027, 452] on div at bounding box center [975, 300] width 335 height 522
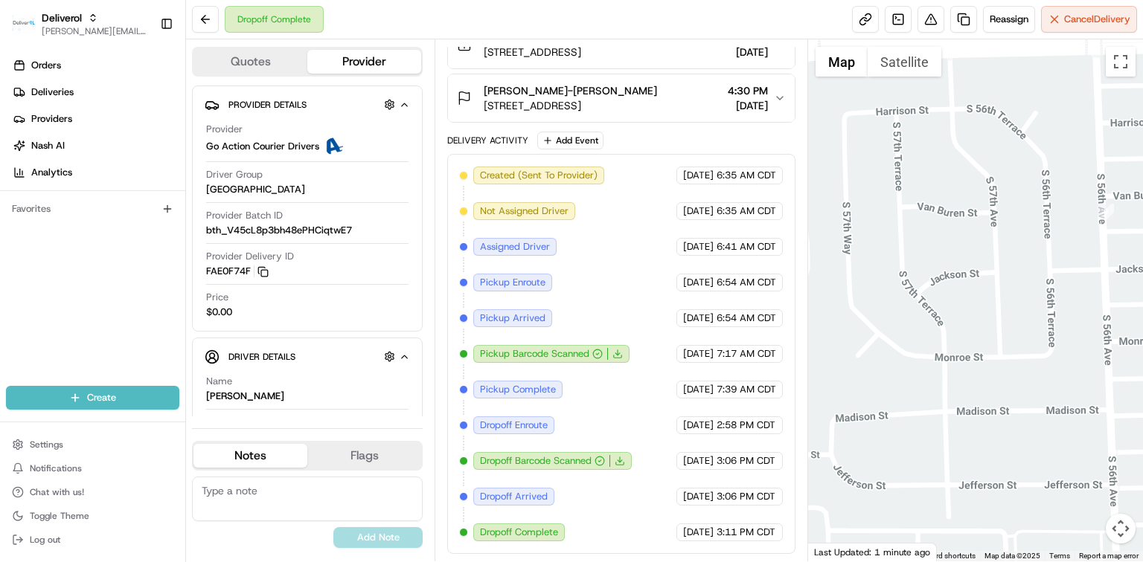
drag, startPoint x: 1059, startPoint y: 273, endPoint x: 910, endPoint y: 518, distance: 286.8
click at [910, 518] on div at bounding box center [975, 300] width 335 height 522
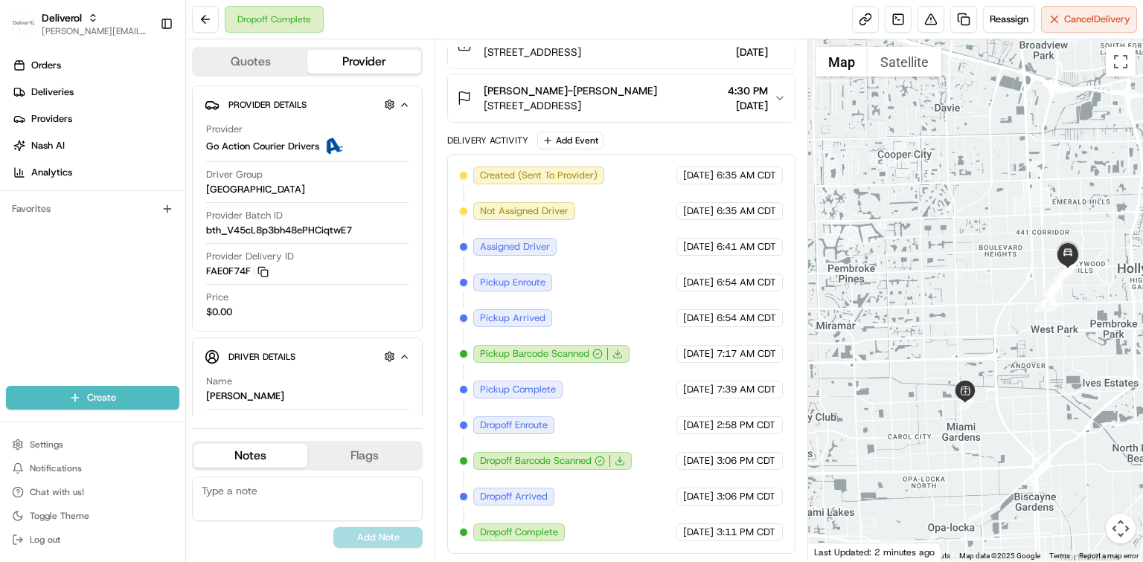
drag, startPoint x: 1009, startPoint y: 398, endPoint x: 1009, endPoint y: 373, distance: 24.6
click at [1009, 373] on div at bounding box center [975, 300] width 335 height 522
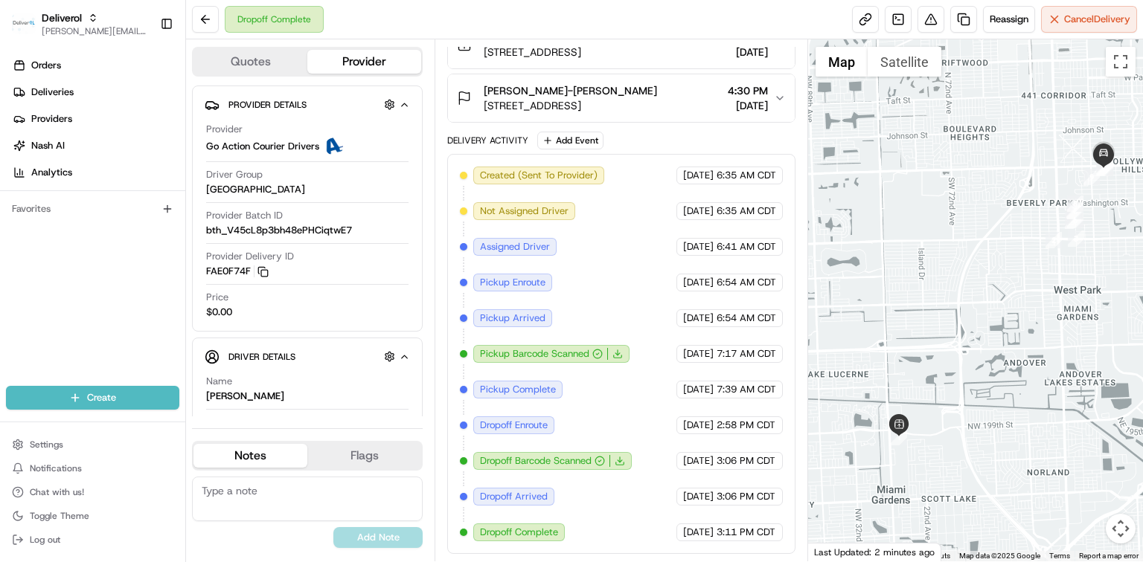
drag, startPoint x: 1074, startPoint y: 293, endPoint x: 1042, endPoint y: 328, distance: 46.9
click at [1042, 328] on div at bounding box center [975, 300] width 335 height 522
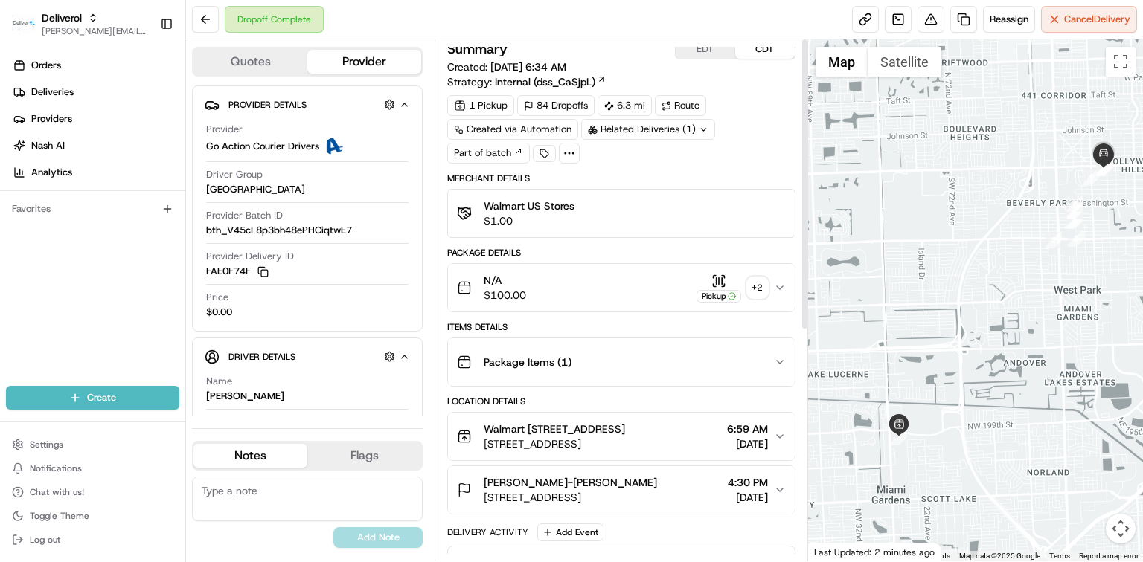
scroll to position [0, 0]
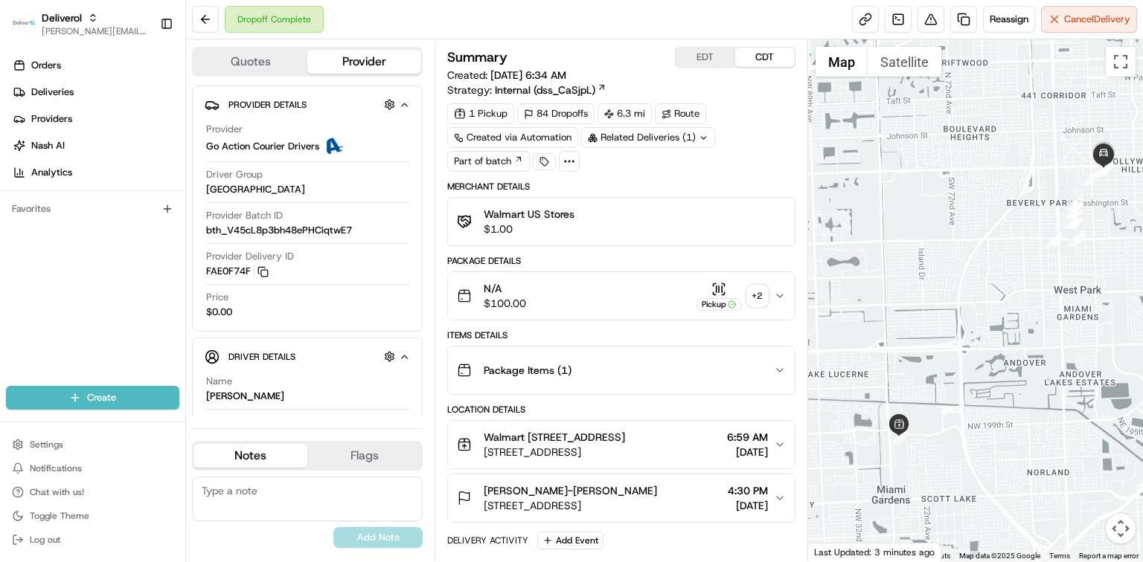
click at [705, 62] on button "EDT" at bounding box center [706, 57] width 60 height 19
click at [202, 21] on button at bounding box center [205, 19] width 27 height 27
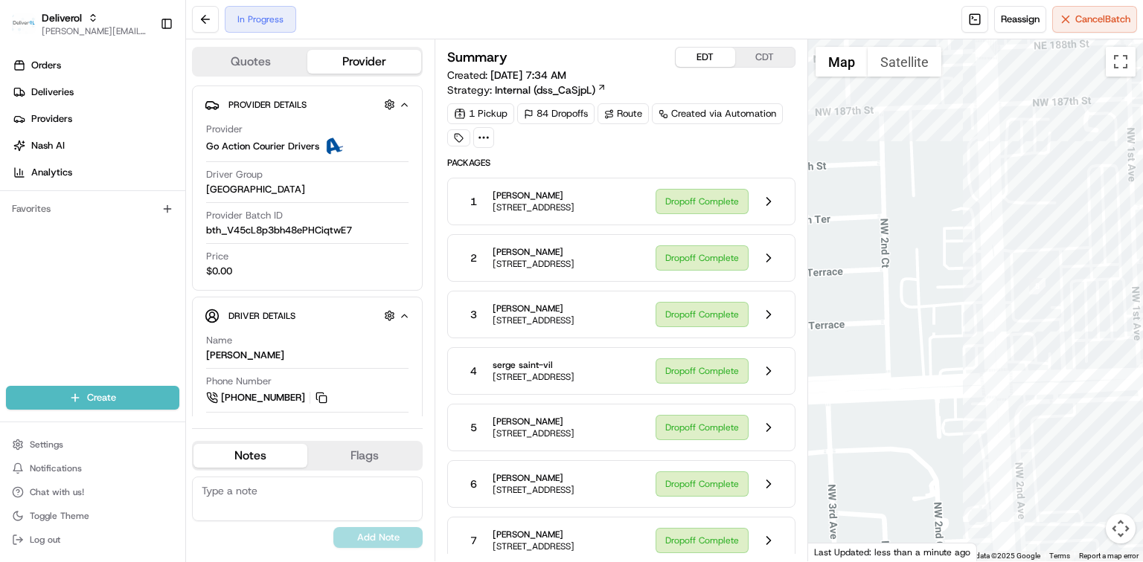
drag, startPoint x: 1058, startPoint y: 294, endPoint x: 1036, endPoint y: 302, distance: 23.8
click at [1036, 302] on div at bounding box center [975, 300] width 335 height 522
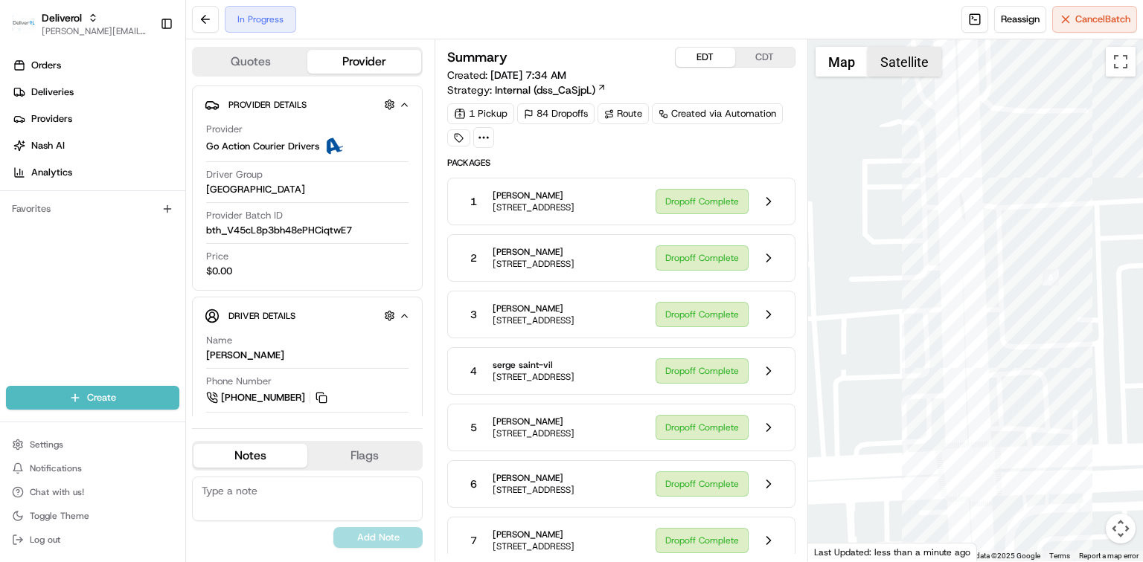
click at [922, 71] on button "Satellite" at bounding box center [904, 62] width 74 height 30
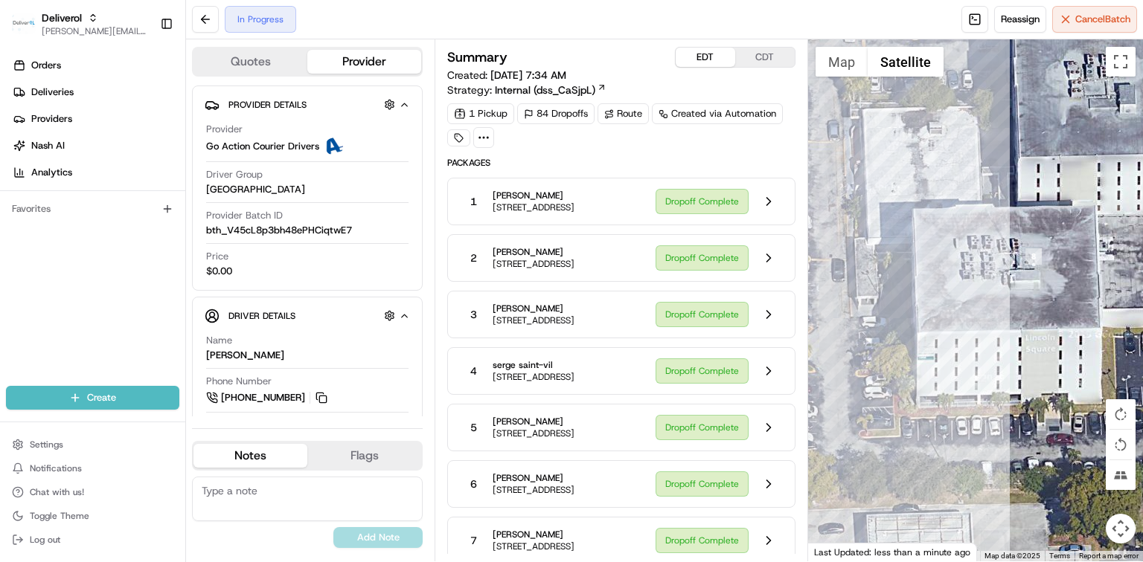
drag, startPoint x: 961, startPoint y: 328, endPoint x: 937, endPoint y: 313, distance: 28.1
click at [937, 313] on div at bounding box center [975, 300] width 335 height 522
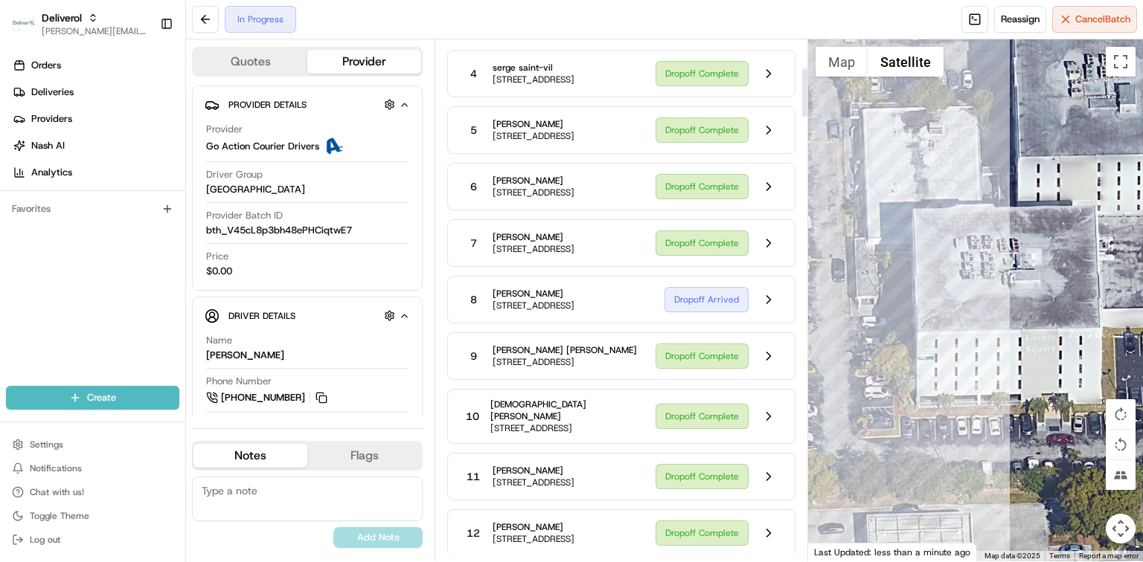
scroll to position [495, 0]
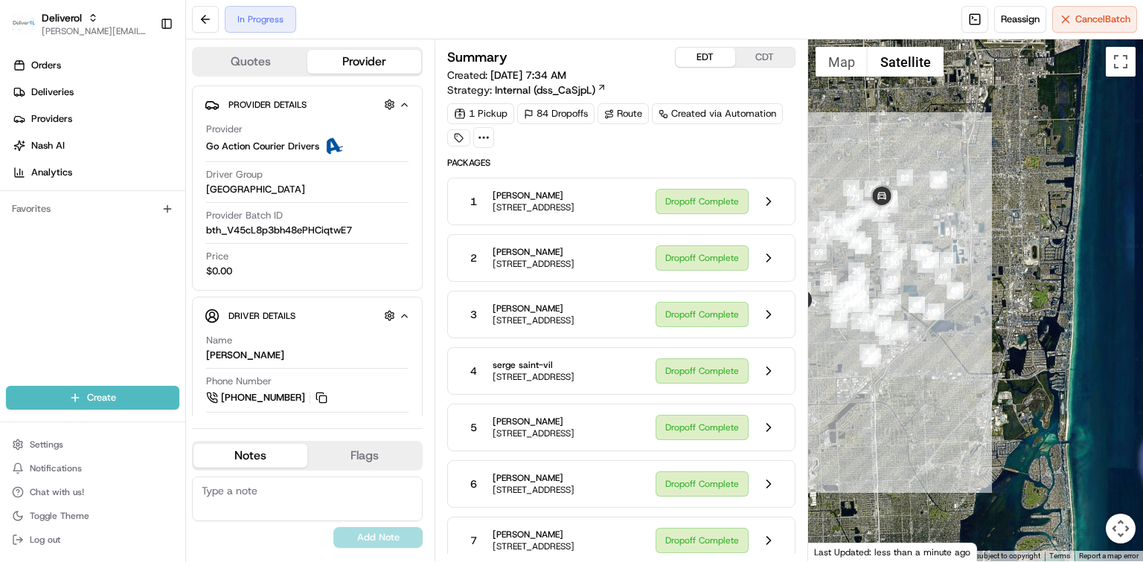
scroll to position [495, 0]
